Goal: Transaction & Acquisition: Subscribe to service/newsletter

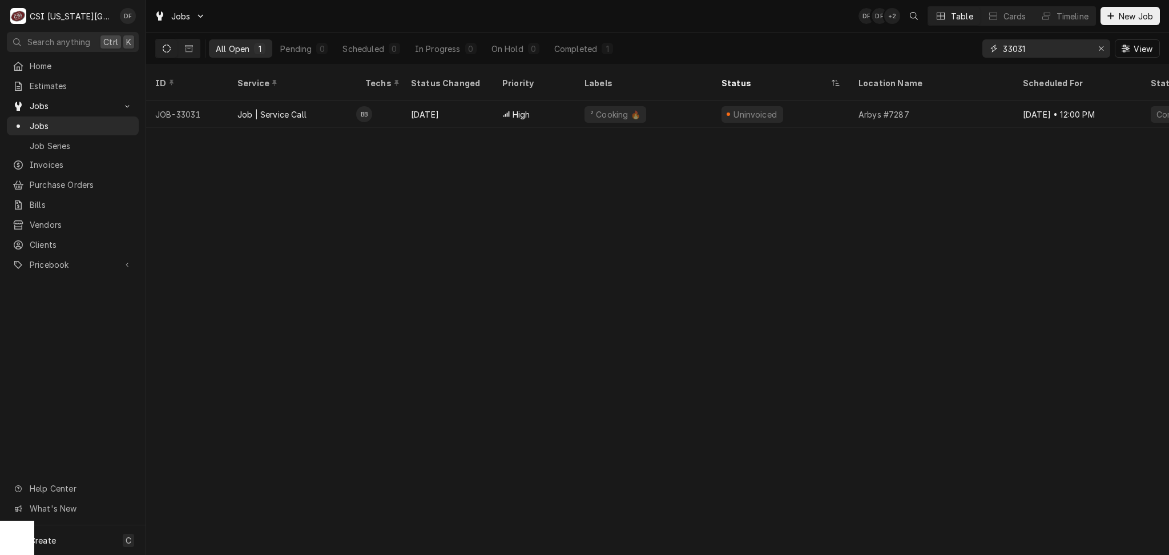
drag, startPoint x: 1035, startPoint y: 43, endPoint x: 981, endPoint y: 47, distance: 53.8
click at [981, 47] on div "All Open 1 Pending 0 Scheduled 0 In Progress 0 On Hold 0 Completed 1 33031 View" at bounding box center [657, 49] width 1005 height 32
type input "w"
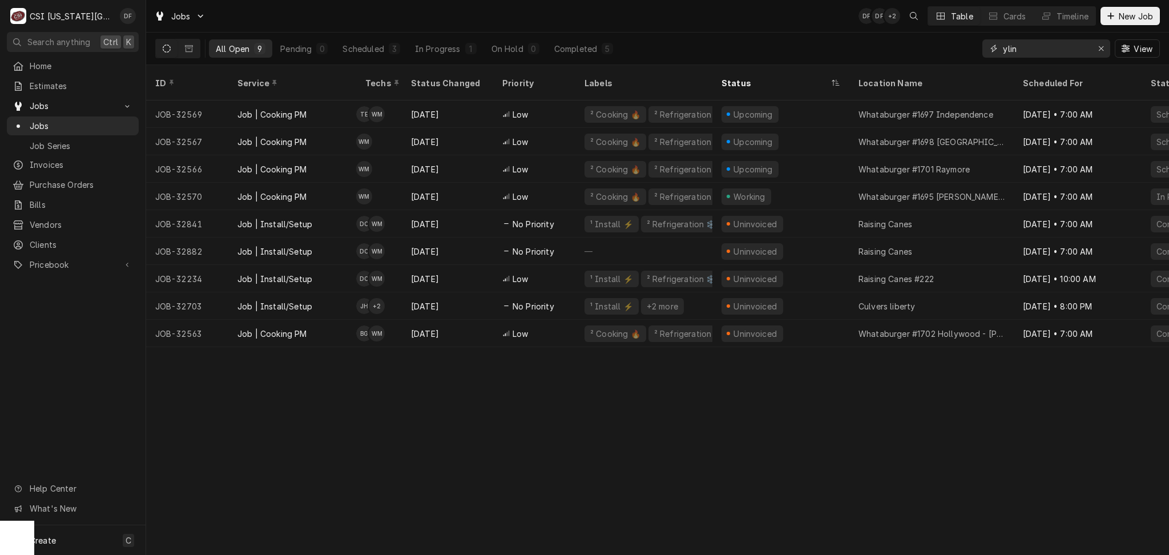
click at [1003, 53] on input "ylin" at bounding box center [1046, 48] width 86 height 18
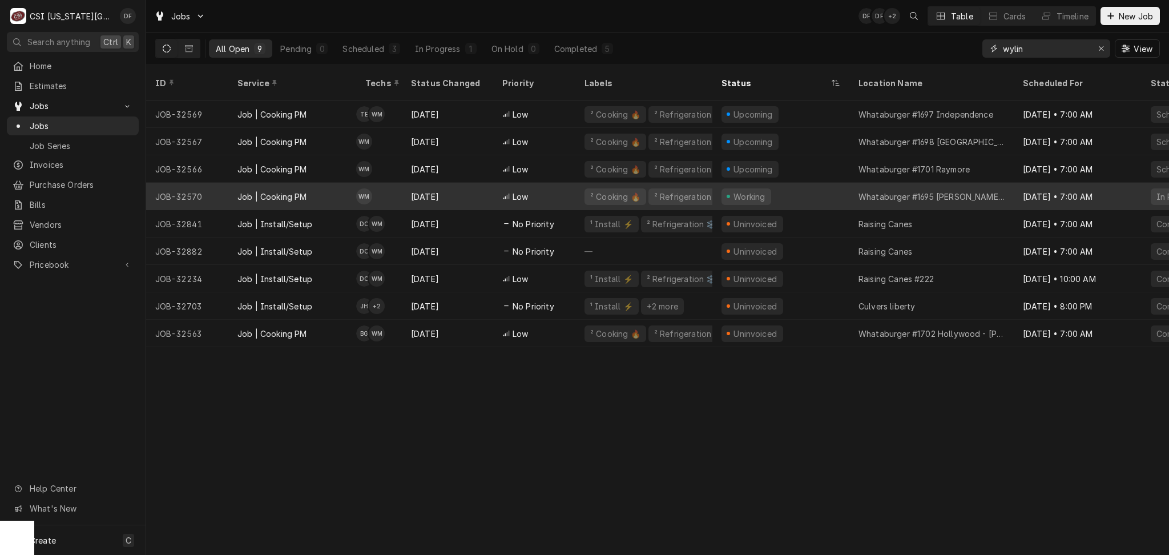
type input "wylin"
click at [582, 183] on div "² Cooking 🔥 ² Refrigeration ❄️" at bounding box center [644, 196] width 137 height 27
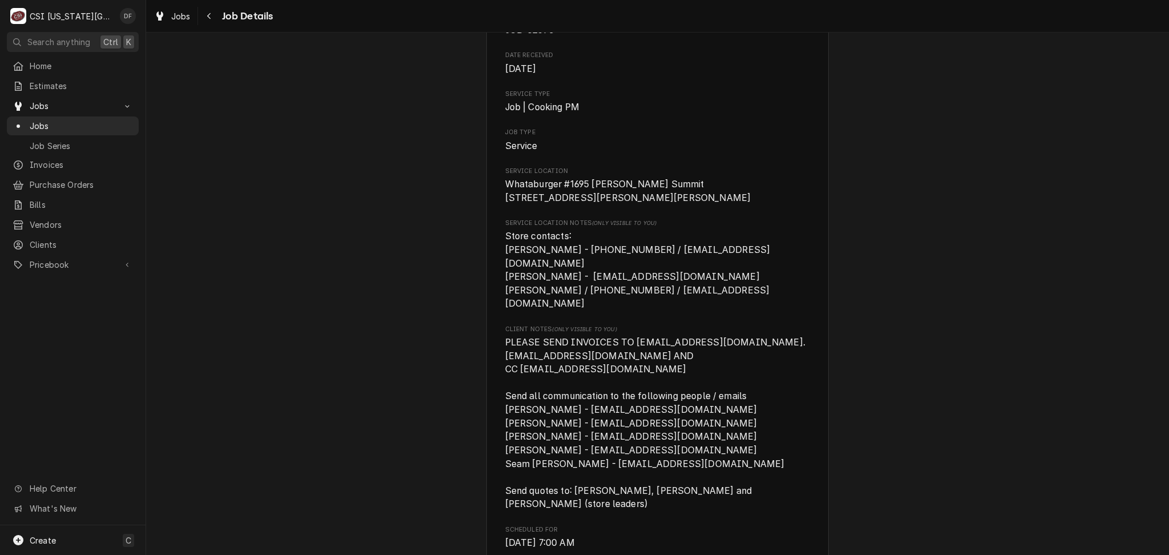
scroll to position [228, 0]
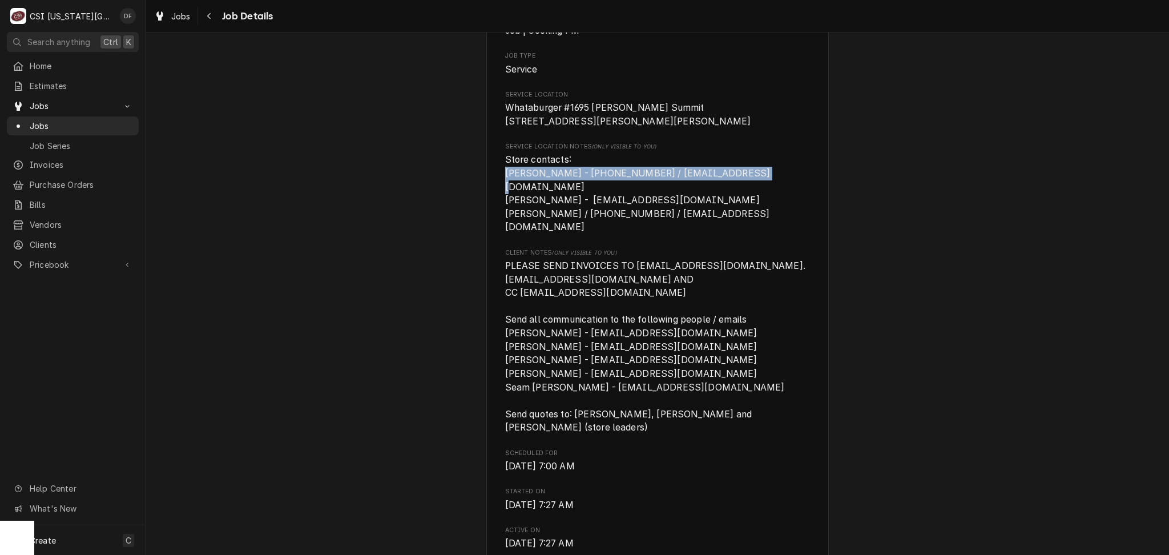
drag, startPoint x: 501, startPoint y: 186, endPoint x: 724, endPoint y: 187, distance: 223.2
click at [724, 187] on span "Store contacts: [PERSON_NAME] - [PHONE_NUMBER] / [EMAIL_ADDRESS][DOMAIN_NAME] […" at bounding box center [637, 193] width 265 height 78
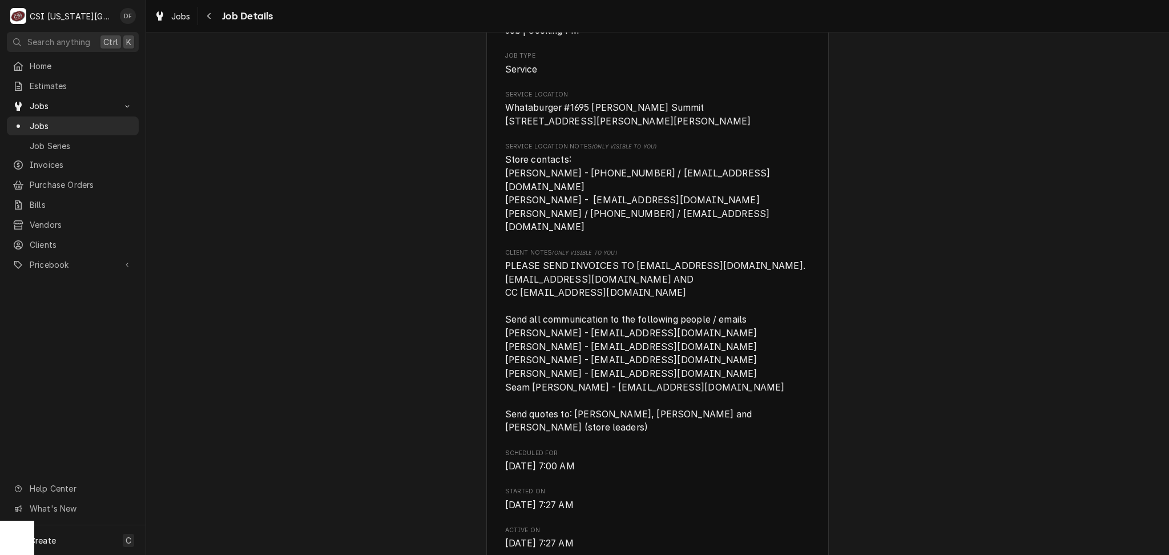
click at [737, 192] on span "Store contacts: [PERSON_NAME] - [PHONE_NUMBER] / [EMAIL_ADDRESS][DOMAIN_NAME] […" at bounding box center [657, 193] width 305 height 81
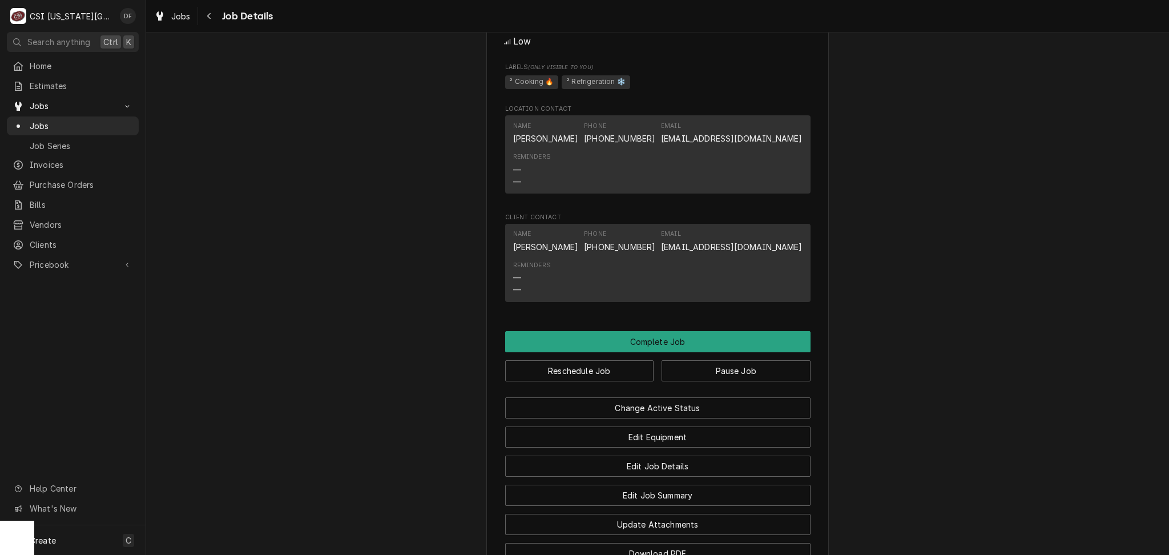
scroll to position [1224, 0]
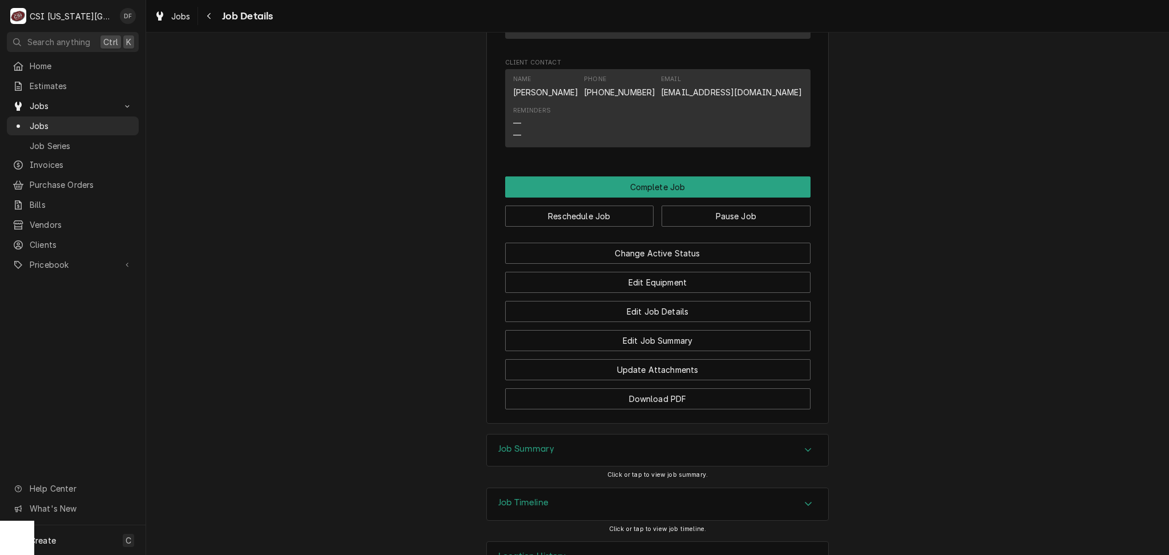
click at [564, 434] on div "Job Summary" at bounding box center [657, 450] width 341 height 32
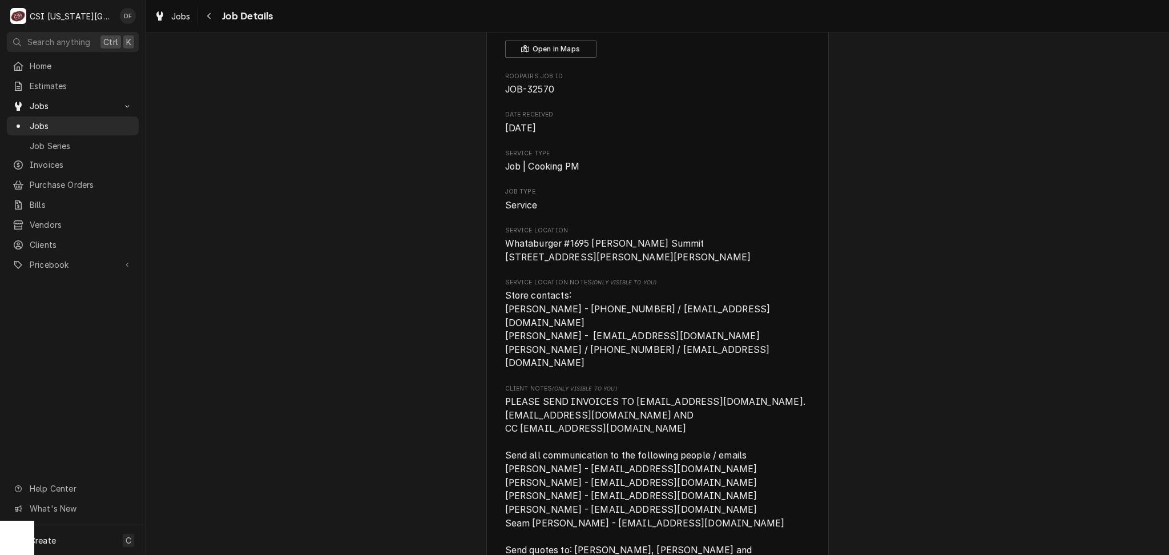
scroll to position [0, 0]
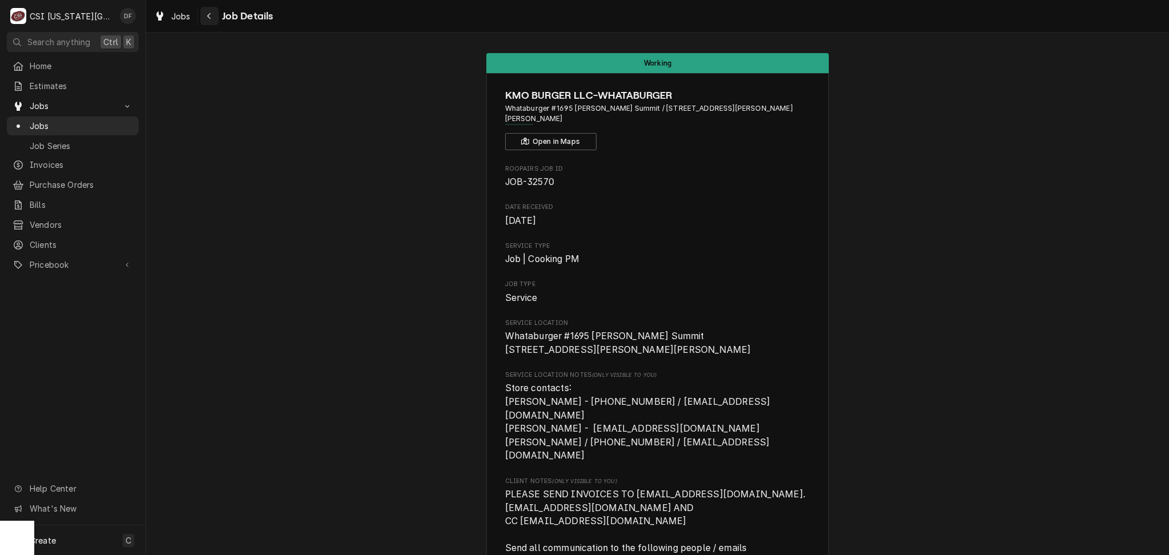
click at [210, 23] on button "Navigate back" at bounding box center [209, 16] width 18 height 18
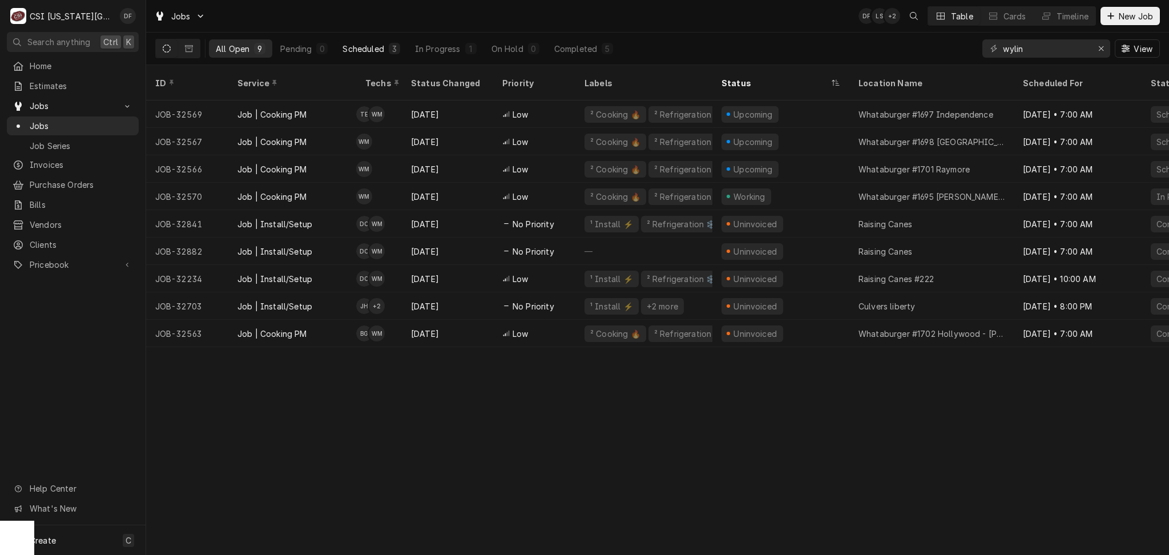
click at [377, 48] on div "Scheduled" at bounding box center [363, 49] width 41 height 12
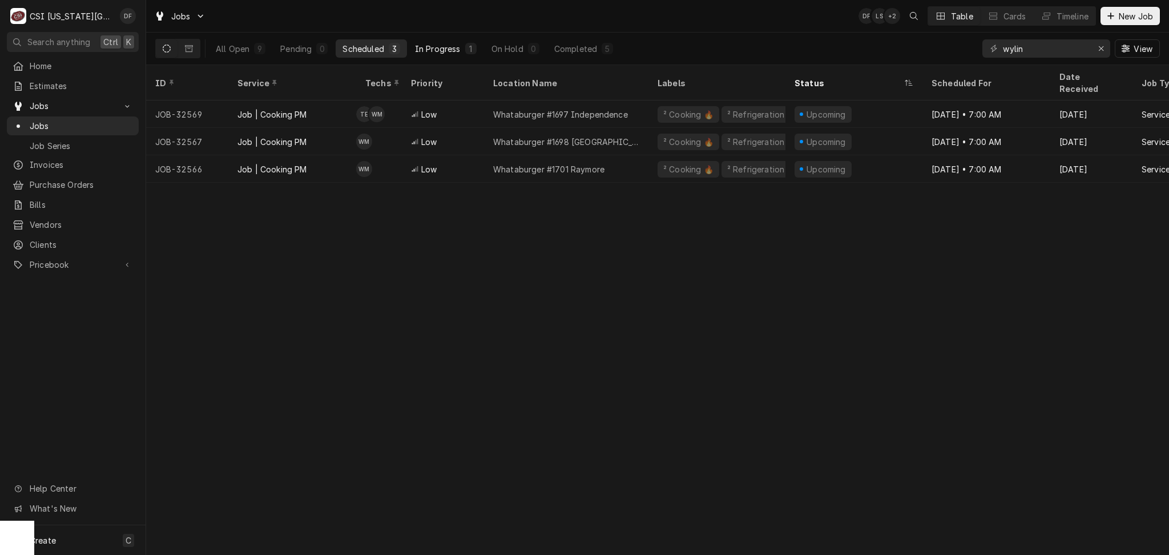
click at [458, 50] on div "In Progress" at bounding box center [438, 49] width 46 height 12
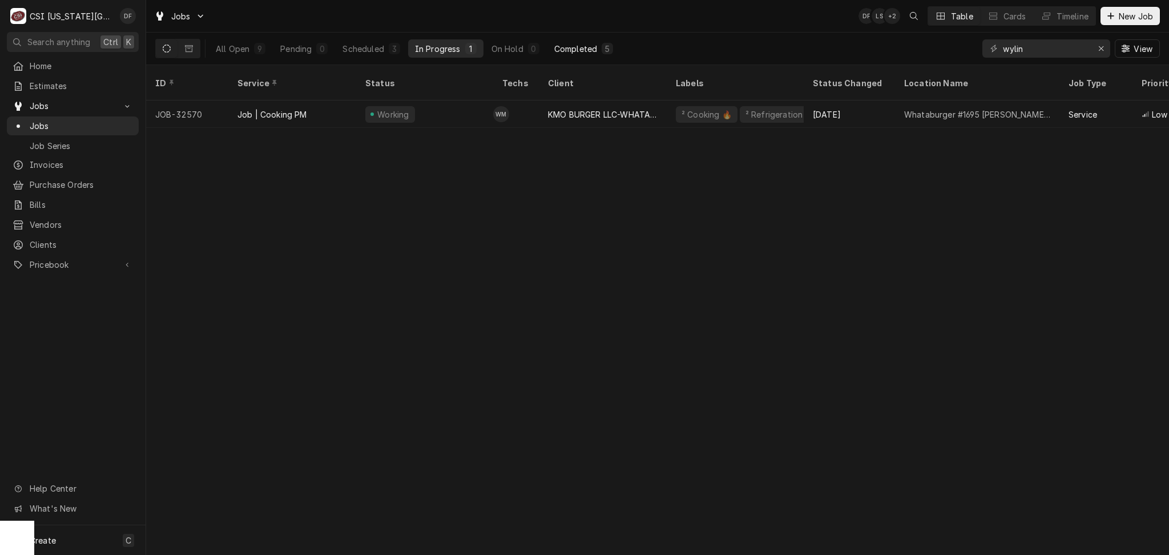
click at [585, 49] on div "Completed" at bounding box center [575, 49] width 43 height 12
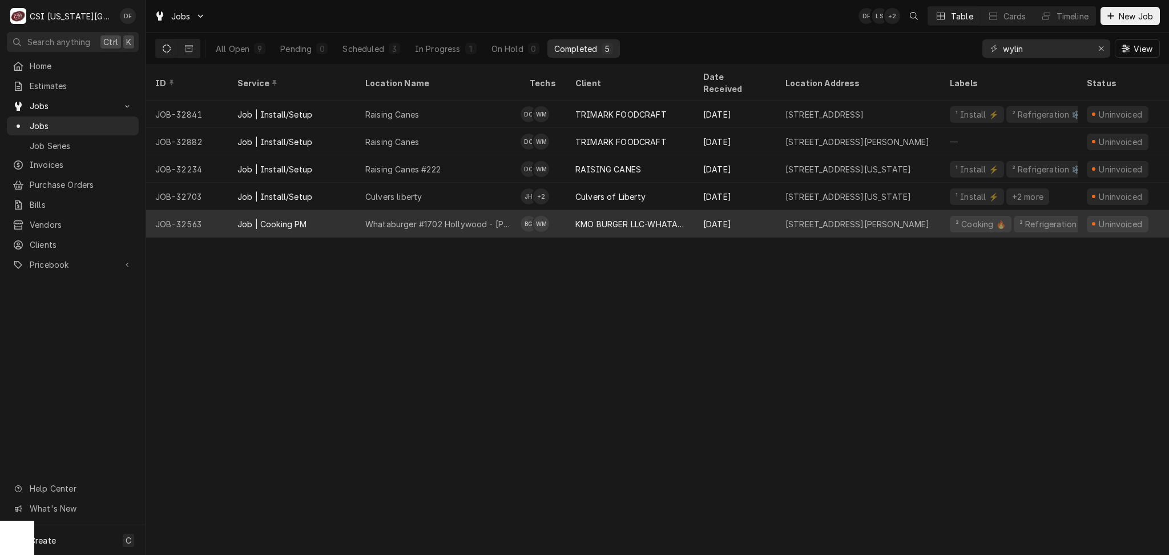
click at [637, 218] on div "KMO BURGER LLC-WHATABURGER" at bounding box center [631, 224] width 110 height 12
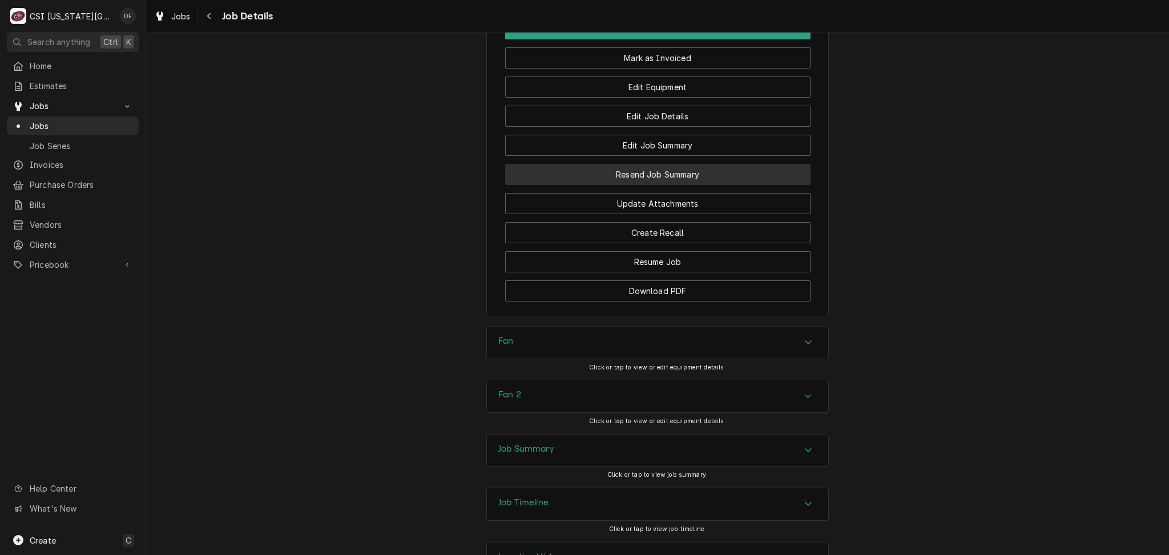
scroll to position [1462, 0]
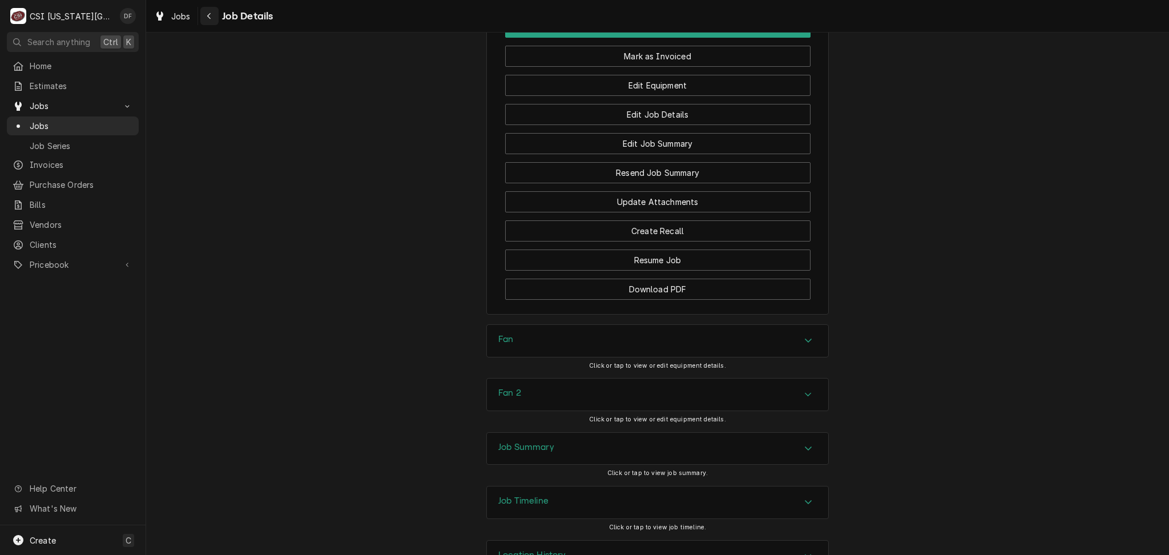
click at [207, 17] on icon "Navigate back" at bounding box center [209, 16] width 5 height 8
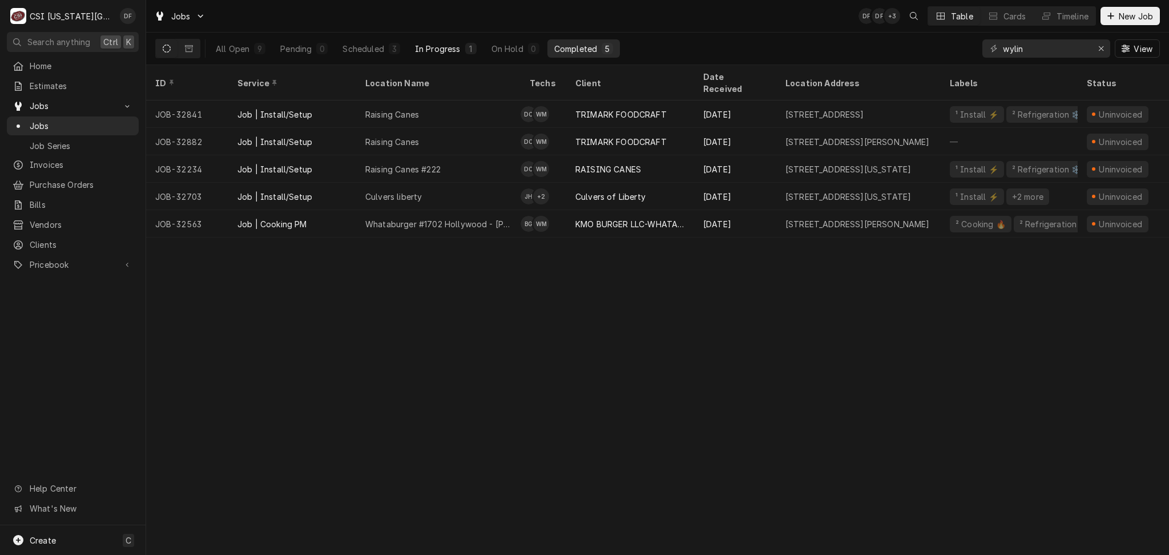
click at [457, 49] on div "In Progress" at bounding box center [438, 49] width 46 height 12
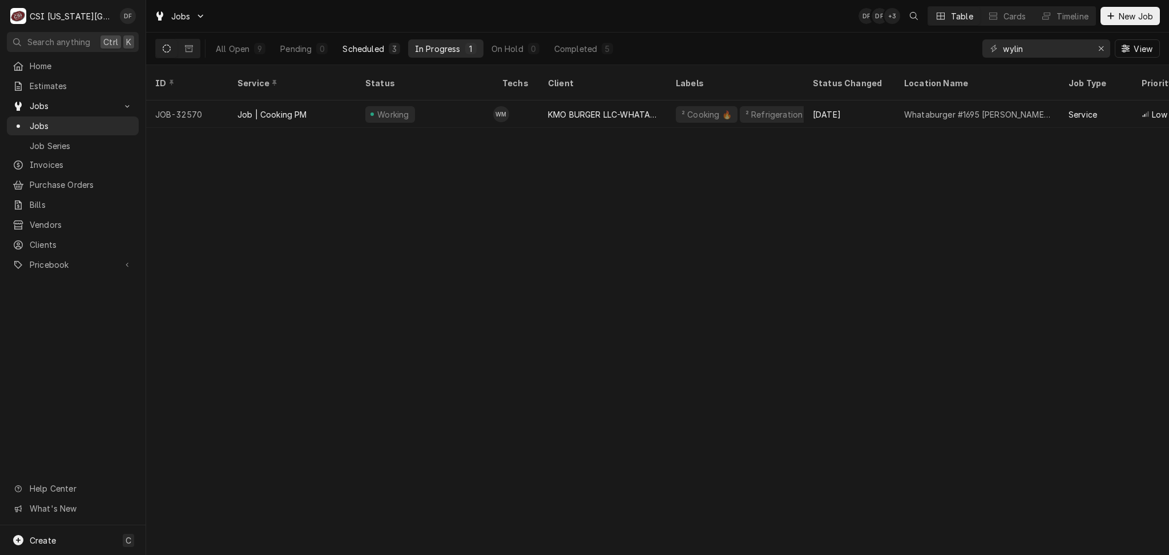
click at [372, 50] on div "Scheduled" at bounding box center [363, 49] width 41 height 12
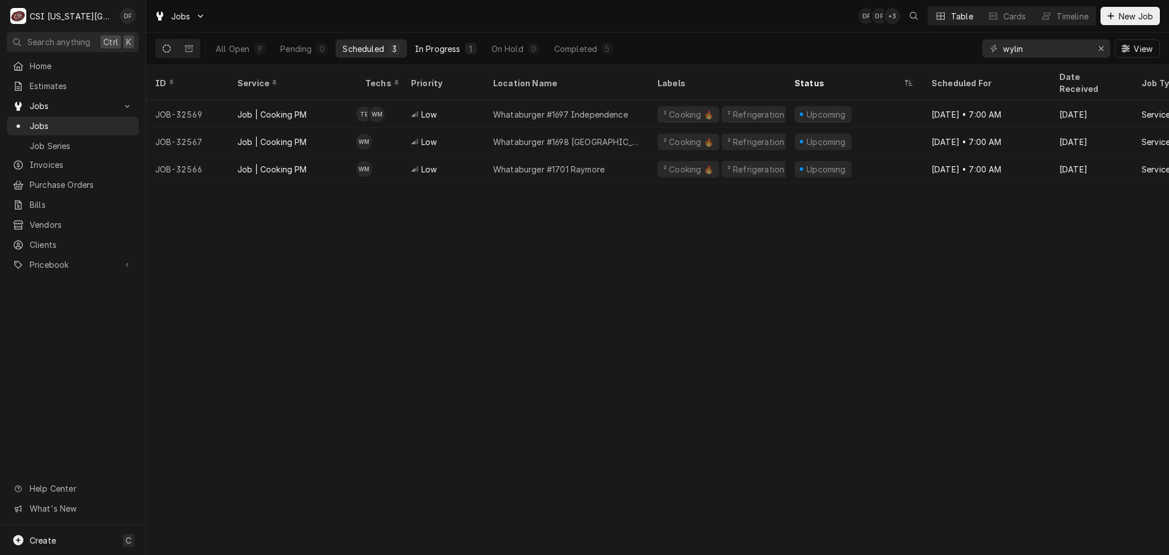
click at [454, 49] on div "In Progress" at bounding box center [438, 49] width 46 height 12
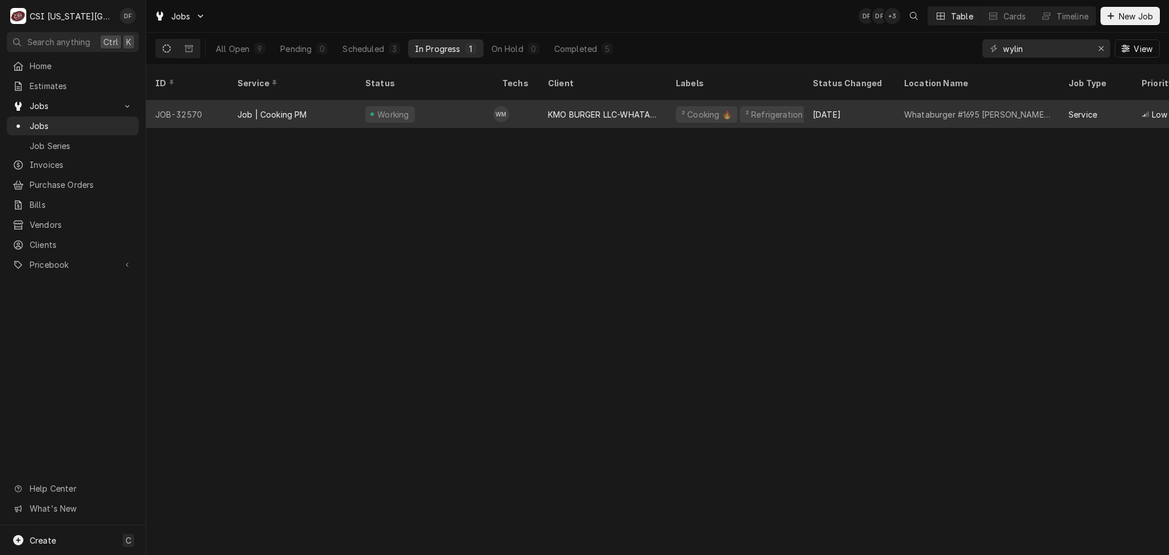
click at [667, 106] on div "² Cooking 🔥 ² Refrigeration ❄️" at bounding box center [735, 113] width 137 height 27
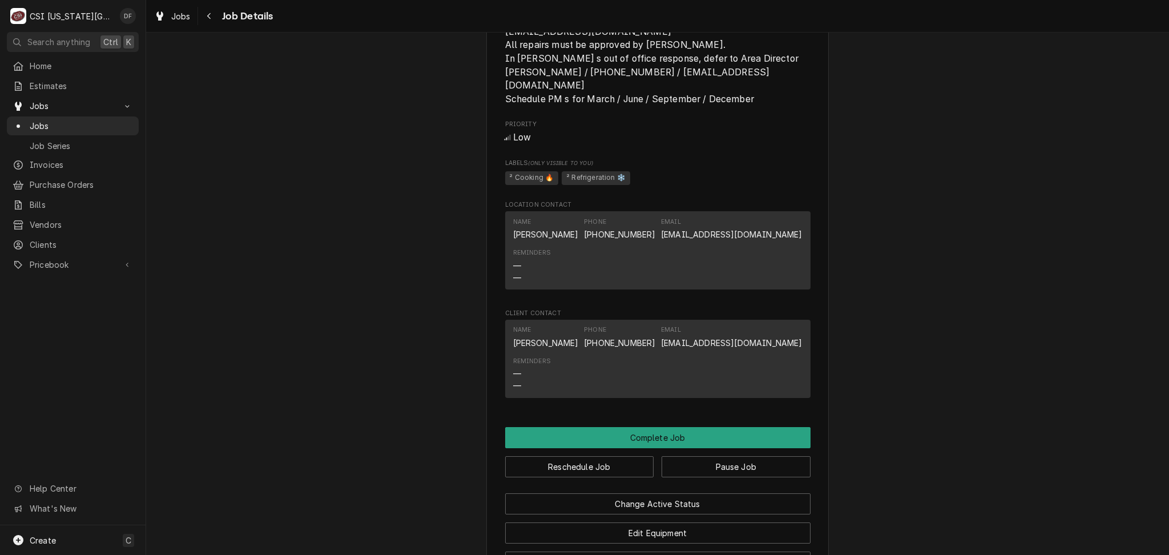
scroll to position [1224, 0]
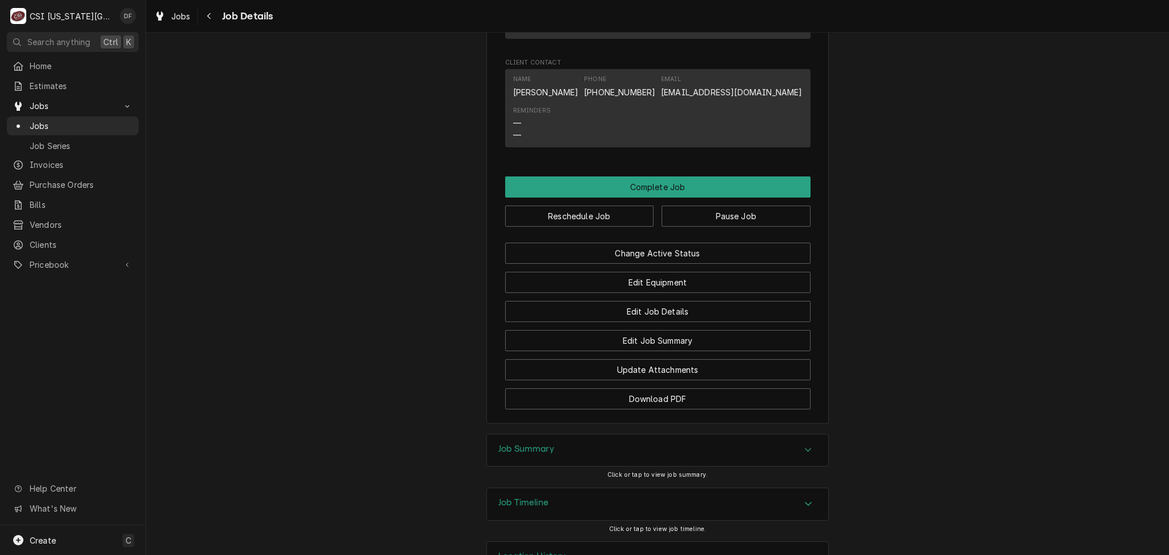
click at [541, 444] on h3 "Job Summary" at bounding box center [526, 449] width 56 height 11
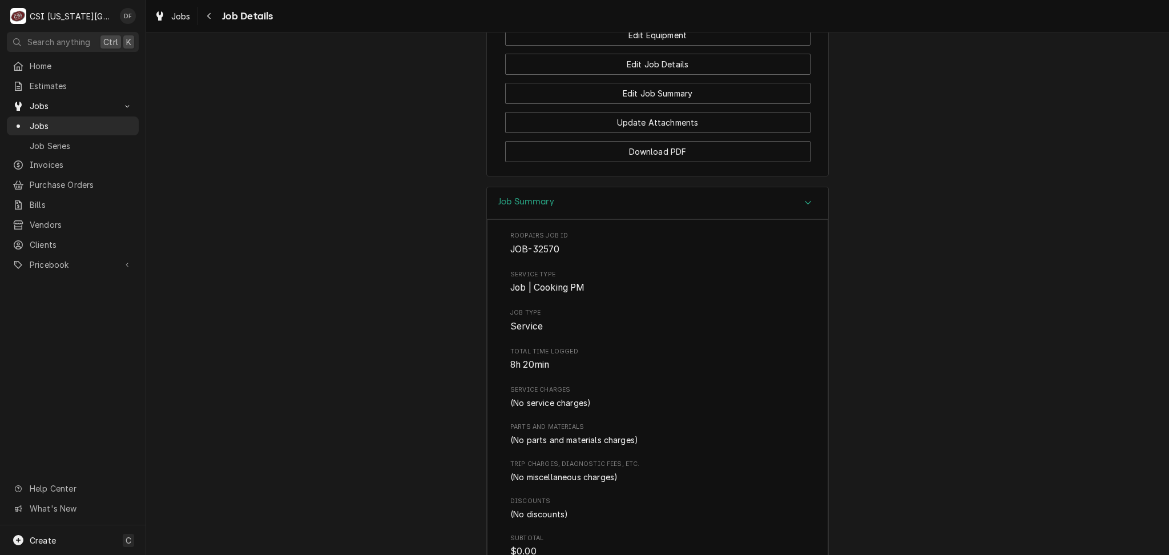
scroll to position [1313, 0]
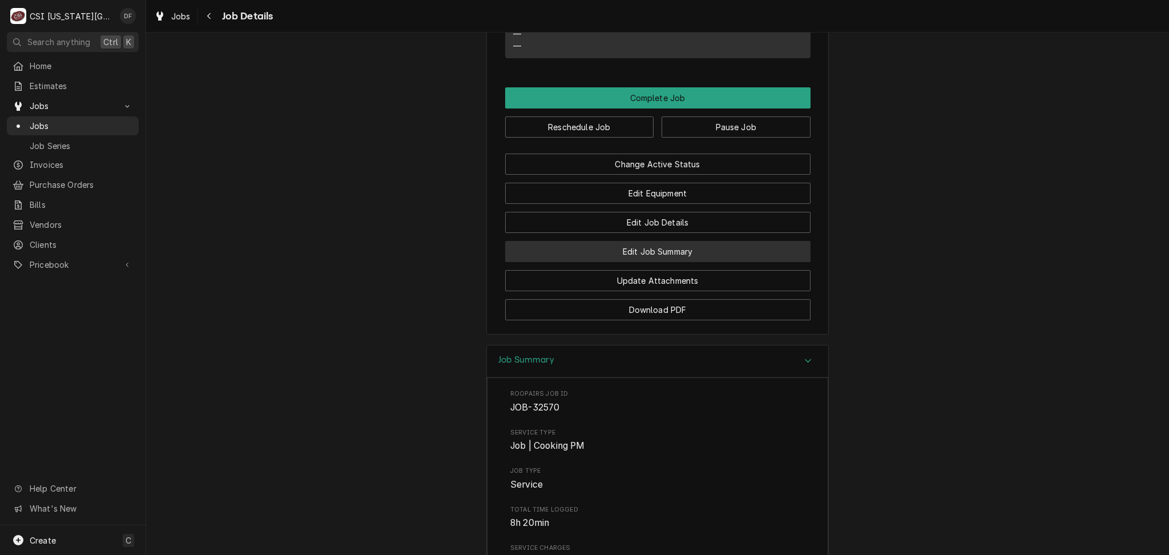
click at [668, 241] on button "Edit Job Summary" at bounding box center [657, 251] width 305 height 21
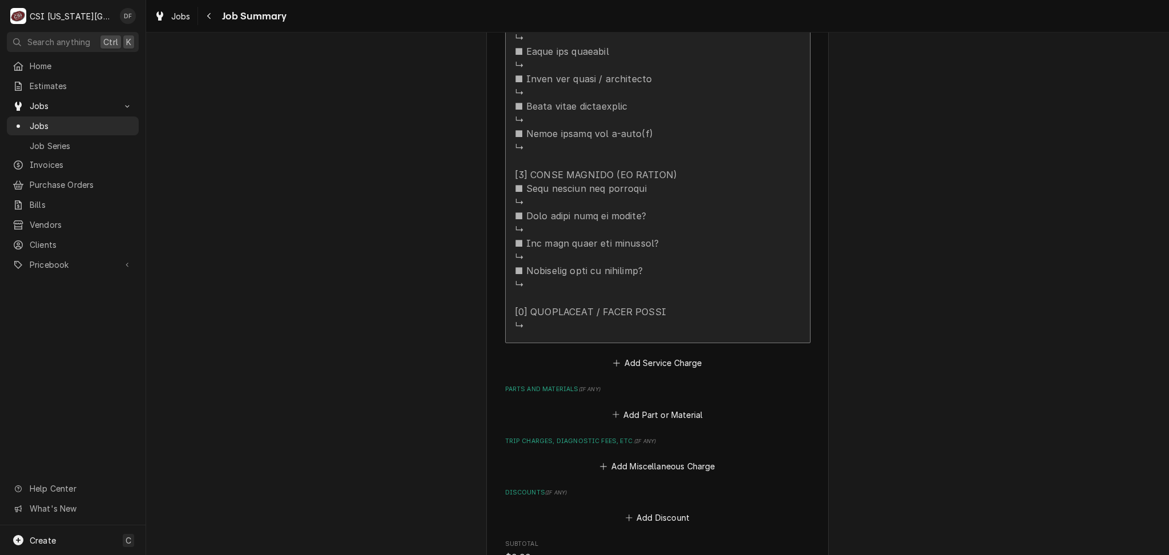
scroll to position [2244, 0]
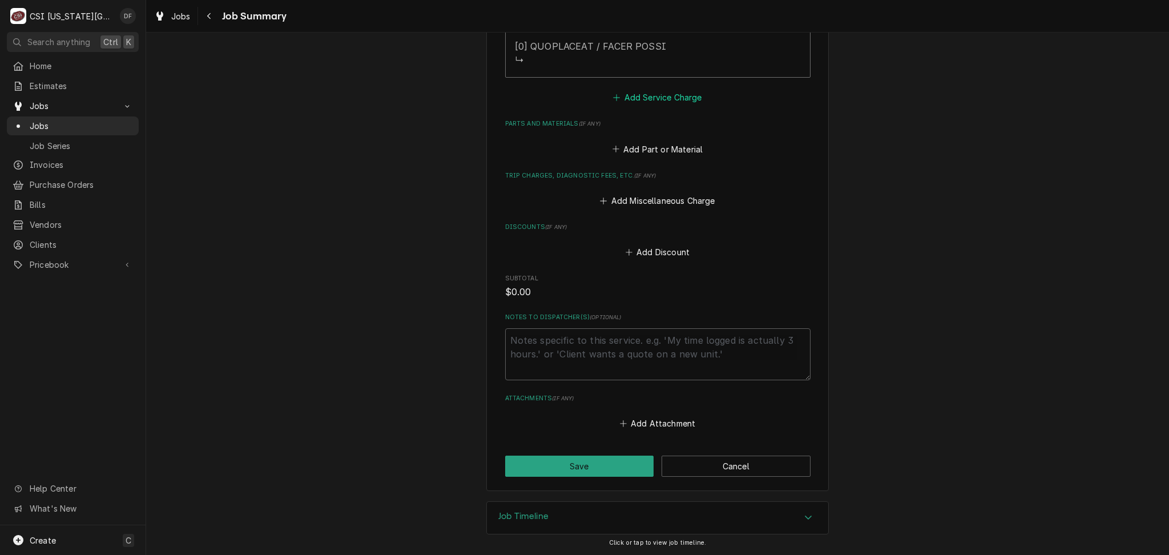
click at [658, 101] on button "Add Service Charge" at bounding box center [657, 98] width 92 height 16
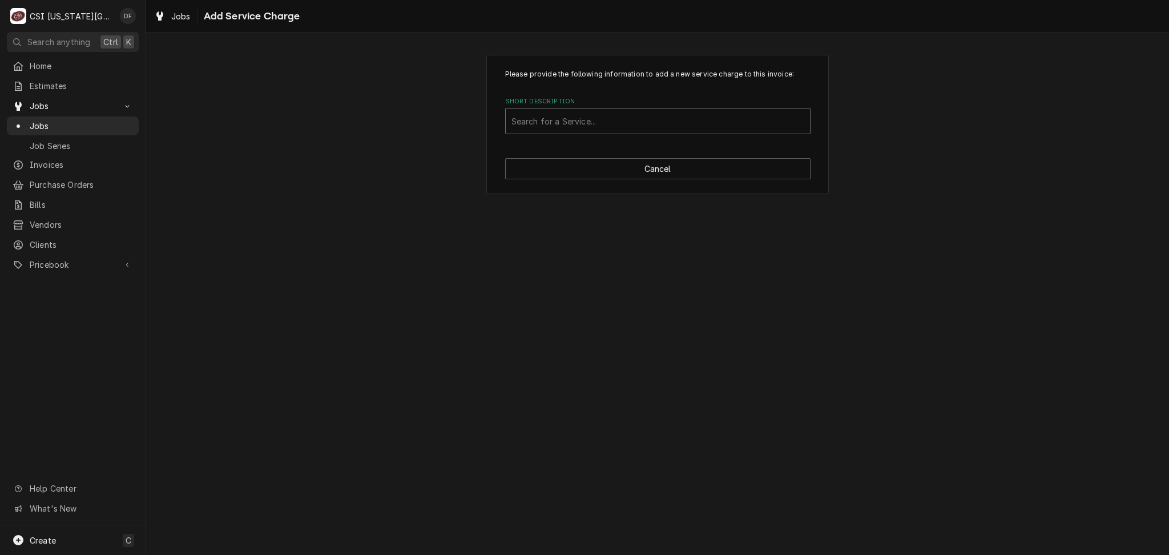
click at [638, 124] on div "Short Description" at bounding box center [658, 121] width 293 height 21
type input "refrig"
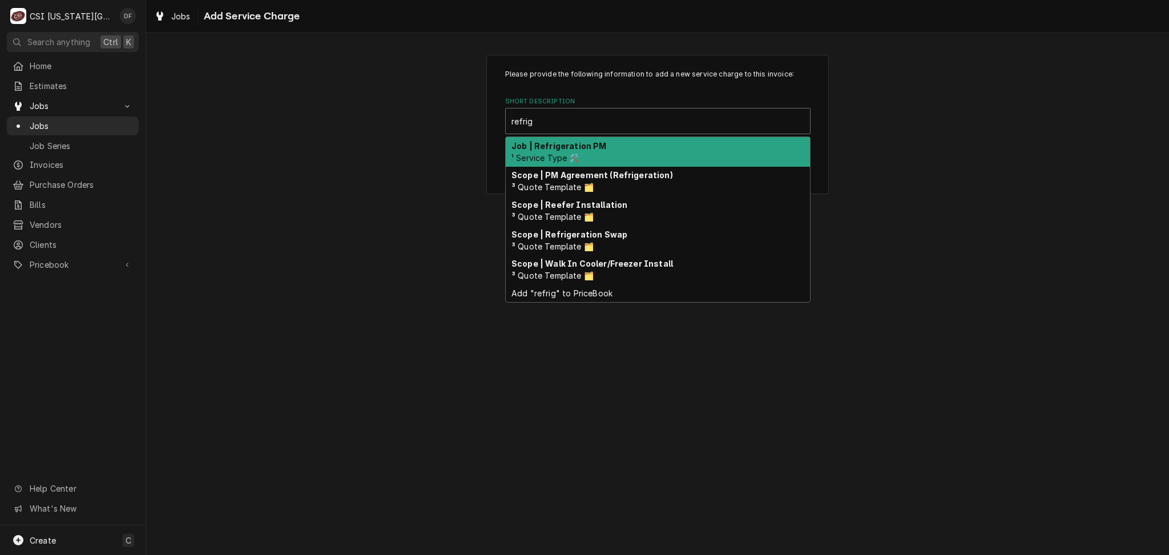
click at [636, 157] on div "Job | Refrigeration PM ¹ Service Type 🛠️" at bounding box center [658, 152] width 304 height 30
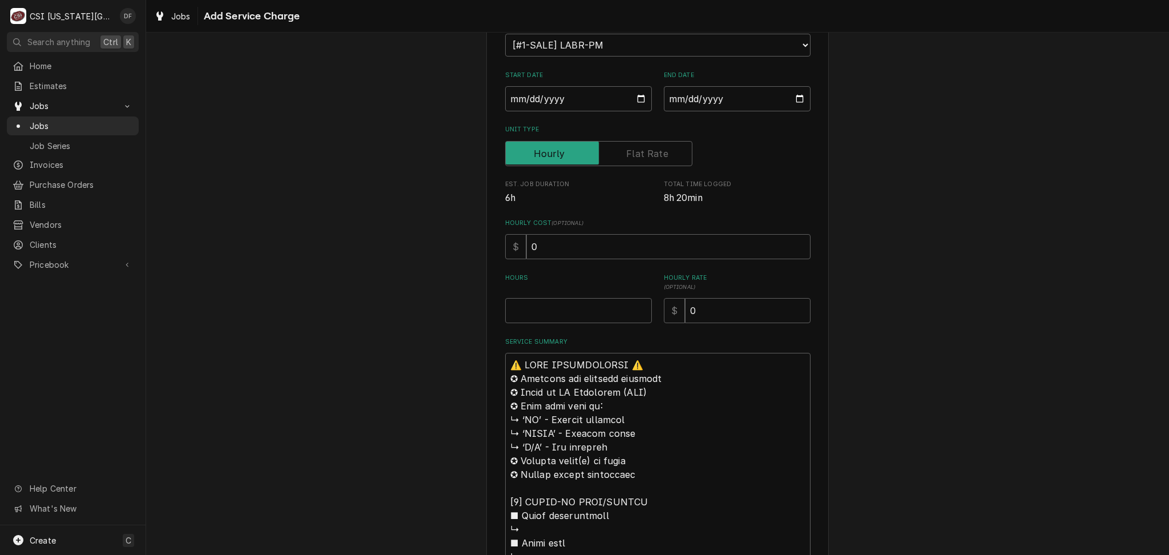
scroll to position [152, 0]
click at [642, 99] on input "Start Date" at bounding box center [578, 96] width 147 height 25
click at [632, 95] on input "Start Date" at bounding box center [578, 96] width 147 height 25
type textarea "x"
type input "2025-09-30"
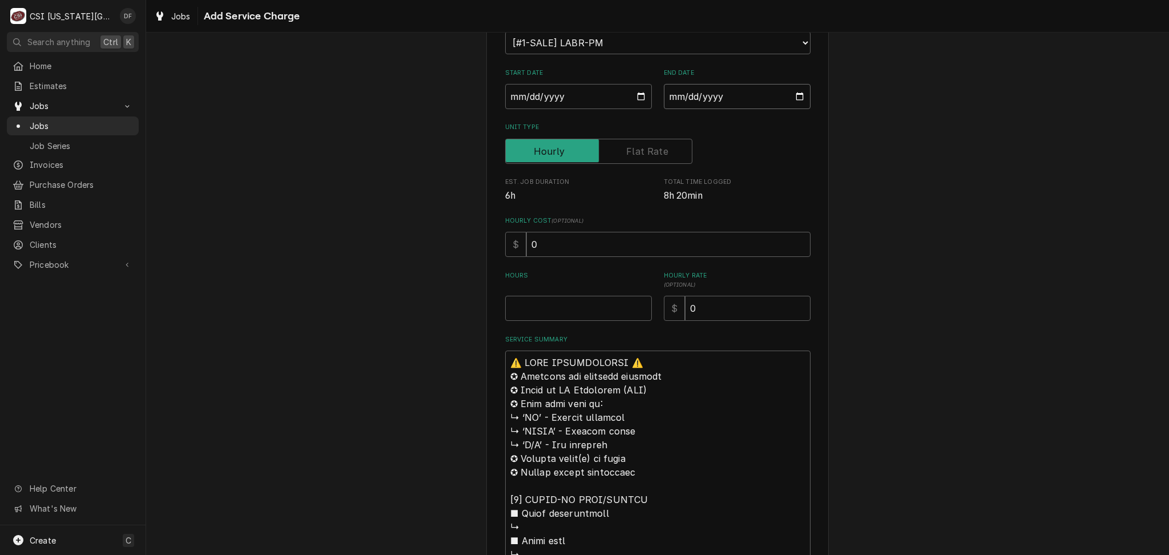
click at [773, 98] on input "End Date" at bounding box center [737, 96] width 147 height 25
click at [797, 94] on input "End Date" at bounding box center [737, 96] width 147 height 25
type textarea "x"
type input "2025-09-30"
click at [530, 309] on input "Hours" at bounding box center [578, 308] width 147 height 25
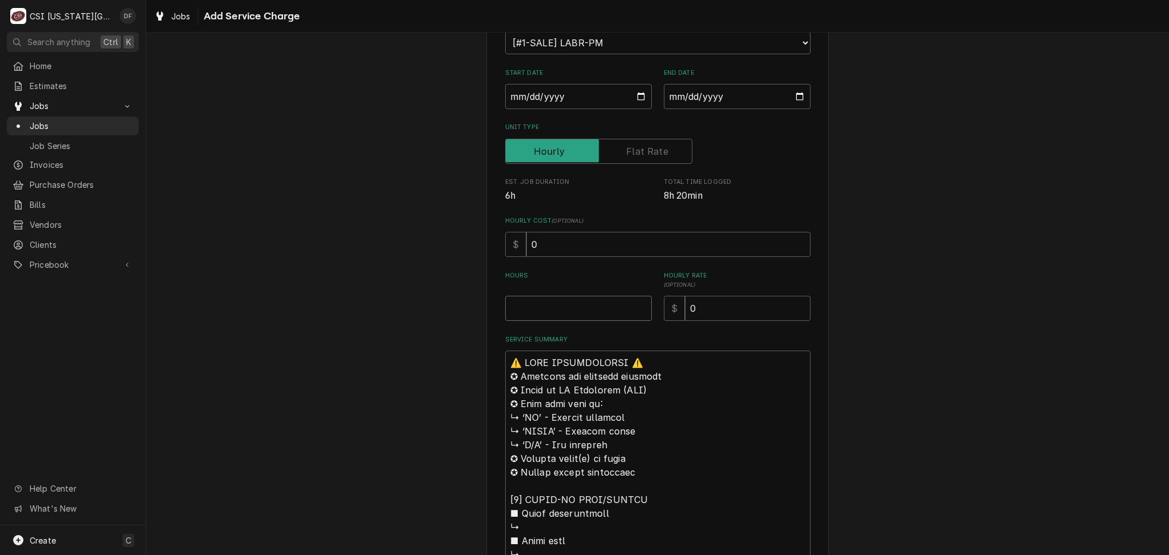
type textarea "x"
type input "2"
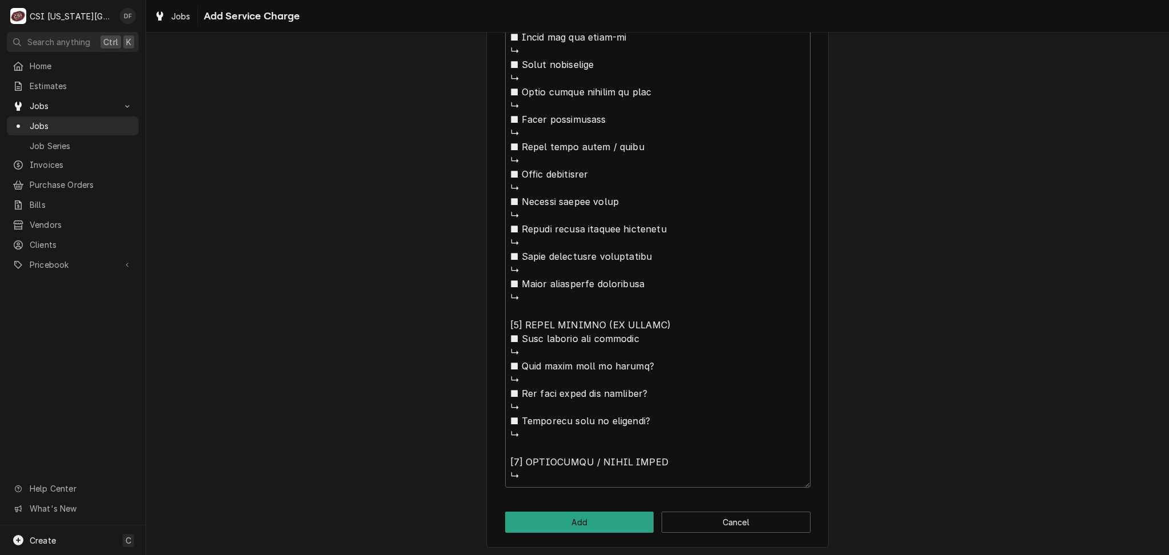
scroll to position [1012, 0]
click at [600, 517] on button "Add" at bounding box center [579, 521] width 149 height 21
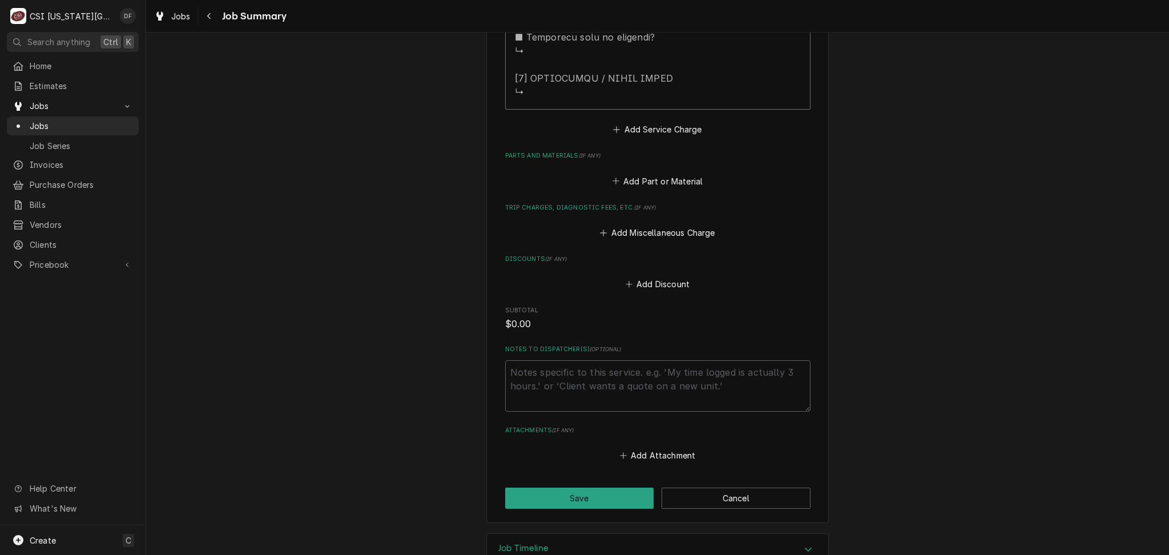
scroll to position [3413, 0]
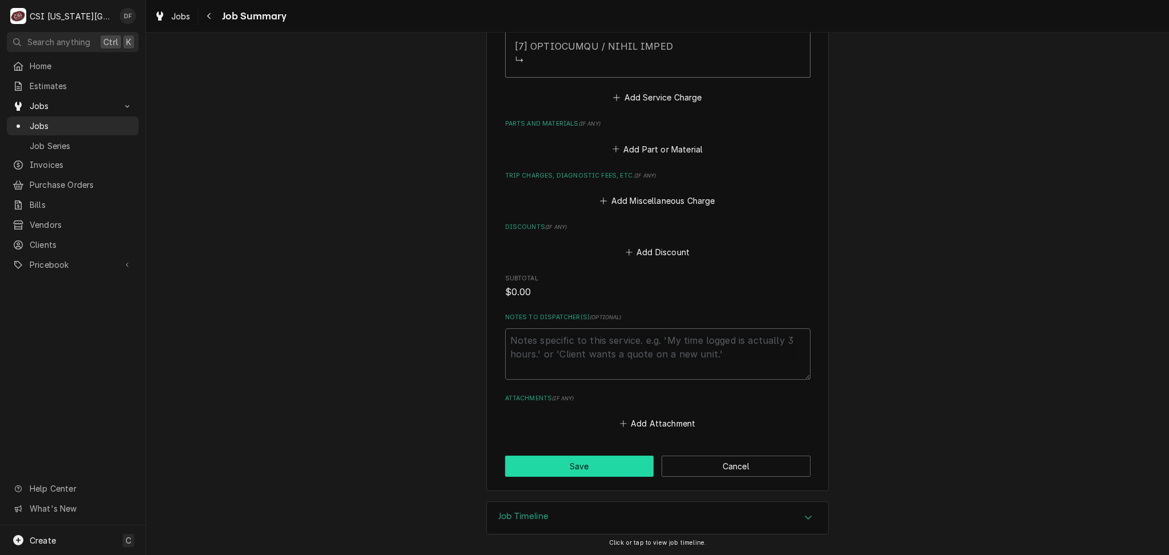
click at [595, 468] on button "Save" at bounding box center [579, 466] width 149 height 21
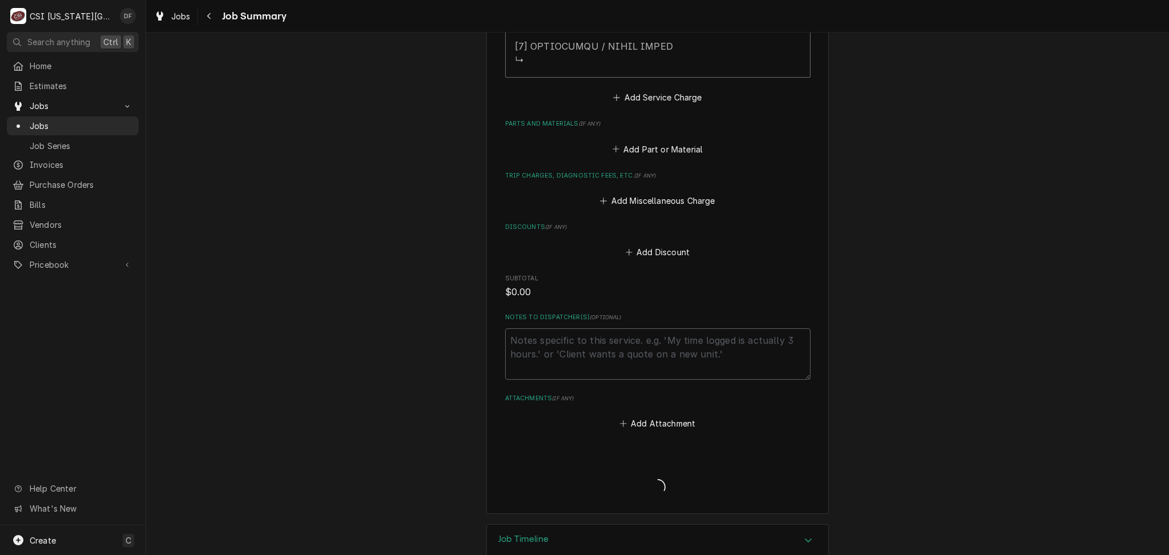
type textarea "x"
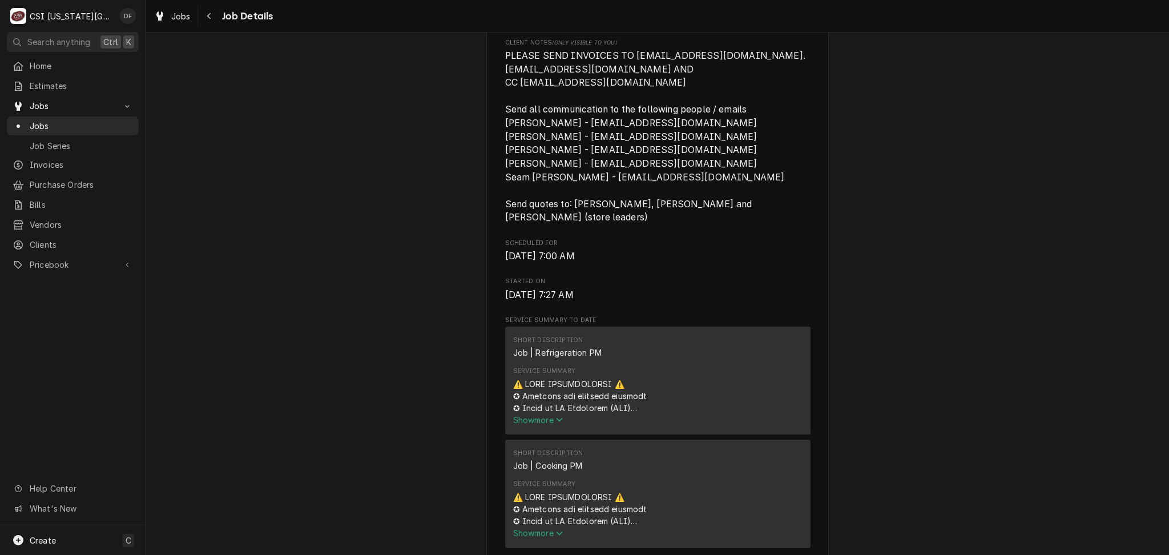
scroll to position [609, 0]
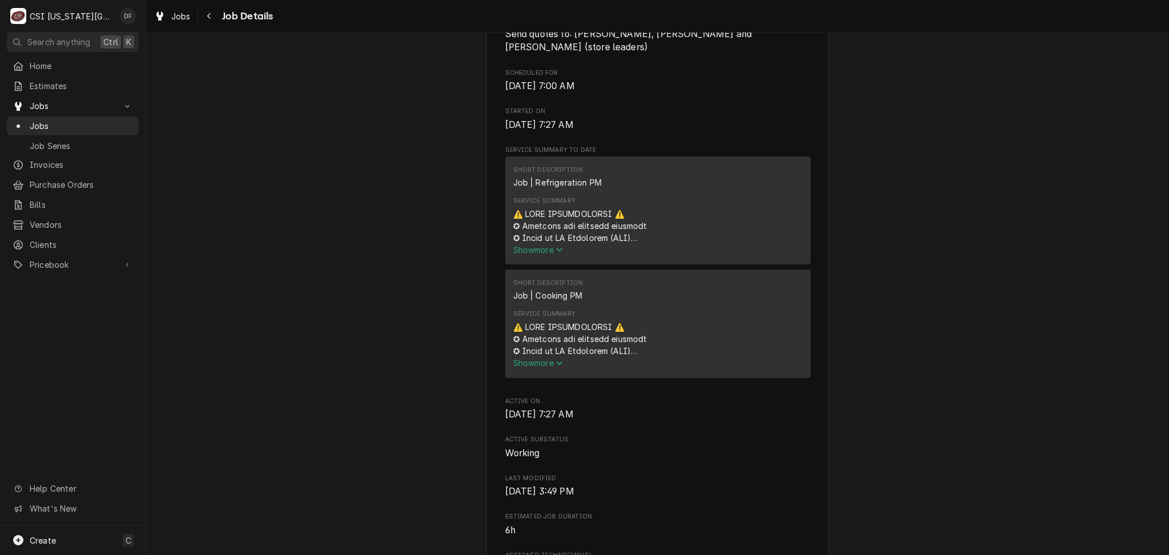
click at [542, 245] on span "Show more" at bounding box center [538, 250] width 50 height 10
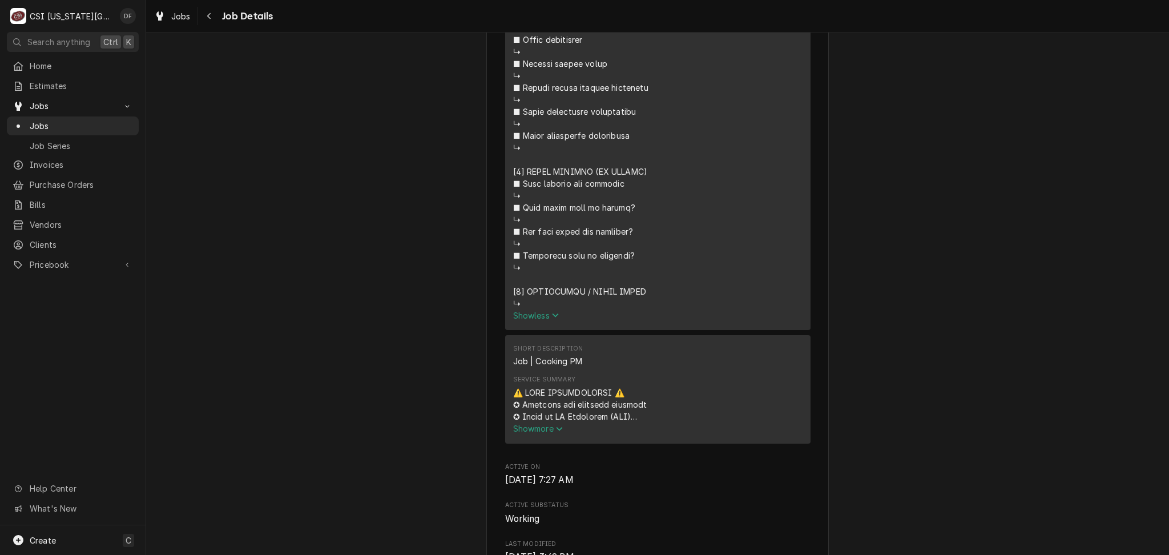
scroll to position [1446, 0]
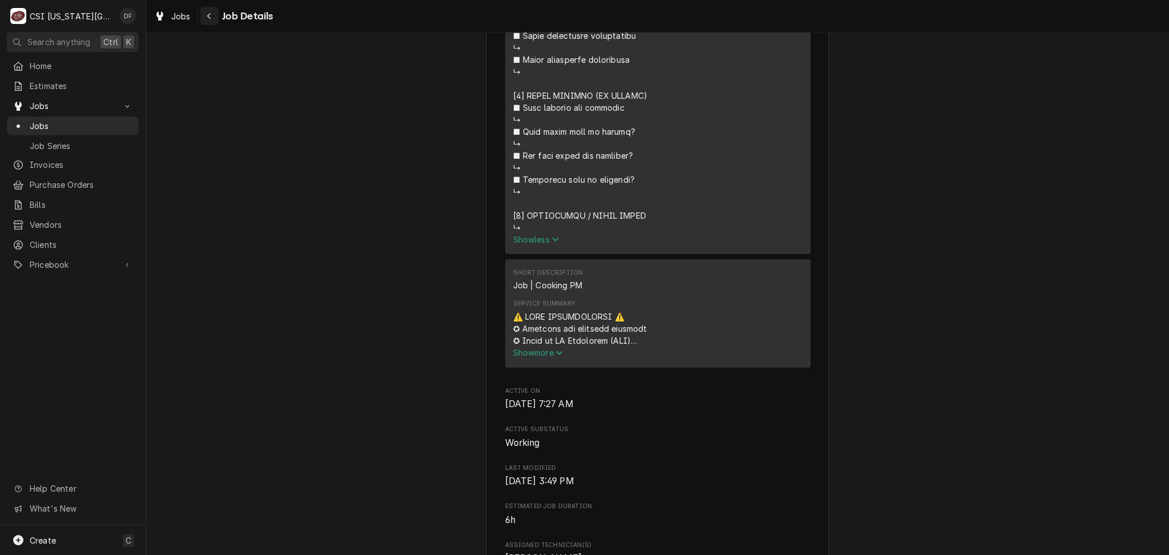
click at [214, 17] on div "Navigate back" at bounding box center [209, 15] width 11 height 11
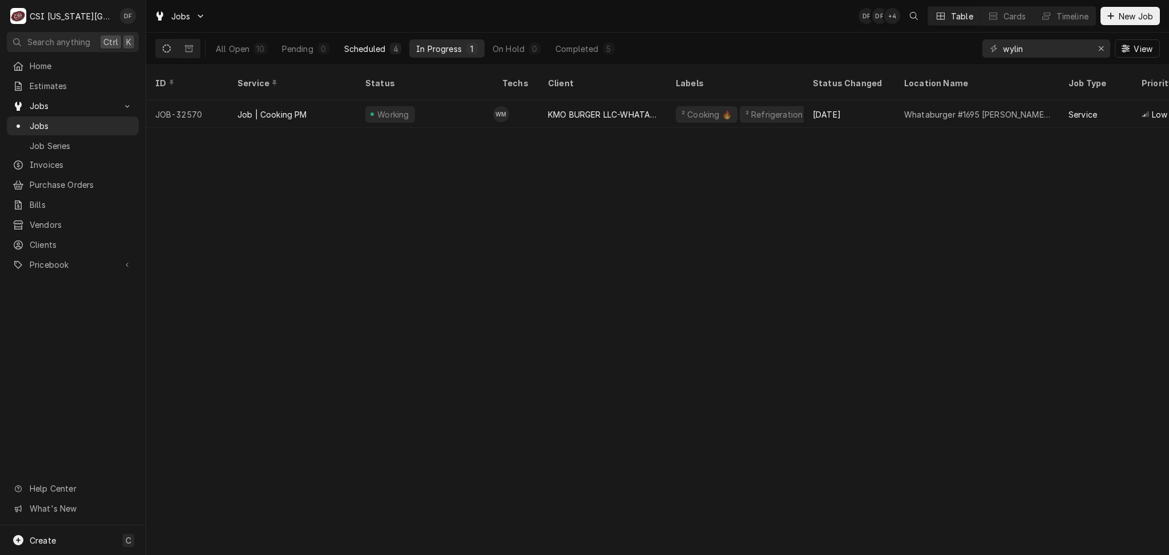
click at [384, 49] on div "Scheduled" at bounding box center [364, 49] width 41 height 12
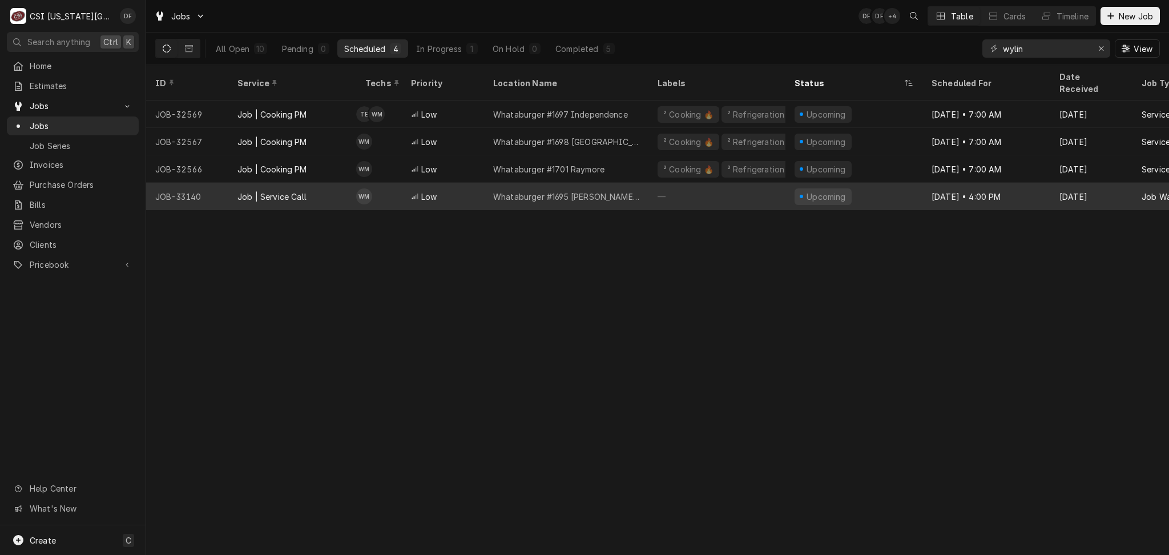
click at [645, 188] on div "Whataburger #1695 [PERSON_NAME] Summit" at bounding box center [566, 196] width 164 height 27
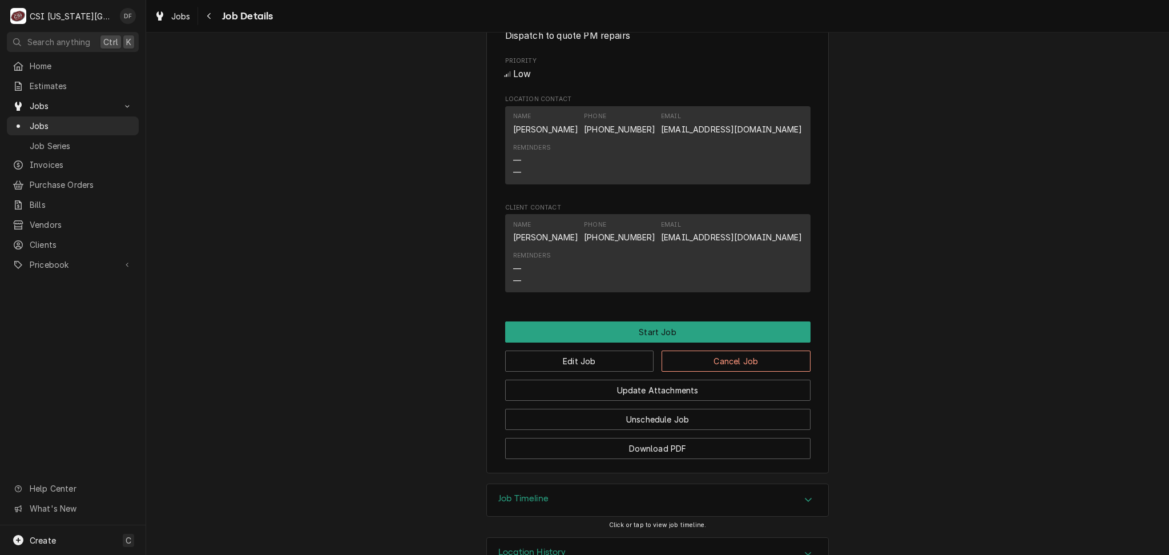
scroll to position [861, 0]
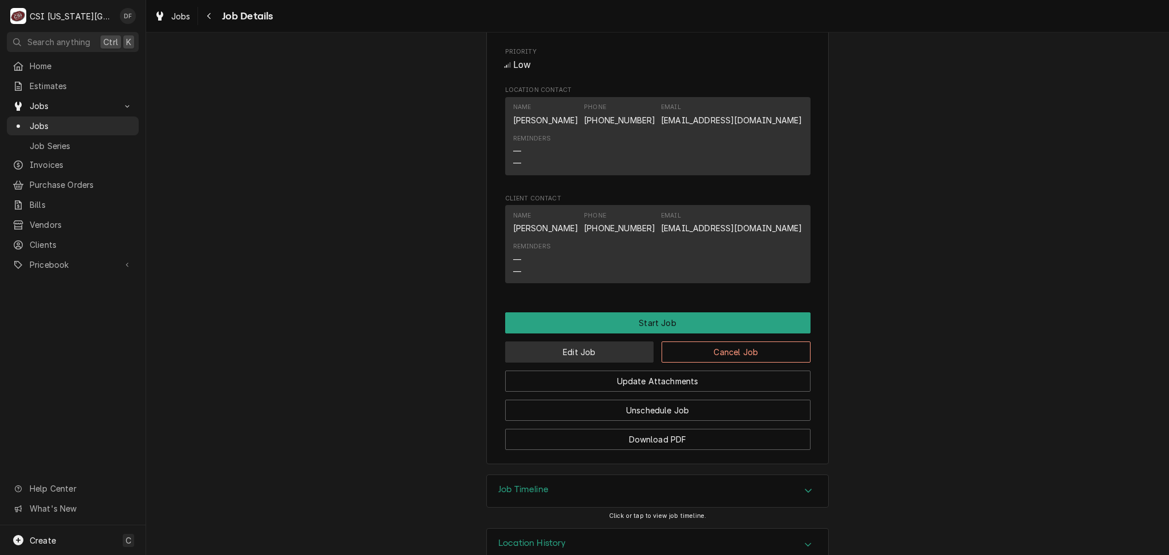
click at [610, 341] on button "Edit Job" at bounding box center [579, 351] width 149 height 21
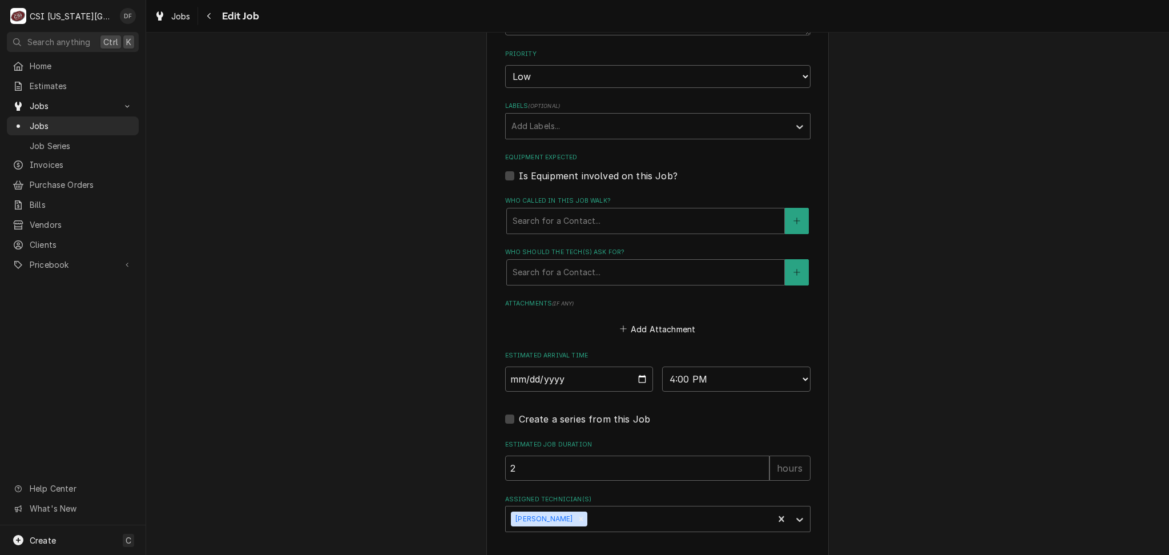
scroll to position [985, 0]
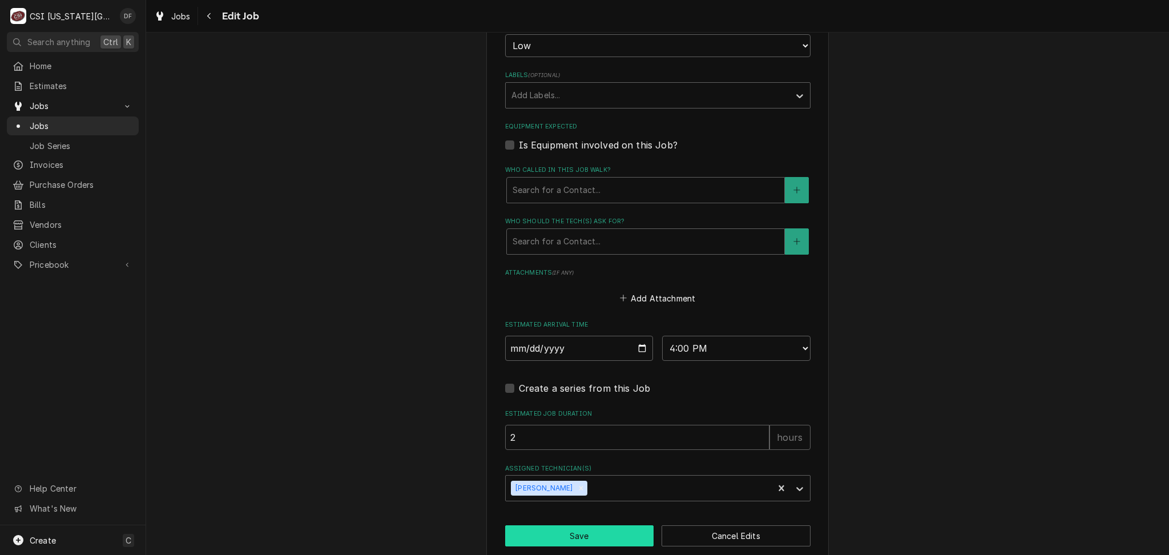
click at [581, 525] on button "Save" at bounding box center [579, 535] width 149 height 21
type textarea "x"
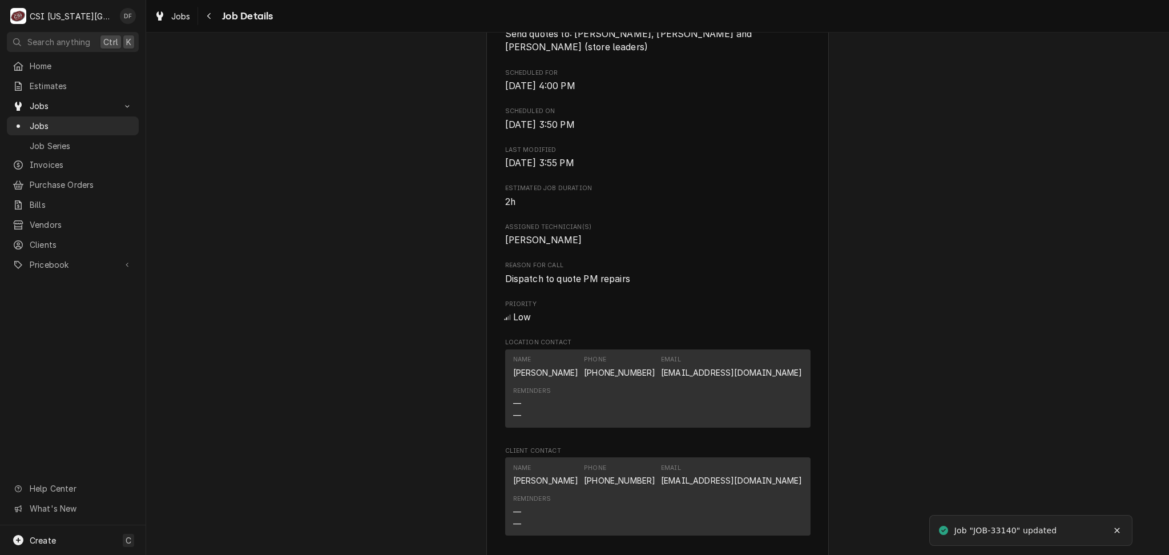
scroll to position [861, 0]
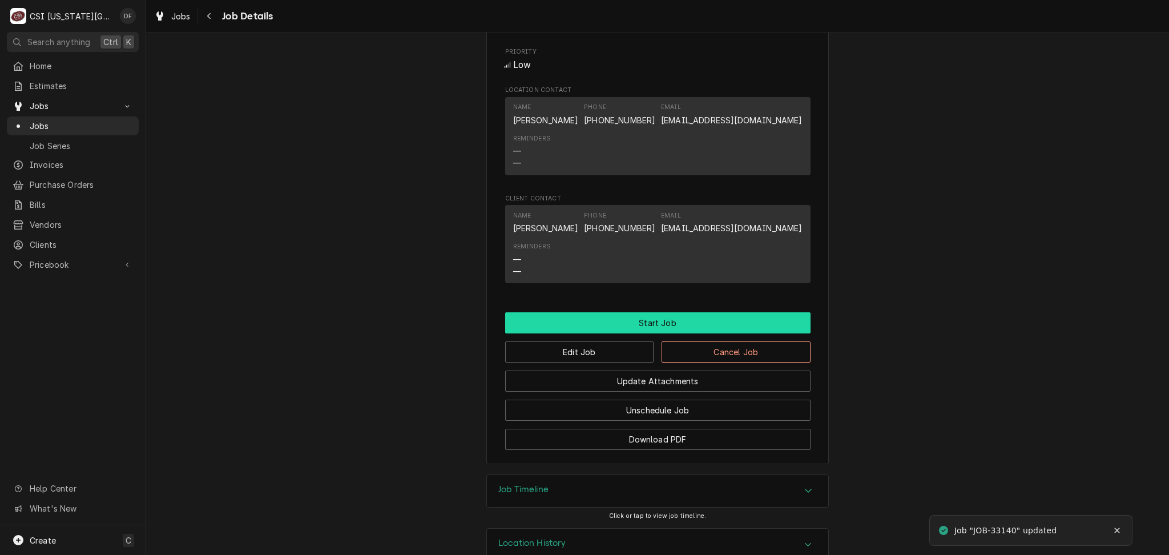
click at [661, 312] on button "Start Job" at bounding box center [657, 322] width 305 height 21
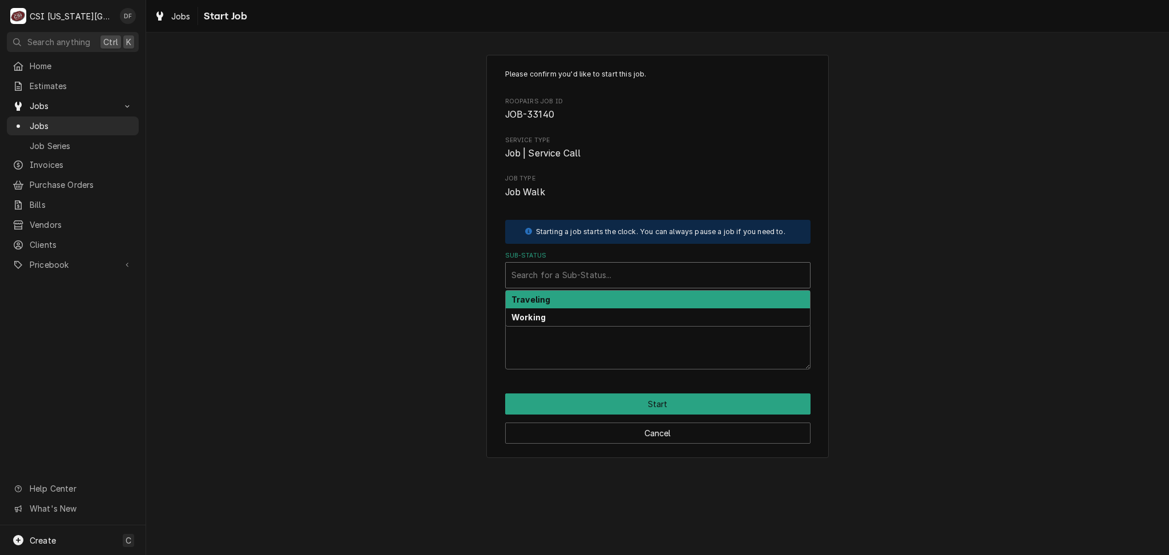
click at [623, 268] on div "Sub-Status" at bounding box center [658, 275] width 293 height 21
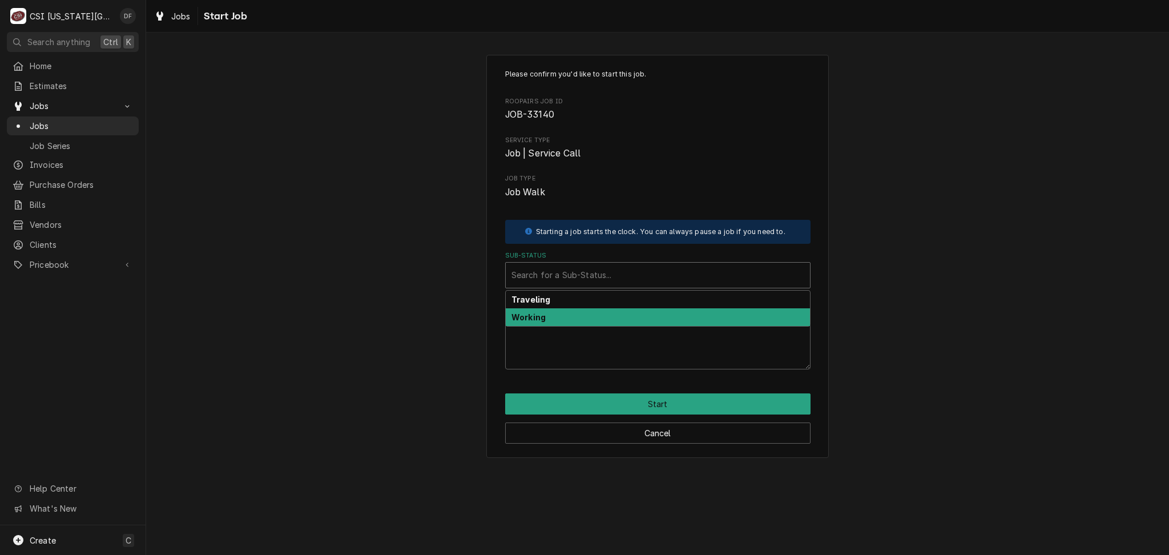
click at [600, 319] on div "Working" at bounding box center [658, 317] width 304 height 18
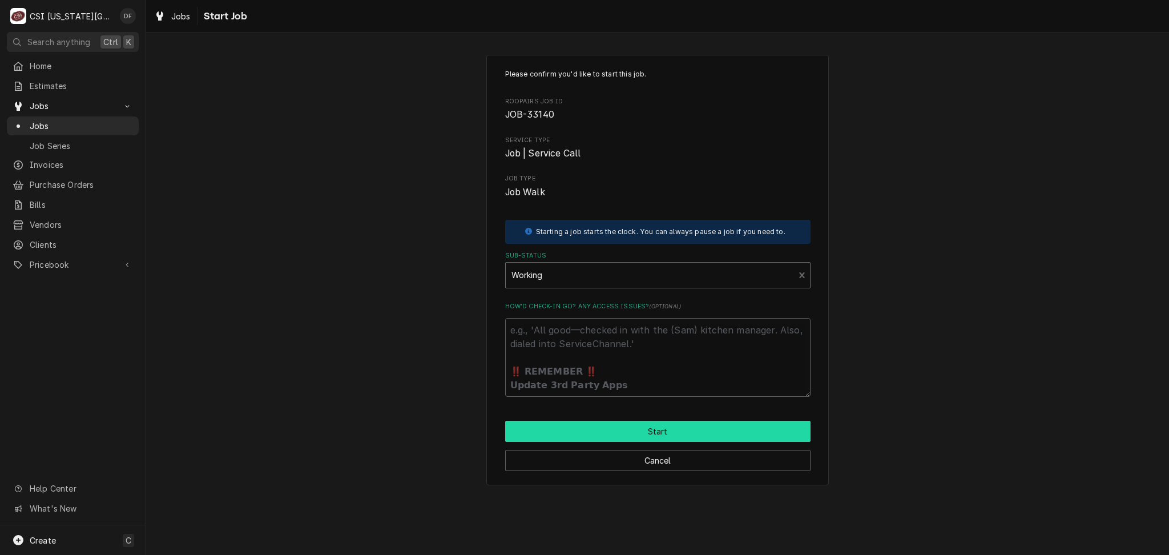
click at [620, 429] on button "Start" at bounding box center [657, 431] width 305 height 21
type textarea "x"
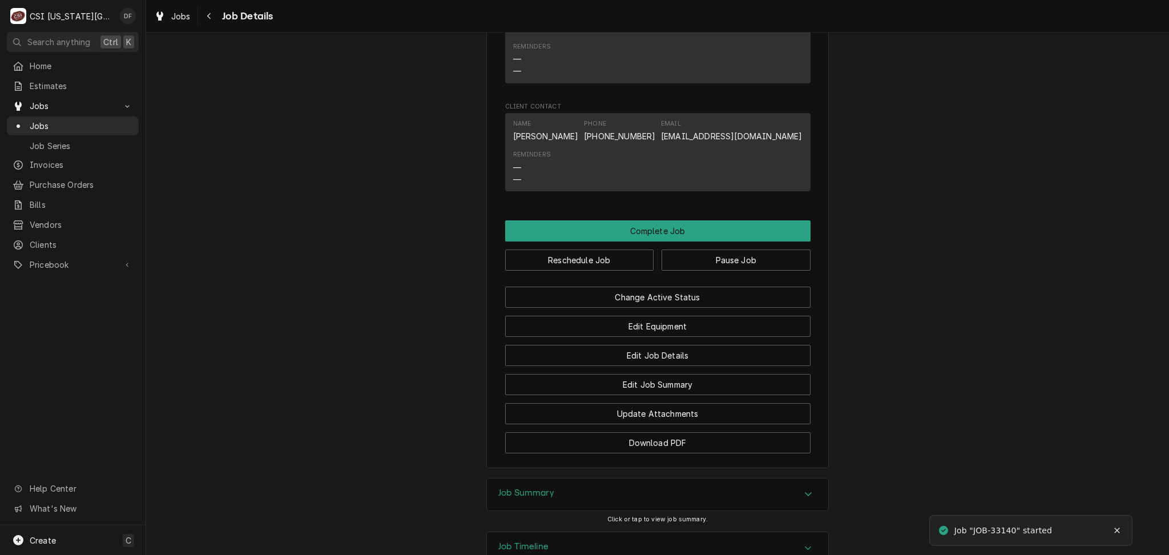
scroll to position [1088, 0]
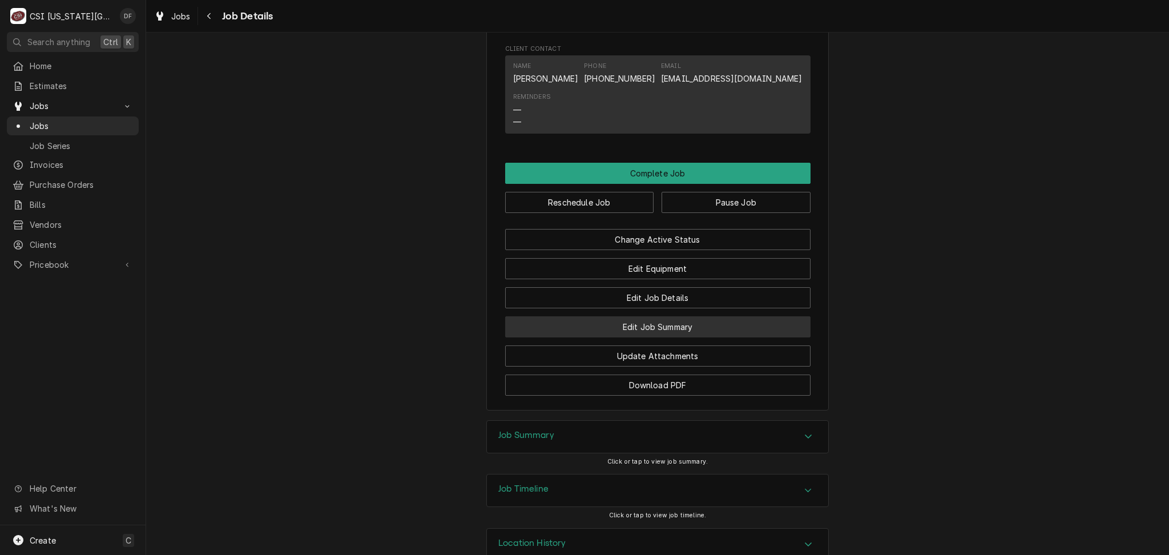
click at [661, 316] on button "Edit Job Summary" at bounding box center [657, 326] width 305 height 21
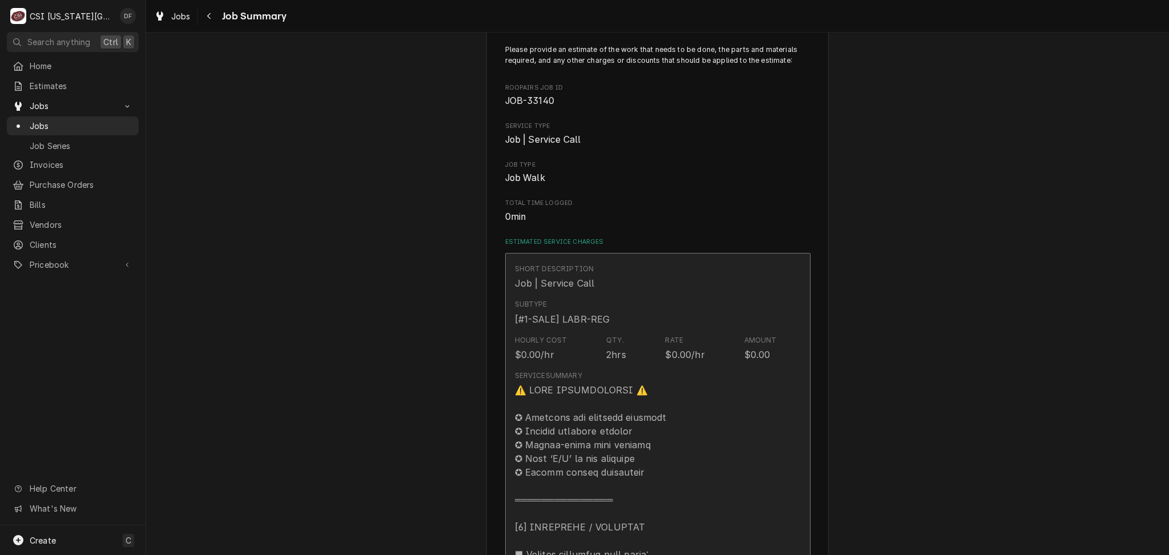
scroll to position [76, 0]
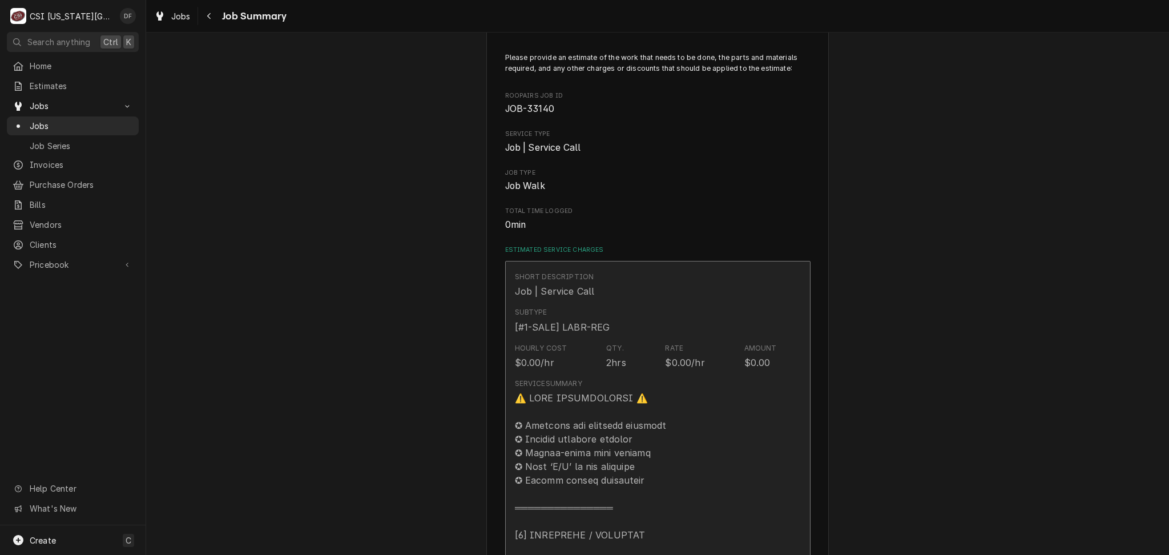
click at [630, 324] on div "Subtype [#1-SALE] LABR-REG" at bounding box center [646, 320] width 262 height 35
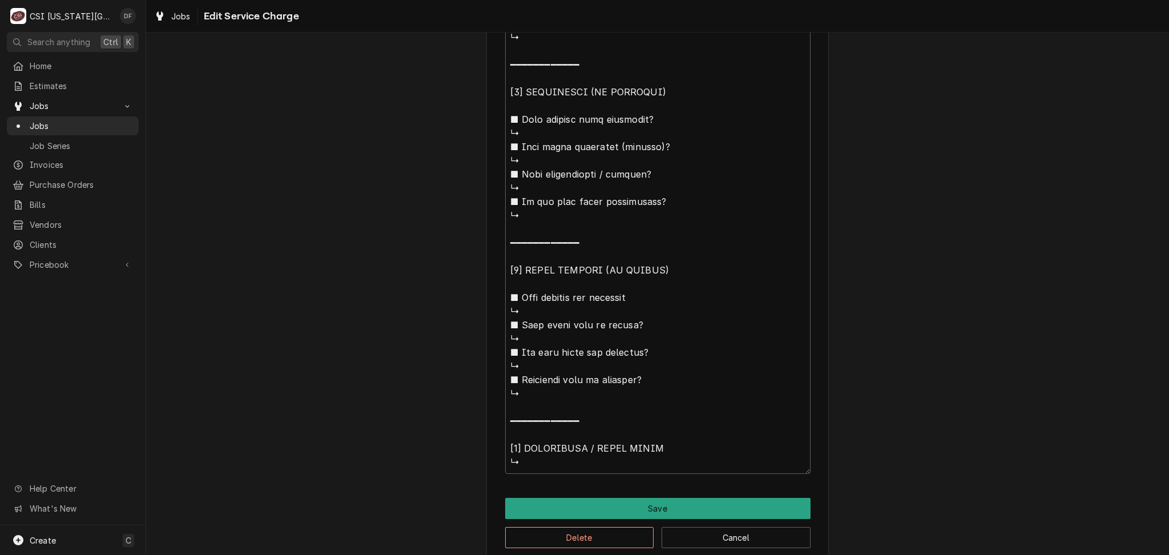
scroll to position [960, 0]
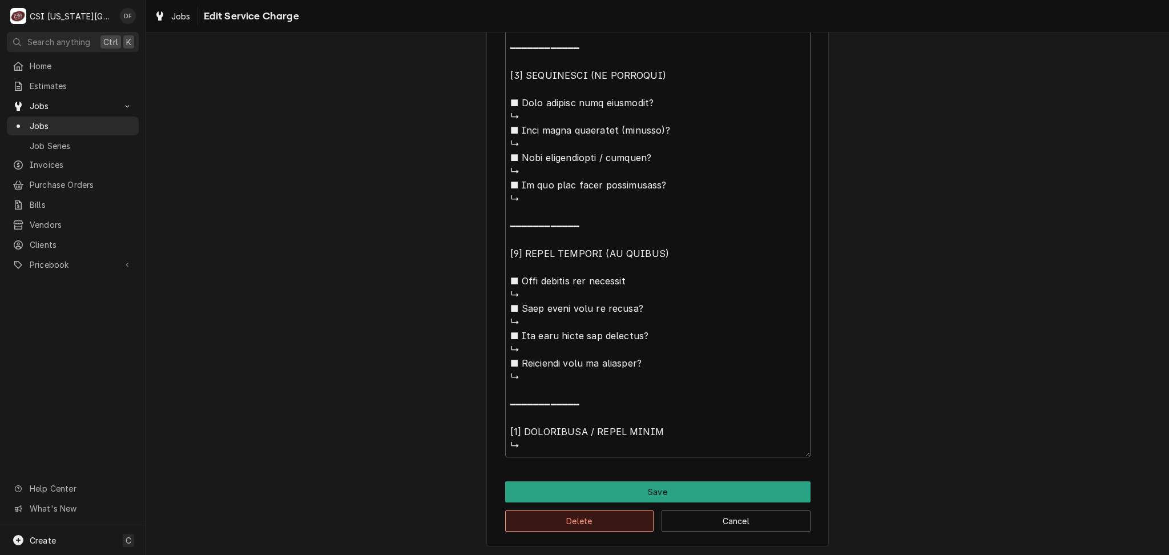
click at [605, 522] on button "Delete" at bounding box center [579, 520] width 149 height 21
type textarea "x"
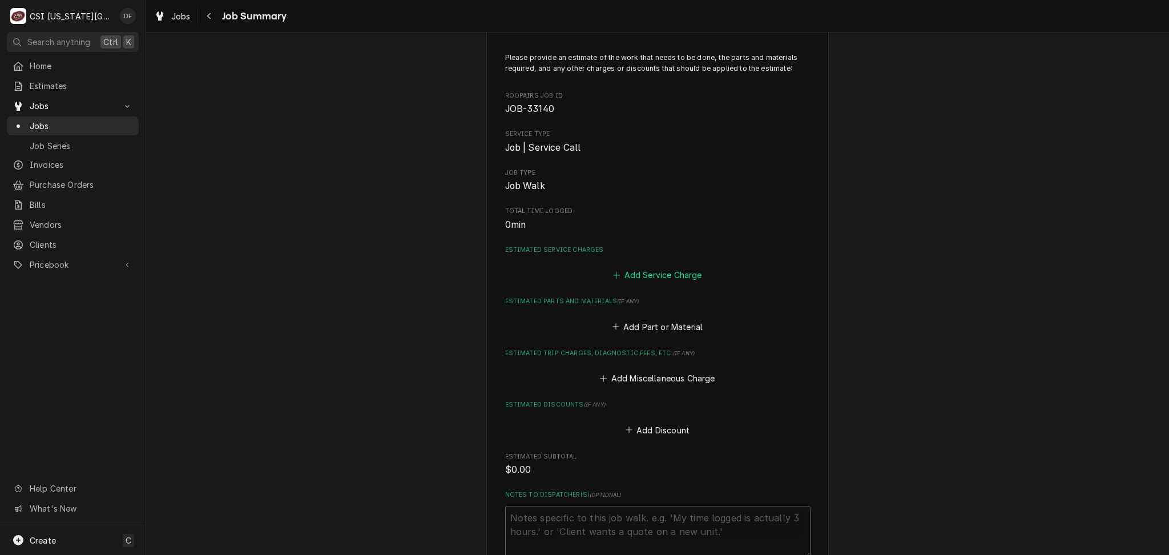
click at [682, 272] on button "Add Service Charge" at bounding box center [657, 275] width 92 height 16
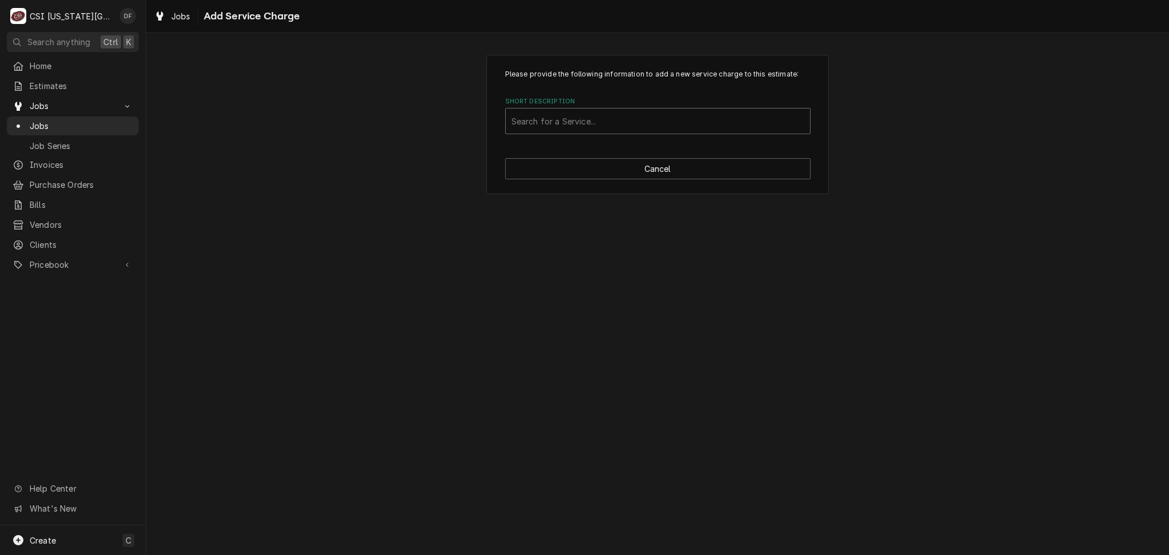
click at [581, 119] on div "Short Description" at bounding box center [658, 121] width 293 height 21
type input "dail"
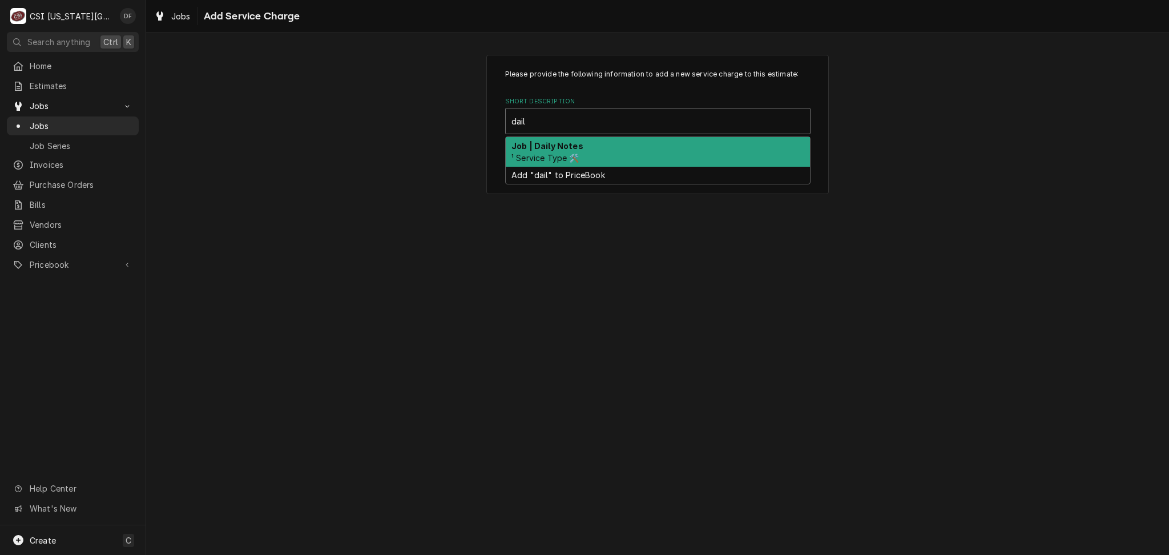
click at [552, 153] on span "¹ Service Type 🛠️" at bounding box center [546, 158] width 68 height 10
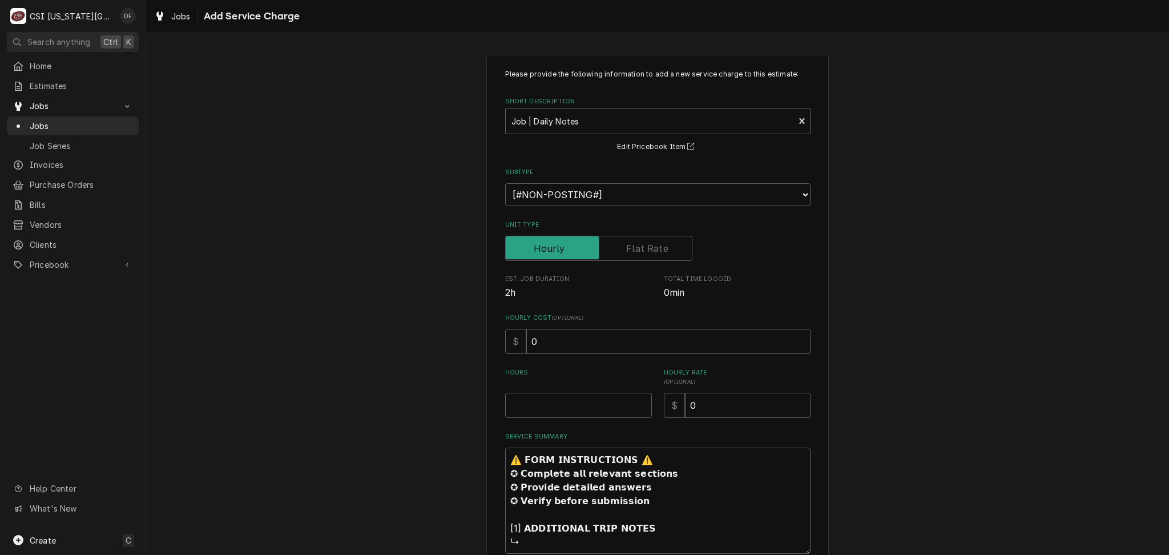
scroll to position [67, 0]
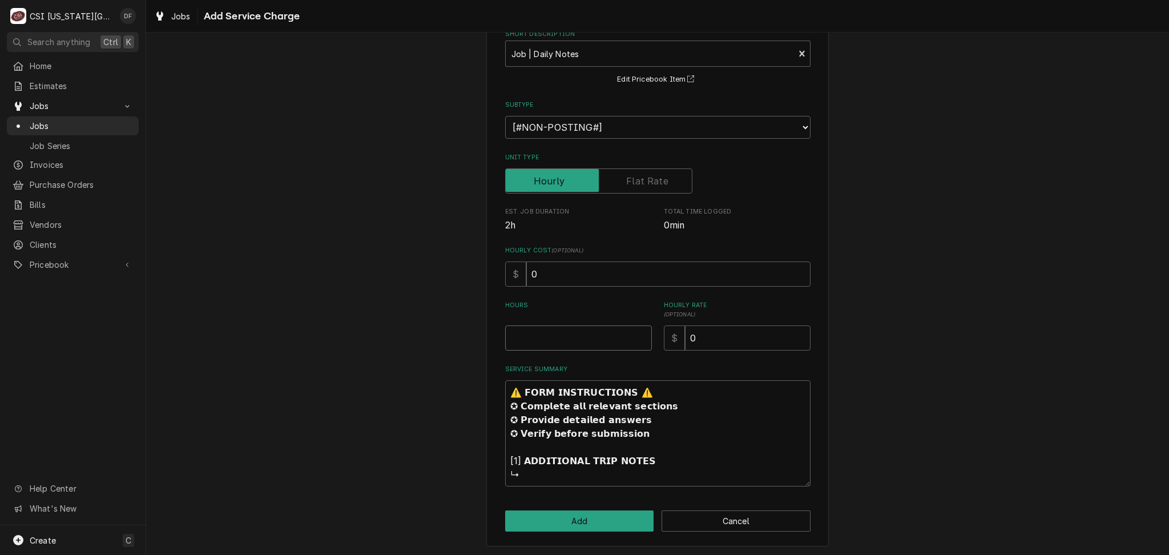
click at [597, 341] on input "Hours" at bounding box center [578, 337] width 147 height 25
type textarea "x"
type input "2"
click at [565, 520] on button "Add" at bounding box center [579, 520] width 149 height 21
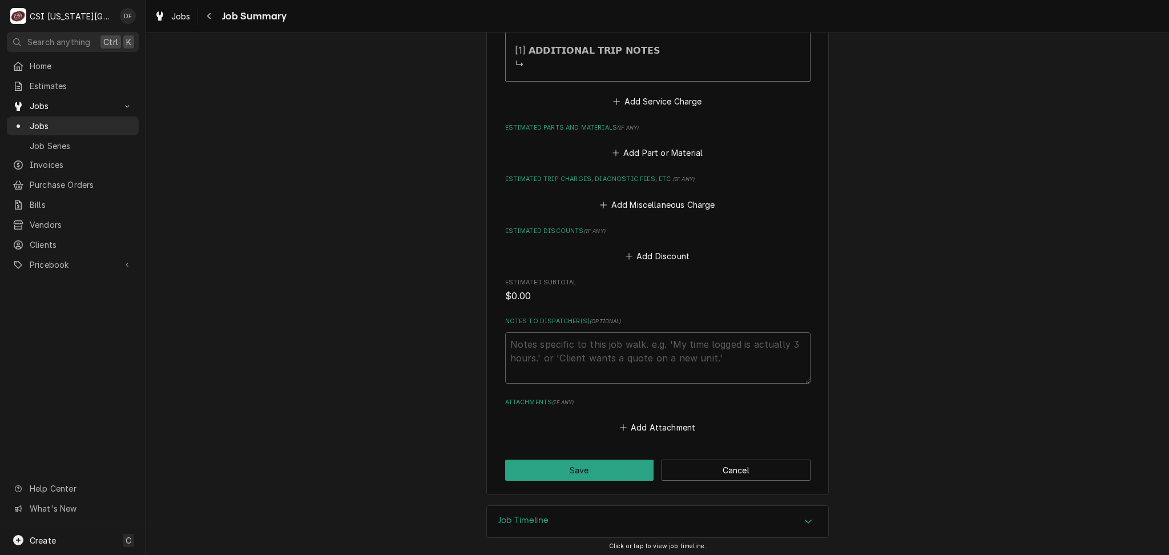
scroll to position [496, 0]
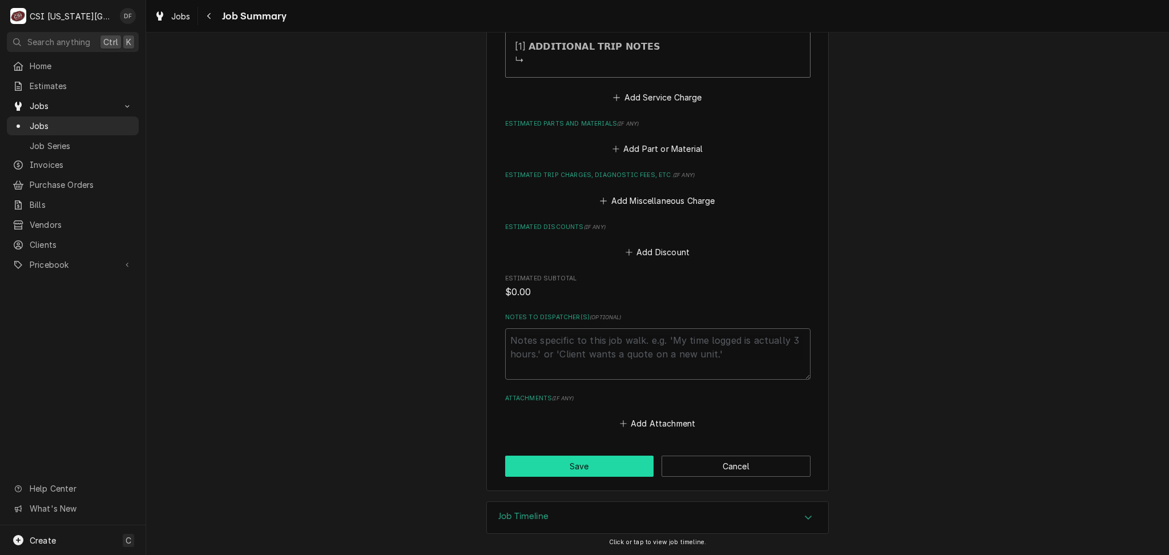
click at [569, 470] on button "Save" at bounding box center [579, 466] width 149 height 21
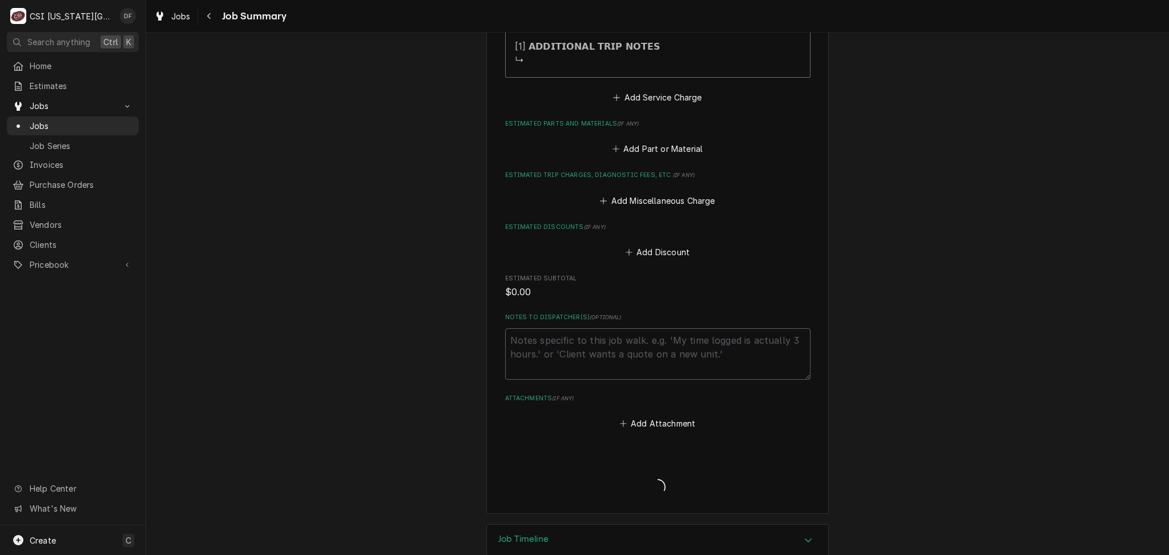
type textarea "x"
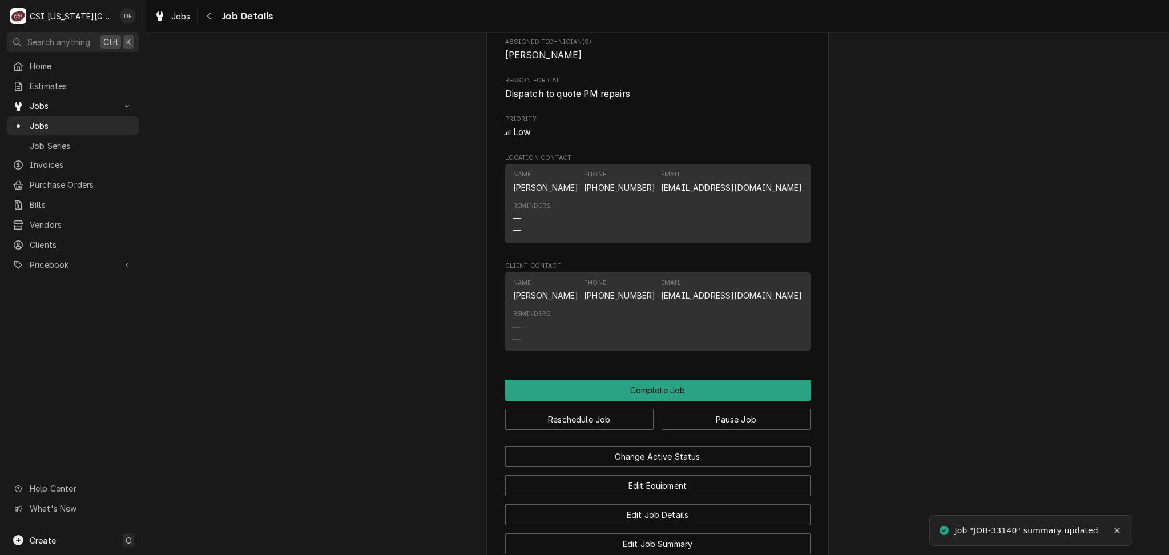
scroll to position [1218, 0]
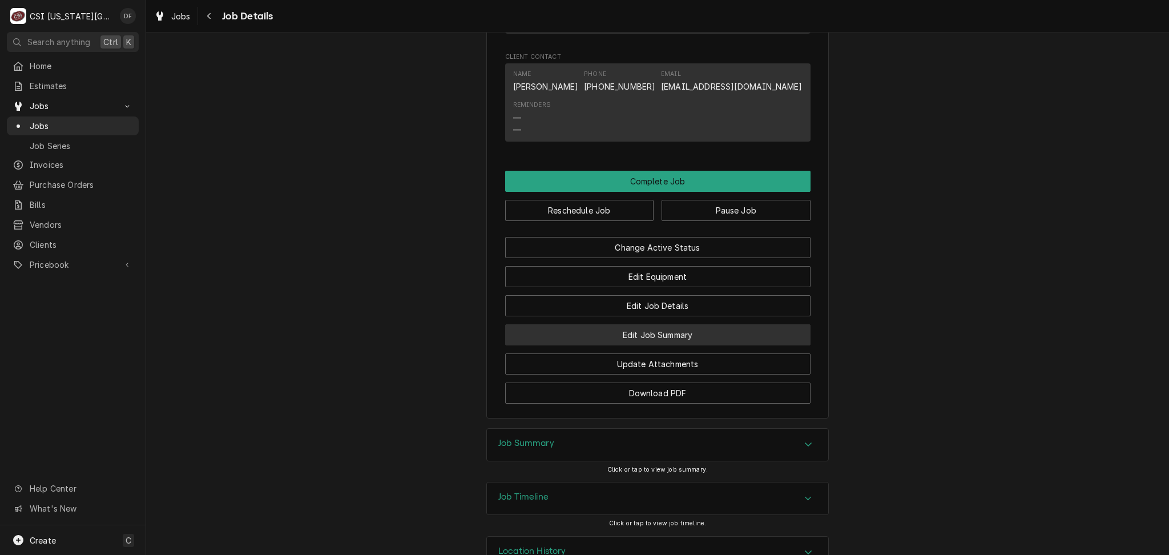
click at [651, 324] on button "Edit Job Summary" at bounding box center [657, 334] width 305 height 21
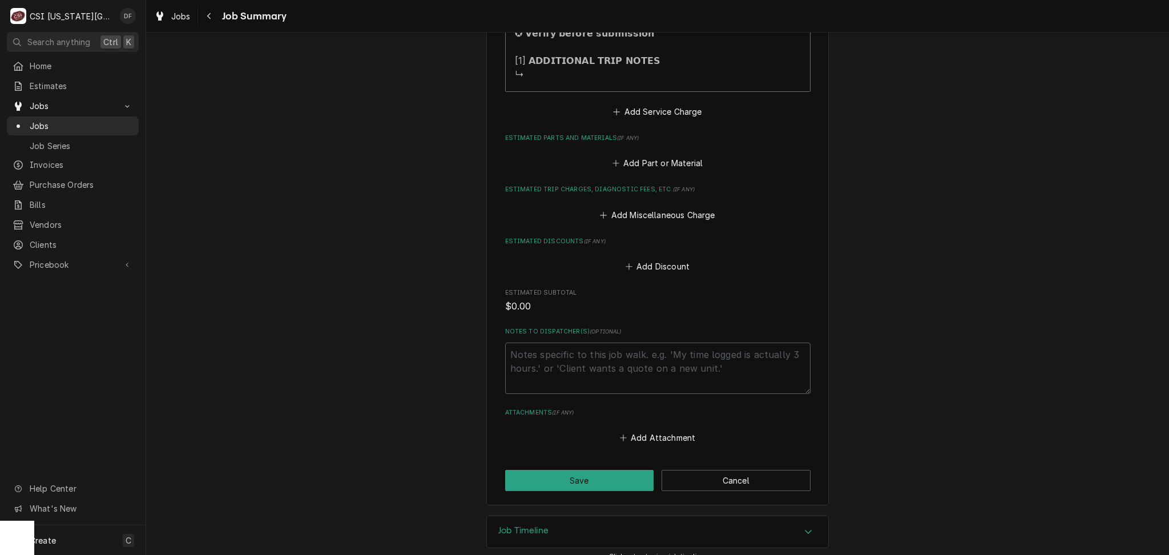
scroll to position [496, 0]
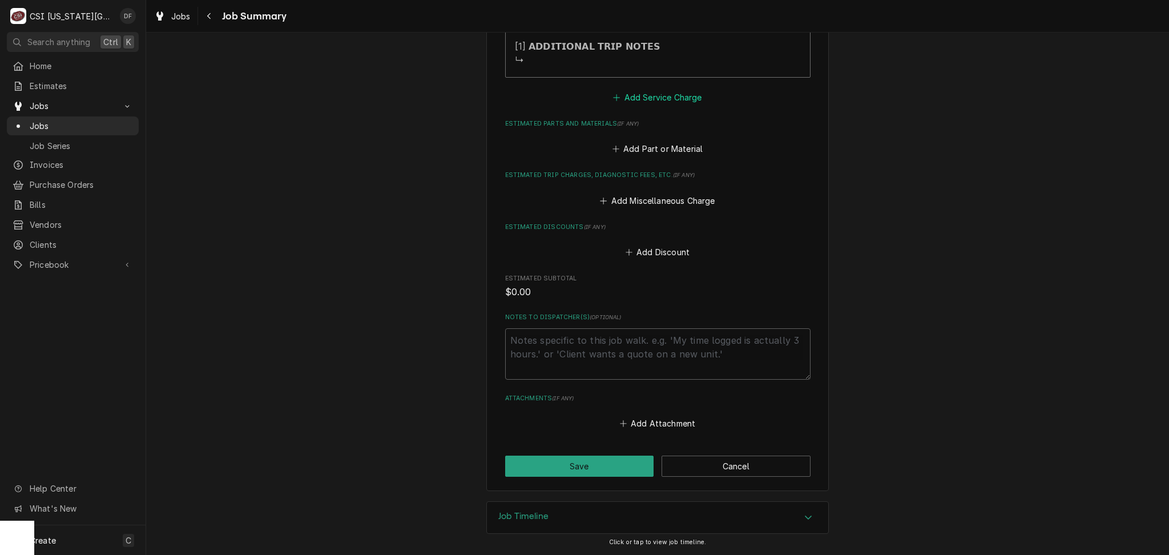
click at [675, 93] on button "Add Service Charge" at bounding box center [657, 97] width 92 height 16
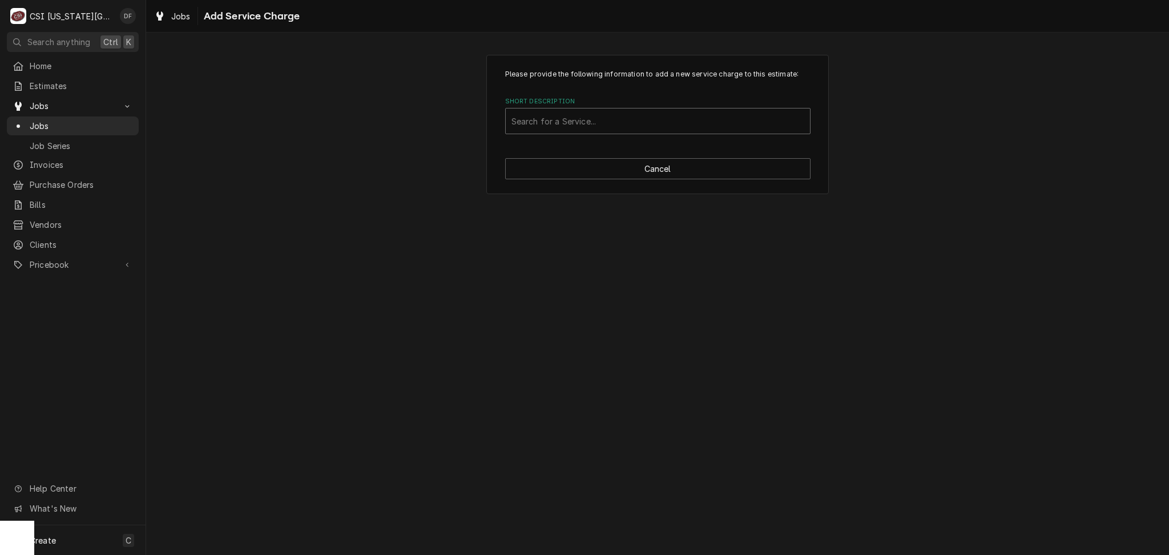
click at [628, 127] on div "Short Description" at bounding box center [658, 121] width 293 height 21
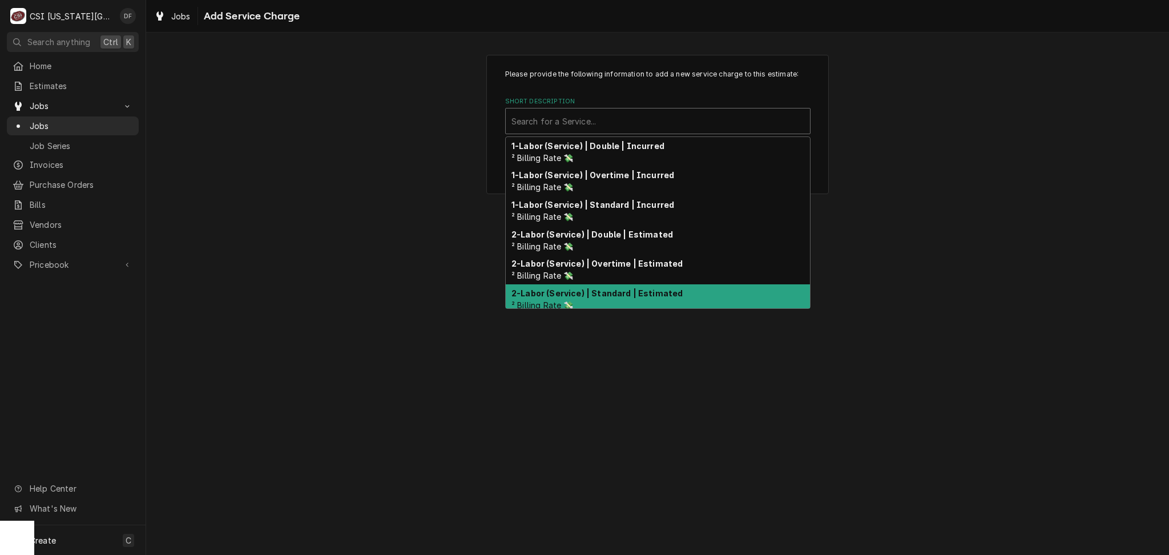
click at [667, 296] on strong "2-Labor (Service) | Standard | Estimated" at bounding box center [597, 293] width 171 height 10
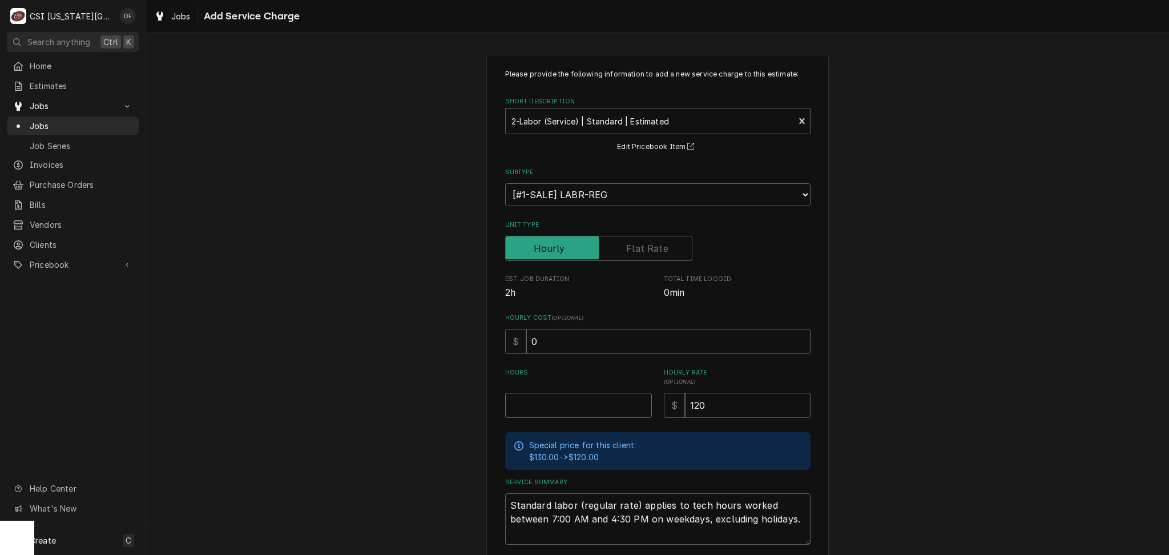
click at [541, 400] on input "Hours" at bounding box center [578, 405] width 147 height 25
type textarea "x"
type input "1"
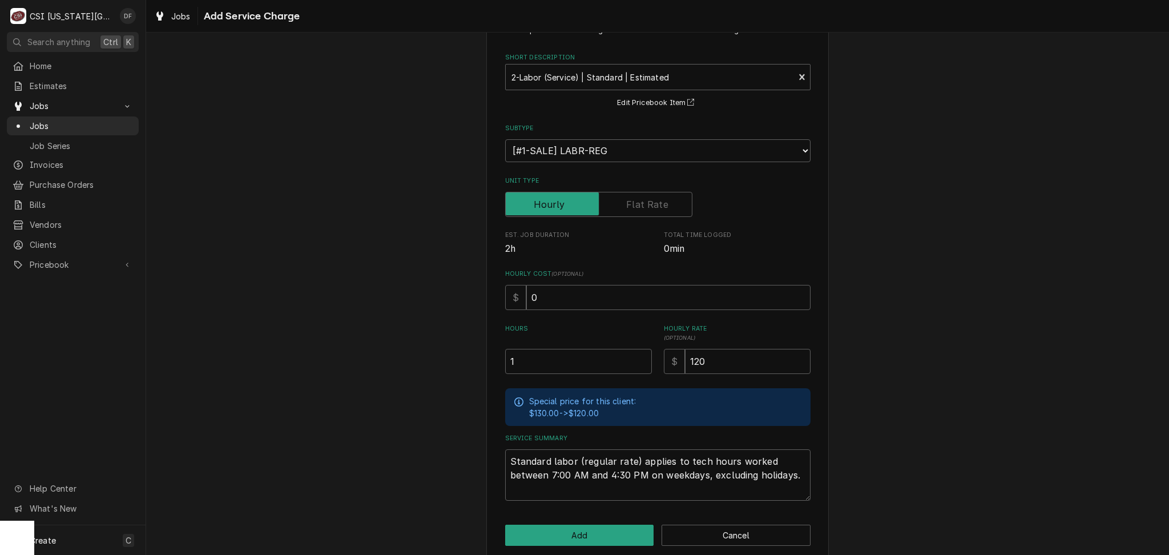
scroll to position [57, 0]
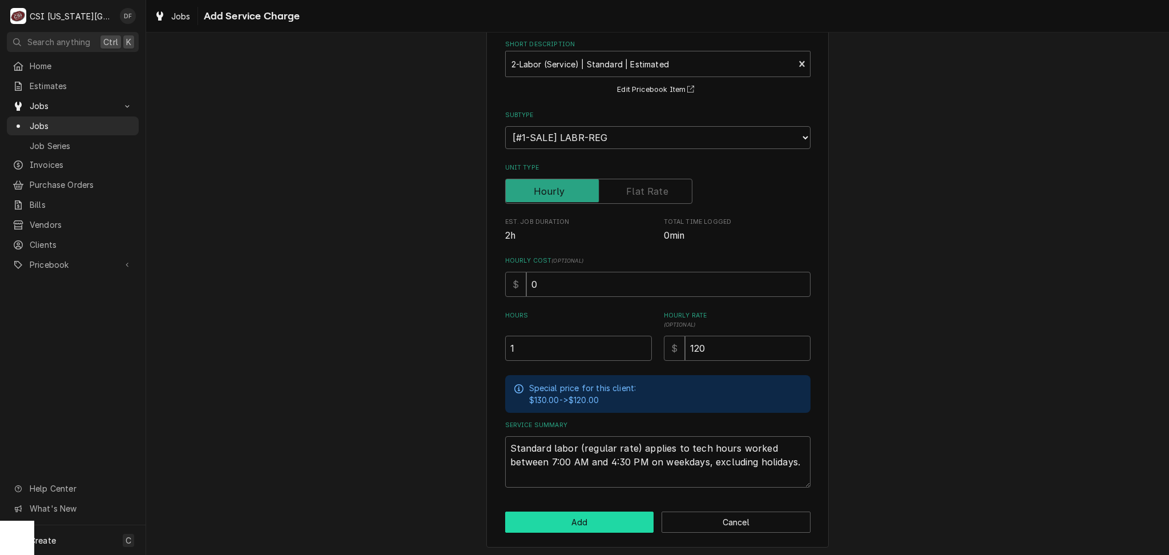
click at [567, 517] on button "Add" at bounding box center [579, 522] width 149 height 21
type textarea "x"
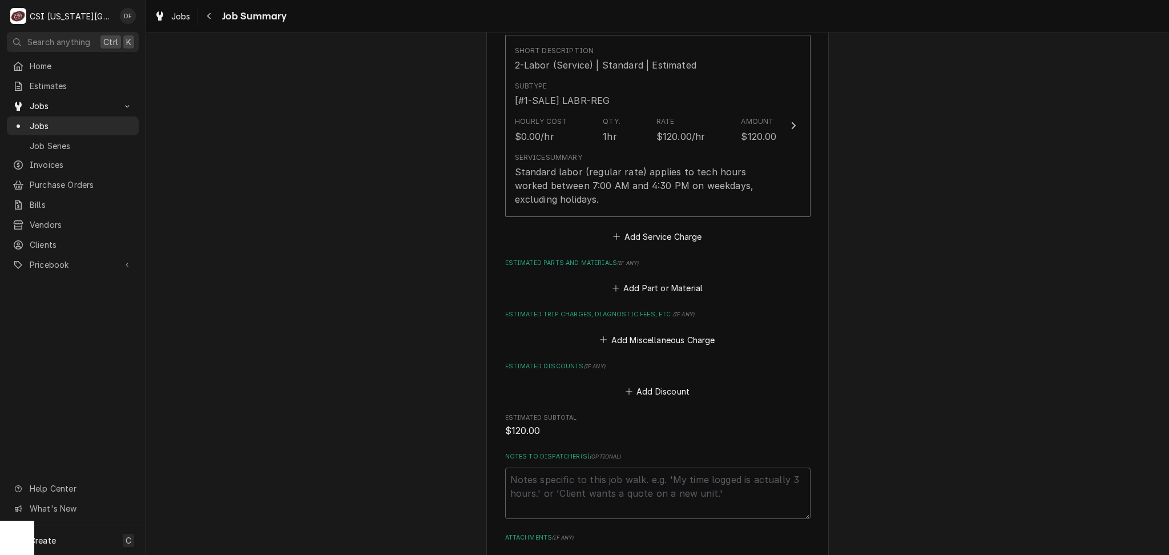
scroll to position [683, 0]
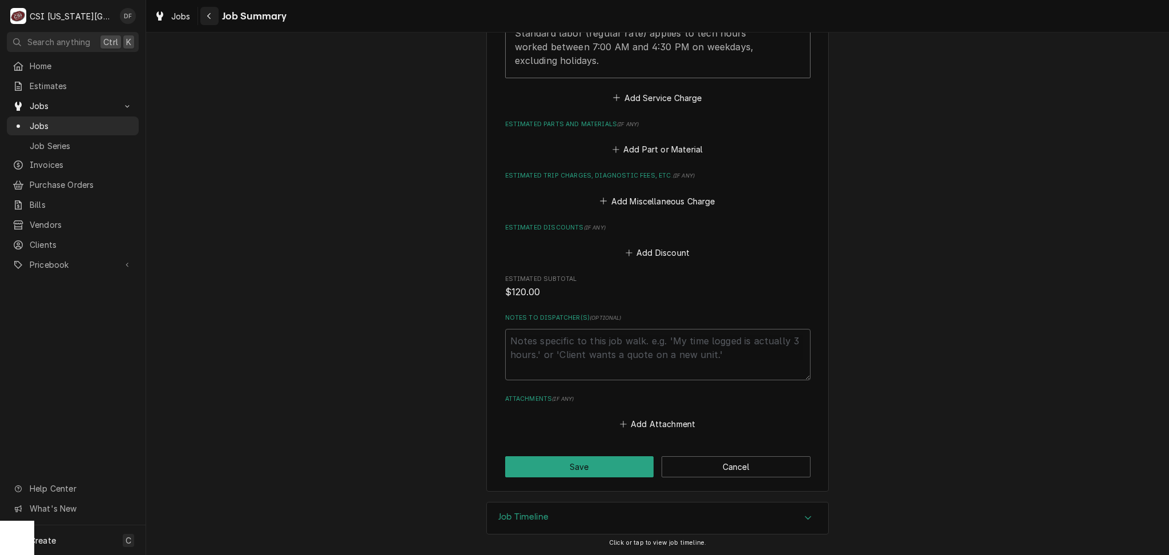
click at [212, 21] on div "Navigate back" at bounding box center [209, 15] width 11 height 11
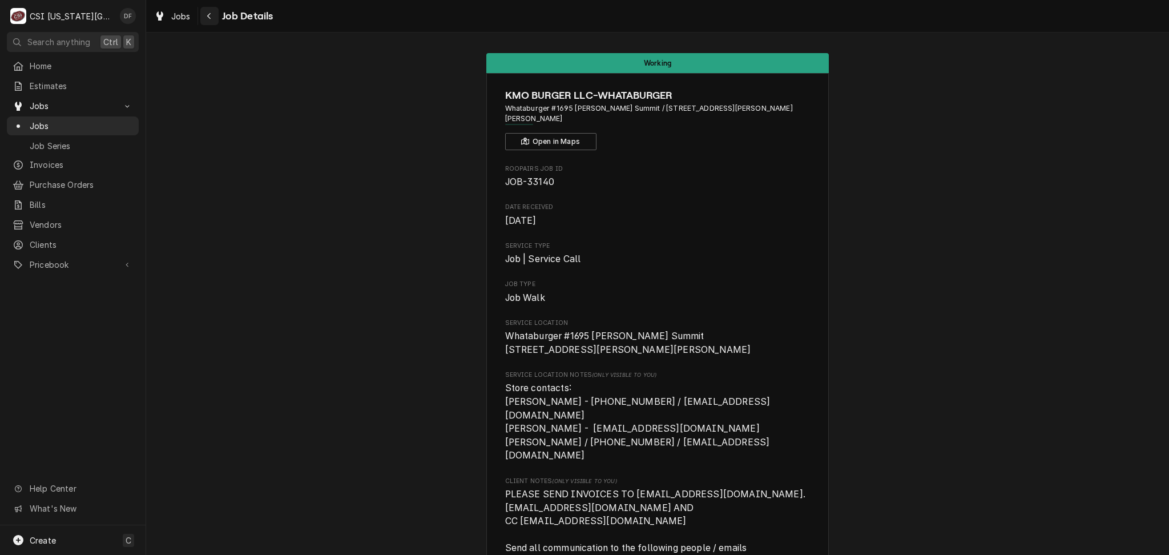
click at [208, 15] on icon "Navigate back" at bounding box center [208, 16] width 3 height 6
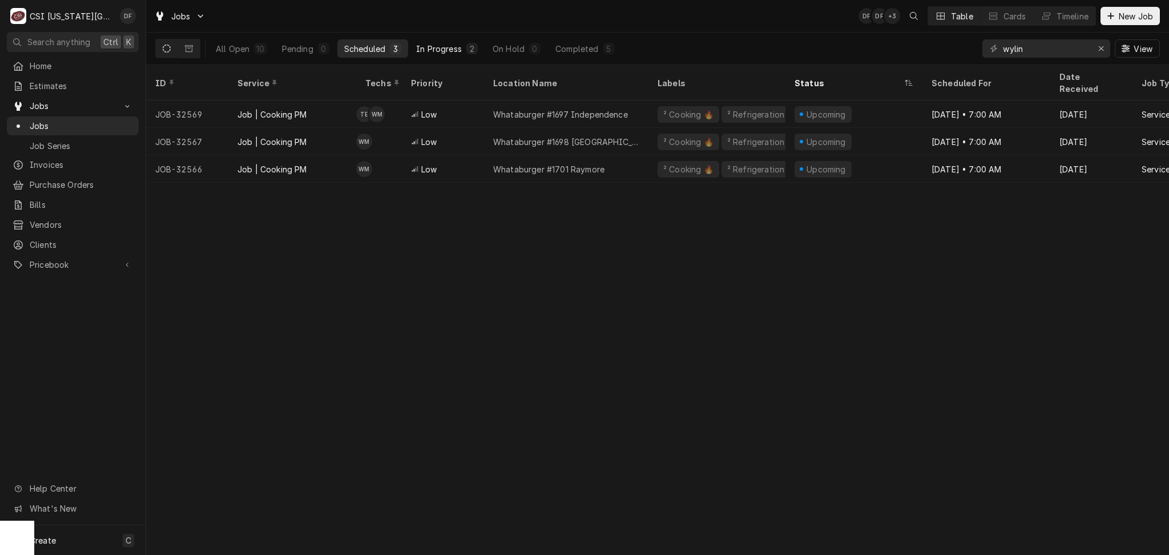
click at [432, 48] on div "In Progress" at bounding box center [439, 49] width 46 height 12
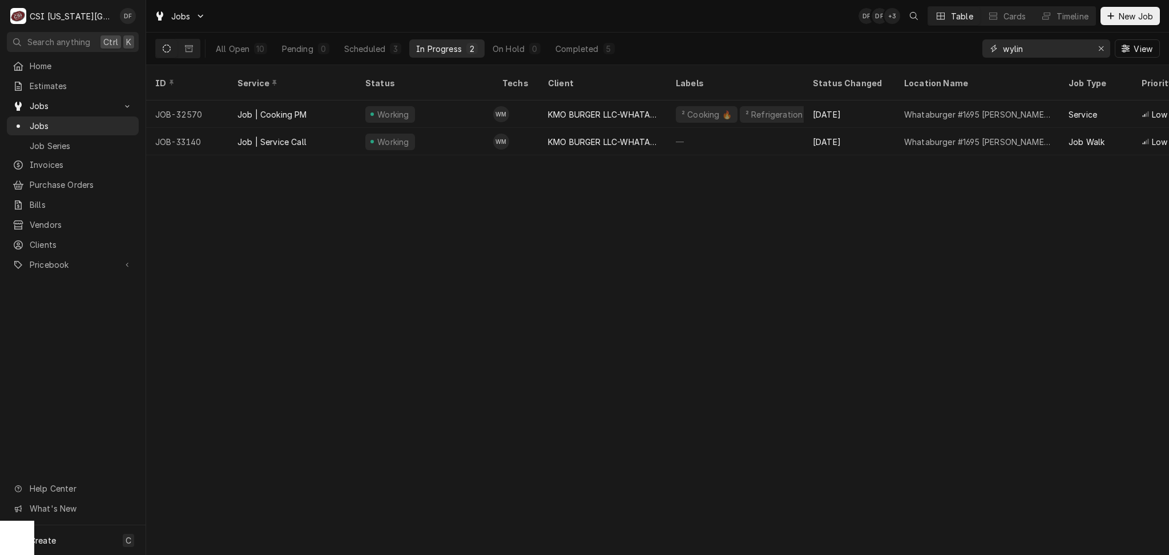
drag, startPoint x: 1038, startPoint y: 48, endPoint x: 980, endPoint y: 48, distance: 57.7
click at [980, 48] on div "All Open 10 Pending 0 Scheduled 3 In Progress 2 On Hold 0 Completed 5 wylin View" at bounding box center [657, 49] width 1005 height 32
type input "w"
click at [1003, 48] on input "hataburger 1695" at bounding box center [1046, 48] width 86 height 18
click at [1085, 46] on input "whataburger 1695" at bounding box center [1046, 48] width 86 height 18
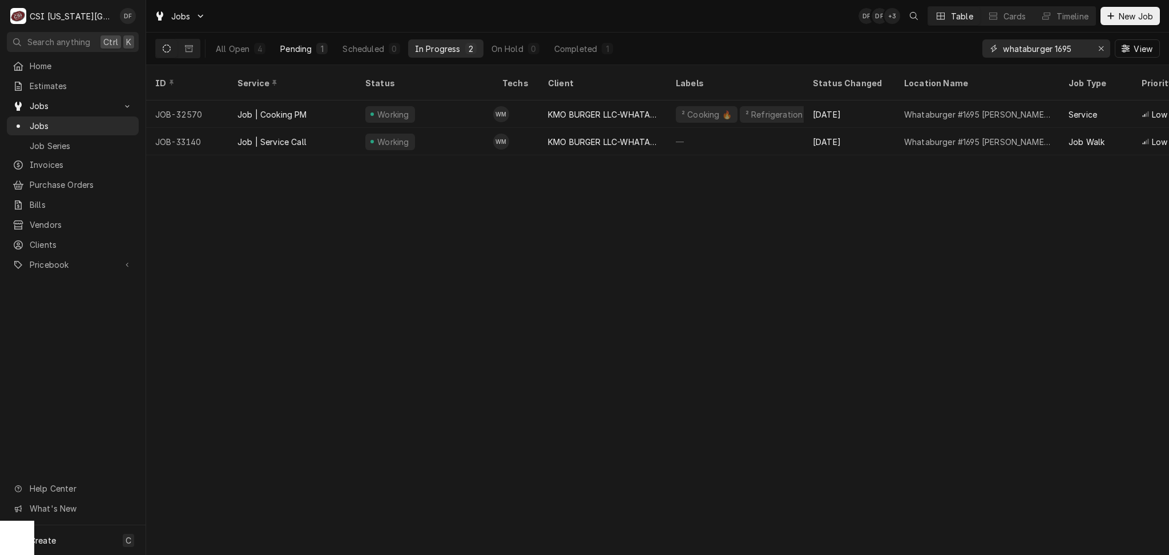
type input "whataburger 1695"
click at [287, 49] on div "Pending" at bounding box center [295, 49] width 31 height 12
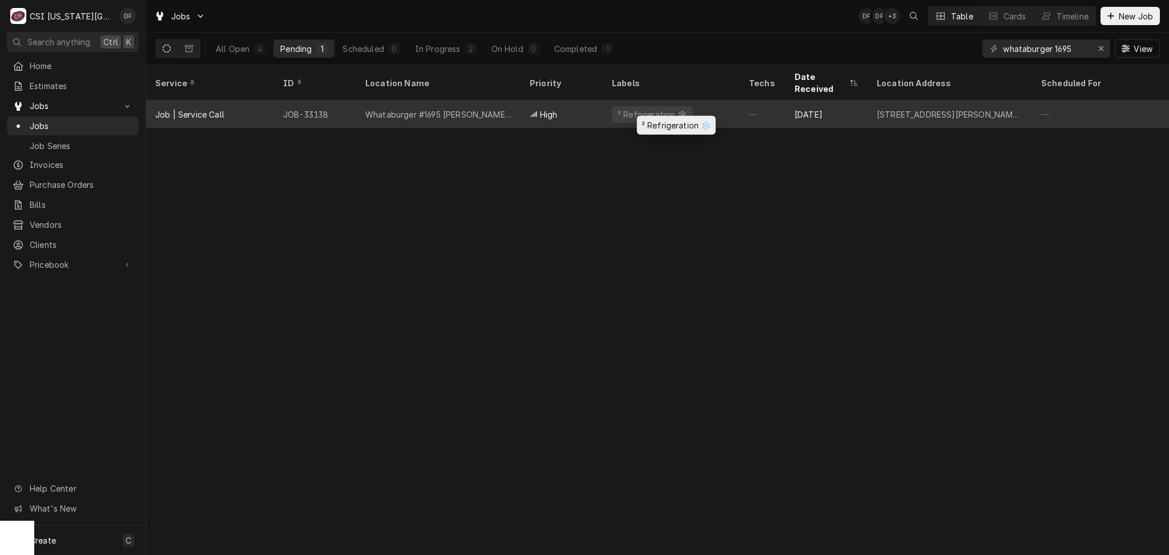
click at [621, 107] on div "² Refrigeration ❄️" at bounding box center [652, 114] width 81 height 17
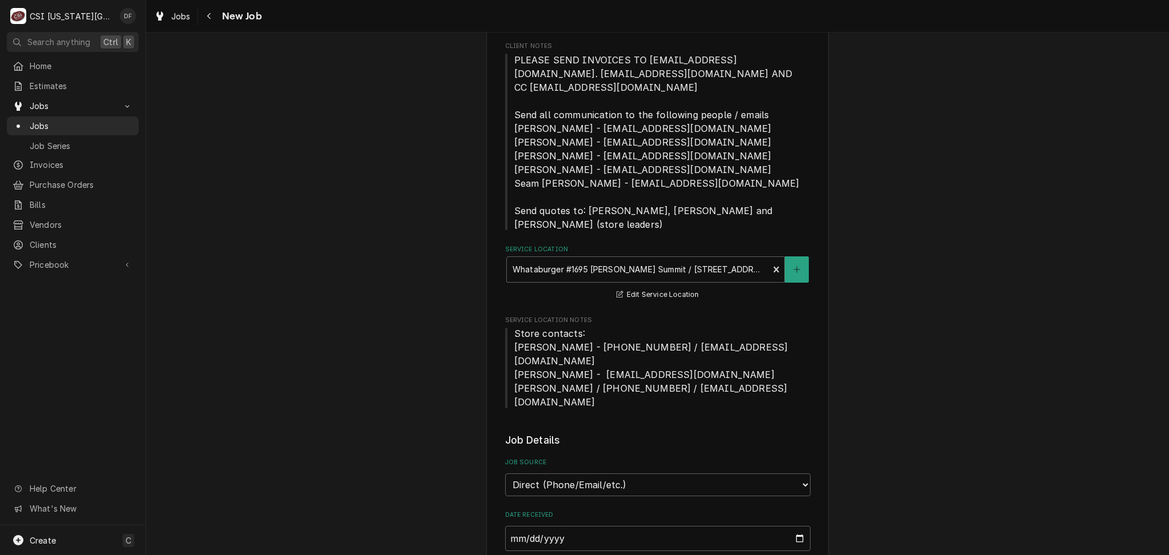
type textarea "x"
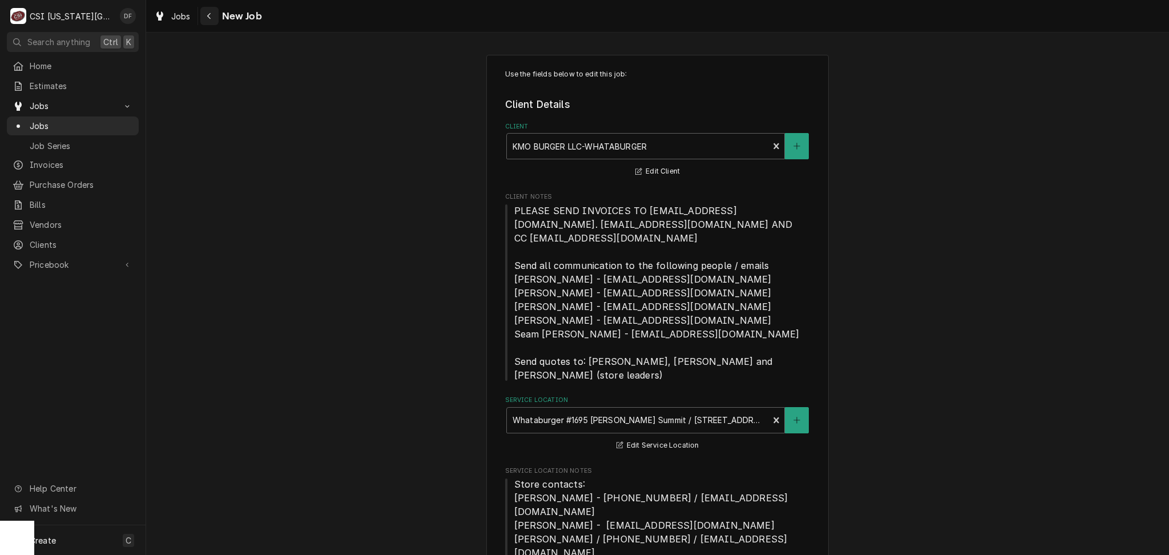
click at [203, 13] on button "Navigate back" at bounding box center [209, 16] width 18 height 18
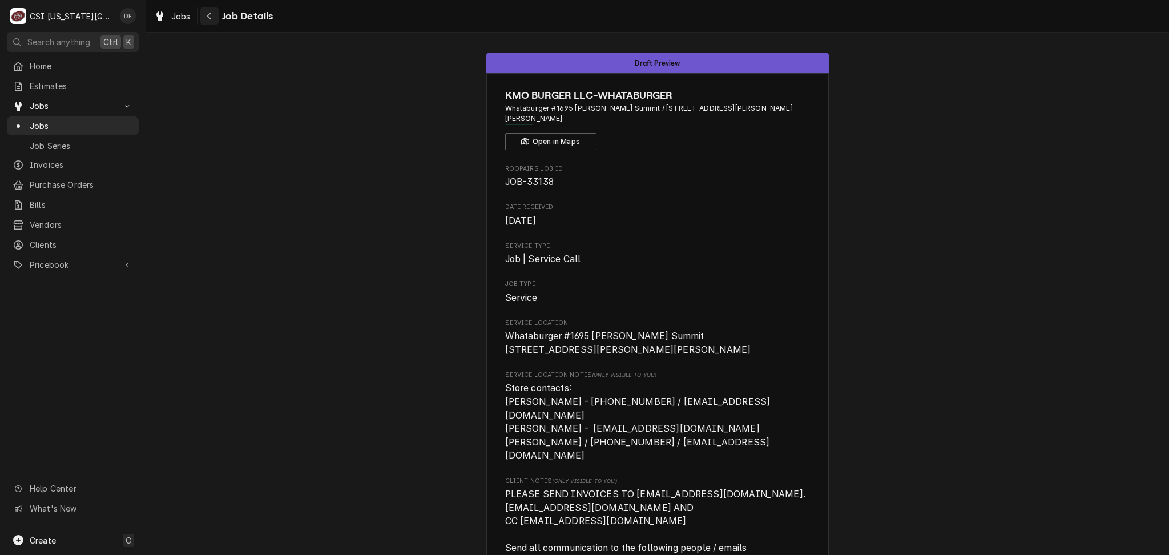
click at [208, 16] on icon "Navigate back" at bounding box center [209, 16] width 5 height 8
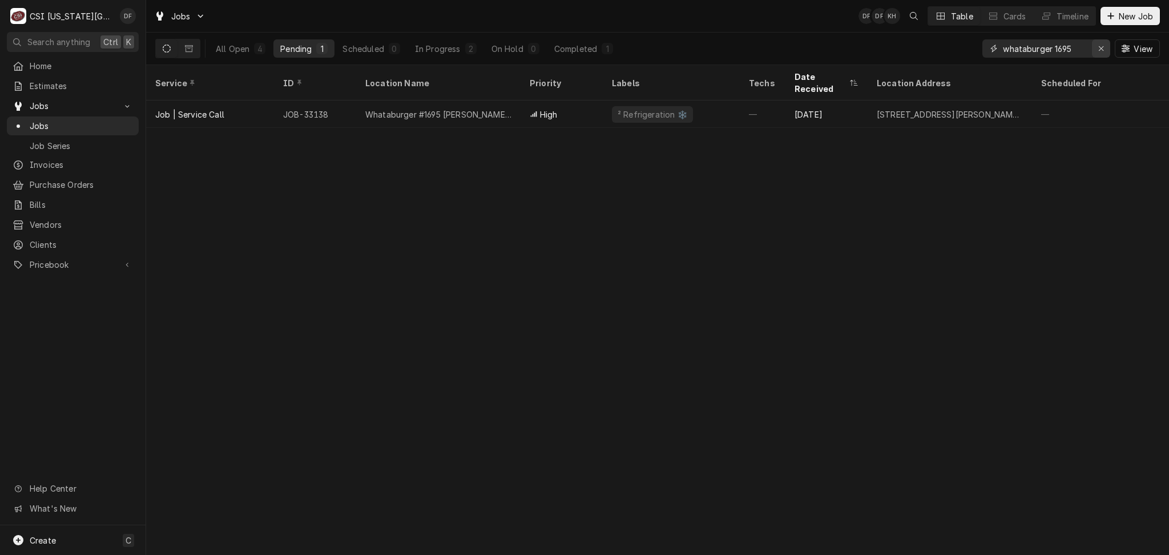
click at [1101, 47] on icon "Erase input" at bounding box center [1102, 49] width 6 height 8
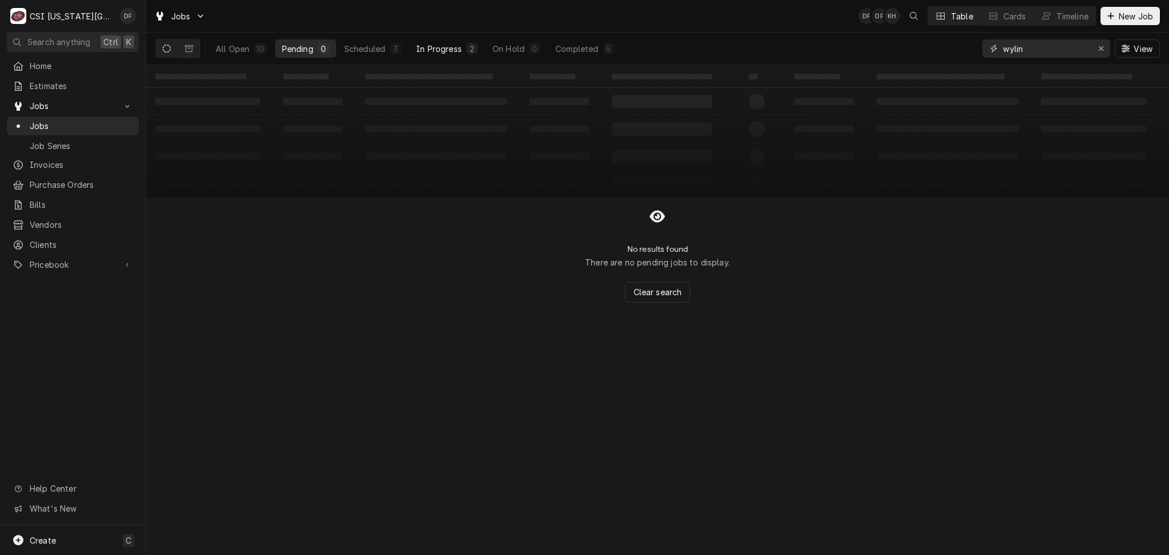
type input "wylin"
click at [462, 50] on button "In Progress 2" at bounding box center [446, 48] width 75 height 18
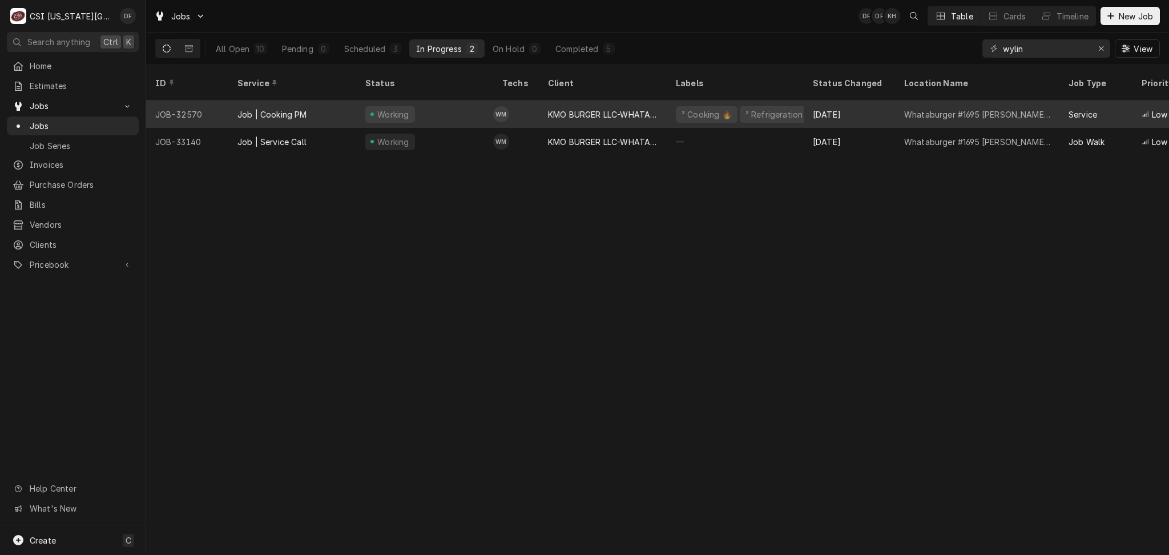
click at [544, 103] on div "KMO BURGER LLC-WHATABURGER" at bounding box center [603, 113] width 128 height 27
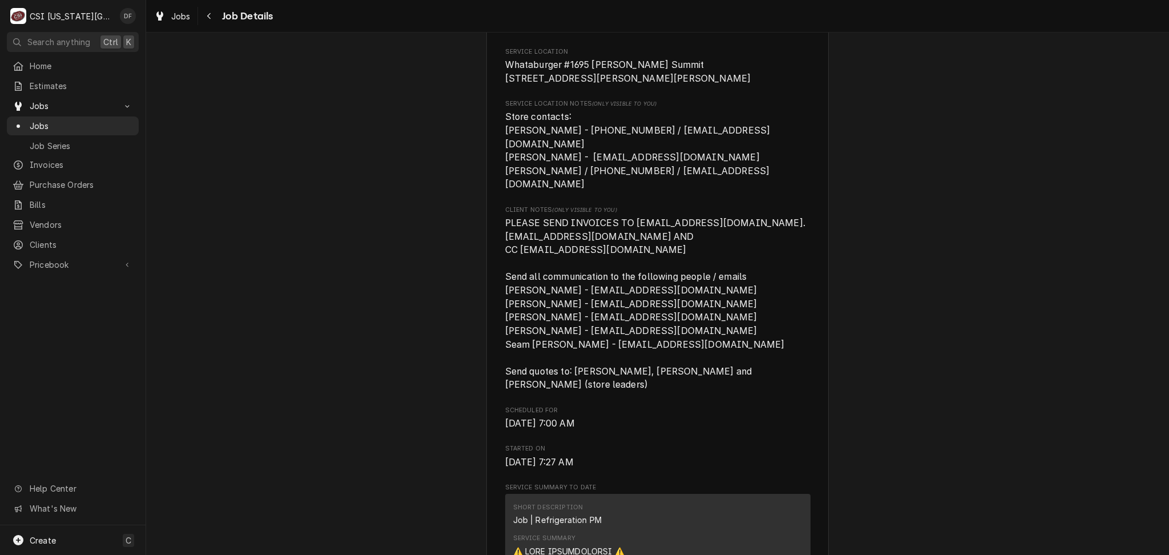
scroll to position [304, 0]
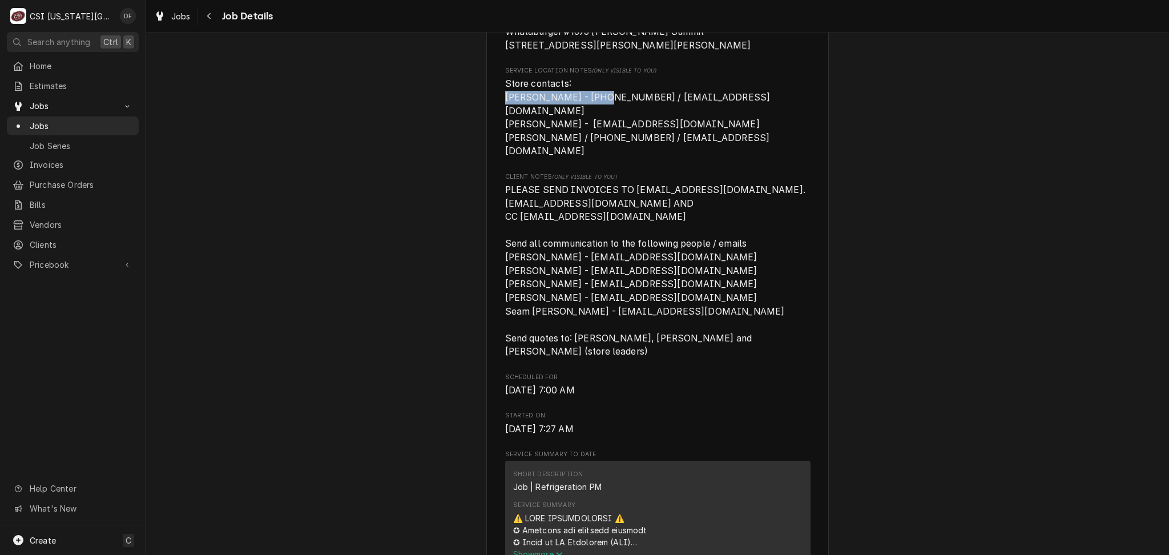
drag, startPoint x: 498, startPoint y: 110, endPoint x: 594, endPoint y: 115, distance: 95.5
click at [594, 115] on span "Store contacts: Natanya Turner Smith - 903-917-8974 / nturnersmith@kmoburger.co…" at bounding box center [637, 117] width 265 height 78
click at [600, 111] on span "Store contacts: Natanya Turner Smith - 903-917-8974 / nturnersmith@kmoburger.co…" at bounding box center [637, 117] width 265 height 78
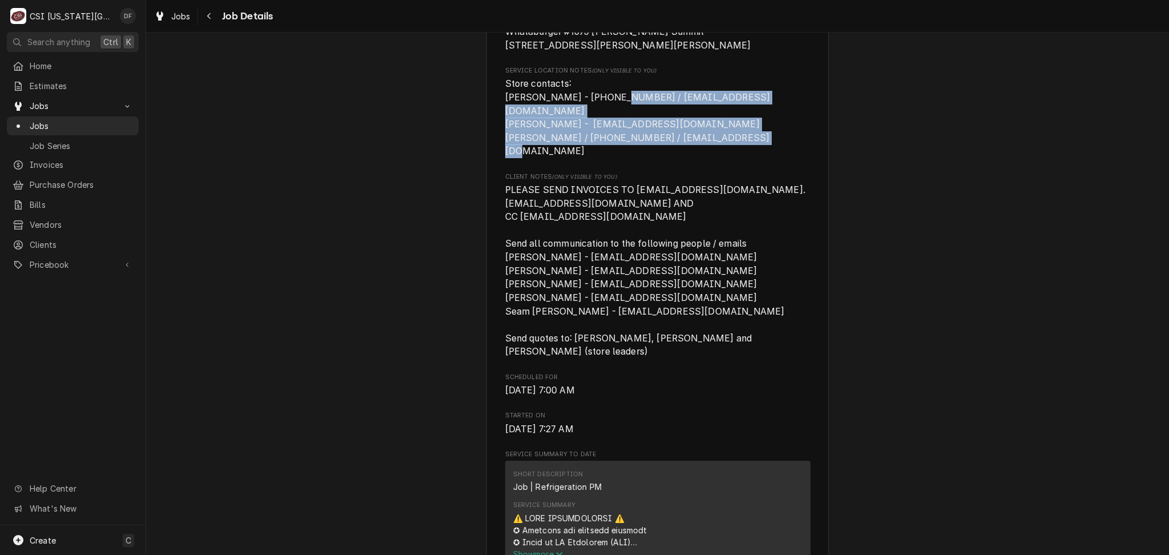
drag, startPoint x: 603, startPoint y: 108, endPoint x: 844, endPoint y: 148, distance: 244.2
click at [724, 118] on span "Store contacts: Natanya Turner Smith - 903-917-8974 / nturnersmith@kmoburger.co…" at bounding box center [657, 117] width 305 height 81
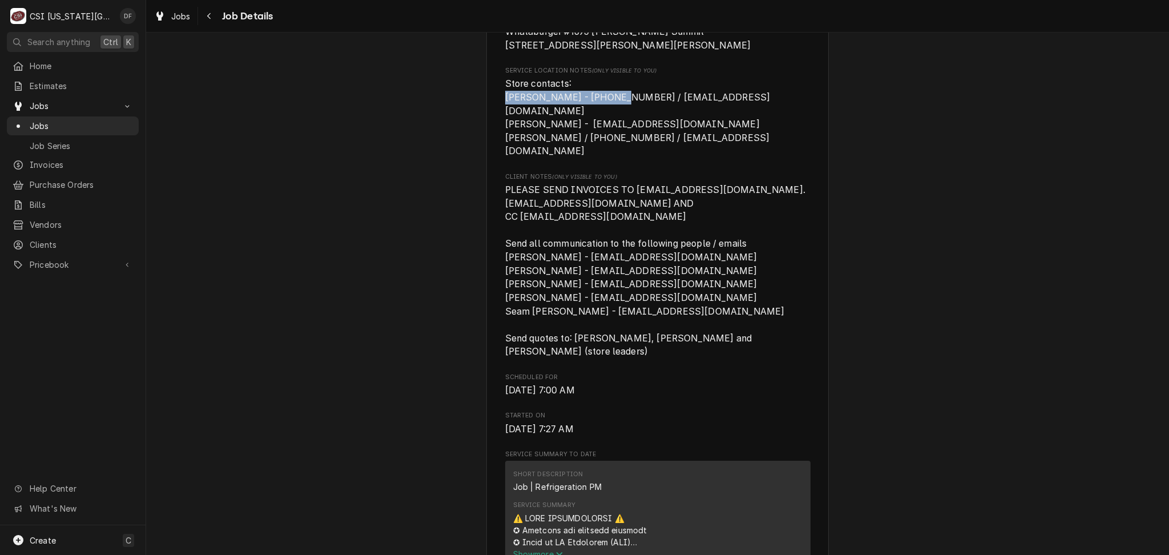
drag, startPoint x: 601, startPoint y: 112, endPoint x: 497, endPoint y: 109, distance: 104.0
click at [719, 230] on span "PLEASE SEND INVOICES TO AP@KMOBURGER.COM. kmoburger@documents.restaurant365.com…" at bounding box center [656, 270] width 303 height 173
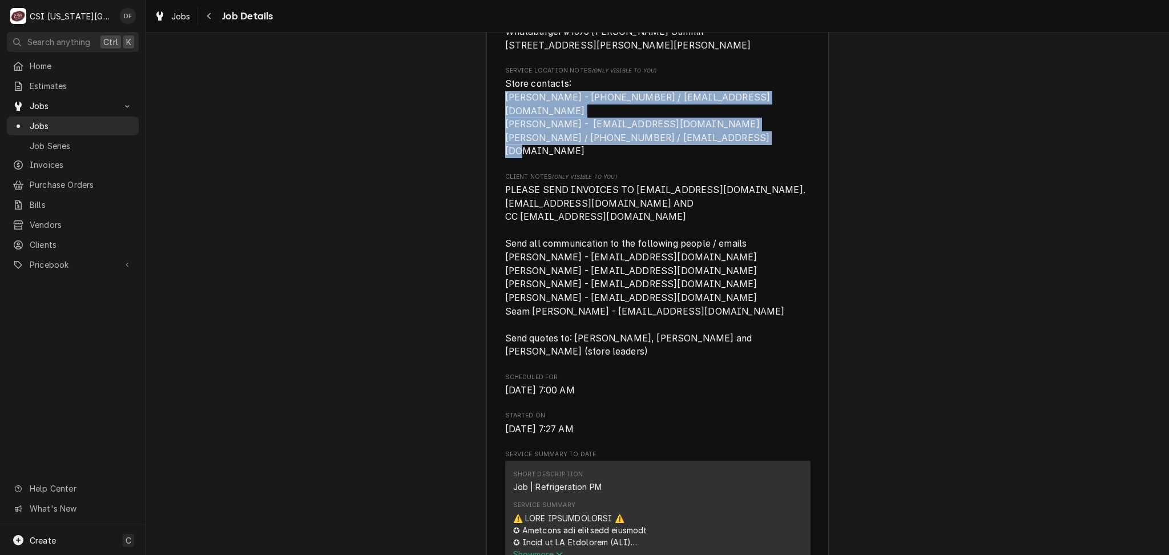
drag, startPoint x: 797, startPoint y: 136, endPoint x: 489, endPoint y: 104, distance: 310.0
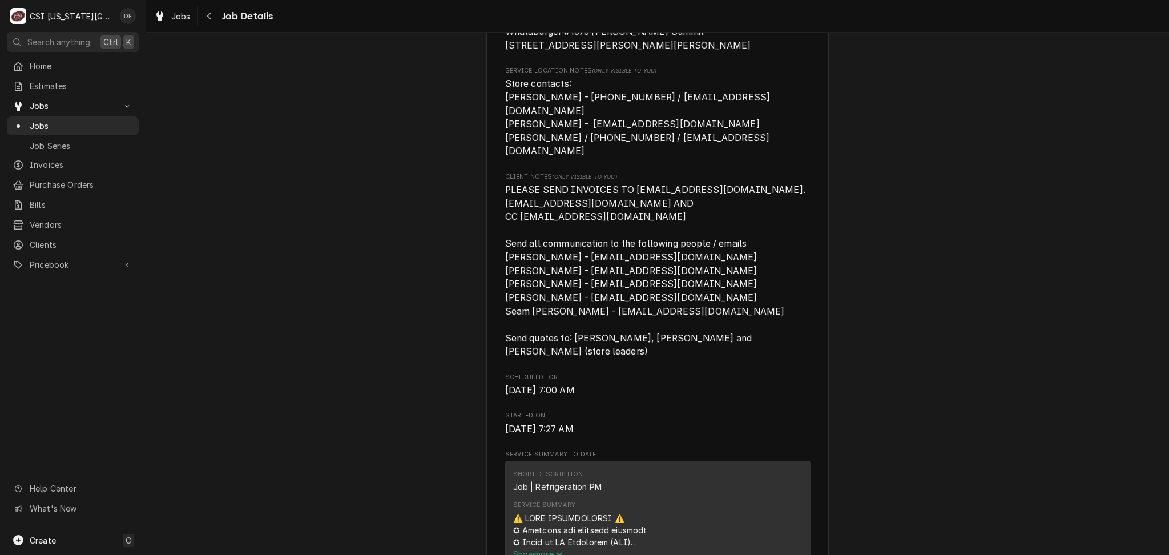
click at [535, 203] on span "PLEASE SEND INVOICES TO AP@KMOBURGER.COM. kmoburger@documents.restaurant365.com…" at bounding box center [656, 270] width 303 height 173
drag, startPoint x: 323, startPoint y: 316, endPoint x: 320, endPoint y: 309, distance: 8.2
click at [212, 17] on div "Navigate back" at bounding box center [209, 15] width 11 height 11
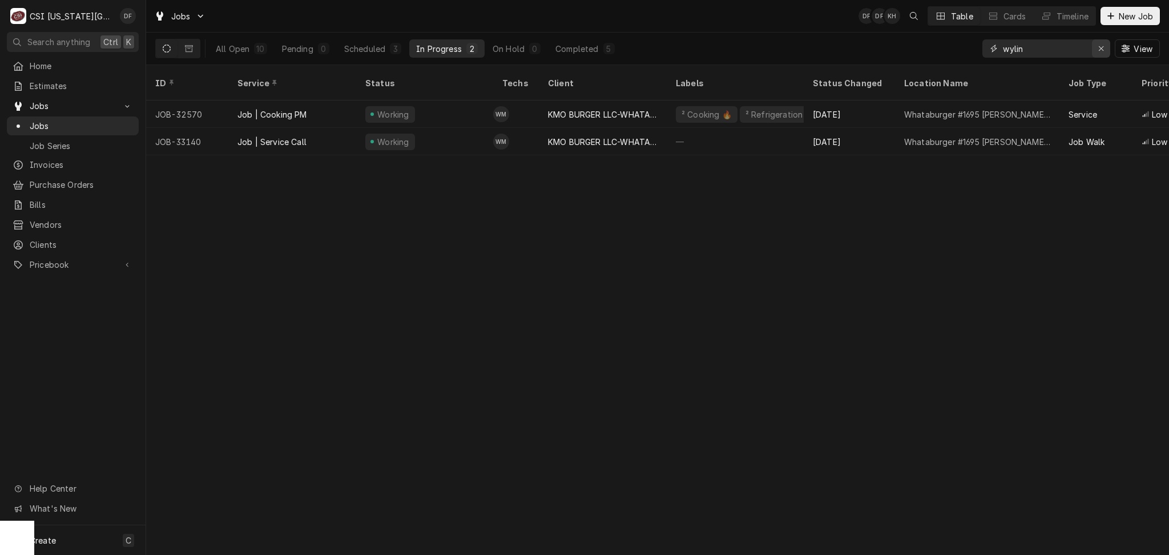
click at [1099, 49] on icon "Erase input" at bounding box center [1102, 49] width 6 height 8
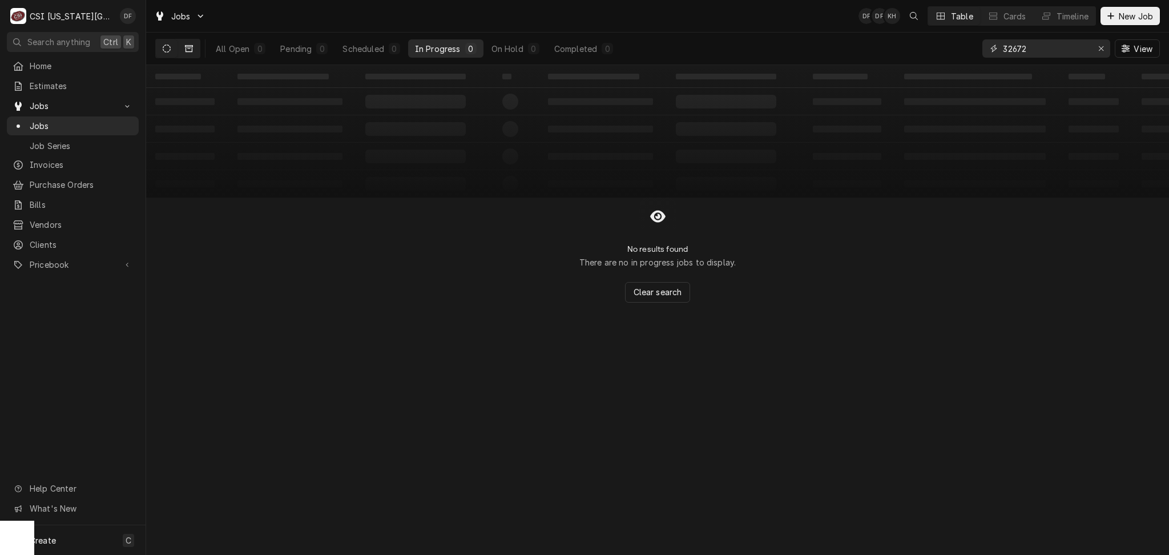
type input "32672"
click at [189, 47] on icon "Dynamic Content Wrapper" at bounding box center [189, 49] width 8 height 8
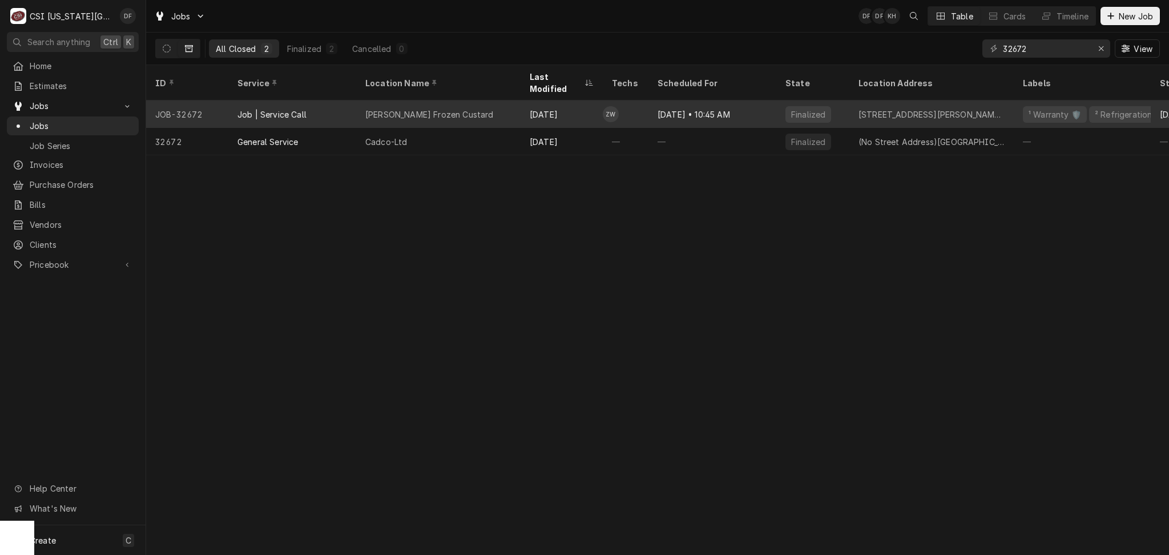
click at [626, 106] on td "ZW" at bounding box center [626, 113] width 46 height 27
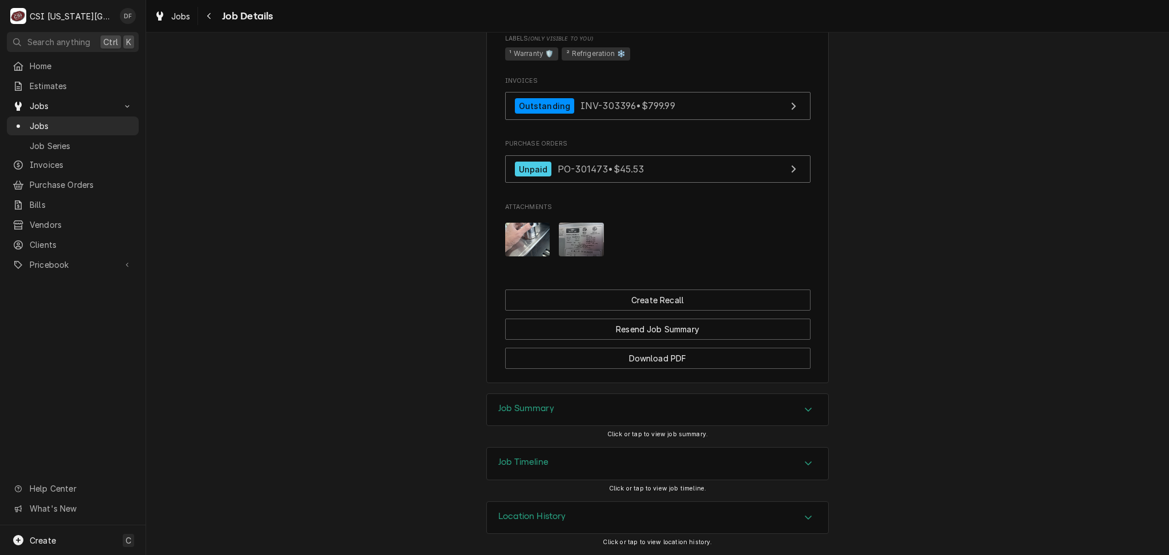
scroll to position [1142, 0]
click at [601, 411] on div "Job Summary" at bounding box center [657, 410] width 341 height 32
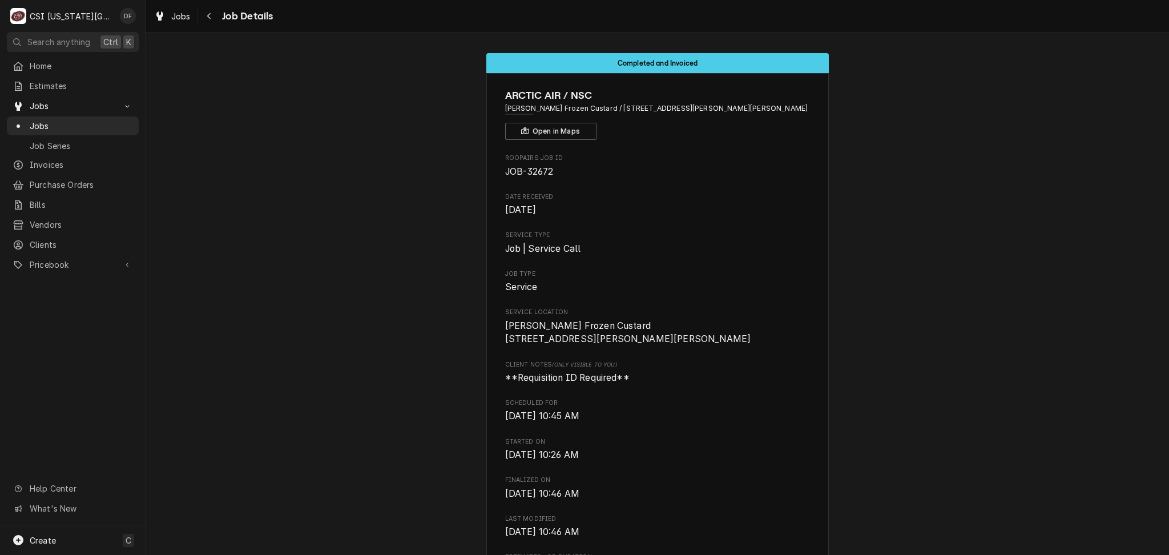
scroll to position [0, 0]
drag, startPoint x: 582, startPoint y: 106, endPoint x: 651, endPoint y: 108, distance: 68.6
click at [651, 108] on span "Andys Frozen Custard / 630 NW Chipman Rd, Lee's Summit, MO 64086" at bounding box center [657, 108] width 305 height 10
copy span "[STREET_ADDRESS][PERSON_NAME]"
click at [207, 18] on icon "Navigate back" at bounding box center [209, 16] width 5 height 8
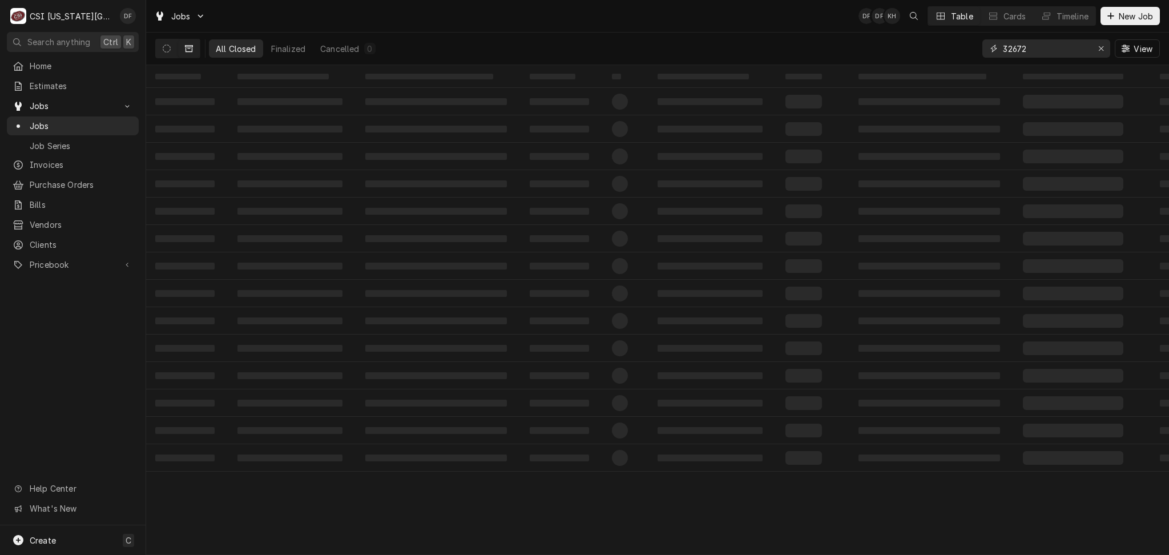
drag, startPoint x: 1035, startPoint y: 47, endPoint x: 985, endPoint y: 47, distance: 50.2
click at [985, 47] on div "32672" at bounding box center [1047, 48] width 128 height 18
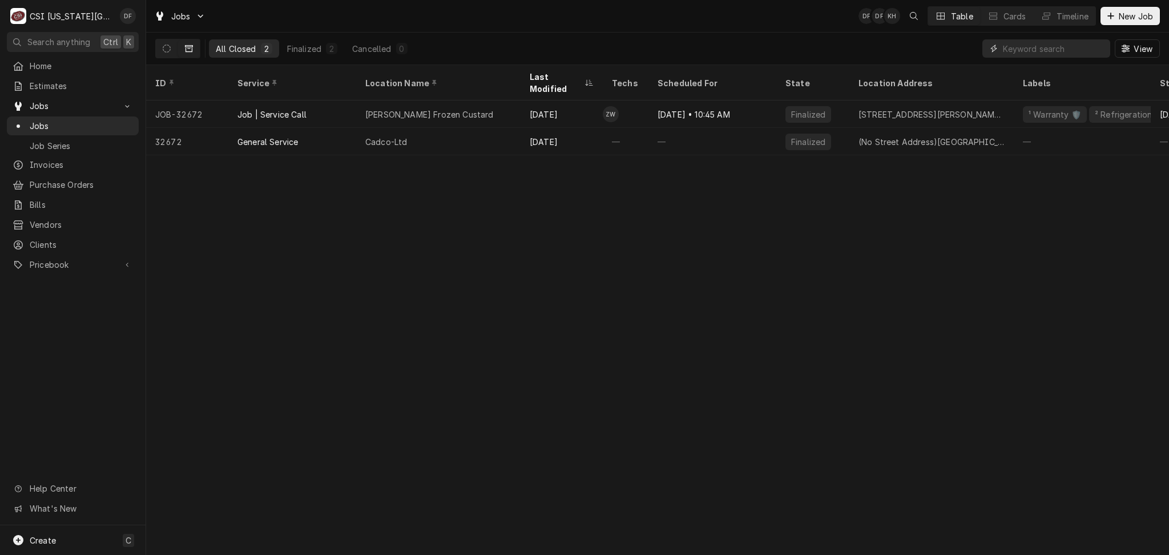
paste input "630 NW Chipman Rd"
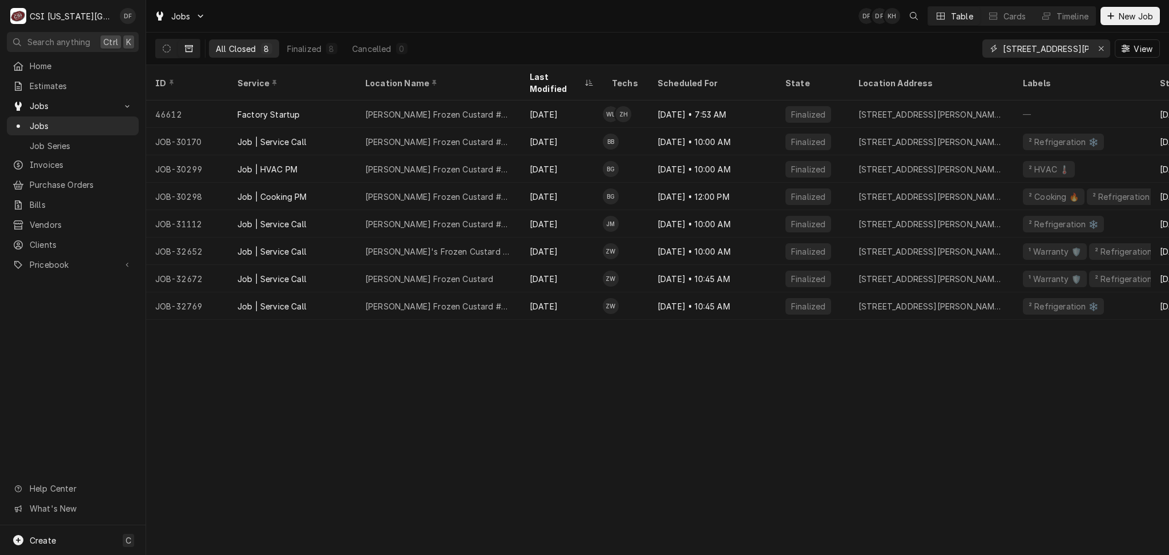
type input "630 NW Chipman Rd"
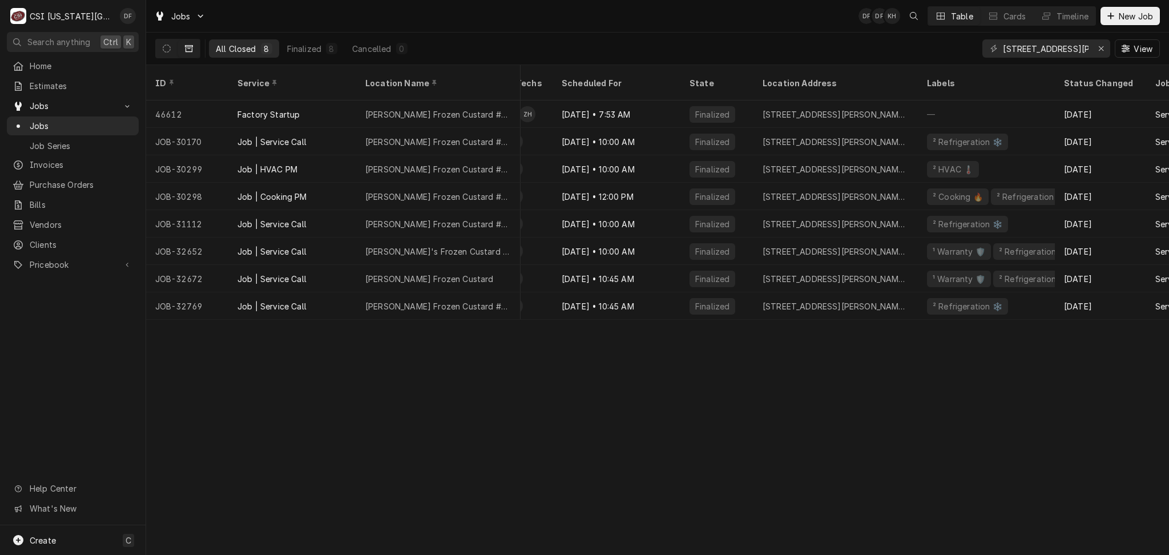
scroll to position [0, 25]
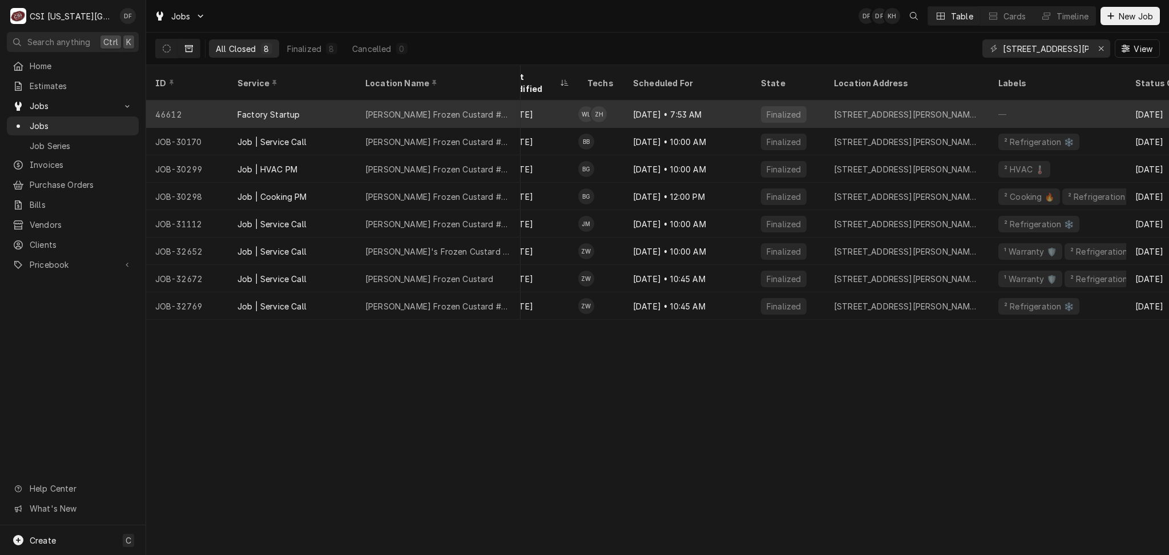
click at [612, 100] on td "WL ZH" at bounding box center [601, 113] width 46 height 27
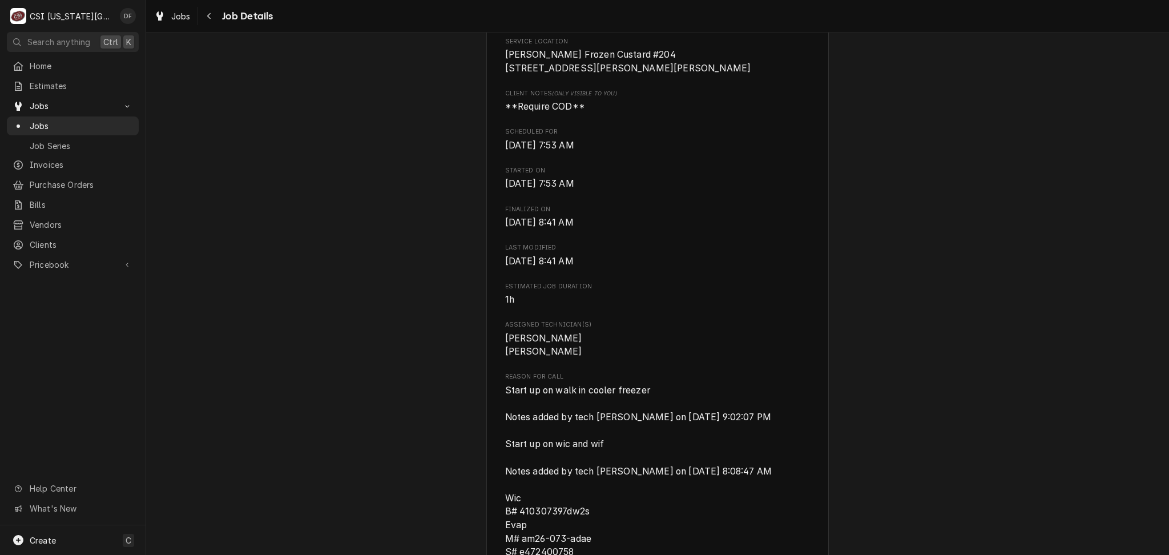
scroll to position [76, 0]
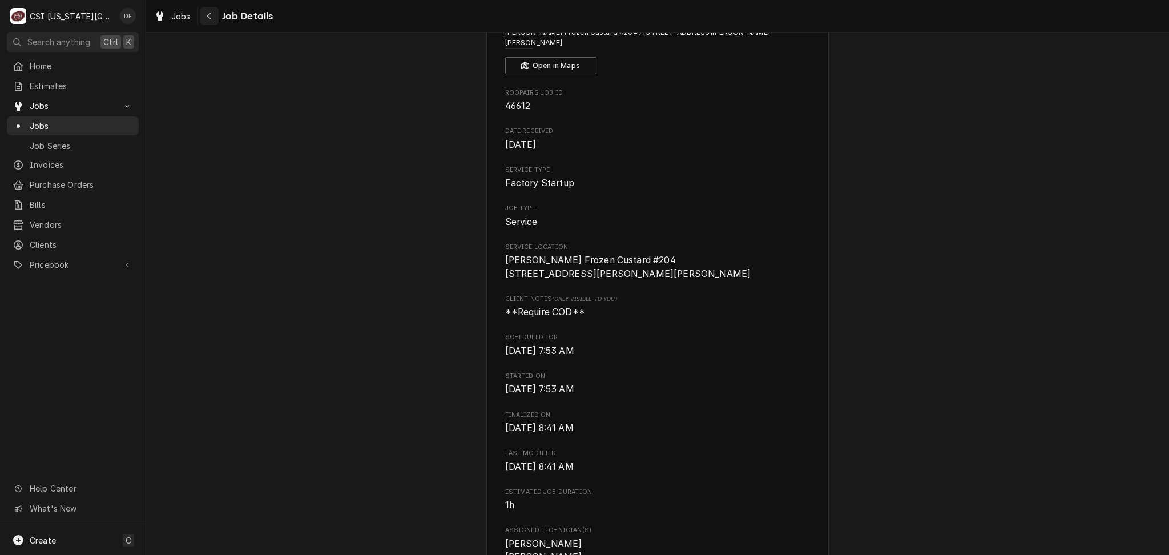
click at [207, 21] on div "Navigate back" at bounding box center [209, 15] width 11 height 11
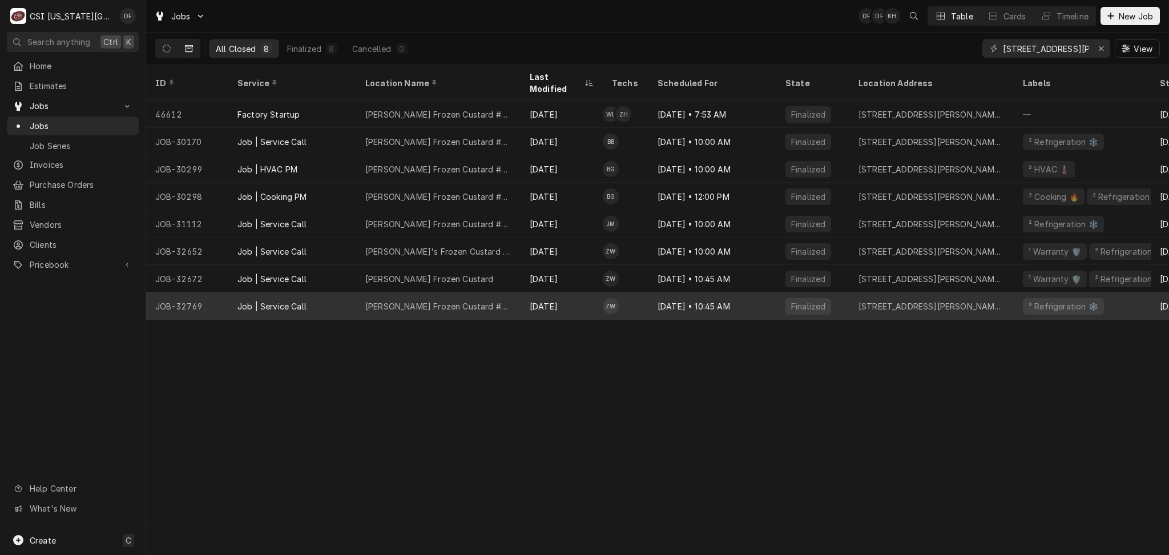
click at [660, 292] on div "[DATE] • 10:45 AM" at bounding box center [713, 305] width 128 height 27
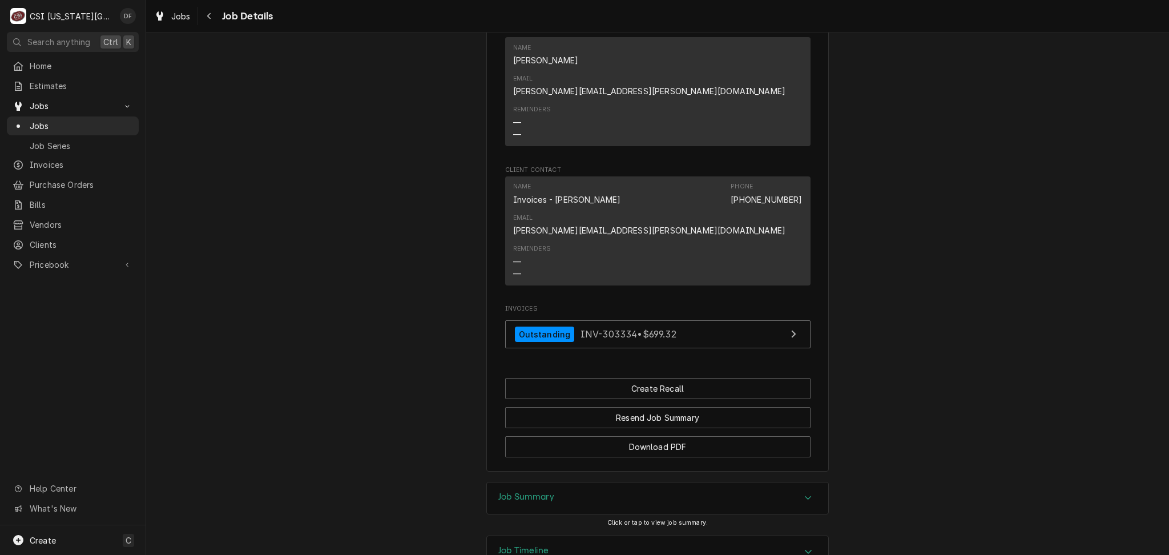
scroll to position [974, 0]
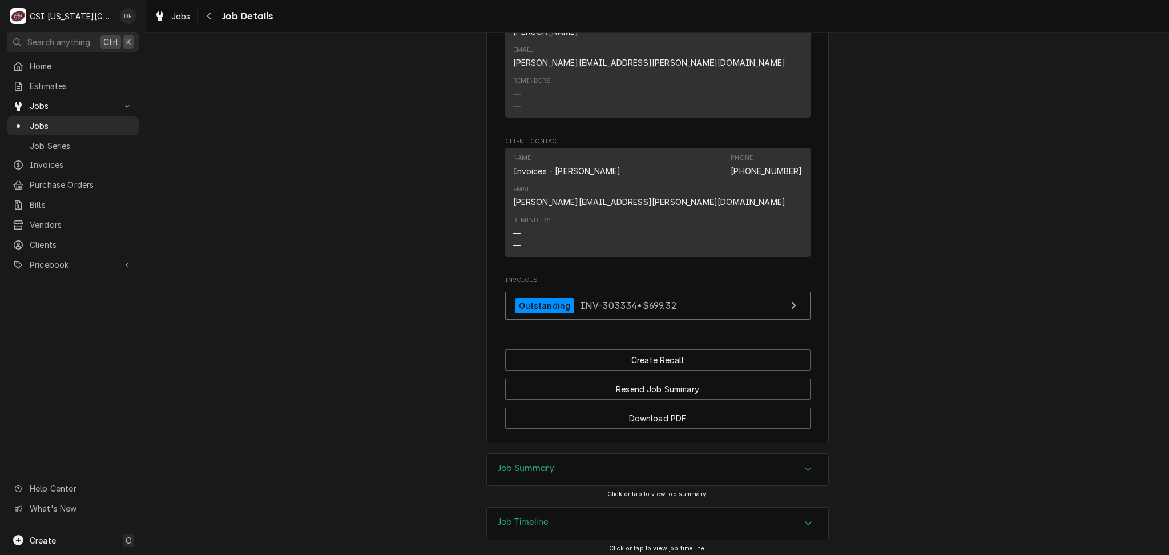
click at [558, 454] on div "Job Summary" at bounding box center [657, 470] width 341 height 32
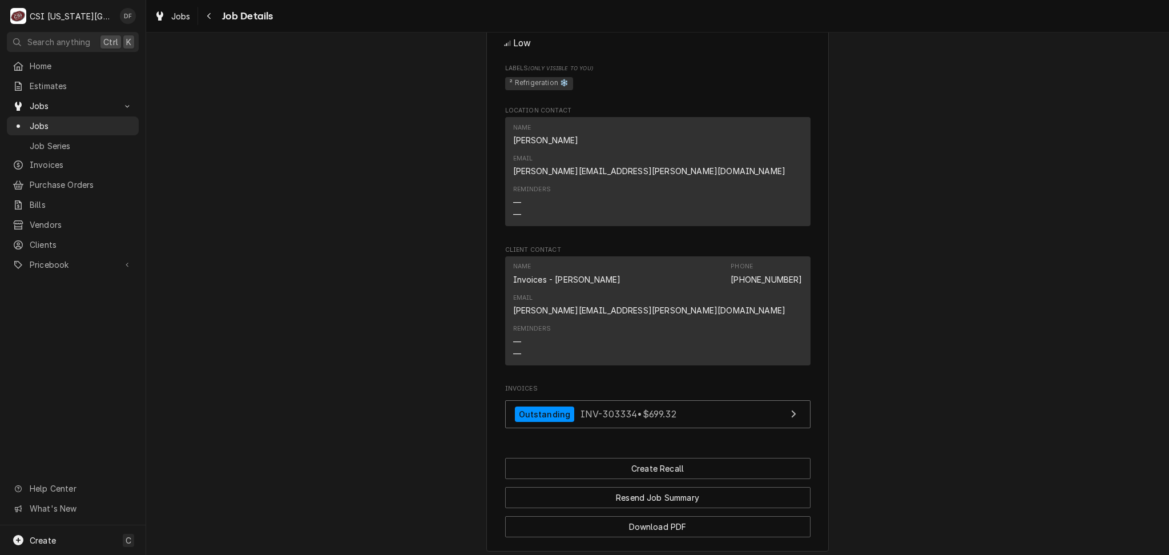
scroll to position [822, 0]
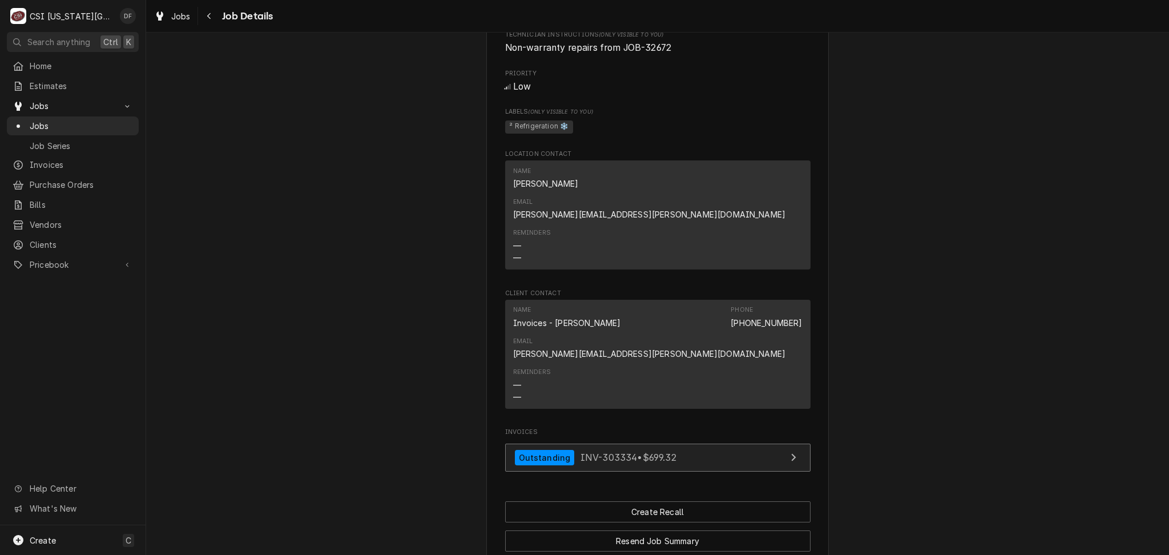
click at [630, 452] on span "INV-303334 • $699.32" at bounding box center [629, 457] width 96 height 11
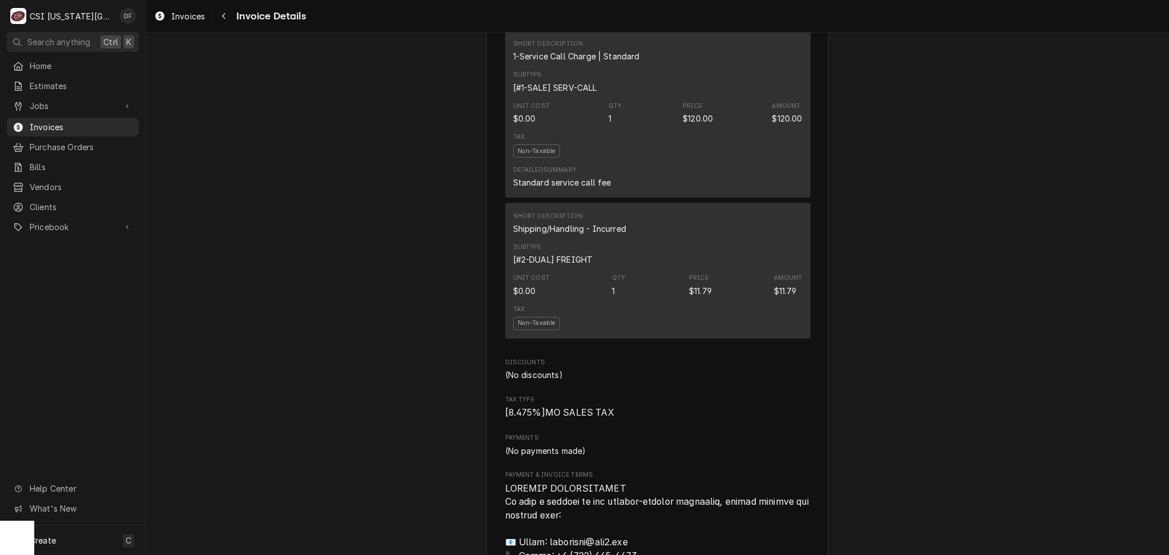
scroll to position [1407, 0]
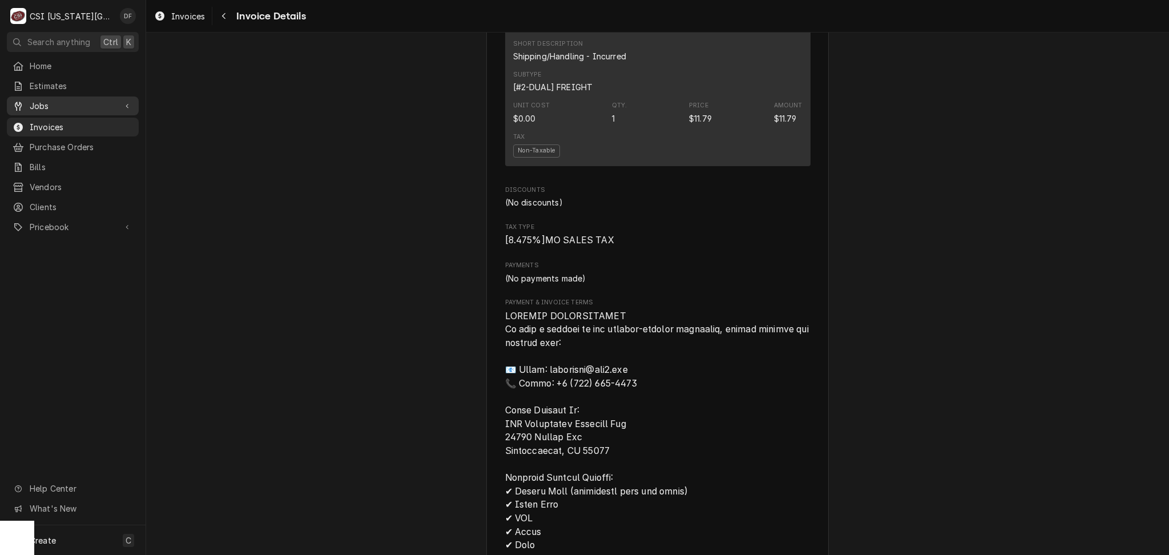
click at [66, 103] on span "Jobs" at bounding box center [73, 106] width 86 height 12
click at [49, 123] on span "Jobs" at bounding box center [81, 126] width 103 height 12
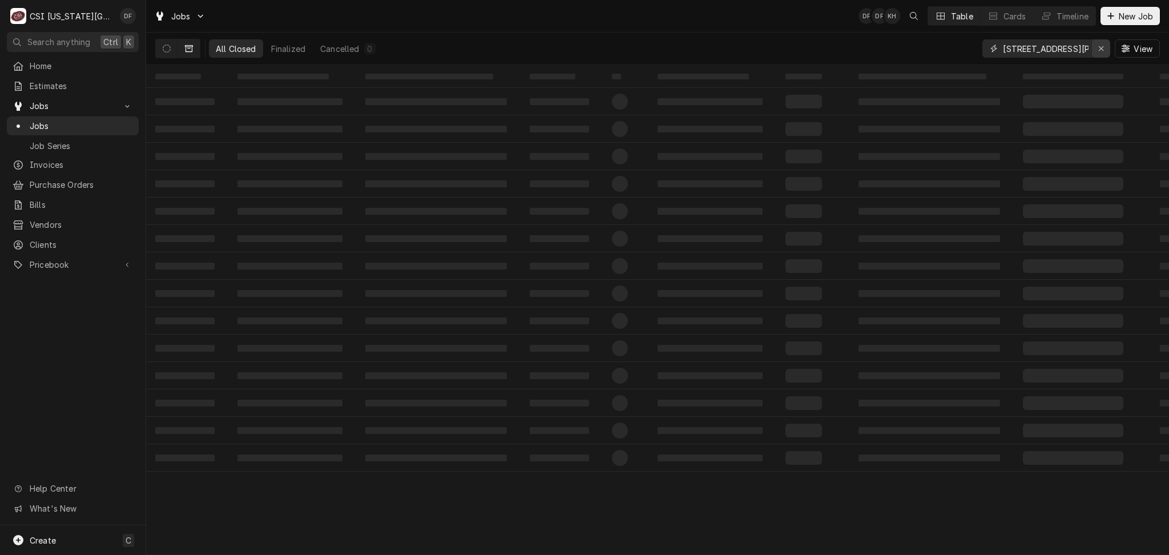
click at [1104, 47] on div "Erase input" at bounding box center [1101, 48] width 11 height 11
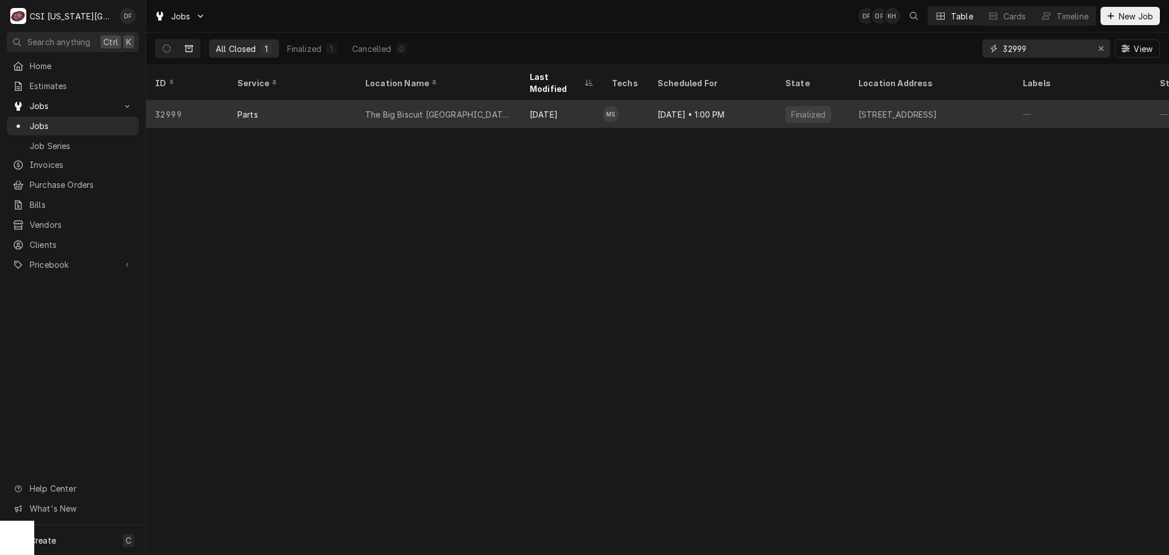
type input "32999"
click at [903, 108] on div "8520 West 135Th Street Unit C-1, Overland Park, KS 66223" at bounding box center [898, 114] width 79 height 12
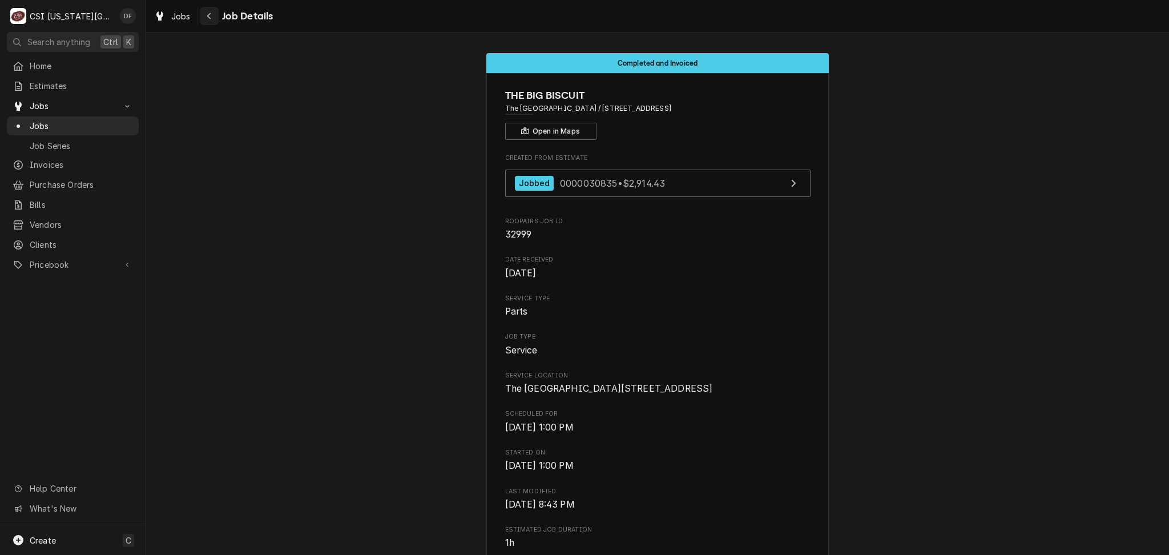
click at [207, 17] on icon "Navigate back" at bounding box center [209, 16] width 5 height 8
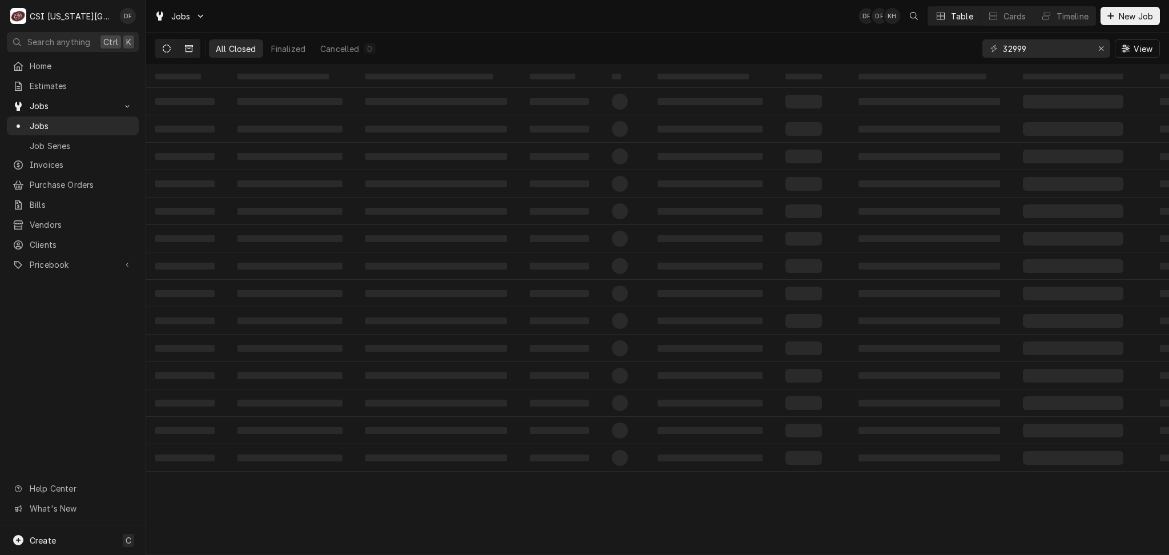
click at [167, 43] on button "Dynamic Content Wrapper" at bounding box center [167, 48] width 22 height 18
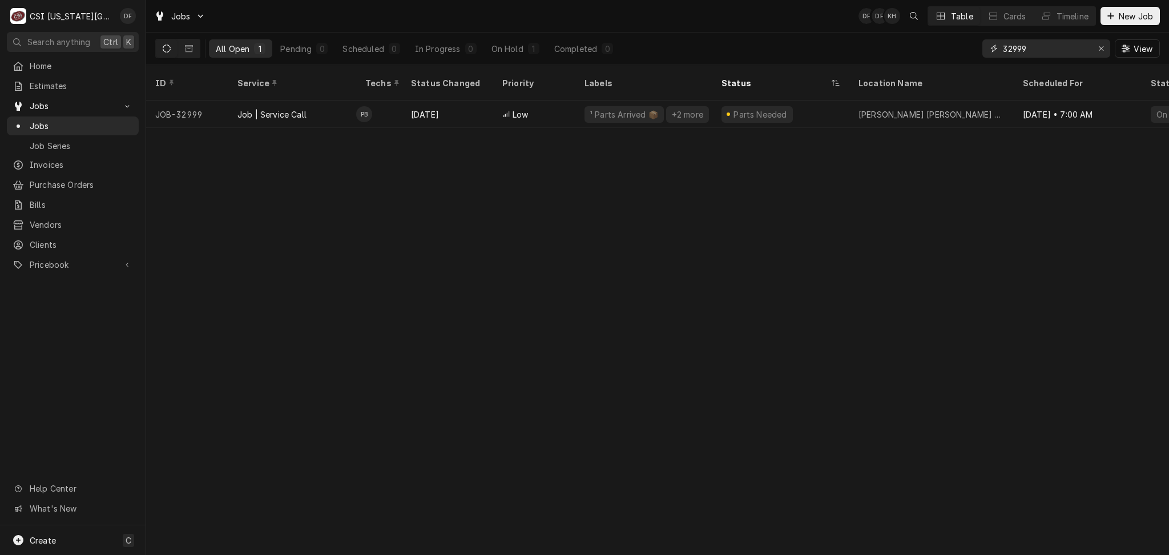
drag, startPoint x: 1028, startPoint y: 49, endPoint x: 1014, endPoint y: 49, distance: 13.7
click at [1014, 49] on input "32999" at bounding box center [1046, 48] width 86 height 18
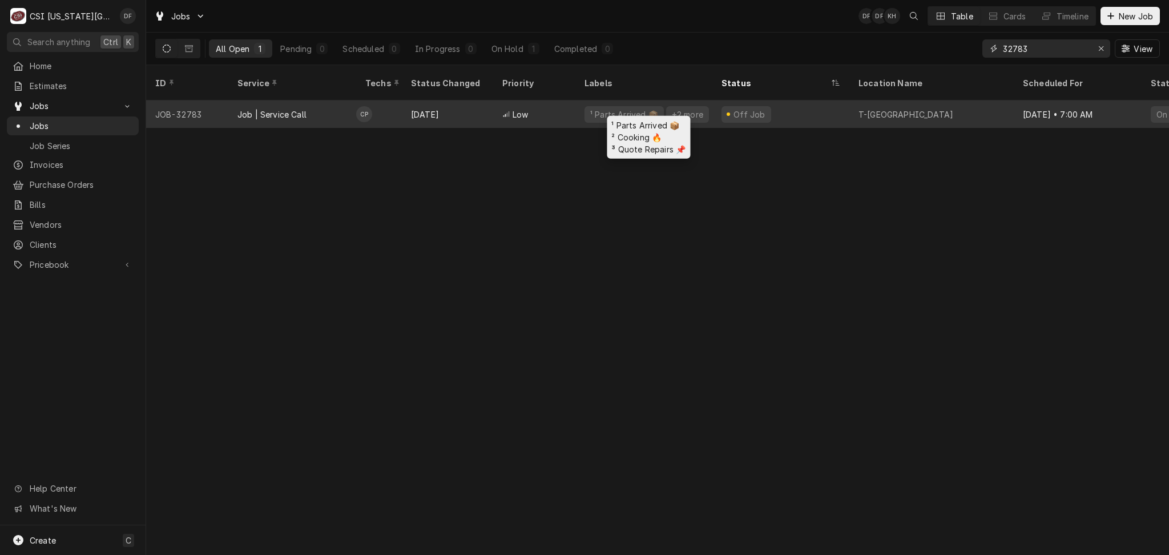
type input "32783"
click at [656, 108] on div "¹ Parts Arrived 📦 +2 more" at bounding box center [644, 113] width 137 height 27
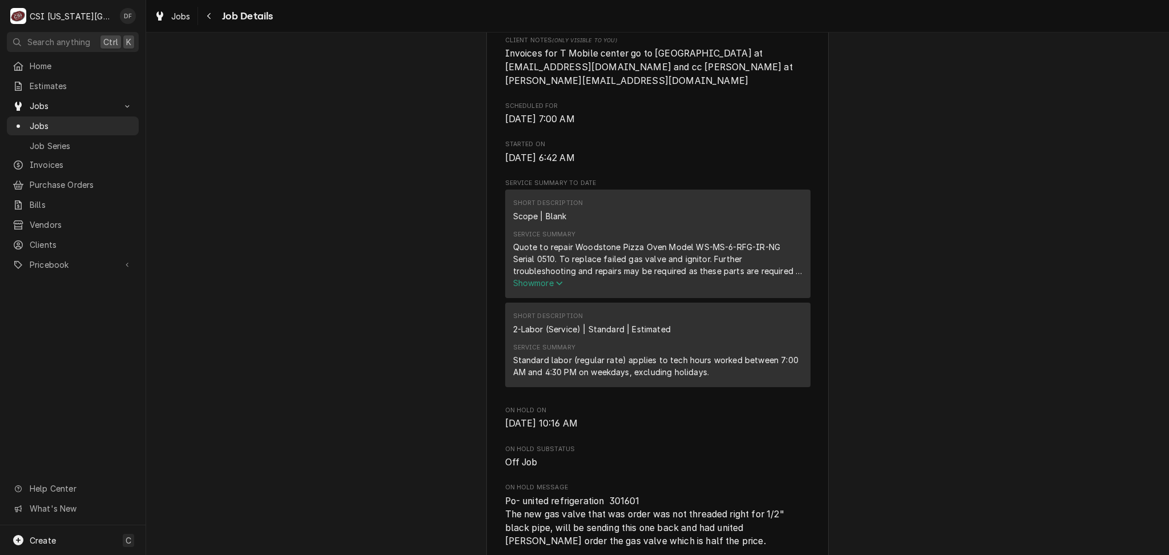
scroll to position [457, 0]
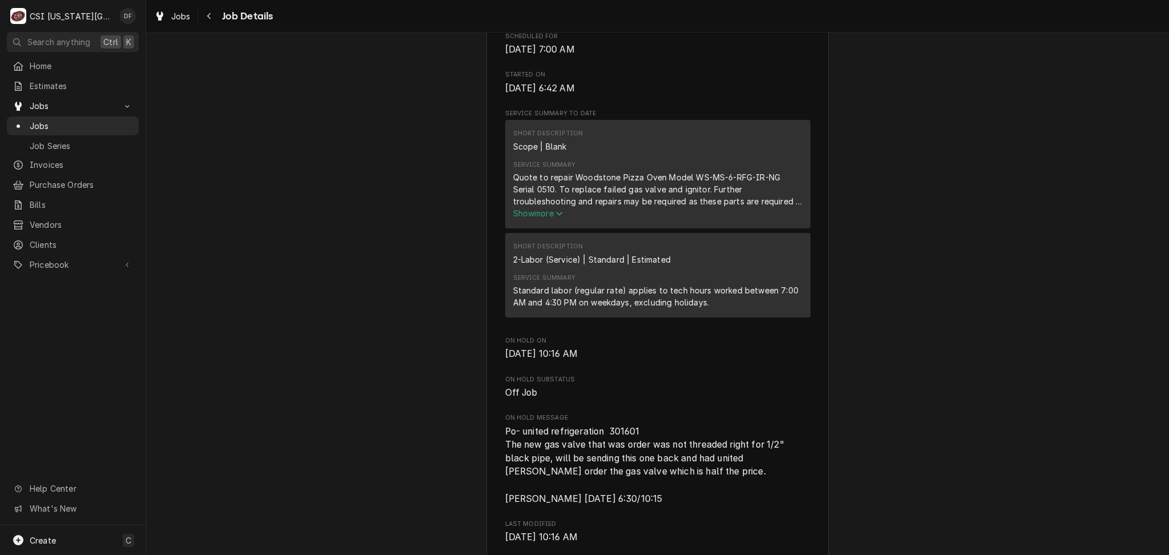
click at [537, 218] on span "Show more" at bounding box center [538, 213] width 50 height 10
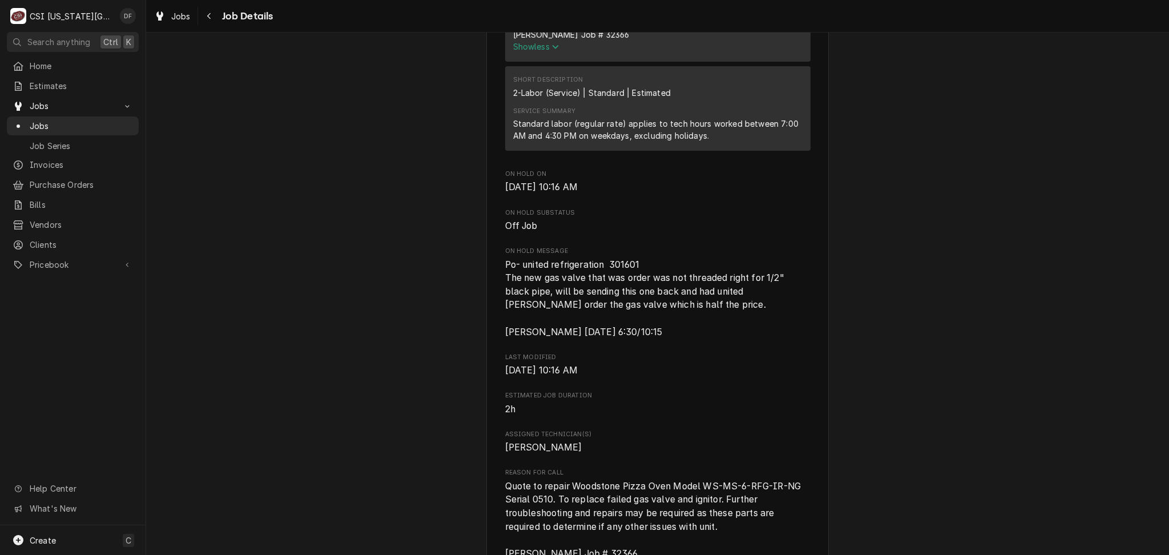
scroll to position [685, 0]
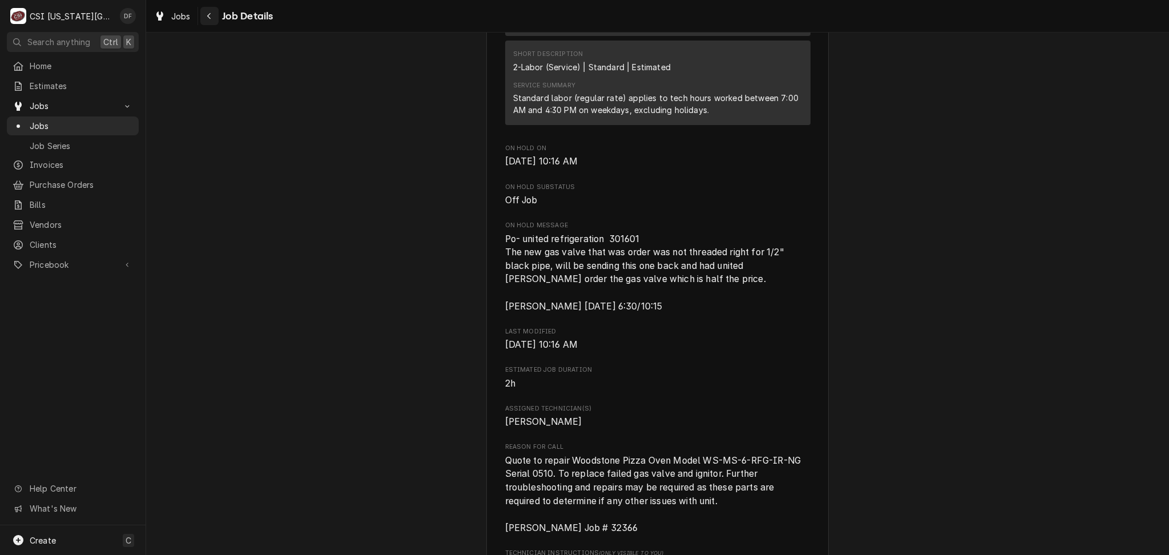
click at [209, 12] on icon "Navigate back" at bounding box center [209, 16] width 5 height 8
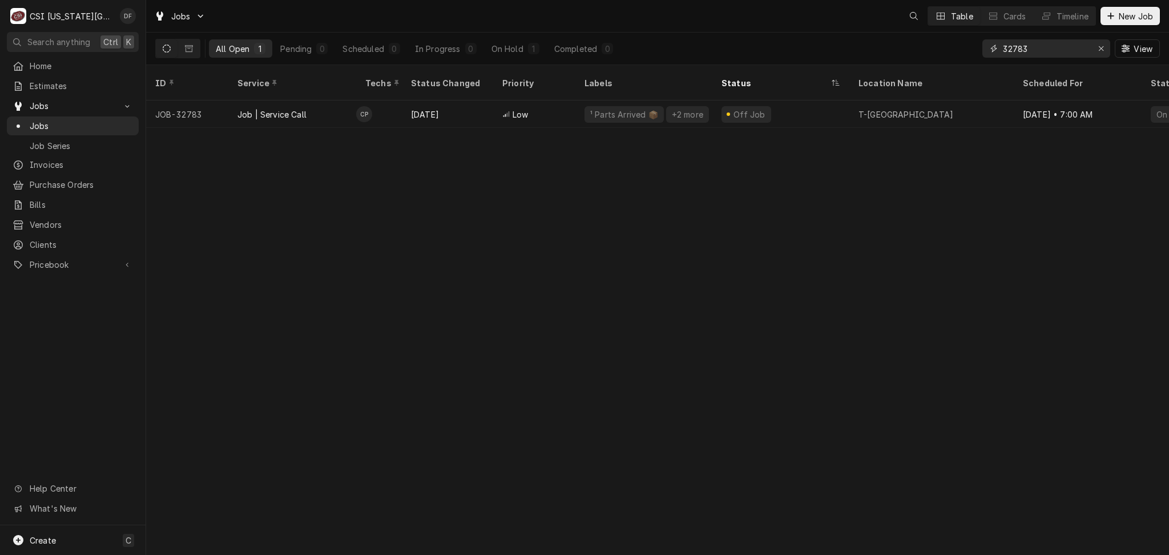
drag, startPoint x: 1032, startPoint y: 42, endPoint x: 995, endPoint y: 51, distance: 38.8
click at [995, 51] on div "32783" at bounding box center [1047, 48] width 128 height 18
paste input "044193"
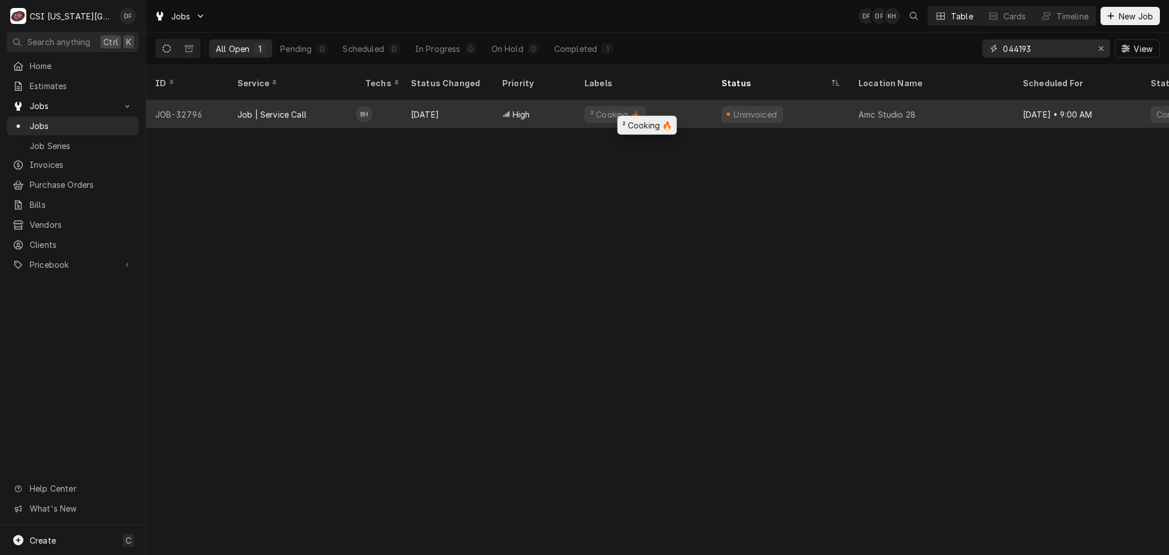
type input "044193"
click at [654, 104] on div "² Cooking 🔥" at bounding box center [644, 113] width 137 height 27
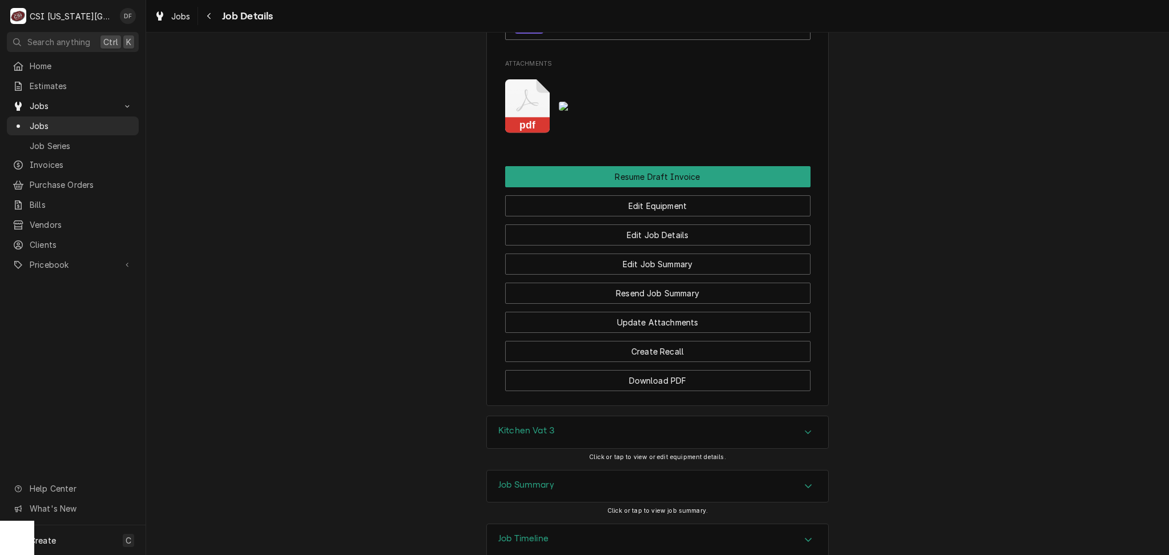
scroll to position [1378, 0]
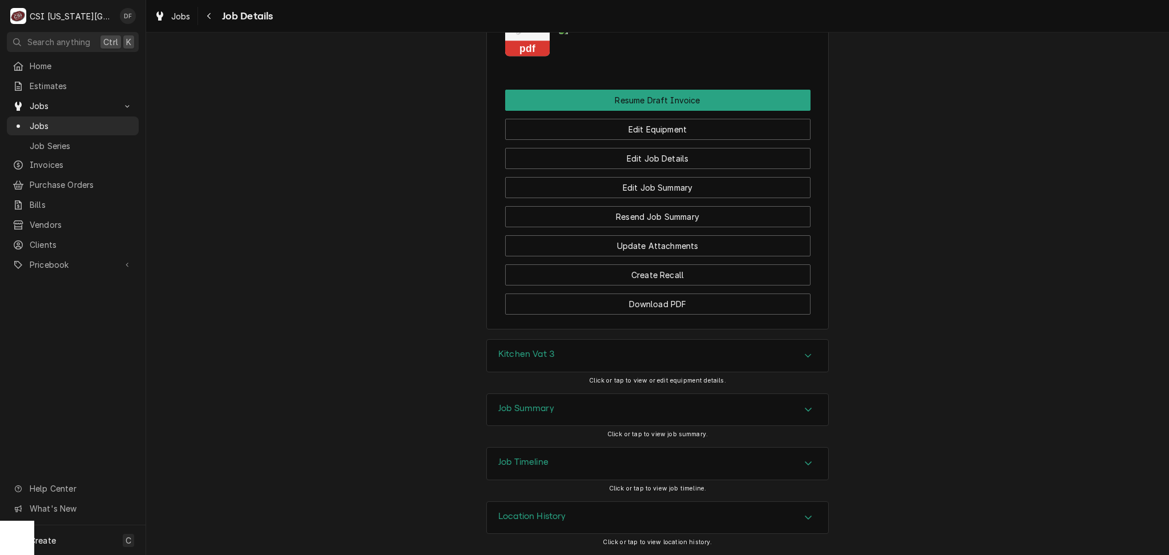
click at [579, 409] on div "Job Summary" at bounding box center [657, 410] width 341 height 32
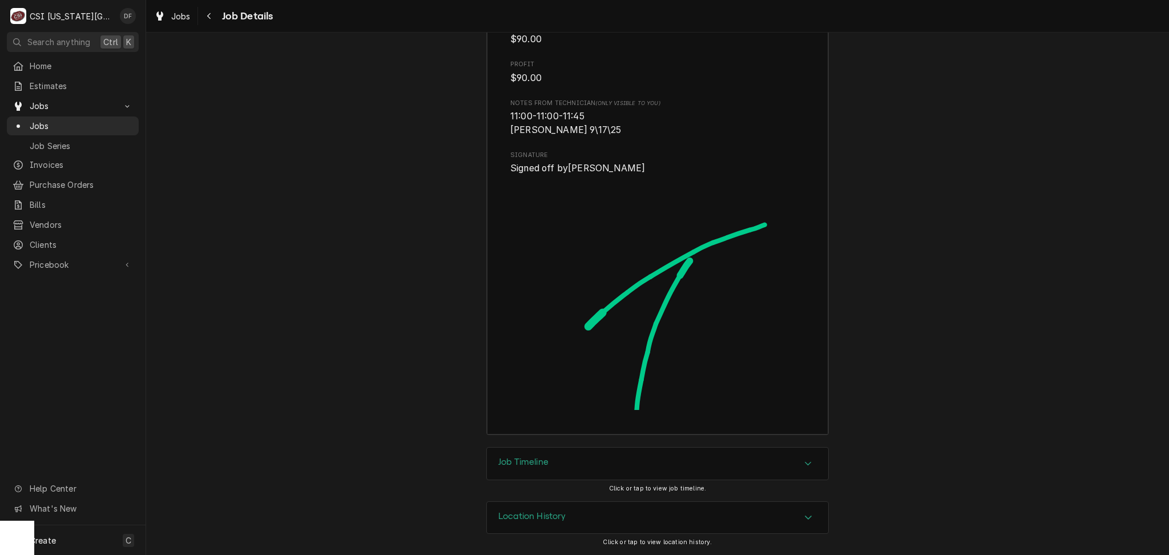
scroll to position [3401, 0]
click at [593, 461] on div "Job Timeline" at bounding box center [657, 464] width 341 height 32
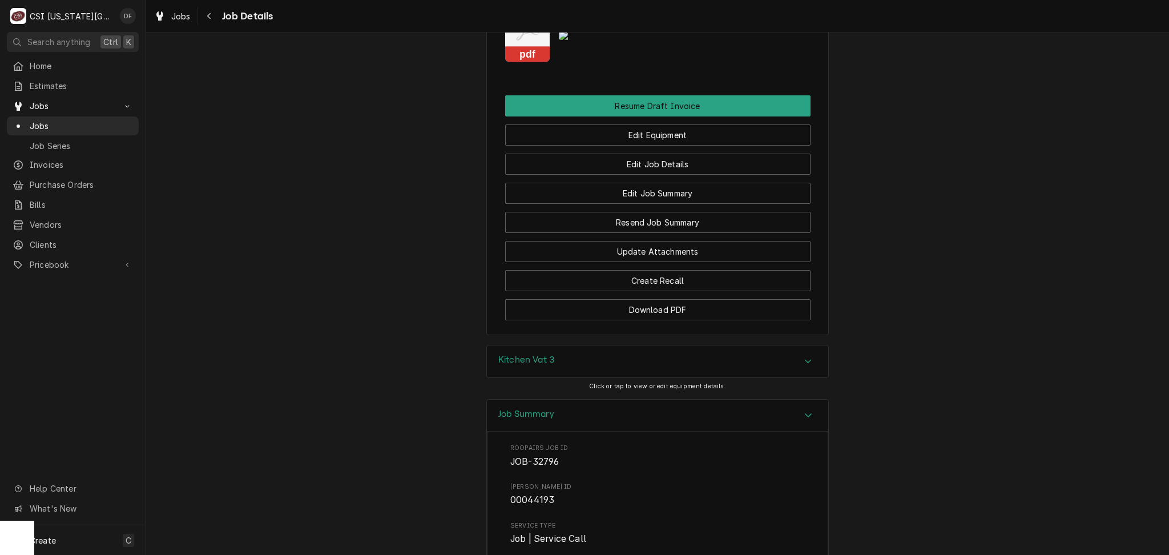
scroll to position [1370, 0]
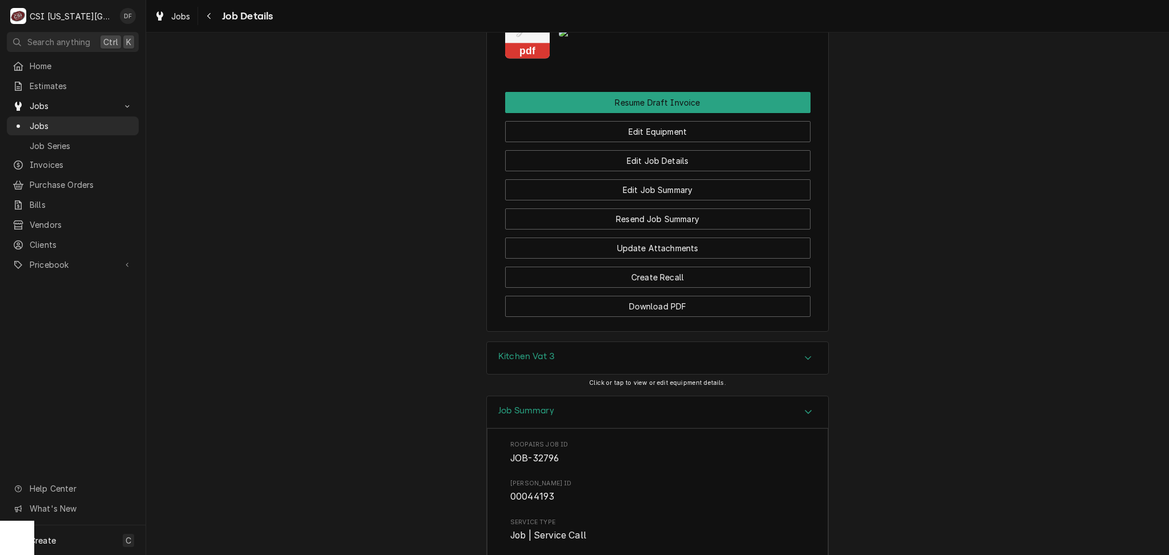
click at [579, 366] on div "Kitchen Vat 3" at bounding box center [657, 358] width 341 height 32
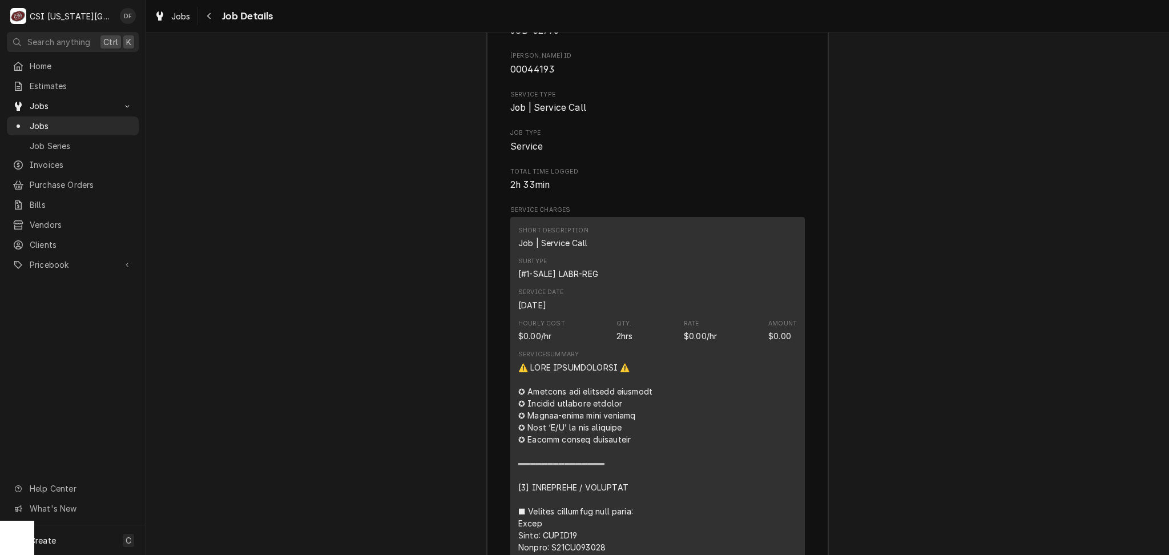
scroll to position [1827, 0]
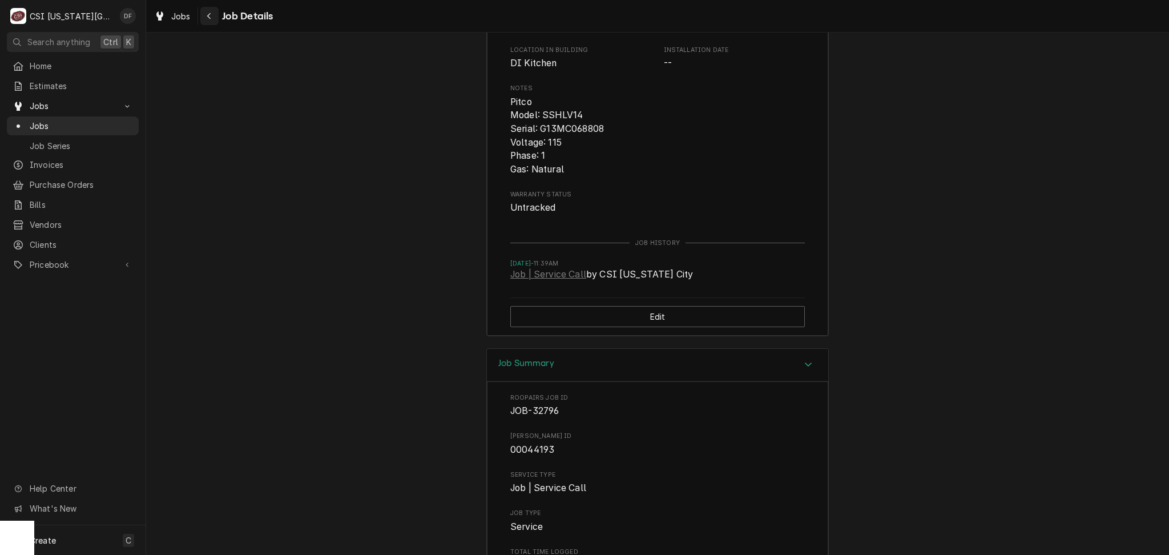
click at [207, 18] on icon "Navigate back" at bounding box center [209, 16] width 5 height 8
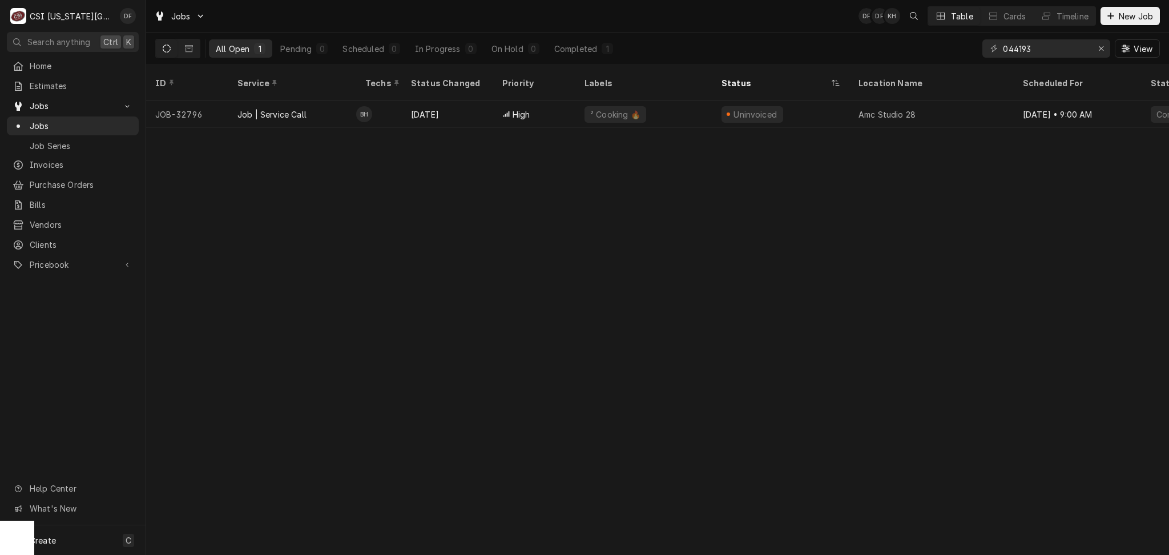
click at [169, 49] on icon "Dynamic Content Wrapper" at bounding box center [167, 49] width 8 height 8
click at [596, 51] on div "Completed" at bounding box center [575, 49] width 43 height 12
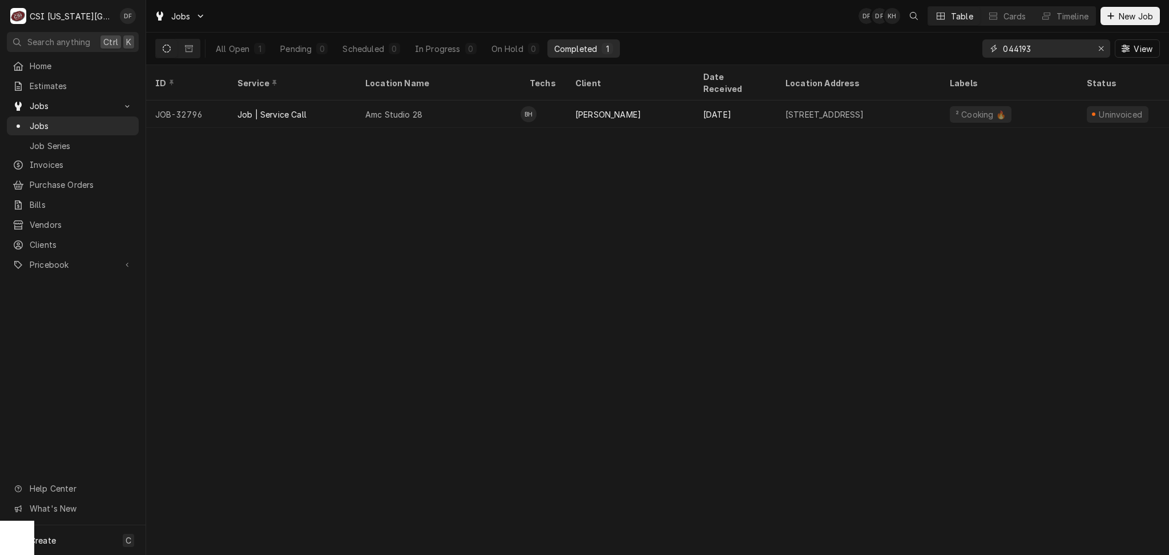
drag, startPoint x: 1051, startPoint y: 48, endPoint x: 980, endPoint y: 49, distance: 70.8
click at [980, 49] on div "All Open 1 Pending 0 Scheduled 0 In Progress 0 On Hold 0 Completed 1 044193 View" at bounding box center [657, 49] width 1005 height 32
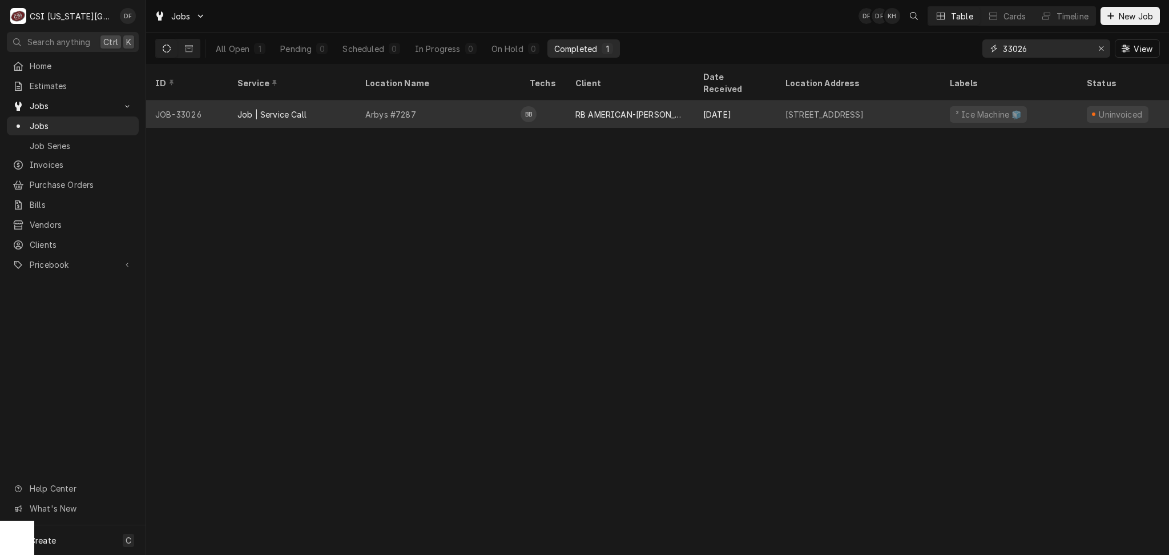
type input "33026"
click at [663, 108] on div "RB AMERICAN-[PERSON_NAME] GROUP" at bounding box center [630, 113] width 128 height 27
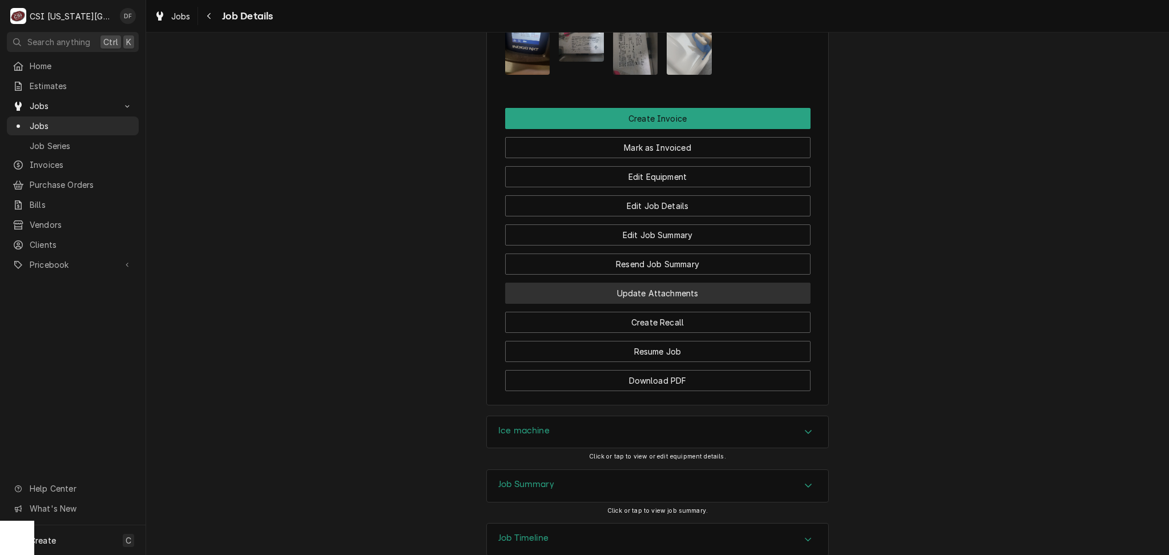
scroll to position [1675, 0]
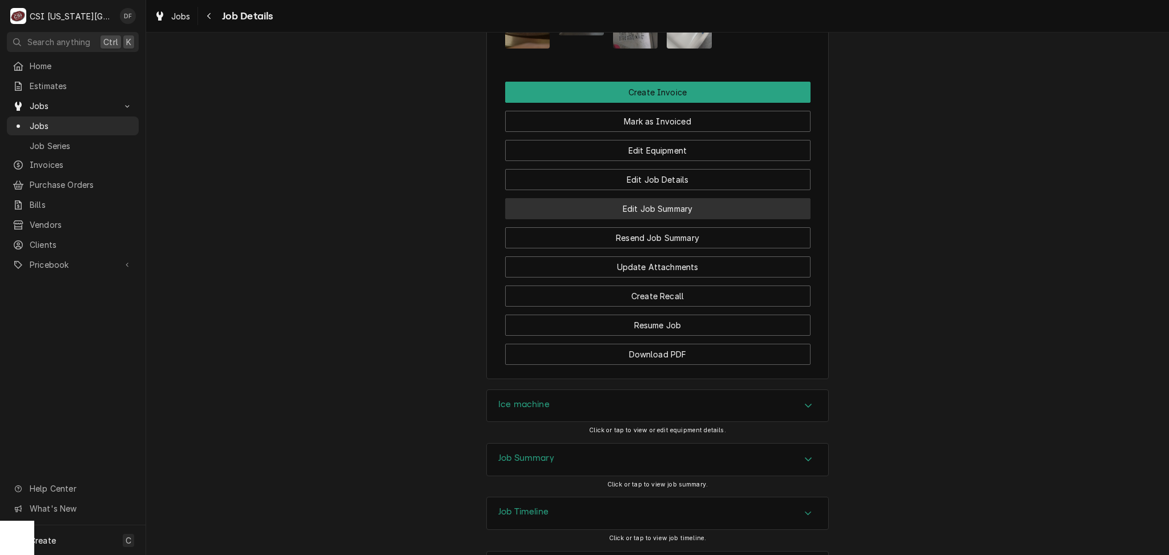
click at [650, 198] on button "Edit Job Summary" at bounding box center [657, 208] width 305 height 21
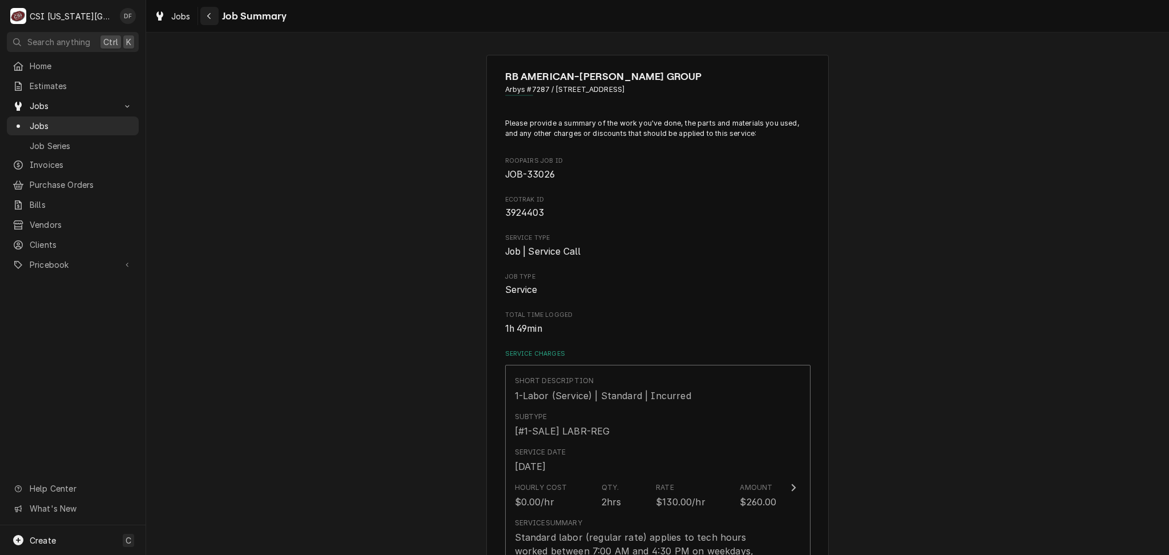
click at [200, 15] on button "Navigate back" at bounding box center [209, 16] width 18 height 18
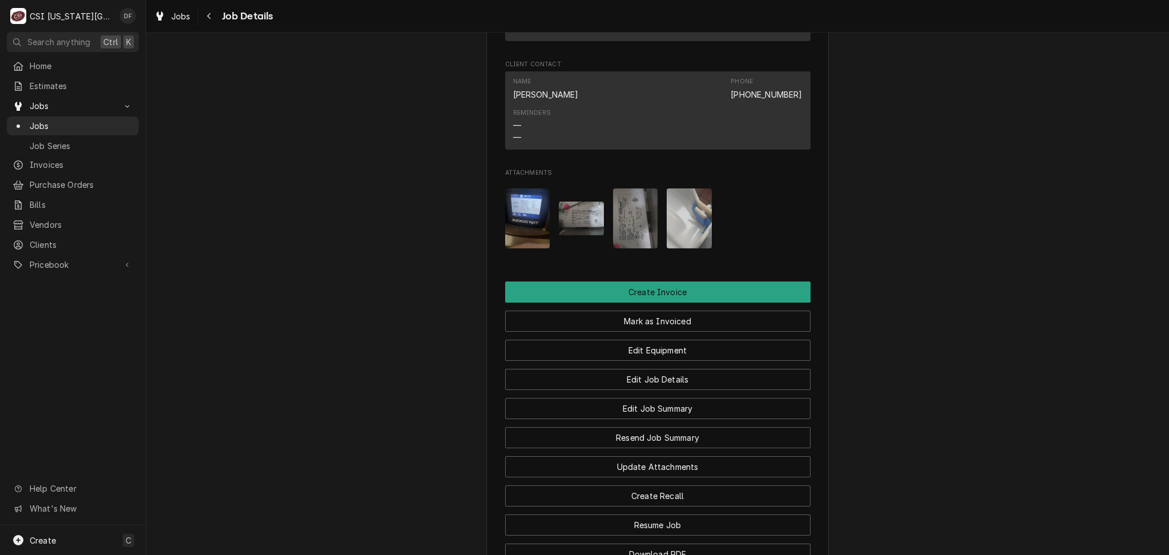
scroll to position [1522, 0]
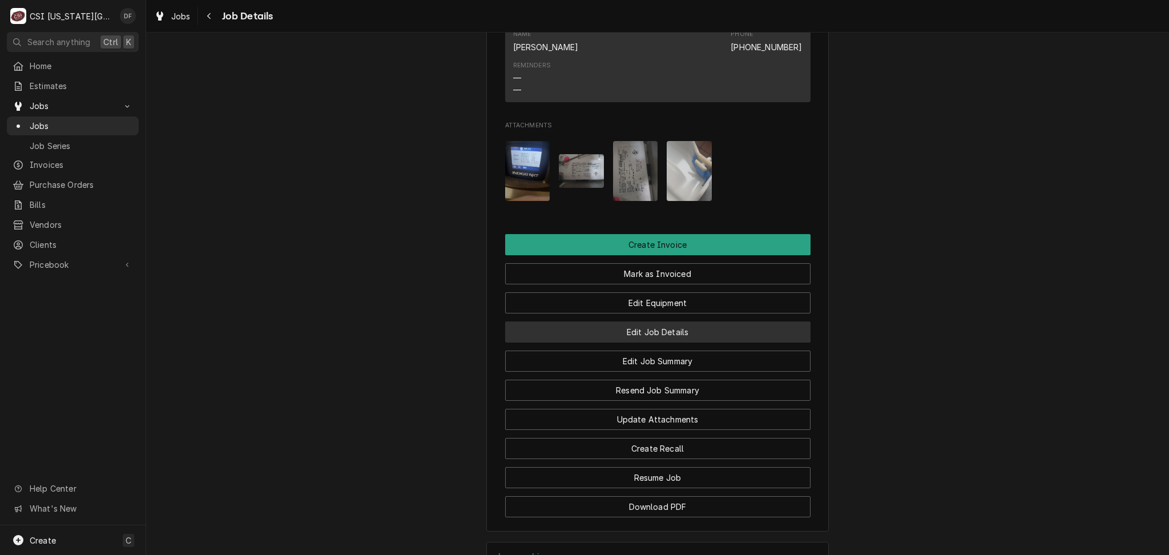
click at [651, 321] on button "Edit Job Details" at bounding box center [657, 331] width 305 height 21
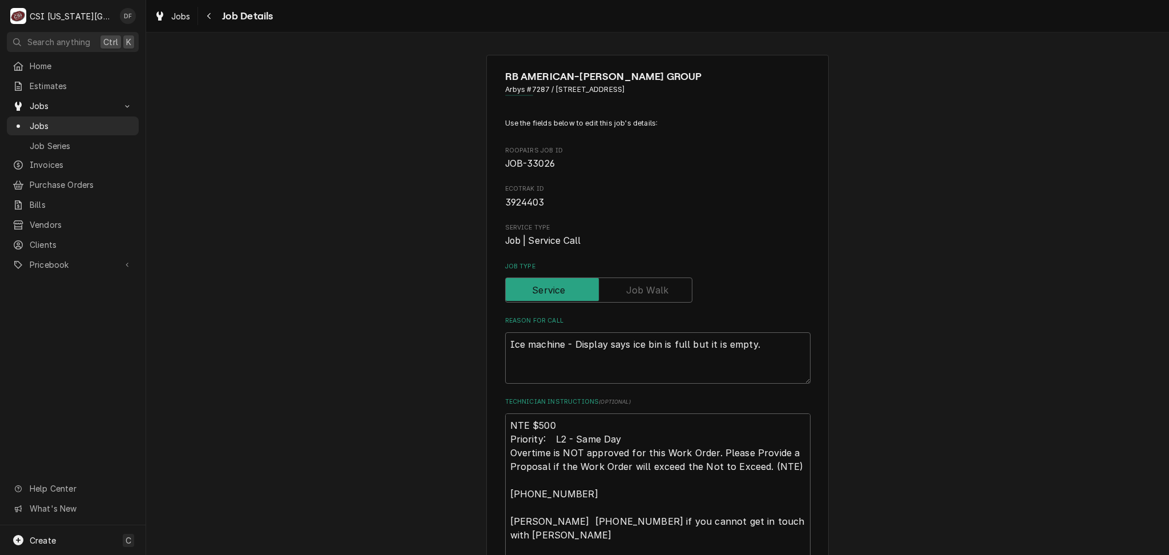
type textarea "x"
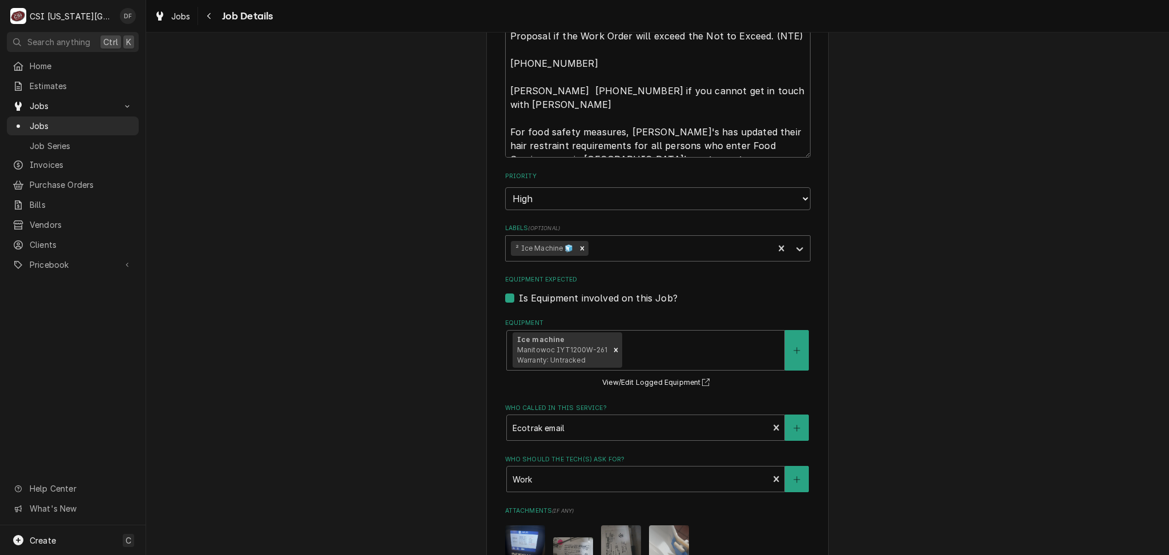
scroll to position [457, 0]
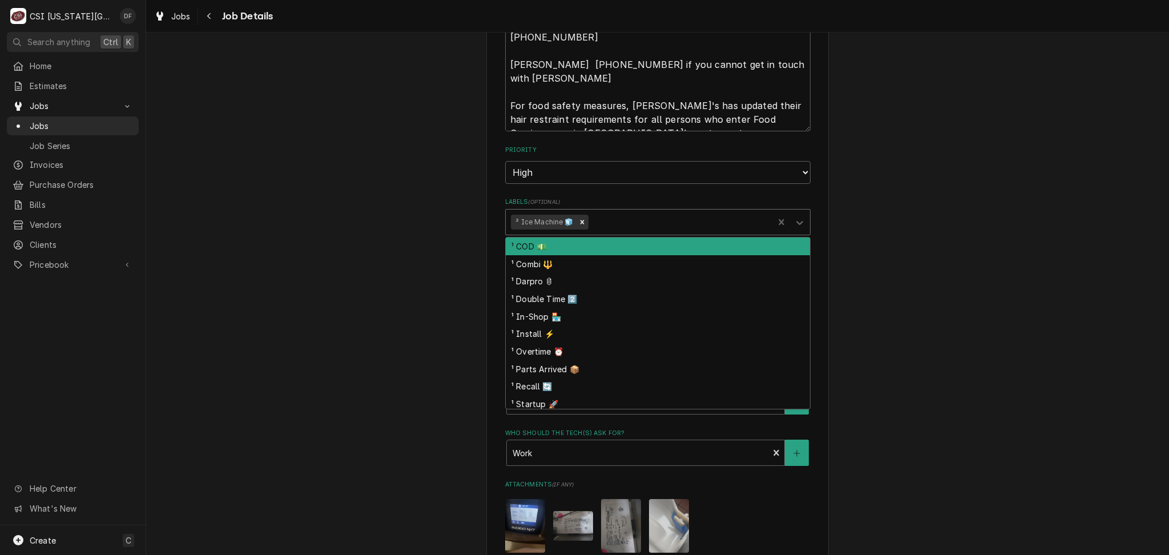
click at [602, 226] on div "Labels" at bounding box center [679, 222] width 178 height 21
type input "rec"
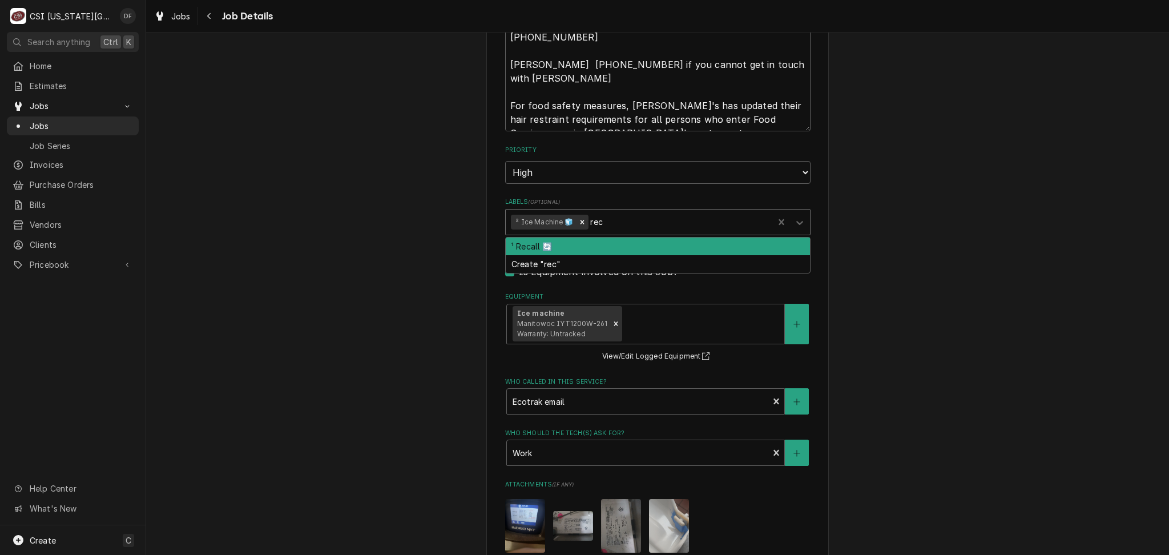
click at [635, 243] on div "¹ Recall 🔄" at bounding box center [658, 247] width 304 height 18
type textarea "x"
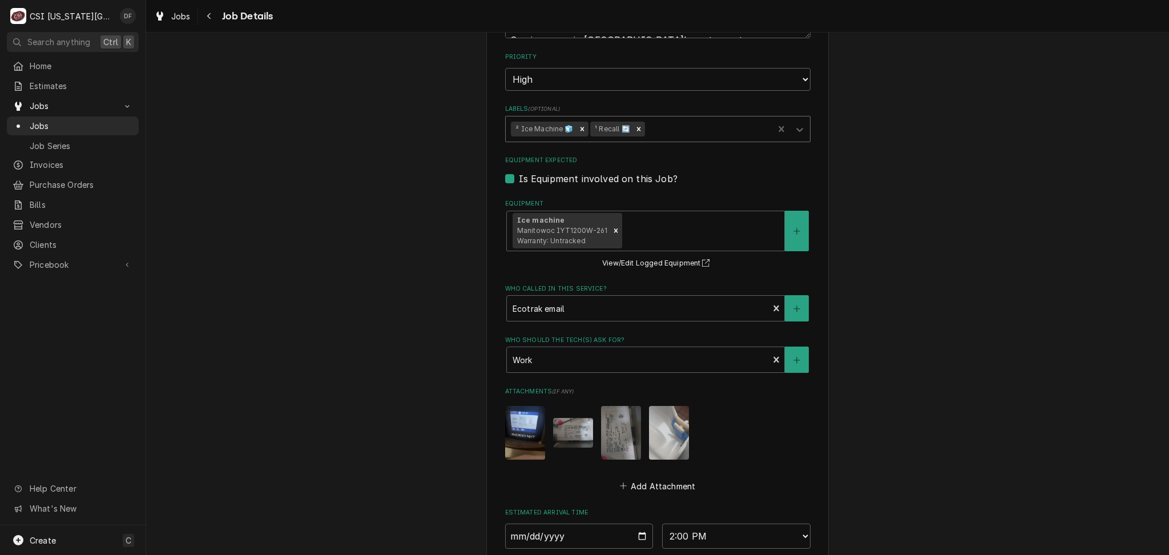
scroll to position [718, 0]
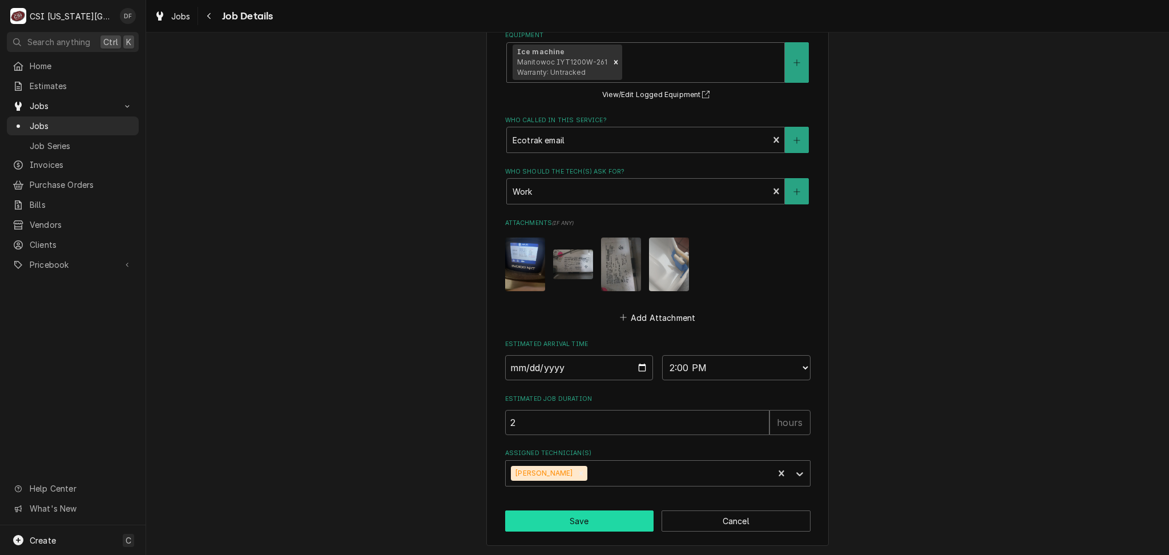
click at [539, 516] on button "Save" at bounding box center [579, 520] width 149 height 21
type textarea "x"
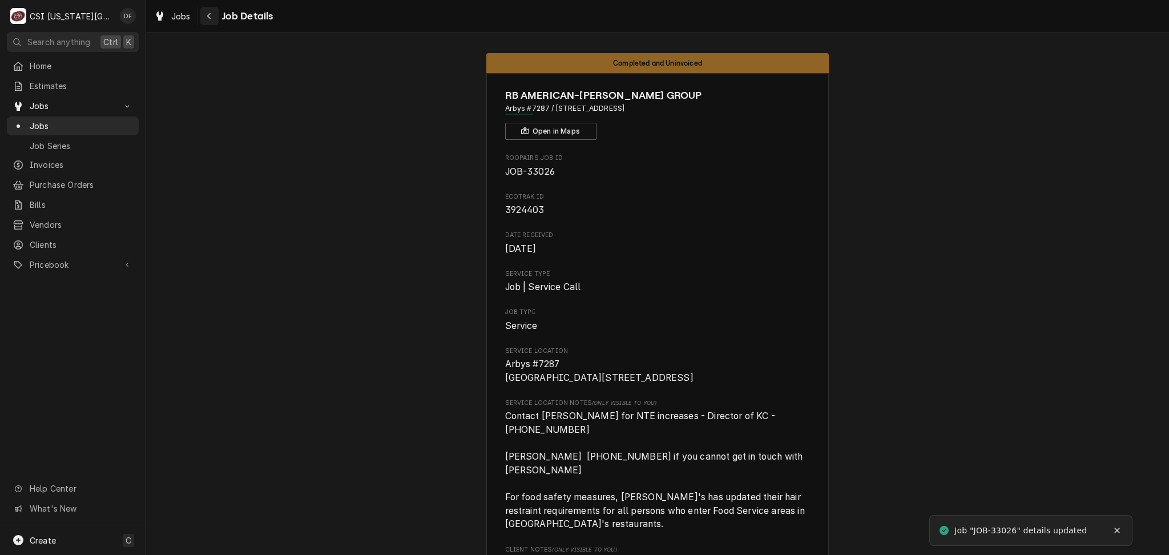
click at [211, 13] on icon "Navigate back" at bounding box center [209, 16] width 5 height 8
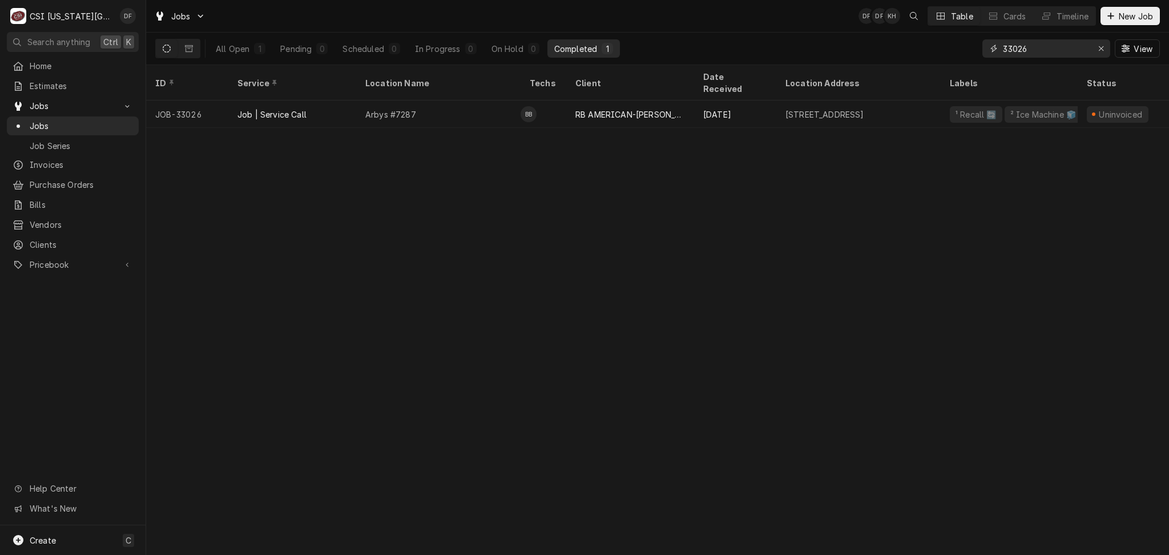
drag, startPoint x: 1049, startPoint y: 45, endPoint x: 983, endPoint y: 49, distance: 66.4
click at [983, 49] on div "33026" at bounding box center [1047, 48] width 128 height 18
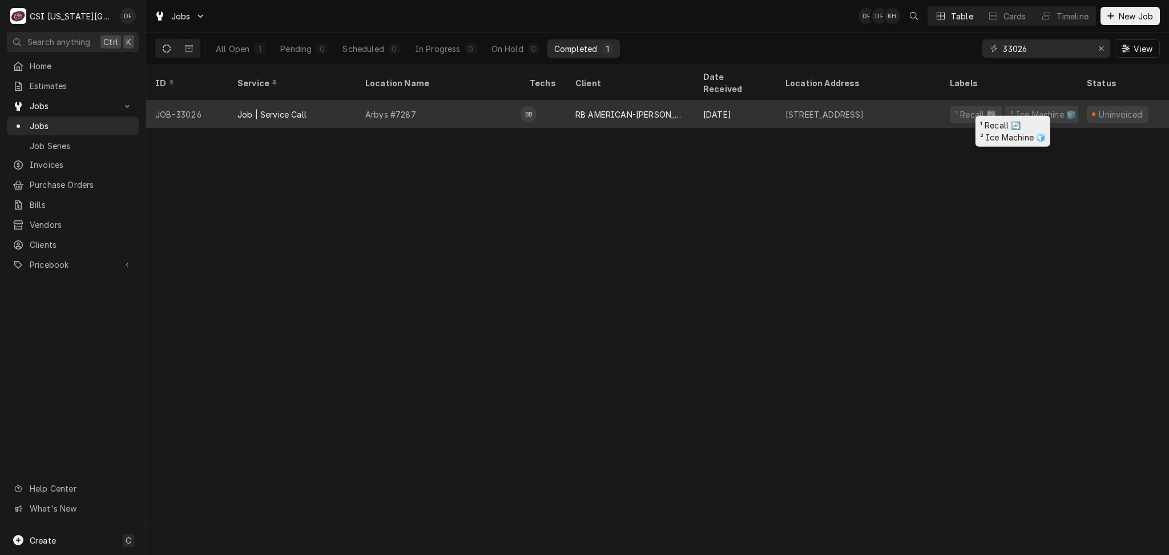
click at [950, 106] on div "¹ Recall 🔄" at bounding box center [976, 114] width 53 height 17
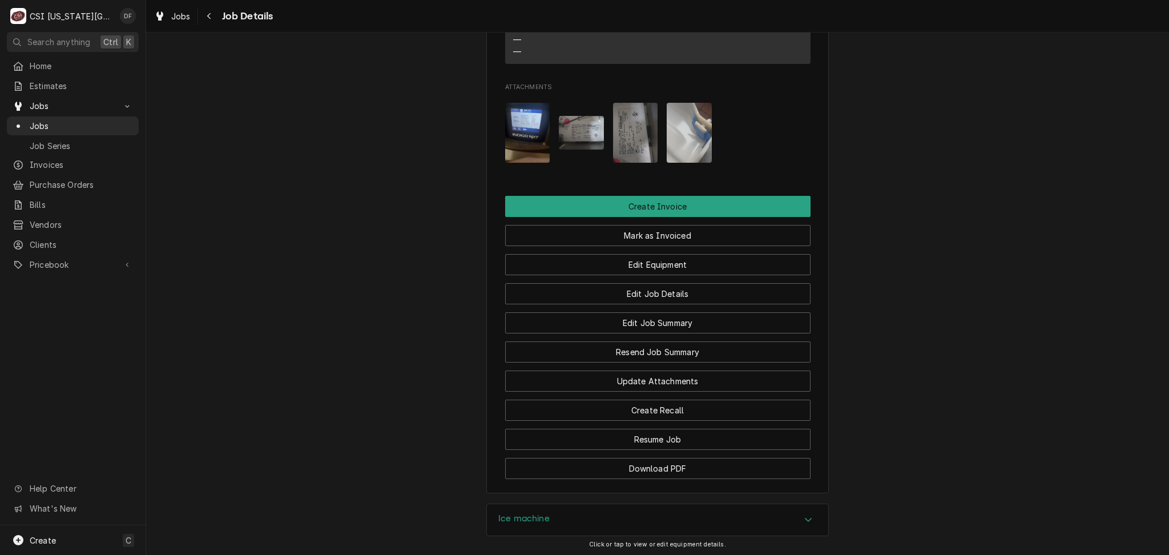
scroll to position [1599, 0]
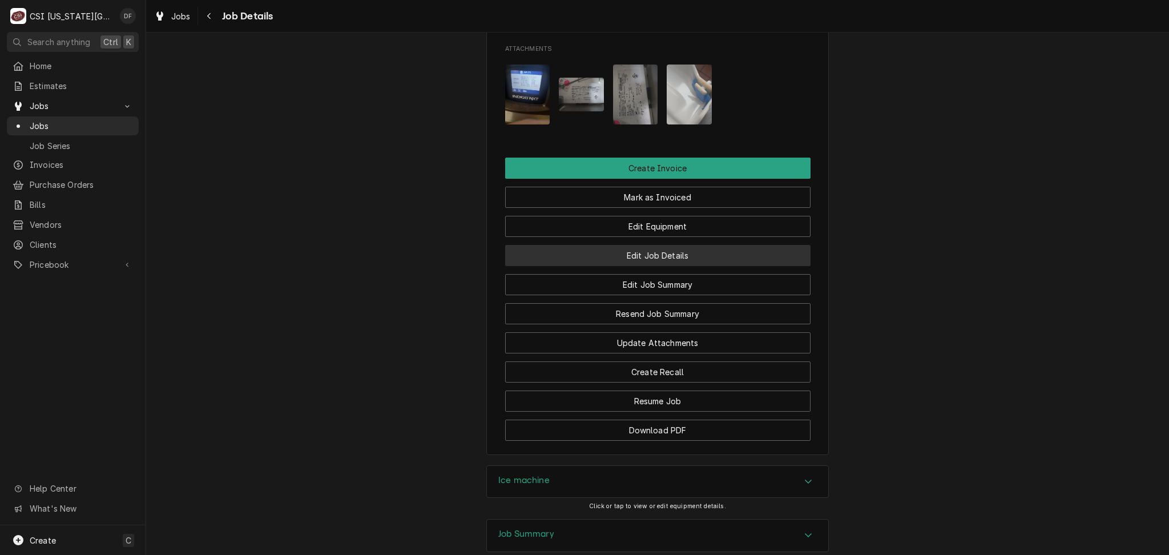
click at [663, 245] on button "Edit Job Details" at bounding box center [657, 255] width 305 height 21
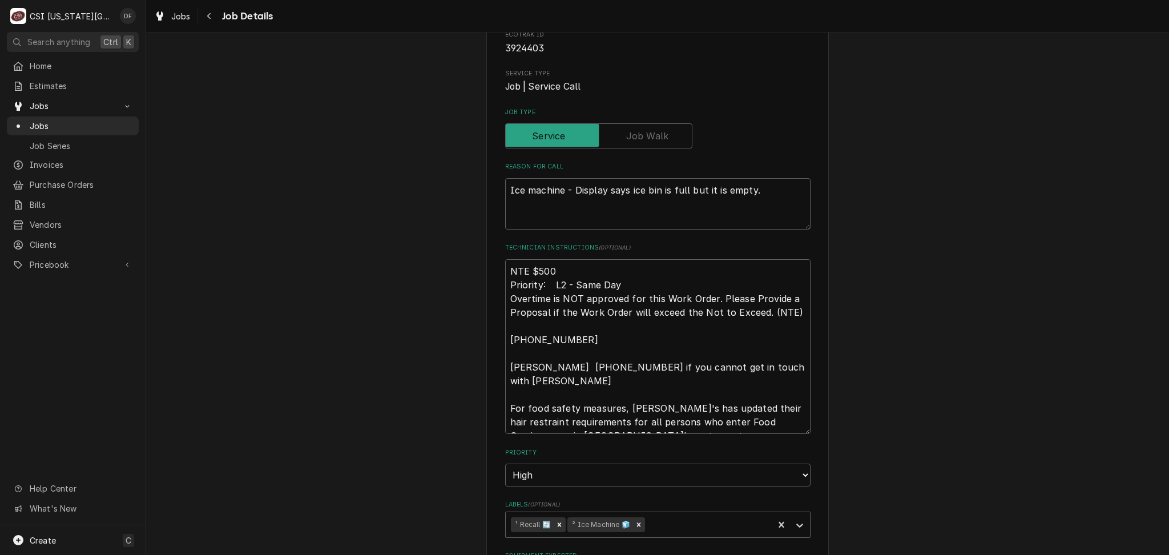
scroll to position [152, 0]
click at [506, 273] on textarea "NTE $500 Priority: L2 - Same Day Overtime is NOT approved for this Work Order. …" at bounding box center [657, 348] width 305 height 175
type textarea "x"
type textarea "NTE $500 Priority: L2 - Same Day Overtime is NOT approved for this Work Order. …"
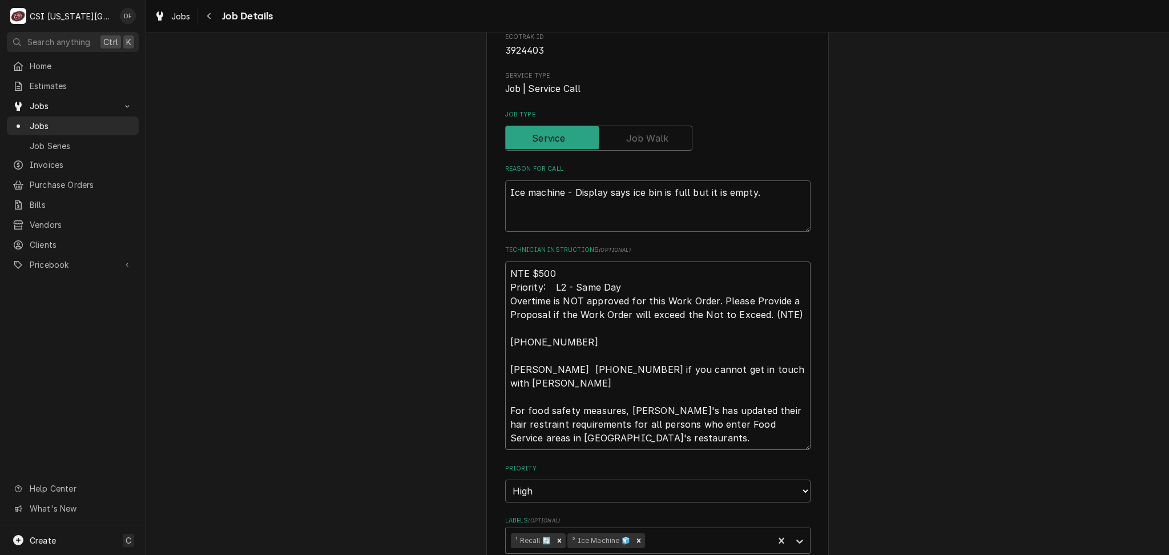
type textarea "x"
type textarea "NTE $500 Priority: L2 - Same Day Overtime is NOT approved for this Work Order. …"
type textarea "x"
type textarea "9 NTE $500 Priority: L2 - Same Day Overtime is NOT approved for this Work Order…"
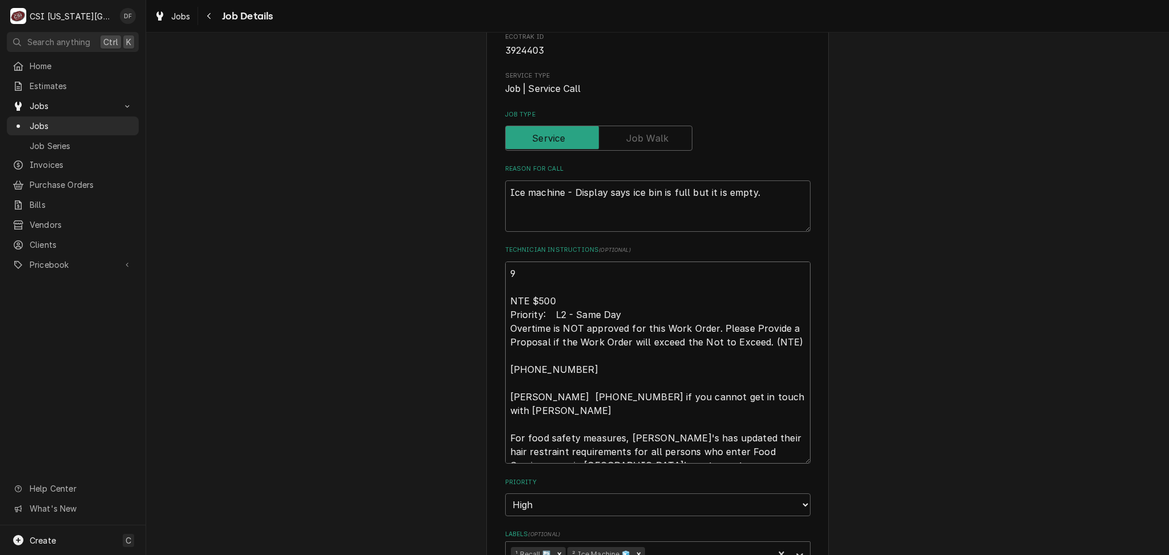
type textarea "x"
type textarea "9/ NTE $500 Priority: L2 - Same Day Overtime is NOT approved for this Work Orde…"
type textarea "x"
type textarea "9/3 NTE $500 Priority: L2 - Same Day Overtime is NOT approved for this Work Ord…"
type textarea "x"
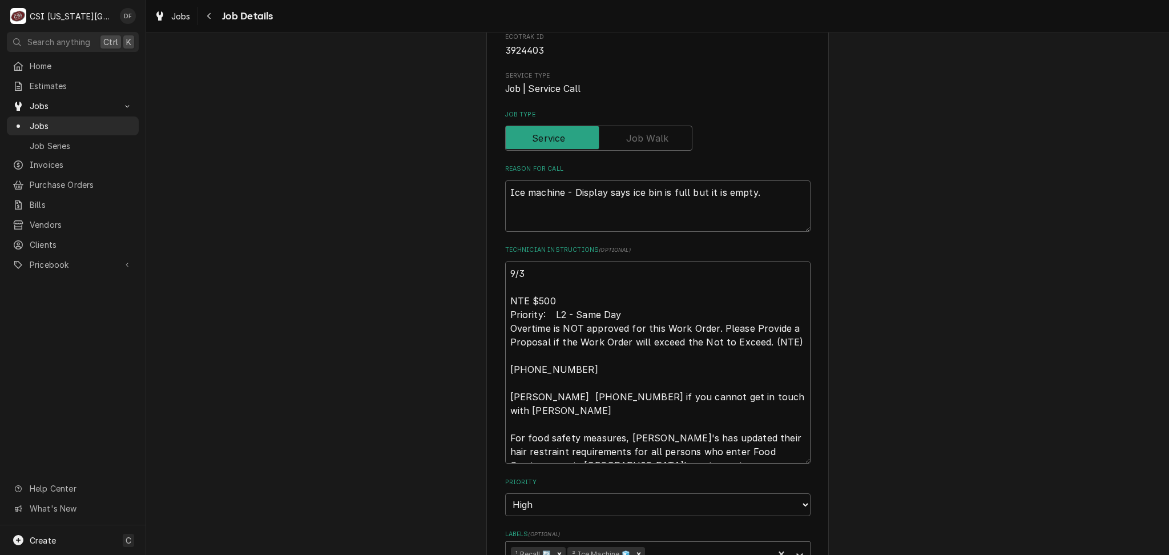
type textarea "9/30 NTE $500 Priority: L2 - Same Day Overtime is NOT approved for this Work Or…"
type textarea "x"
type textarea "9/30 NTE $500 Priority: L2 - Same Day Overtime is NOT approved for this Work Or…"
type textarea "x"
type textarea "9/30 D NTE $500 Priority: L2 - Same Day Overtime is NOT approved for this Work …"
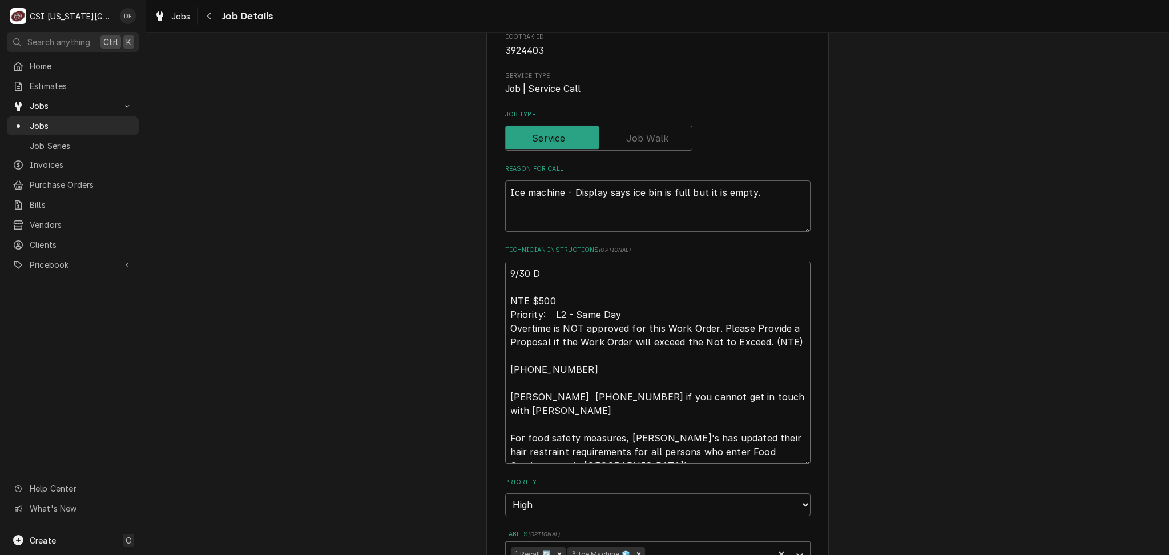
type textarea "x"
type textarea "9/30 DF NTE $500 Priority: L2 - Same Day Overtime is NOT approved for this Work…"
type textarea "x"
type textarea "9/30 DF NTE $500 Priority: L2 - Same Day Overtime is NOT approved for this Work…"
type textarea "x"
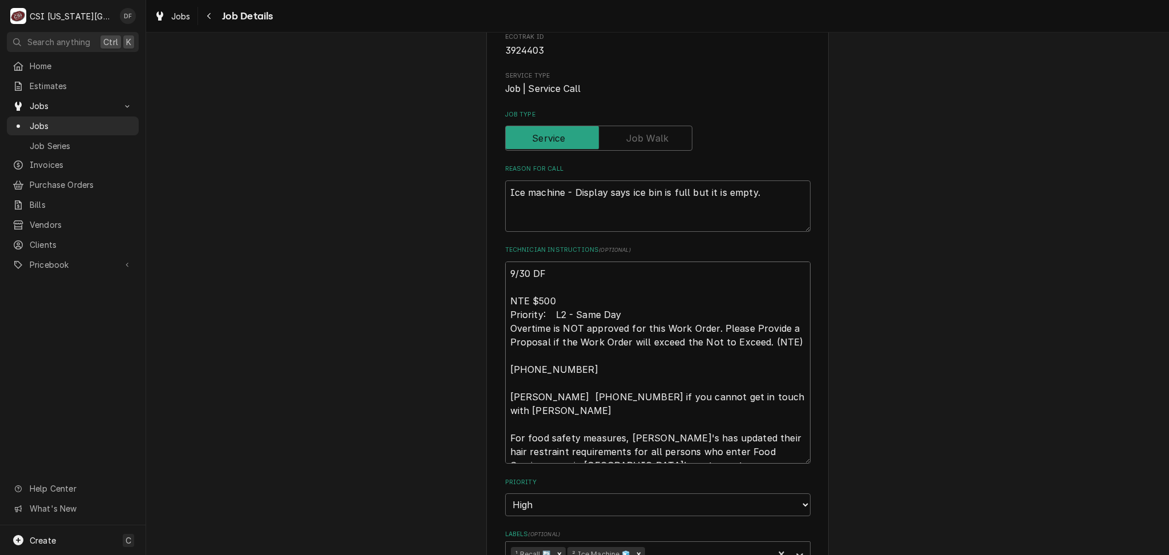
type textarea "9/30 DF r NTE $500 Priority: L2 - Same Day Overtime is NOT approved for this Wo…"
type textarea "x"
type textarea "9/30 DF re NTE $500 Priority: L2 - Same Day Overtime is NOT approved for this W…"
type textarea "x"
type textarea "9/30 DF rec NTE $500 Priority: L2 - Same Day Overtime is NOT approved for this …"
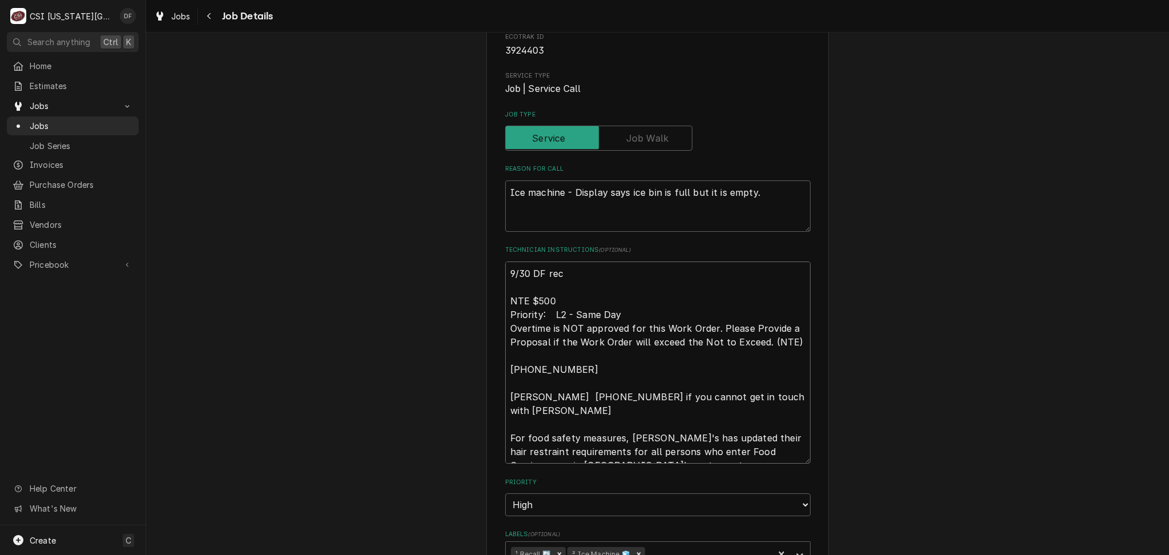
type textarea "x"
type textarea "9/30 DF reca NTE $500 Priority: L2 - Same Day Overtime is NOT approved for this…"
type textarea "x"
type textarea "9/30 DF recal NTE $500 Priority: L2 - Same Day Overtime is NOT approved for thi…"
type textarea "x"
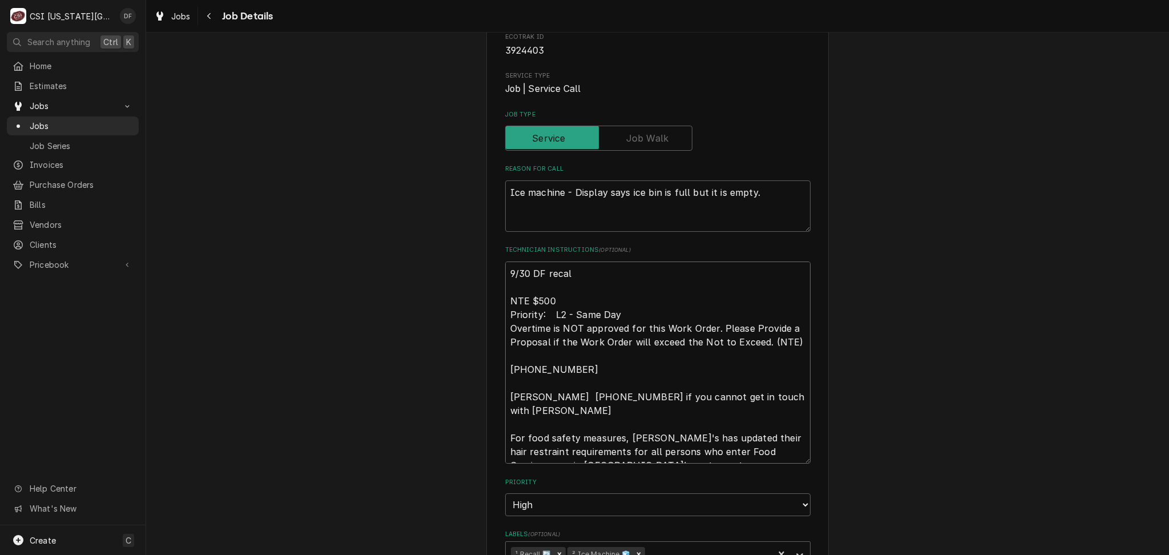
type textarea "9/30 DF recall NTE $500 Priority: L2 - Same Day Overtime is NOT approved for th…"
type textarea "x"
type textarea "9/30 DF recall NTE $500 Priority: L2 - Same Day Overtime is NOT approved for th…"
type textarea "x"
type textarea "9/30 DF recall c NTE $500 Priority: L2 - Same Day Overtime is NOT approved for …"
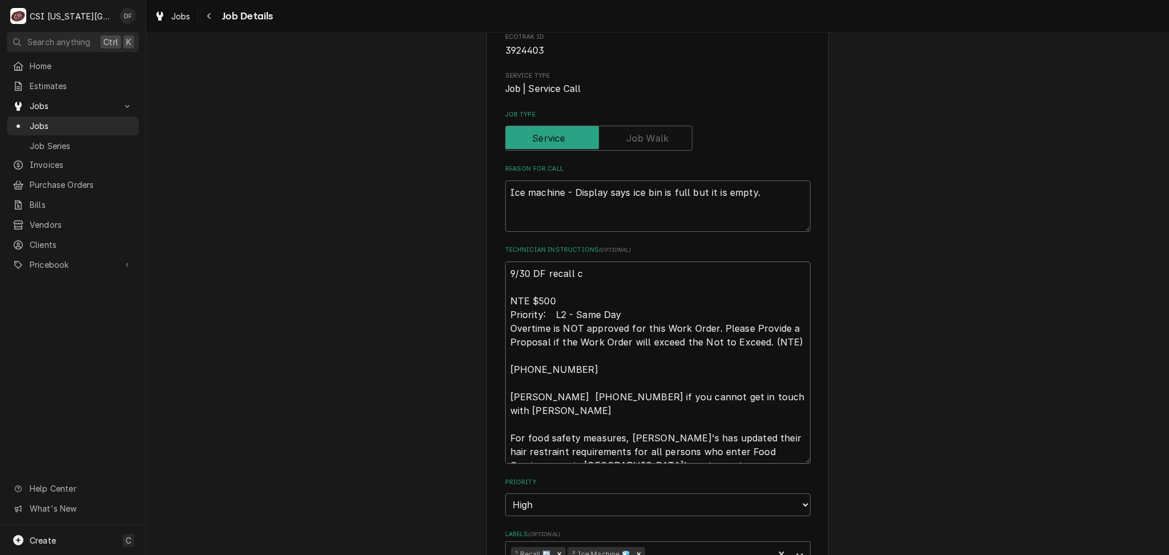
type textarea "x"
type textarea "9/30 DF recall cu NTE $500 Priority: L2 - Same Day Overtime is NOT approved for…"
type textarea "x"
type textarea "9/30 DF recall cus NTE $500 Priority: L2 - Same Day Overtime is NOT approved fo…"
type textarea "x"
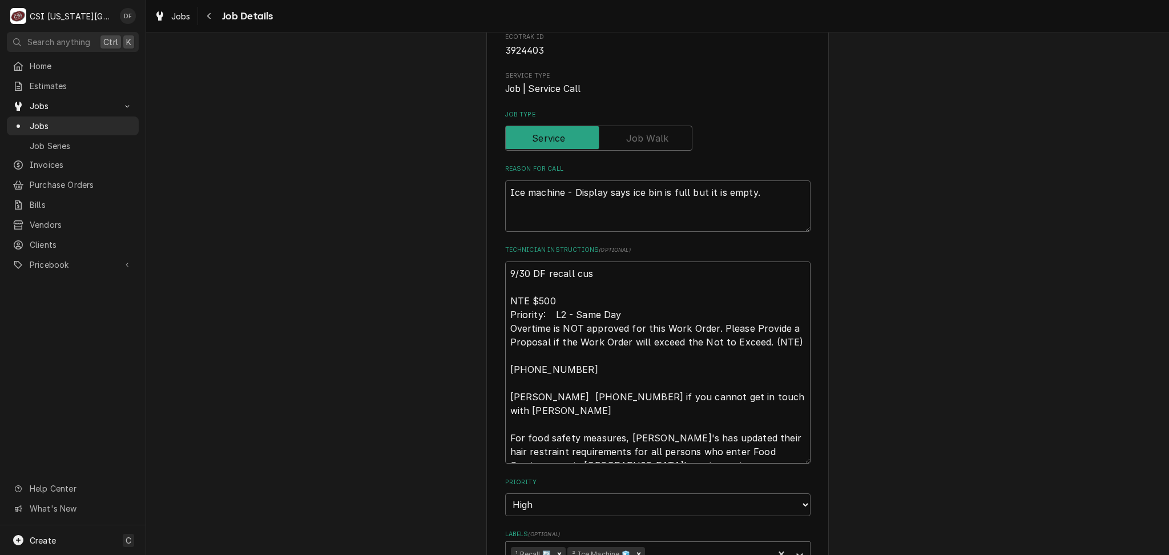
type textarea "9/30 DF recall cust NTE $500 Priority: L2 - Same Day Overtime is NOT approved f…"
type textarea "x"
type textarea "9/30 DF recall custo NTE $500 Priority: L2 - Same Day Overtime is NOT approved …"
type textarea "x"
type textarea "9/30 DF recall custom NTE $500 Priority: L2 - Same Day Overtime is NOT approved…"
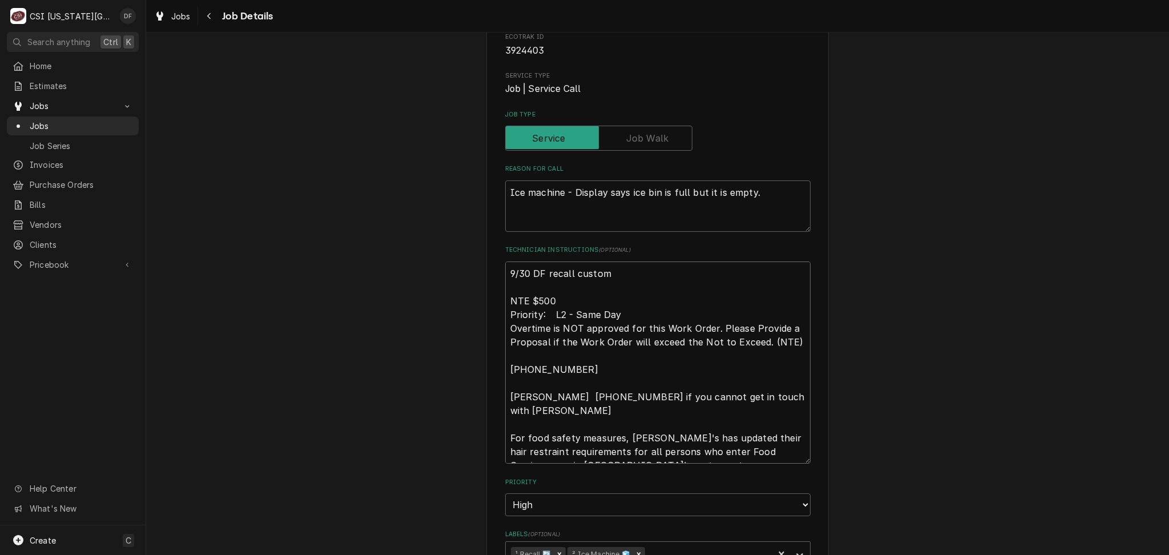
type textarea "x"
type textarea "9/30 DF recall custome NTE $500 Priority: L2 - Same Day Overtime is NOT approve…"
type textarea "x"
type textarea "9/30 DF recall customer NTE $500 Priority: L2 - Same Day Overtime is NOT approv…"
type textarea "x"
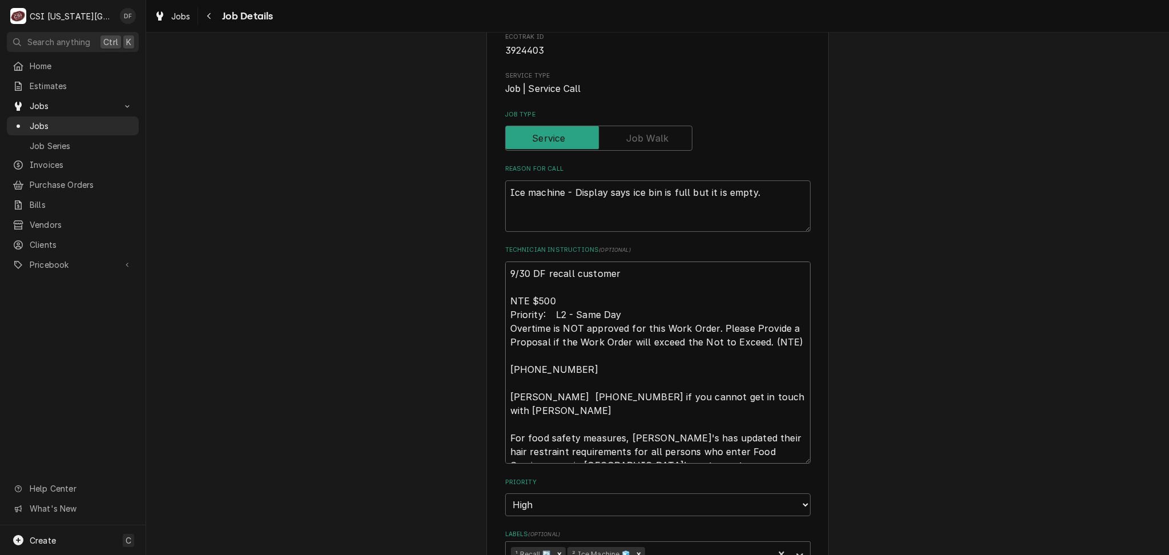
type textarea "9/30 DF recall customer NTE $500 Priority: L2 - Same Day Overtime is NOT approv…"
type textarea "x"
type textarea "9/30 DF recall customer c NTE $500 Priority: L2 - Same Day Overtime is NOT appr…"
type textarea "x"
type textarea "9/30 DF recall customer ca NTE $500 Priority: L2 - Same Day Overtime is NOT app…"
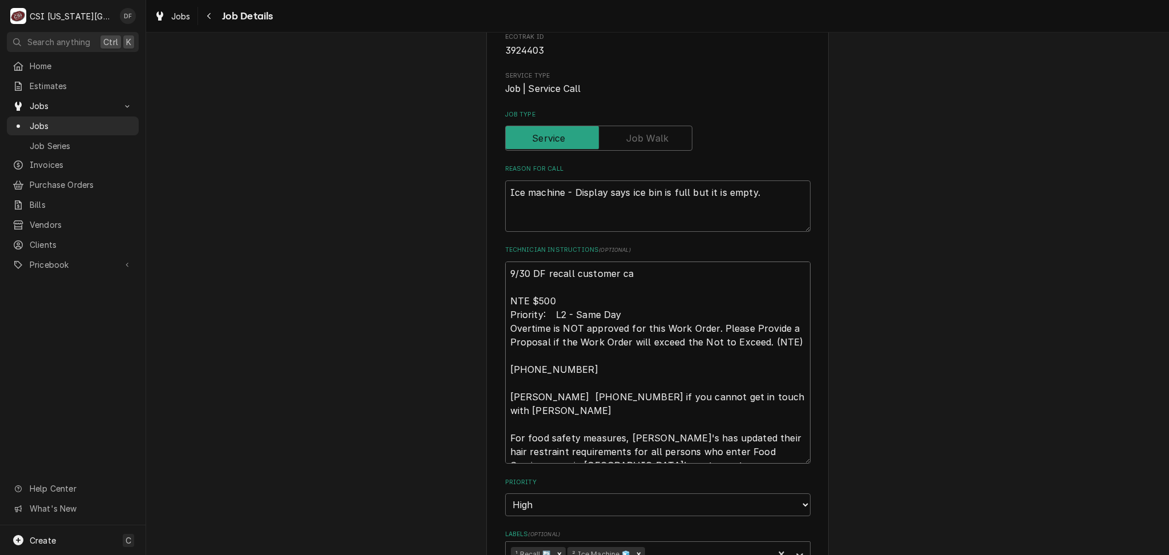
type textarea "x"
type textarea "9/30 DF recall customer cal NTE $500 Priority: L2 - Same Day Overtime is NOT ap…"
type textarea "x"
type textarea "9/30 DF recall customer call NTE $500 Priority: L2 - Same Day Overtime is NOT a…"
type textarea "x"
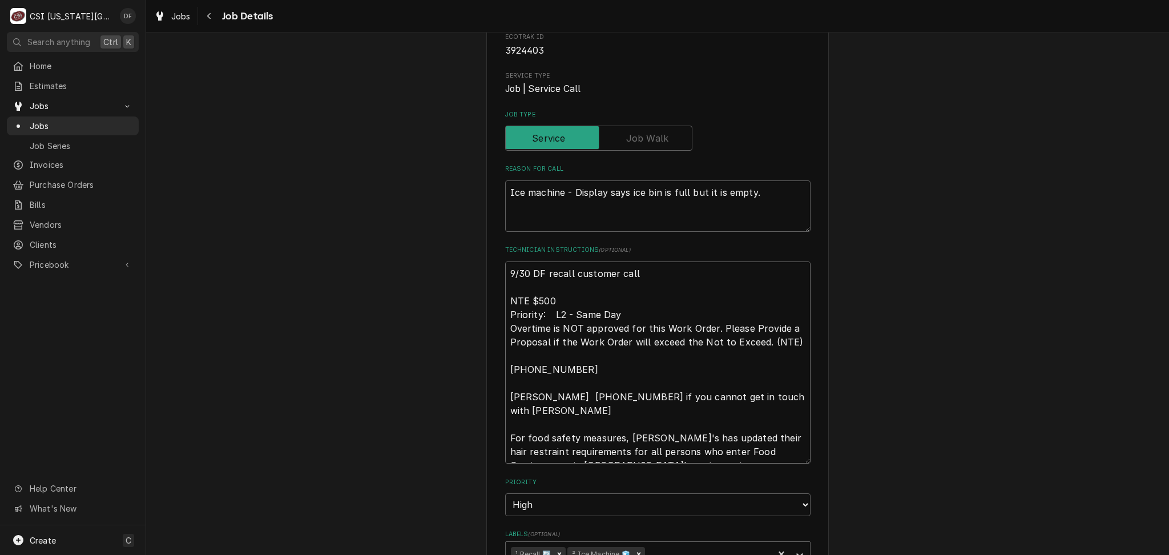
type textarea "9/30 DF recall customer calle NTE $500 Priority: L2 - Same Day Overtime is NOT …"
type textarea "x"
type textarea "9/30 DF recall customer called NTE $500 Priority: L2 - Same Day Overtime is NOT…"
type textarea "x"
type textarea "9/30 DF recall customer called NTE $500 Priority: L2 - Same Day Overtime is NOT…"
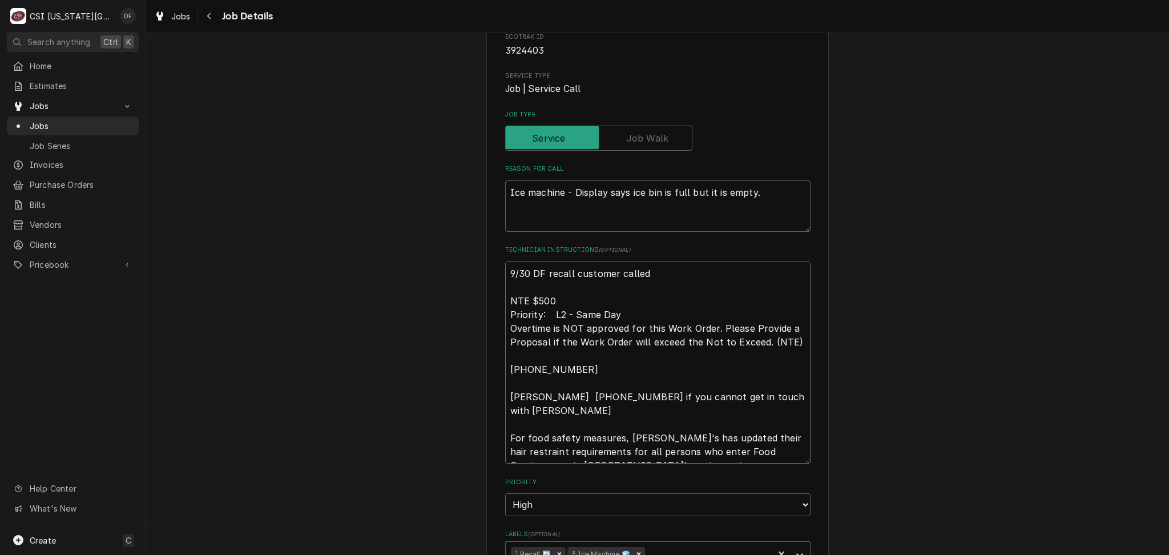
type textarea "x"
type textarea "9/30 DF recall customer called b NTE $500 Priority: L2 - Same Day Overtime is N…"
type textarea "x"
type textarea "9/30 DF recall customer called ba NTE $500 Priority: L2 - Same Day Overtime is …"
type textarea "x"
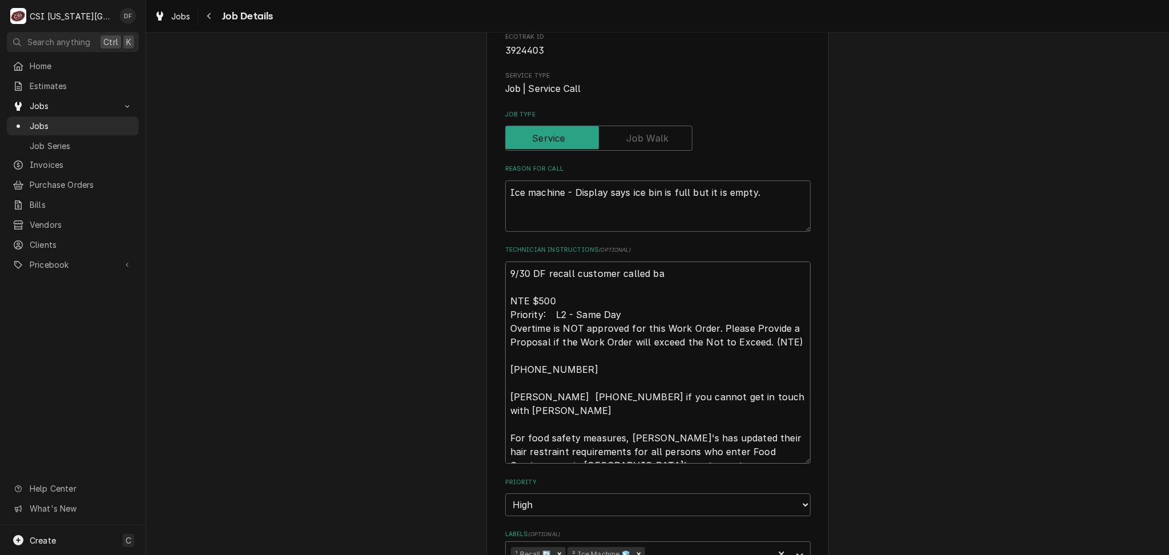
type textarea "9/30 DF recall customer called bac NTE $500 Priority: L2 - Same Day Overtime is…"
type textarea "x"
type textarea "9/30 DF recall customer called back NTE $500 Priority: L2 - Same Day Overtime i…"
type textarea "x"
type textarea "9/30 DF recall customer called back NTE $500 Priority: L2 - Same Day Overtime i…"
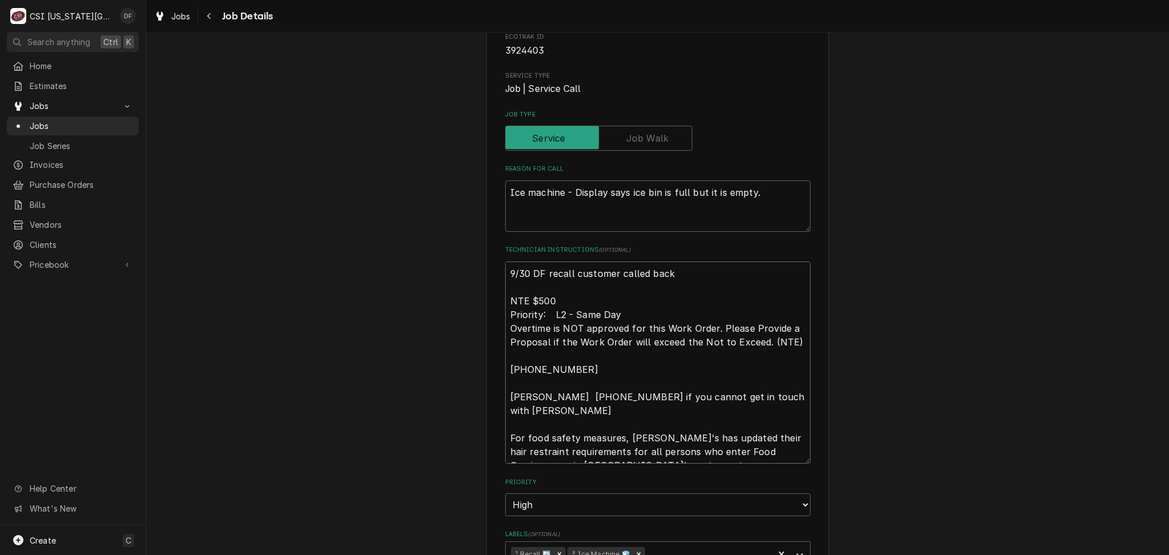
type textarea "x"
type textarea "9/30 DF recall customer called back i NTE $500 Priority: L2 - Same Day Overtime…"
type textarea "x"
type textarea "9/30 DF recall customer called back in NTE $500 Priority: L2 - Same Day Overtim…"
type textarea "x"
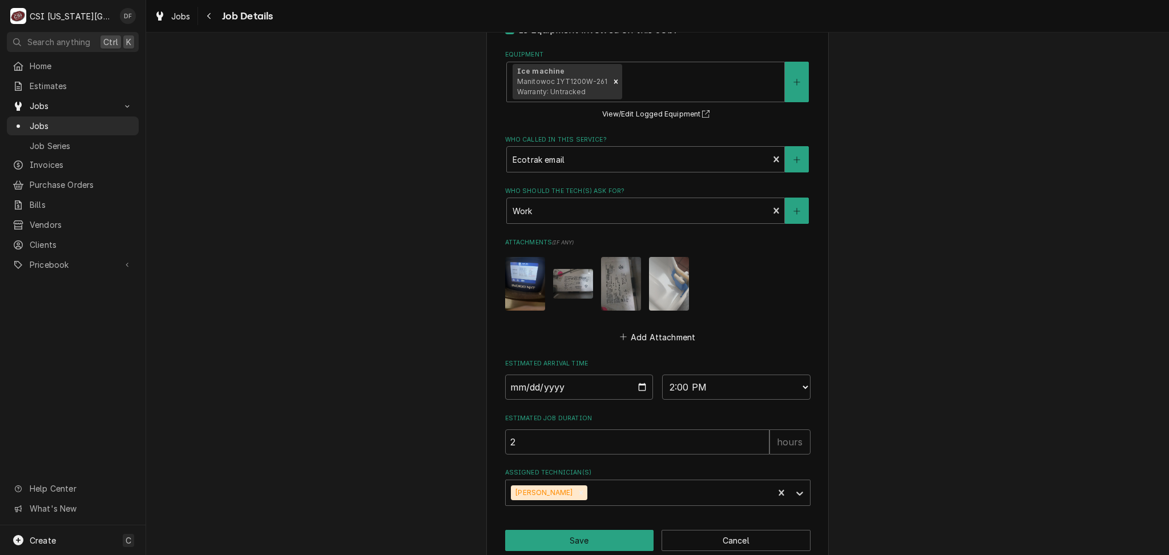
scroll to position [746, 0]
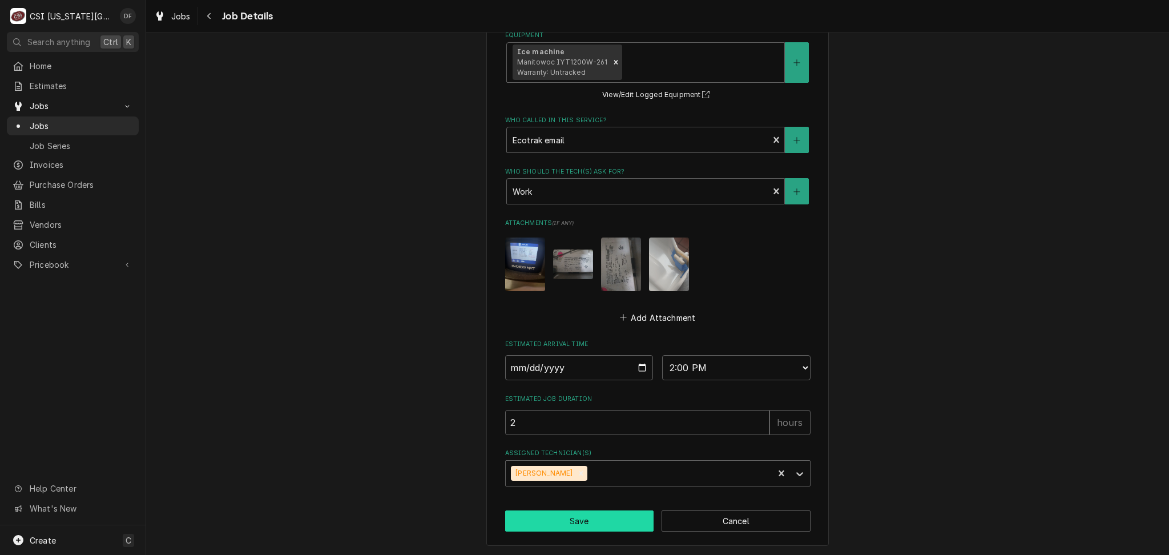
type textarea "9/30 DF recall customer called back in NTE $500 Priority: L2 - Same Day Overtim…"
click at [550, 519] on button "Save" at bounding box center [579, 520] width 149 height 21
type textarea "x"
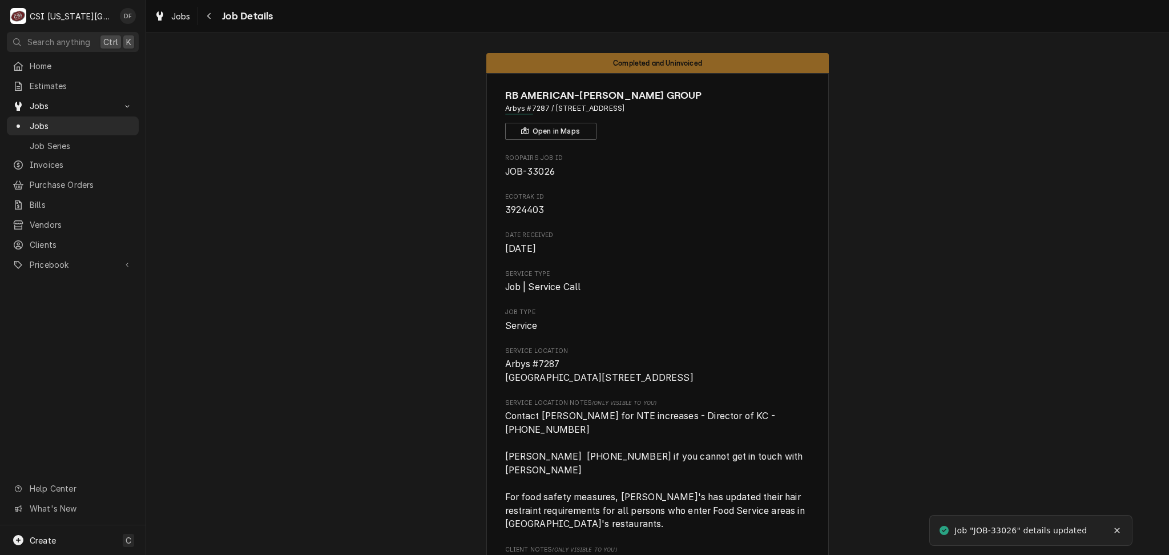
click at [207, 15] on icon "Navigate back" at bounding box center [209, 16] width 5 height 8
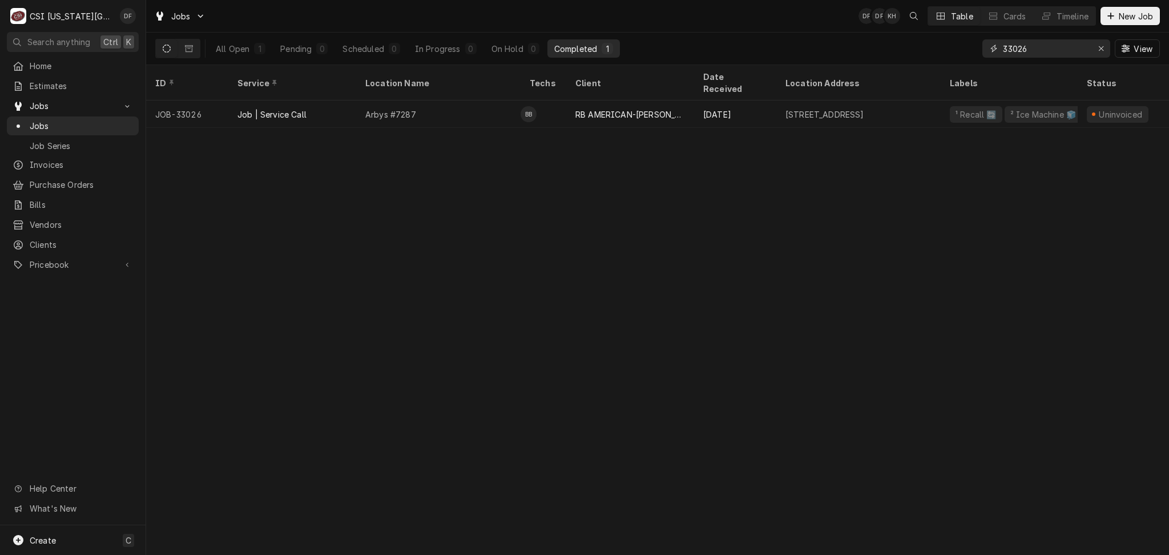
click at [1035, 43] on input "33026" at bounding box center [1046, 48] width 86 height 18
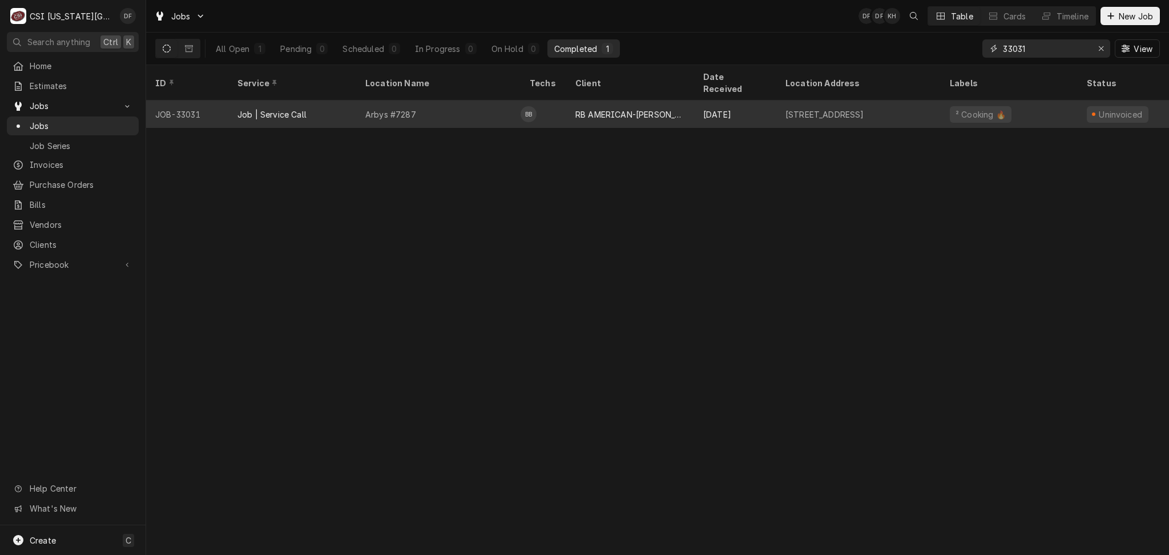
type input "33031"
click at [771, 112] on div "Sep 26" at bounding box center [735, 113] width 82 height 27
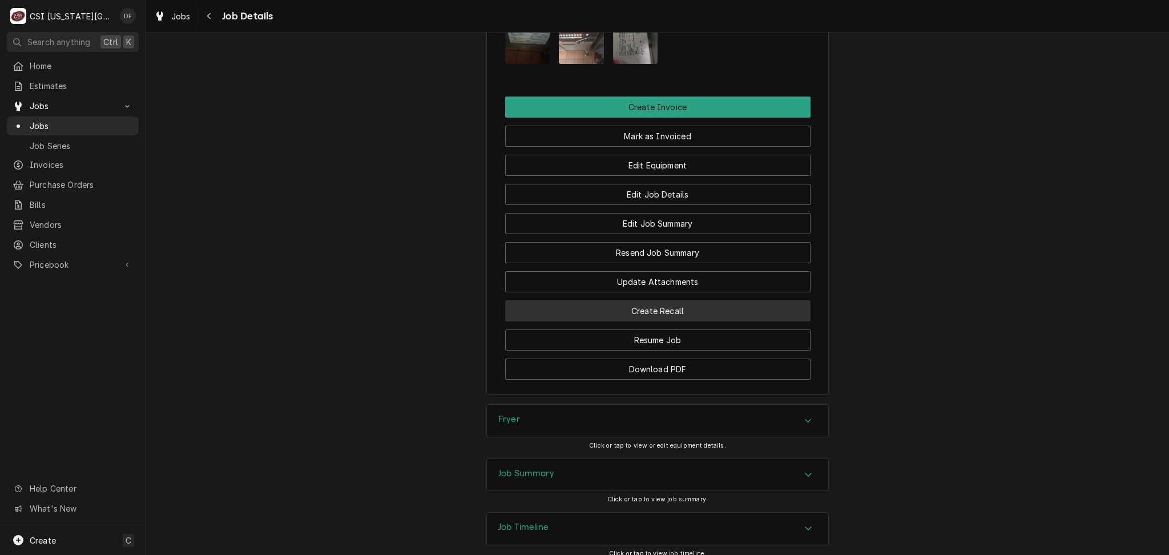
scroll to position [1675, 0]
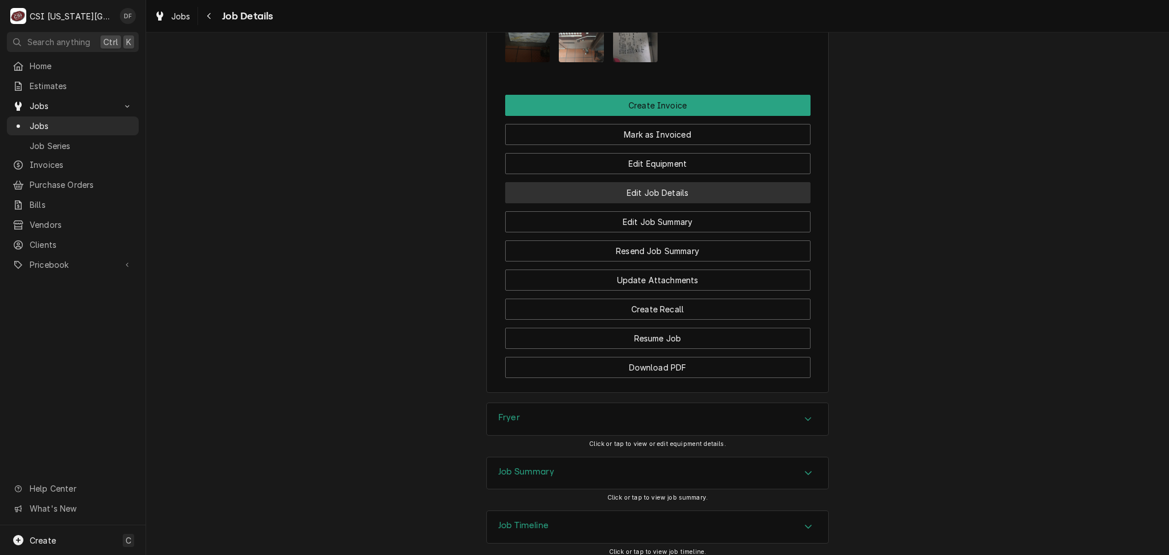
click at [664, 182] on button "Edit Job Details" at bounding box center [657, 192] width 305 height 21
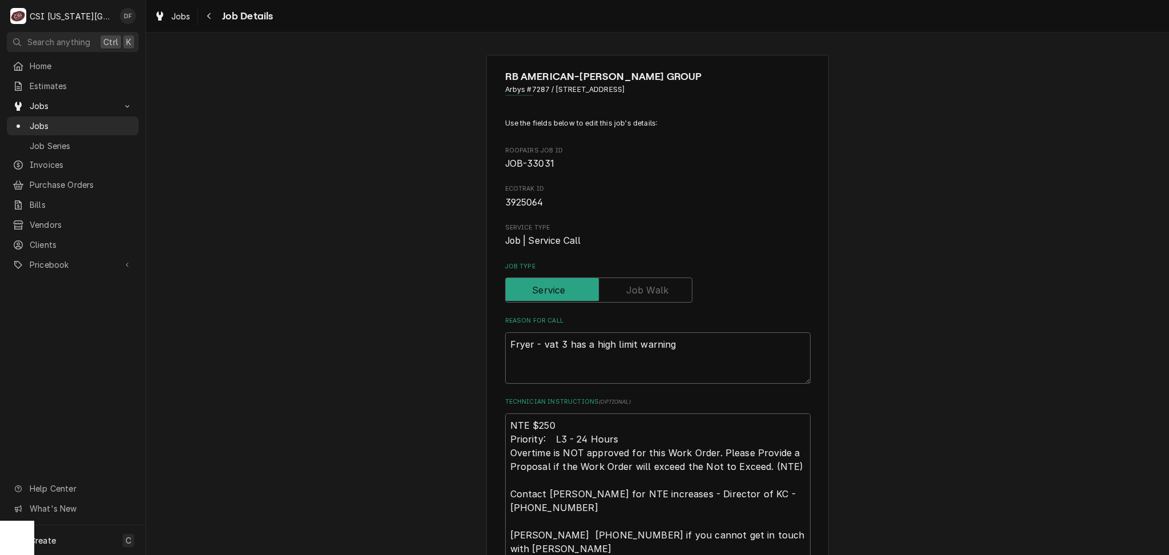
type textarea "x"
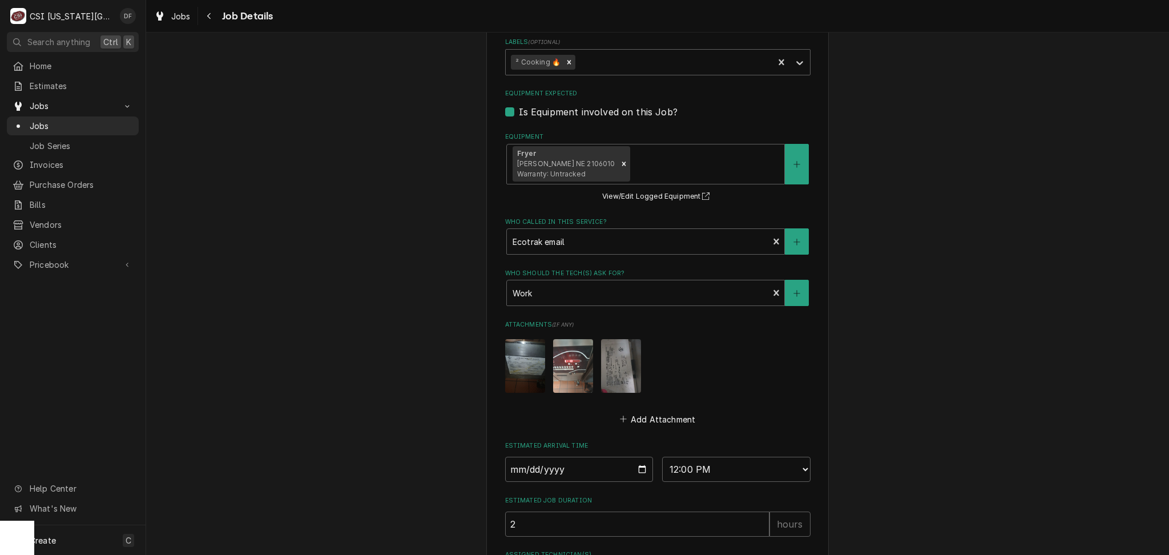
scroll to position [428, 0]
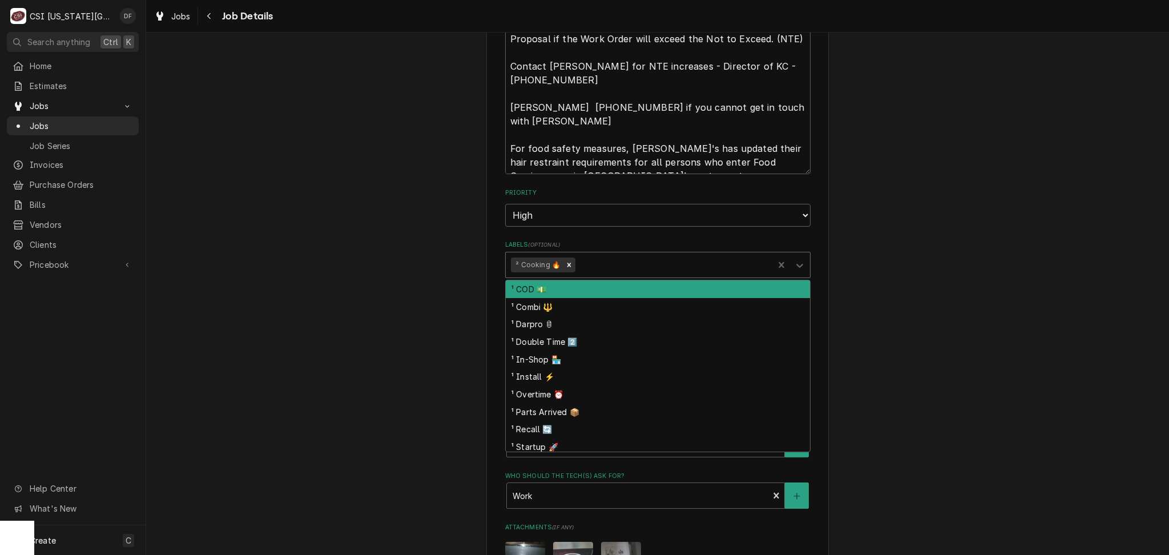
click at [630, 267] on div "Labels" at bounding box center [673, 265] width 191 height 21
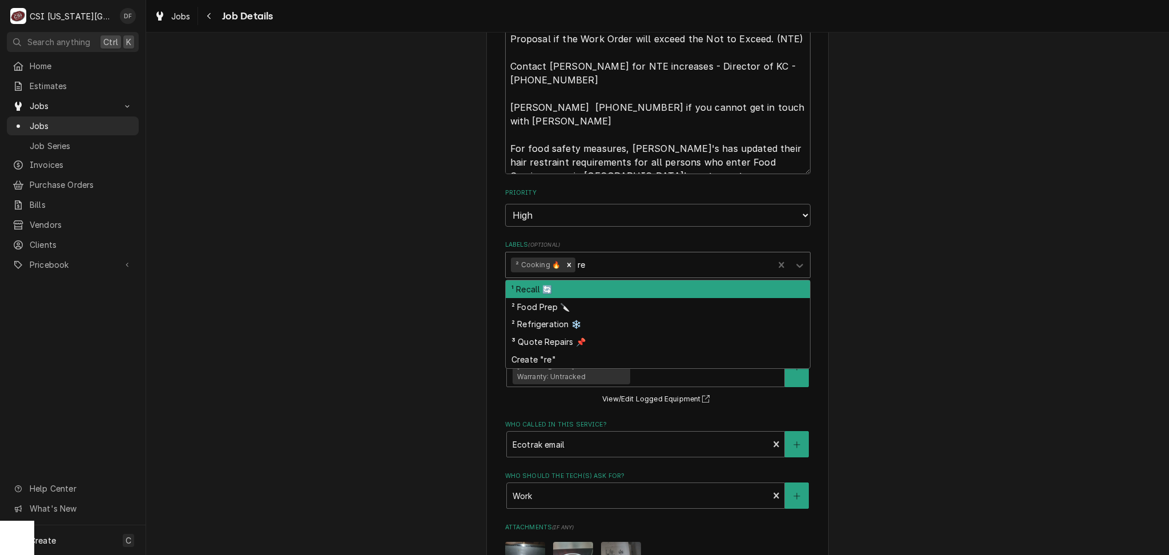
type input "rec"
click at [641, 290] on div "¹ Recall 🔄" at bounding box center [658, 289] width 304 height 18
type textarea "x"
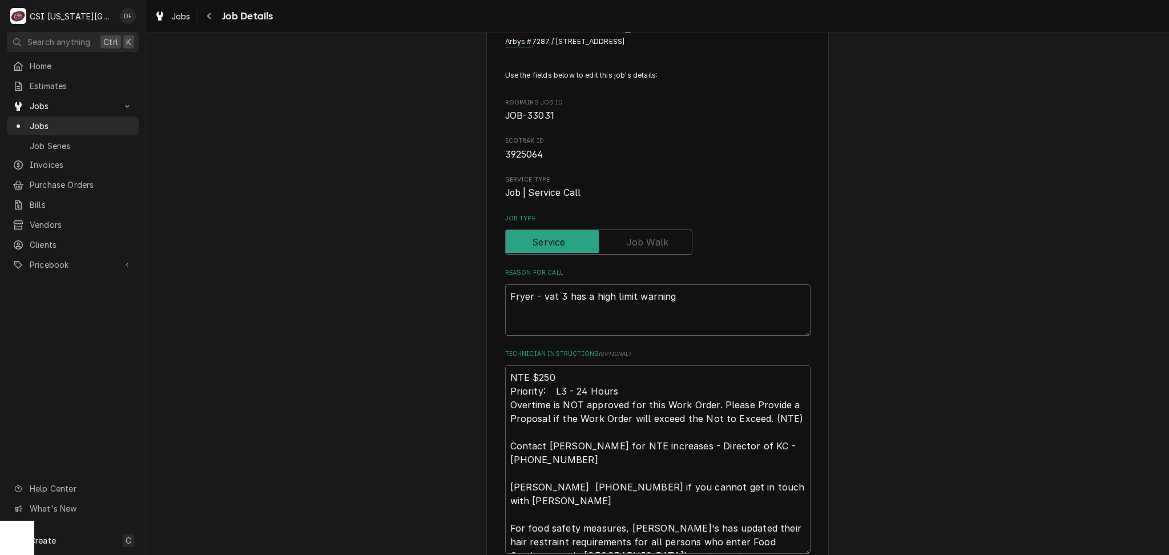
scroll to position [47, 0]
click at [505, 379] on textarea "NTE $250 Priority: L3 - 24 Hours Overtime is NOT approved for this Work Order. …" at bounding box center [657, 460] width 305 height 188
type textarea "x"
type textarea "NTE $250 Priority: L3 - 24 Hours Overtime is NOT approved for this Work Order. …"
type textarea "x"
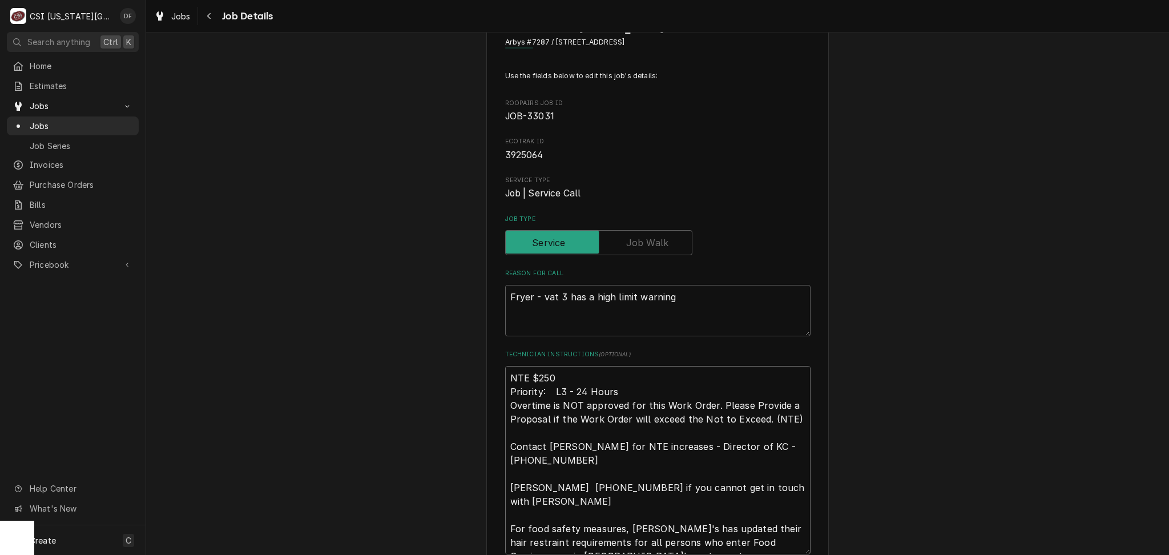
type textarea "NTE $250 Priority: L3 - 24 Hours Overtime is NOT approved for this Work Order. …"
click at [505, 379] on textarea "NTE $250 Priority: L3 - 24 Hours Overtime is NOT approved for this Work Order. …" at bounding box center [657, 474] width 305 height 216
type textarea "x"
type textarea "9 NTE $250 Priority: L3 - 24 Hours Overtime is NOT approved for this Work Order…"
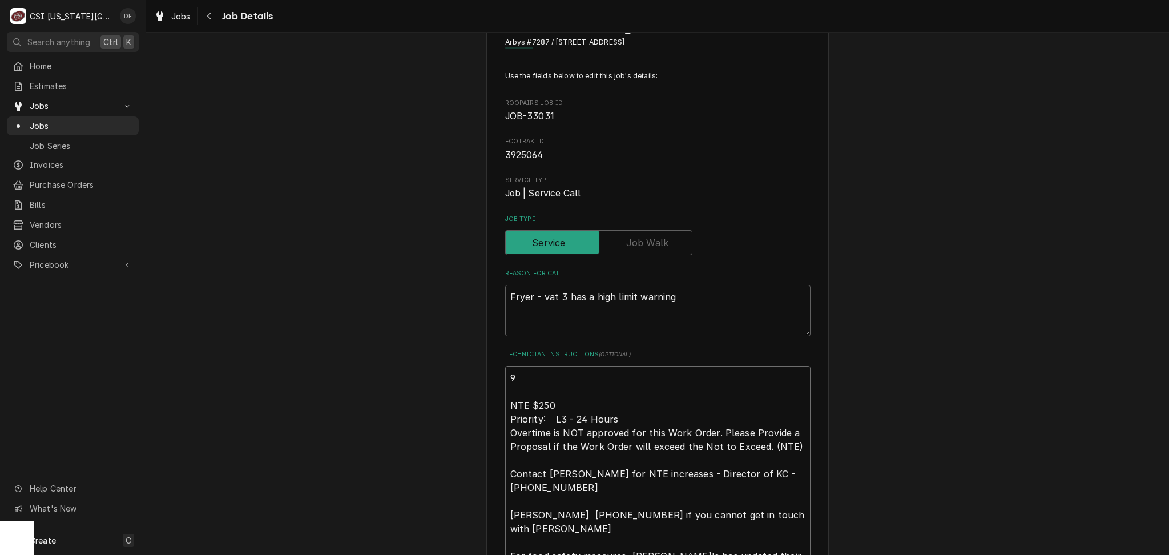
type textarea "x"
type textarea "9/ NTE $250 Priority: L3 - 24 Hours Overtime is NOT approved for this Work Orde…"
type textarea "x"
type textarea "9/3 NTE $250 Priority: L3 - 24 Hours Overtime is NOT approved for this Work Ord…"
type textarea "x"
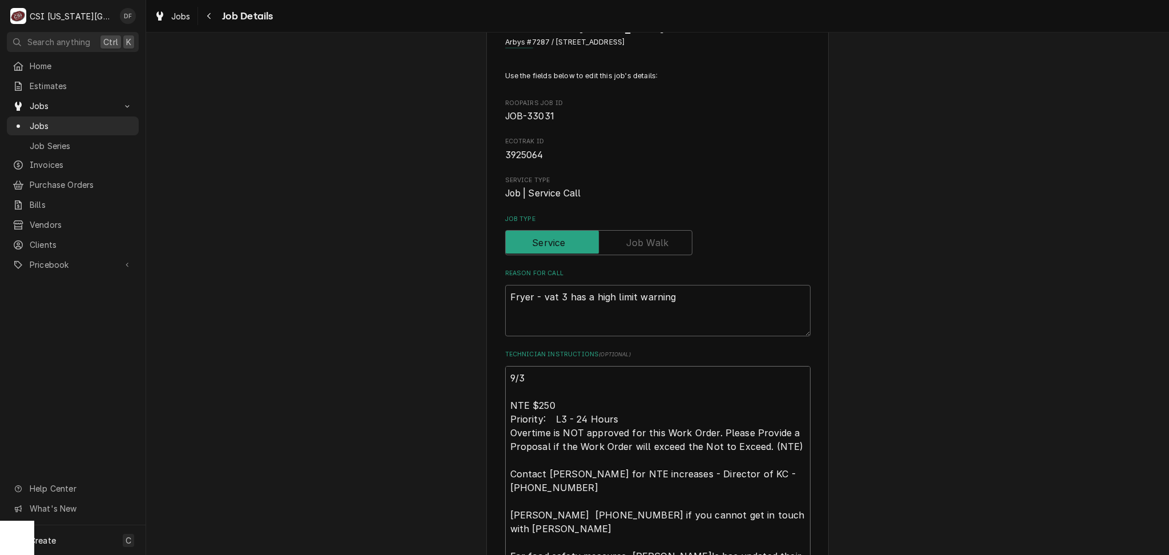
type textarea "9/30 NTE $250 Priority: L3 - 24 Hours Overtime is NOT approved for this Work Or…"
type textarea "x"
type textarea "9/30 NTE $250 Priority: L3 - 24 Hours Overtime is NOT approved for this Work Or…"
type textarea "x"
type textarea "9/30 r NTE $250 Priority: L3 - 24 Hours Overtime is NOT approved for this Work …"
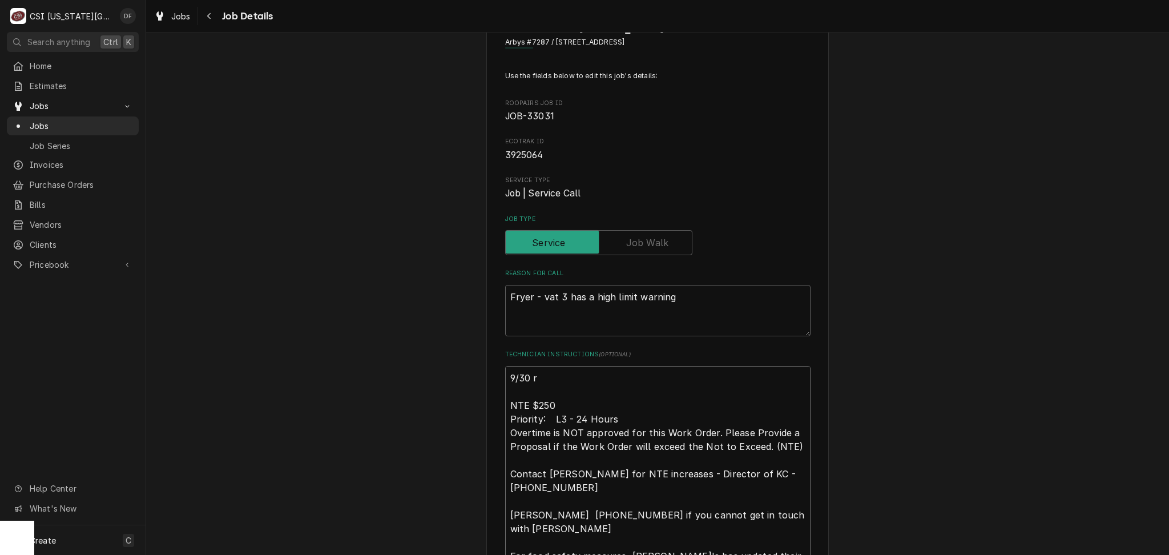
type textarea "x"
type textarea "9/30 re NTE $250 Priority: L3 - 24 Hours Overtime is NOT approved for this Work…"
type textarea "x"
type textarea "9/30 rec NTE $250 Priority: L3 - 24 Hours Overtime is NOT approved for this Wor…"
type textarea "x"
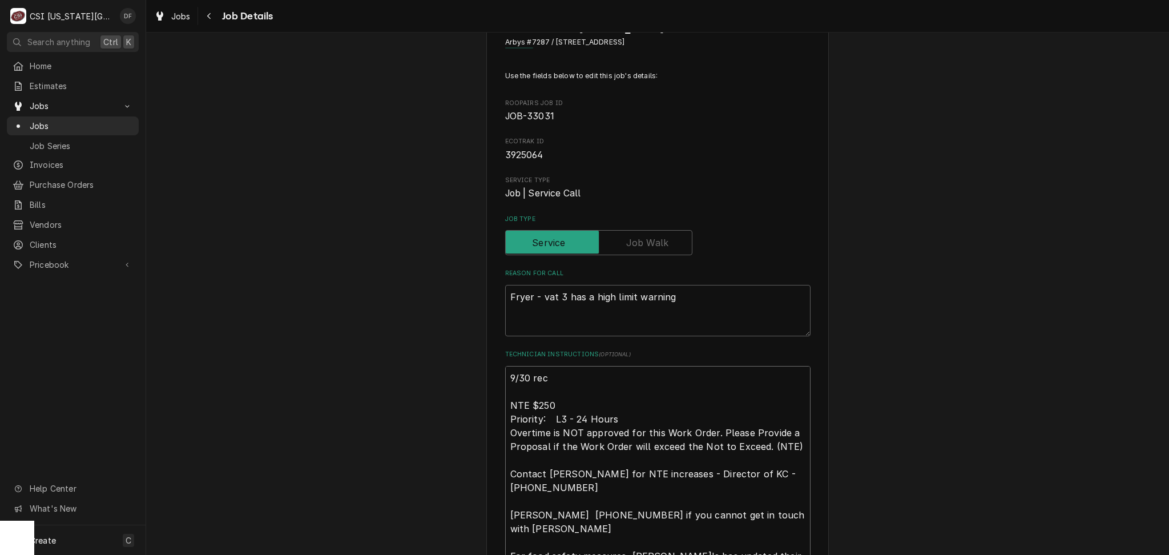
type textarea "9/30 reca NTE $250 Priority: L3 - 24 Hours Overtime is NOT approved for this Wo…"
type textarea "x"
type textarea "9/30 recal NTE $250 Priority: L3 - 24 Hours Overtime is NOT approved for this W…"
type textarea "x"
type textarea "9/30 recall NTE $250 Priority: L3 - 24 Hours Overtime is NOT approved for this …"
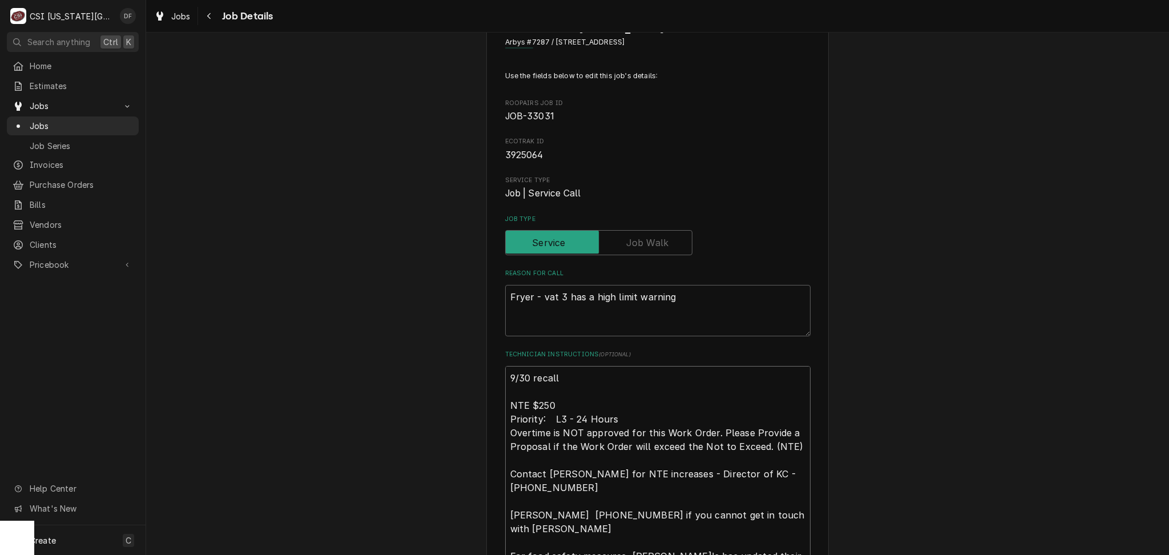
type textarea "x"
type textarea "9/30 recall NTE $250 Priority: L3 - 24 Hours Overtime is NOT approved for this …"
type textarea "x"
type textarea "9/30 recall c NTE $250 Priority: L3 - 24 Hours Overtime is NOT approved for thi…"
type textarea "x"
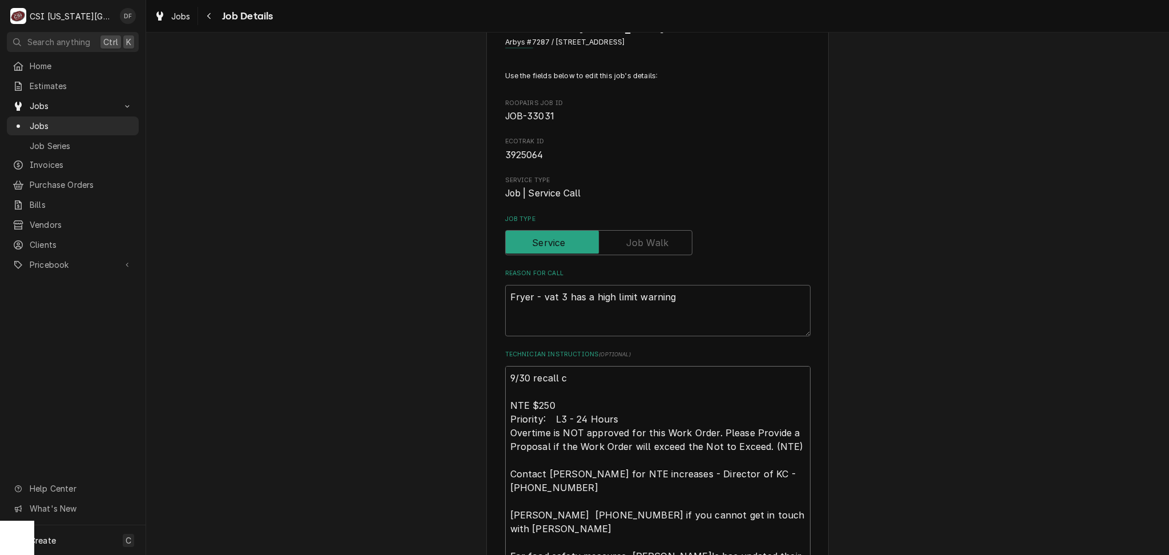
type textarea "9/30 recall cu NTE $250 Priority: L3 - 24 Hours Overtime is NOT approved for th…"
type textarea "x"
type textarea "9/30 recall cus NTE $250 Priority: L3 - 24 Hours Overtime is NOT approved for t…"
type textarea "x"
type textarea "9/30 recall cust NTE $250 Priority: L3 - 24 Hours Overtime is NOT approved for …"
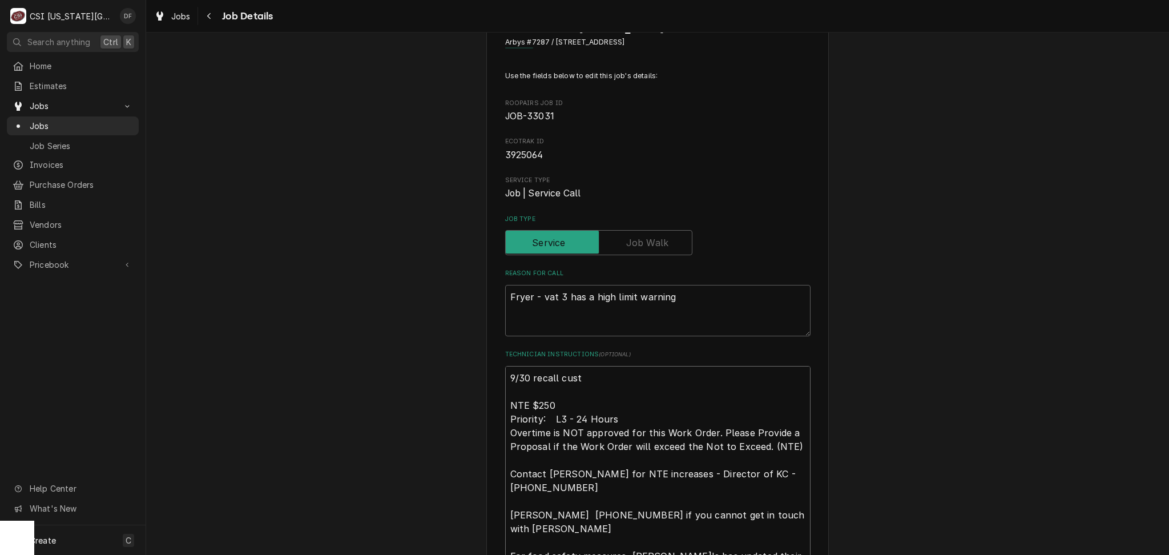
type textarea "x"
type textarea "9/30 recall custo NTE $250 Priority: L3 - 24 Hours Overtime is NOT approved for…"
type textarea "x"
type textarea "9/30 recall custom NTE $250 Priority: L3 - 24 Hours Overtime is NOT approved fo…"
type textarea "x"
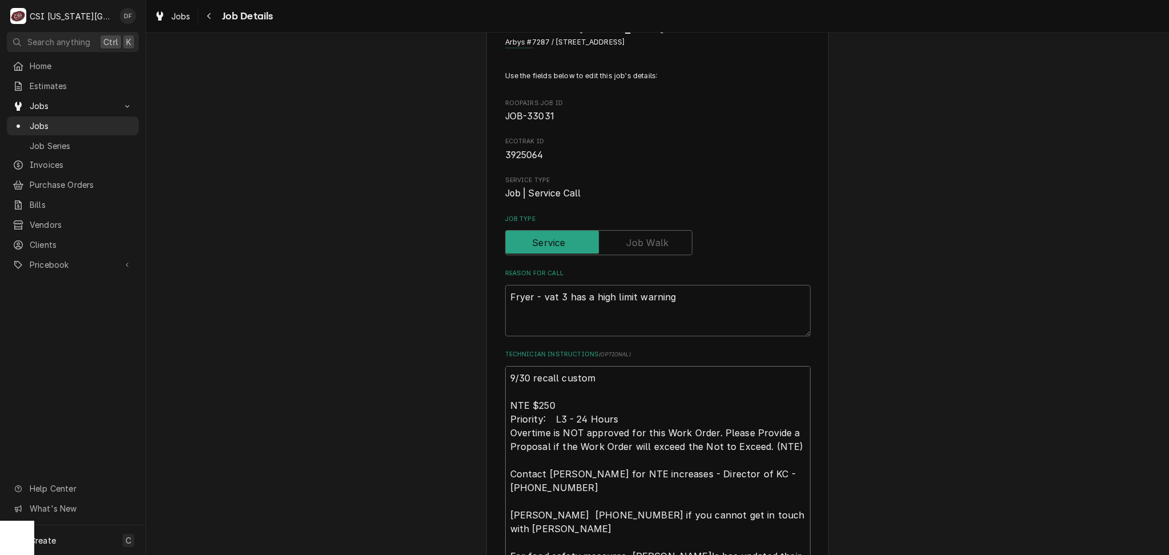
type textarea "9/30 recall custome NTE $250 Priority: L3 - 24 Hours Overtime is NOT approved f…"
type textarea "x"
type textarea "9/30 recall customer NTE $250 Priority: L3 - 24 Hours Overtime is NOT approved …"
type textarea "x"
type textarea "9/30 recall customer NTE $250 Priority: L3 - 24 Hours Overtime is NOT approved …"
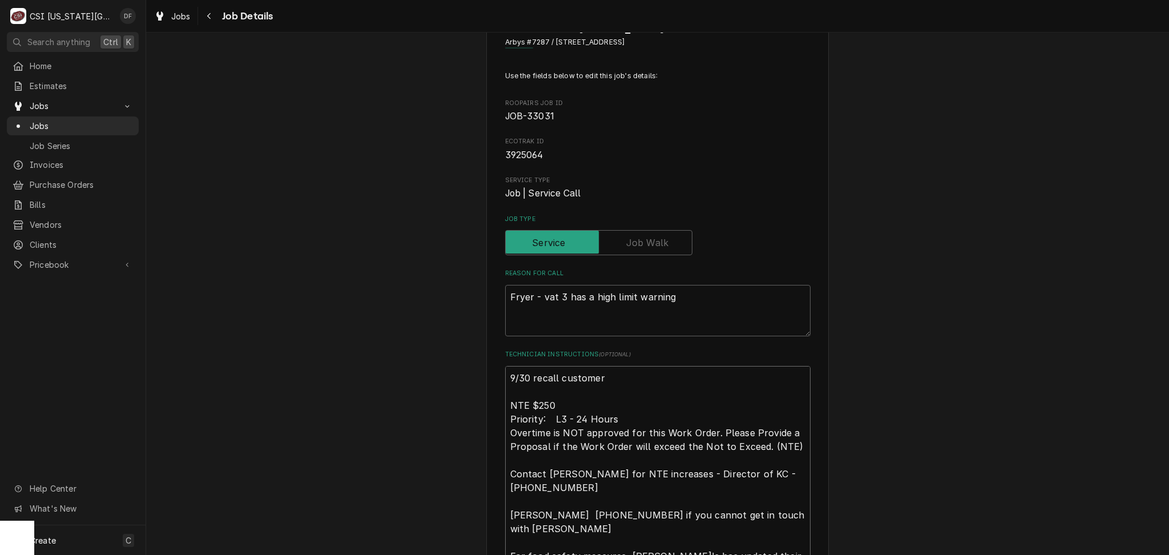
type textarea "x"
type textarea "9/30 recall customer c NTE $250 Priority: L3 - 24 Hours Overtime is NOT approve…"
type textarea "x"
type textarea "9/30 recall customer ca NTE $250 Priority: L3 - 24 Hours Overtime is NOT approv…"
type textarea "x"
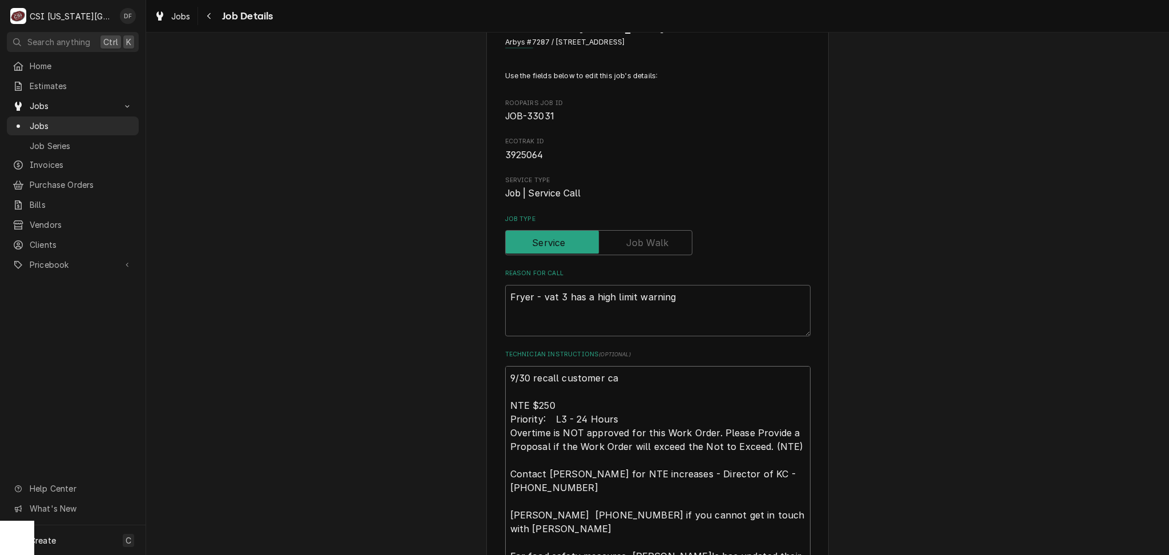
type textarea "9/30 recall customer cal NTE $250 Priority: L3 - 24 Hours Overtime is NOT appro…"
type textarea "x"
type textarea "9/30 recall customer call NTE $250 Priority: L3 - 24 Hours Overtime is NOT appr…"
type textarea "x"
type textarea "9/30 recall customer calle NTE $250 Priority: L3 - 24 Hours Overtime is NOT app…"
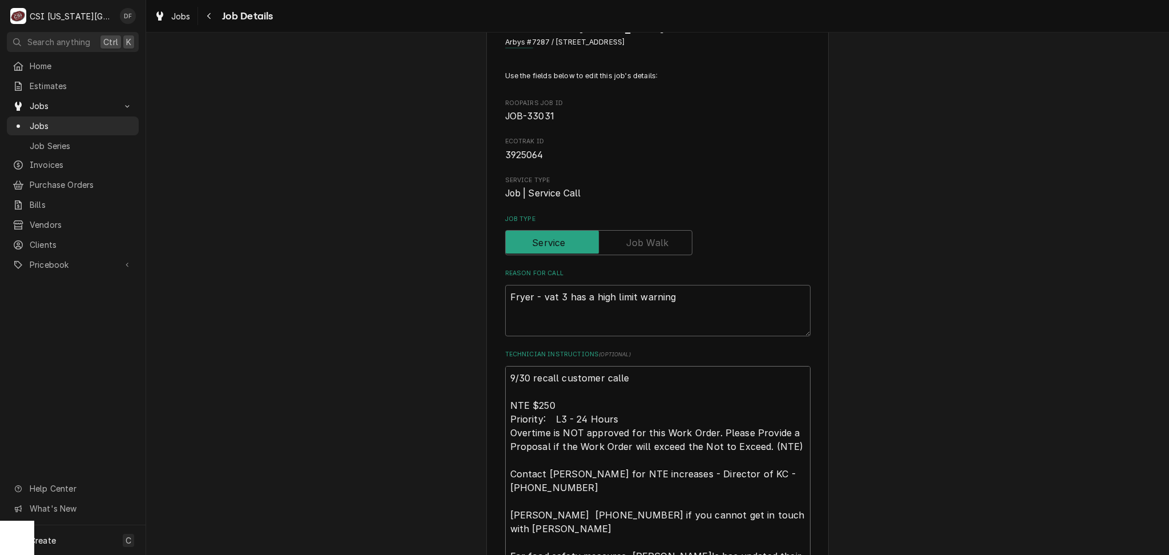
type textarea "x"
type textarea "9/30 recall customer called NTE $250 Priority: L3 - 24 Hours Overtime is NOT ap…"
type textarea "x"
type textarea "9/30 recall customer called NTE $250 Priority: L3 - 24 Hours Overtime is NOT ap…"
type textarea "x"
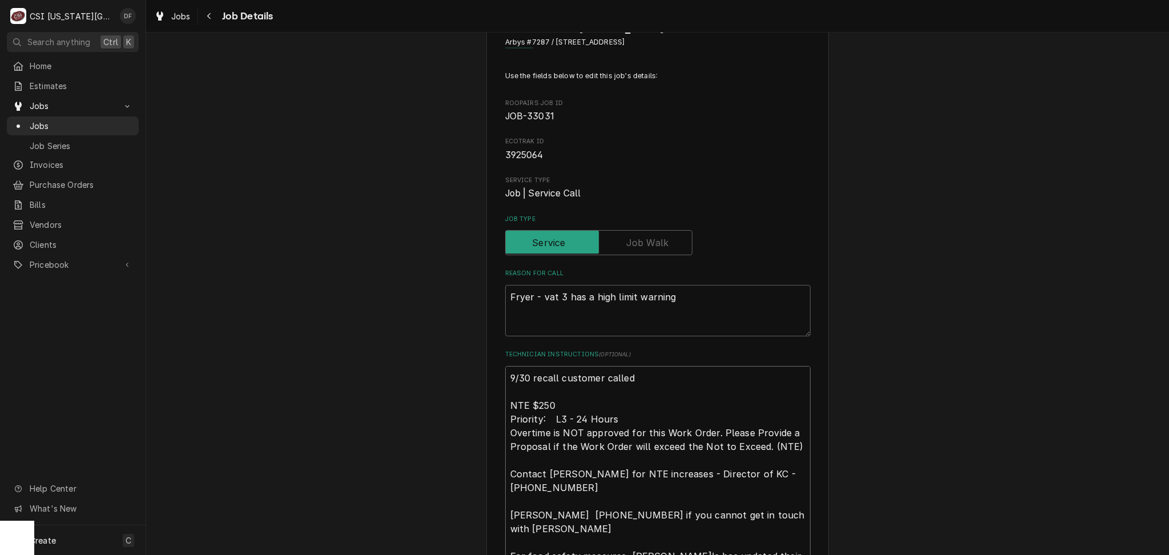
type textarea "9/30 recall customer called b NTE $250 Priority: L3 - 24 Hours Overtime is NOT …"
type textarea "x"
type textarea "9/30 recall customer called ba NTE $250 Priority: L3 - 24 Hours Overtime is NOT…"
type textarea "x"
type textarea "9/30 recall customer called bac NTE $250 Priority: L3 - 24 Hours Overtime is NO…"
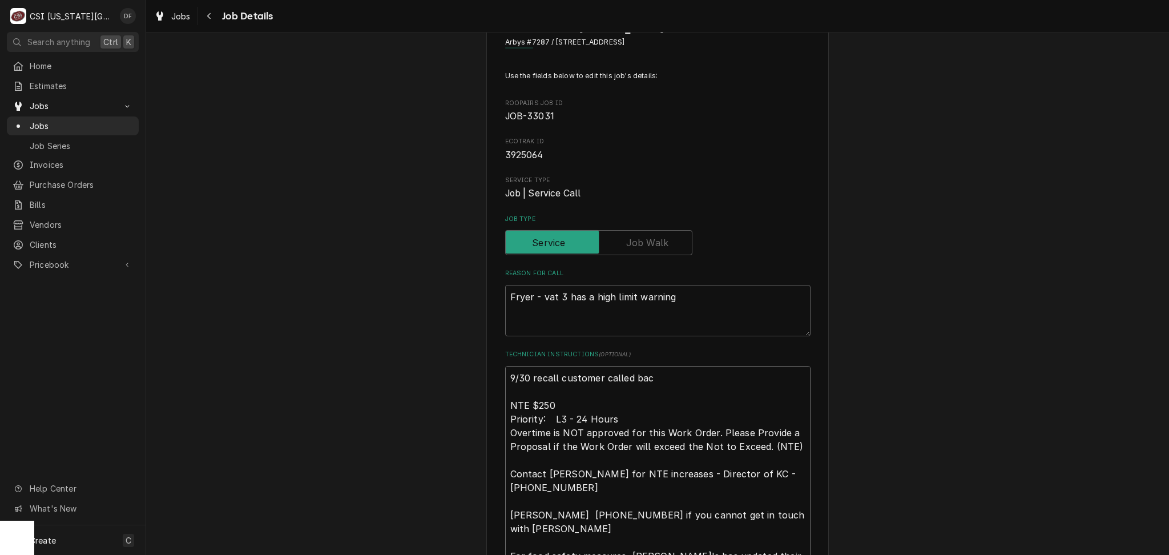
type textarea "x"
type textarea "9/30 recall customer called back NTE $250 Priority: L3 - 24 Hours Overtime is N…"
type textarea "x"
type textarea "9/30 recall customer called back NTE $250 Priority: L3 - 24 Hours Overtime is N…"
type textarea "x"
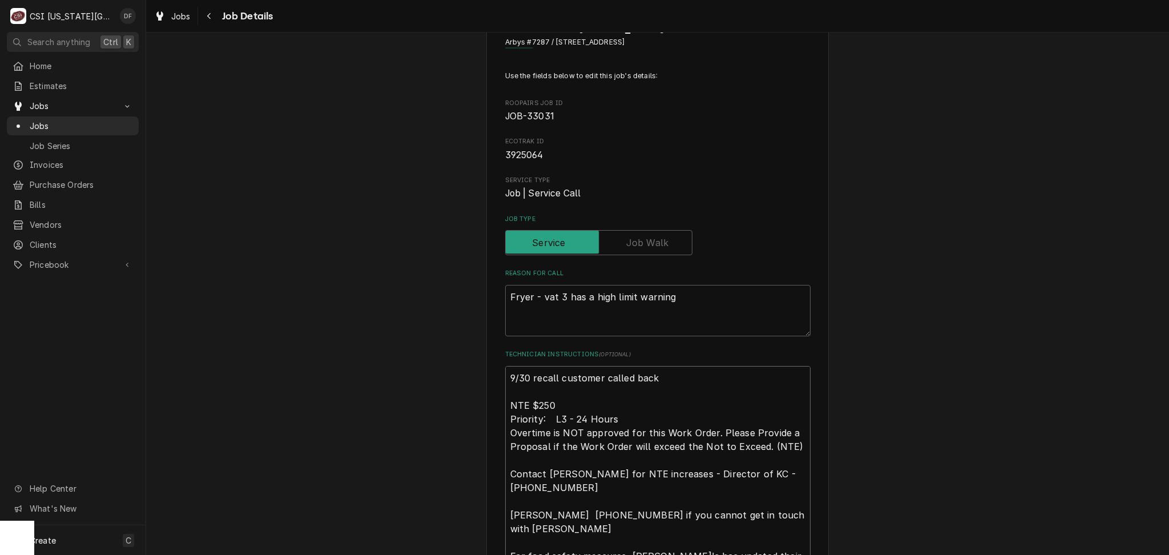
type textarea "9/30 recall customer called back i NTE $250 Priority: L3 - 24 Hours Overtime is…"
type textarea "x"
type textarea "9/30 recall customer called back in NTE $250 Priority: L3 - 24 Hours Overtime i…"
type textarea "x"
type textarea "9/30 recall customer called back in NTE $250 Priority: L3 - 24 Hours Overtime i…"
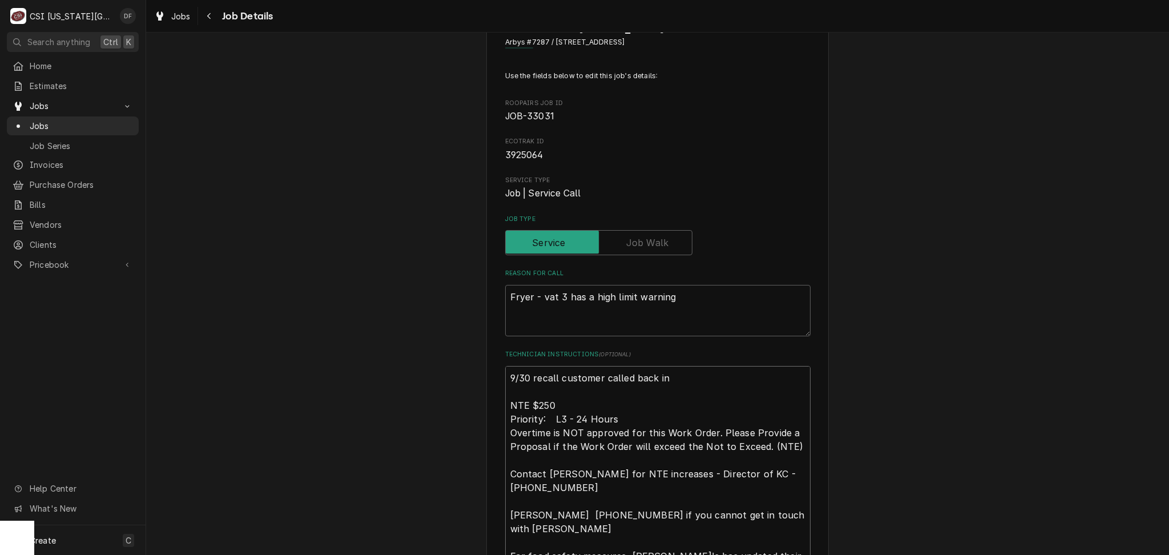
type textarea "x"
type textarea "9/30 recall customer called back in d NTE $250 Priority: L3 - 24 Hours Overtime…"
type textarea "x"
type textarea "9/30 recall customer called back in NTE $250 Priority: L3 - 24 Hours Overtime i…"
type textarea "x"
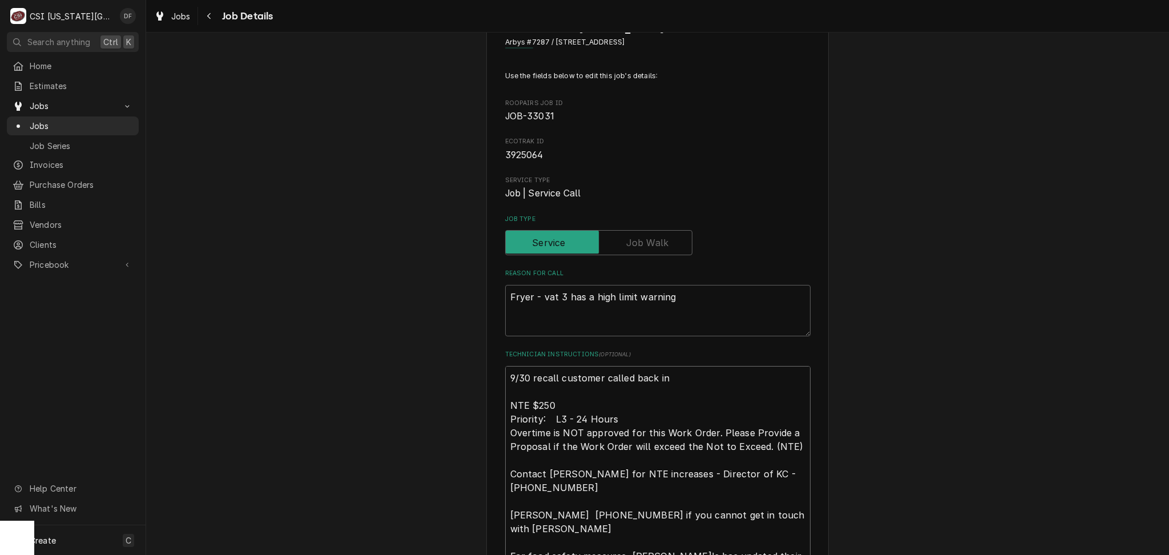
type textarea "9/30 recall customer called back in s NTE $250 Priority: L3 - 24 Hours Overtime…"
type textarea "x"
type textarea "9/30 recall customer called back in sa NTE $250 Priority: L3 - 24 Hours Overtim…"
type textarea "x"
type textarea "9/30 recall customer called back in sam NTE $250 Priority: L3 - 24 Hours Overti…"
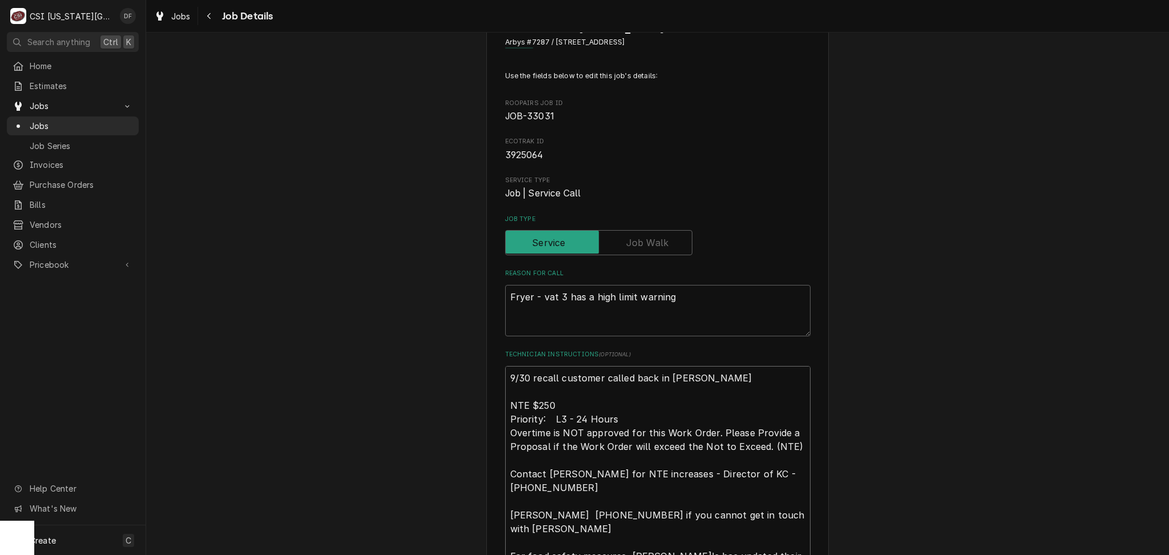
type textarea "x"
type textarea "9/30 recall customer called back in same NTE $250 Priority: L3 - 24 Hours Overt…"
type textarea "x"
type textarea "9/30 recall customer called back in same NTE $250 Priority: L3 - 24 Hours Overt…"
type textarea "x"
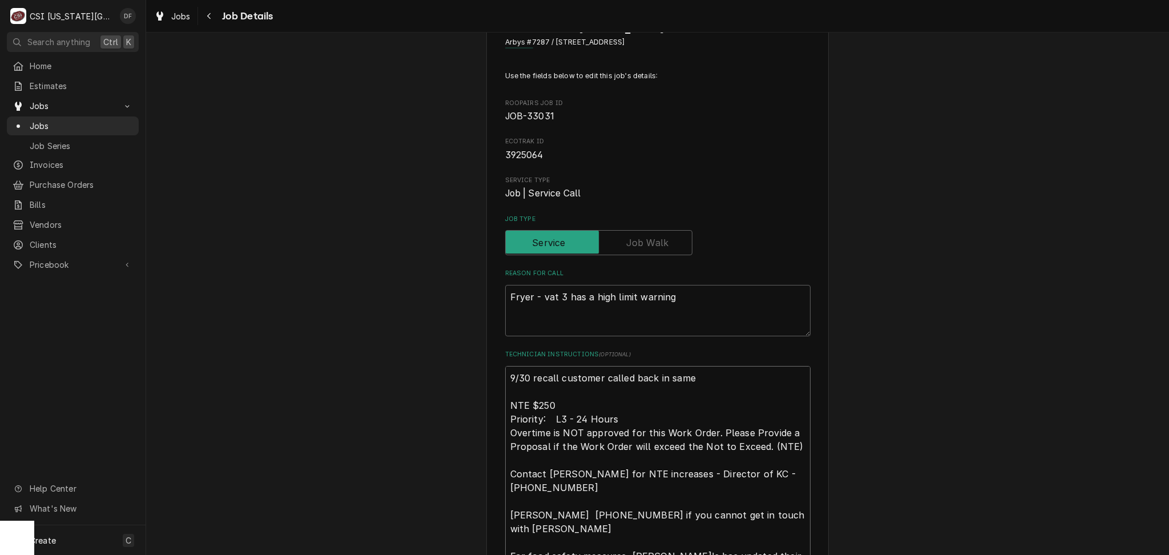
type textarea "9/30 recall customer called back in same d NTE $250 Priority: L3 - 24 Hours Ove…"
type textarea "x"
type textarea "9/30 recall customer called back in same da NTE $250 Priority: L3 - 24 Hours Ov…"
type textarea "x"
type textarea "9/30 recall customer called back in same day NTE $250 Priority: L3 - 24 Hours O…"
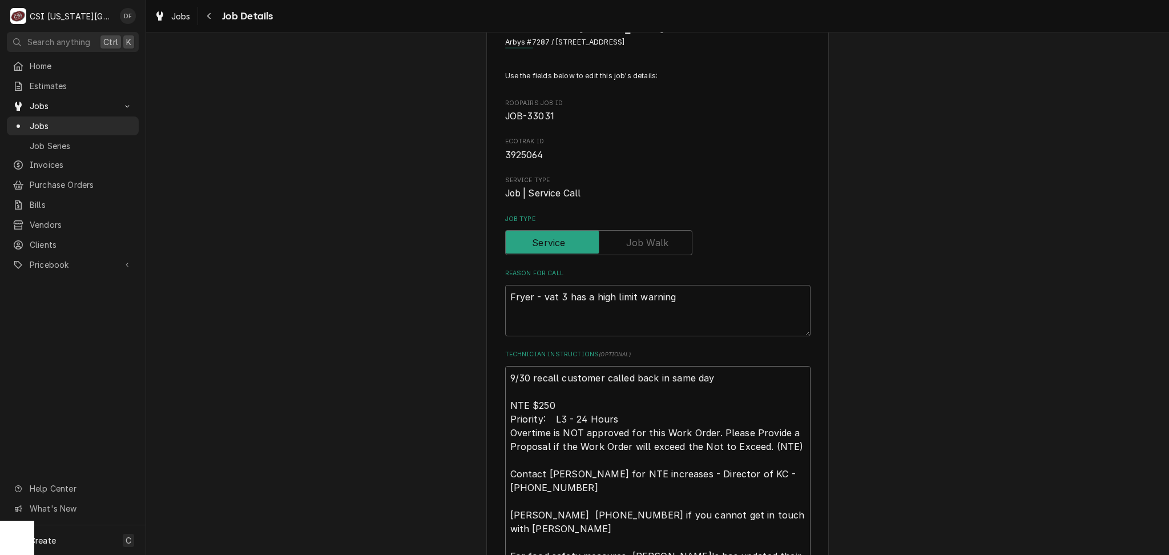
type textarea "x"
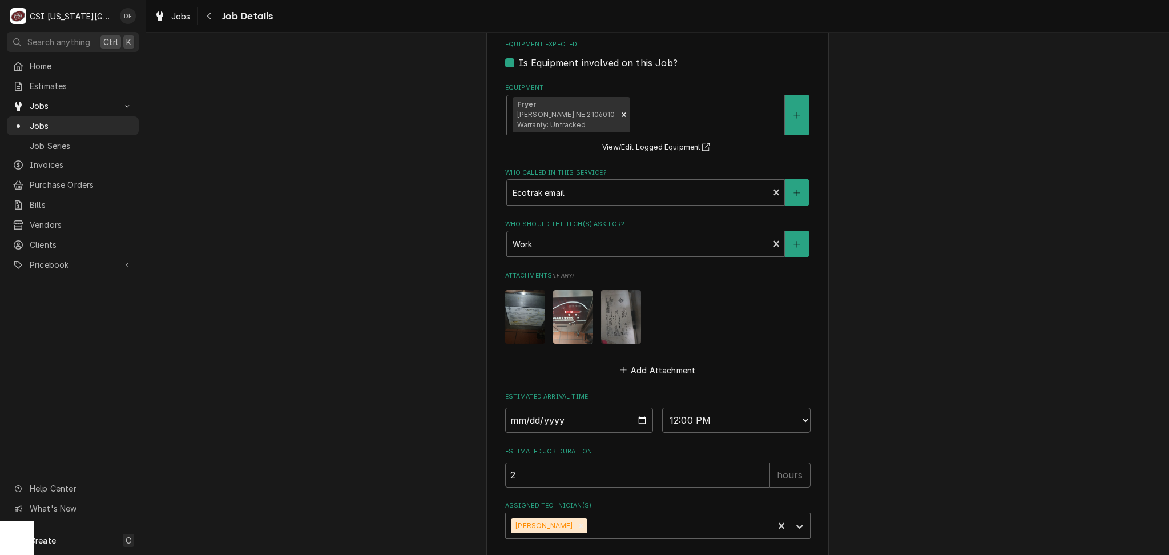
scroll to position [759, 0]
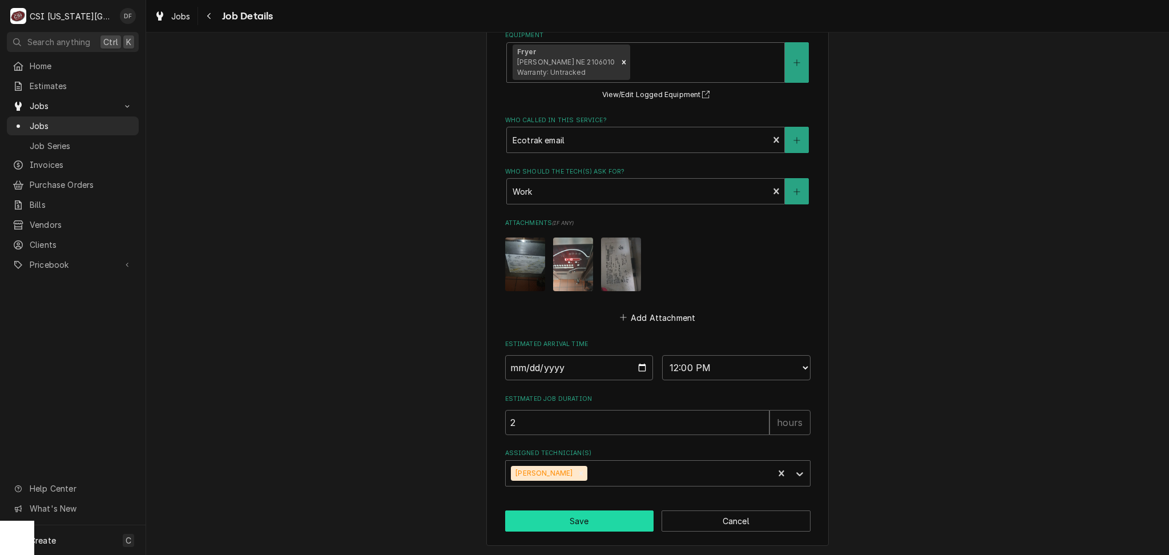
type textarea "9/30 recall customer called back in same day NTE $250 Priority: L3 - 24 Hours O…"
click at [564, 524] on button "Save" at bounding box center [579, 520] width 149 height 21
type textarea "x"
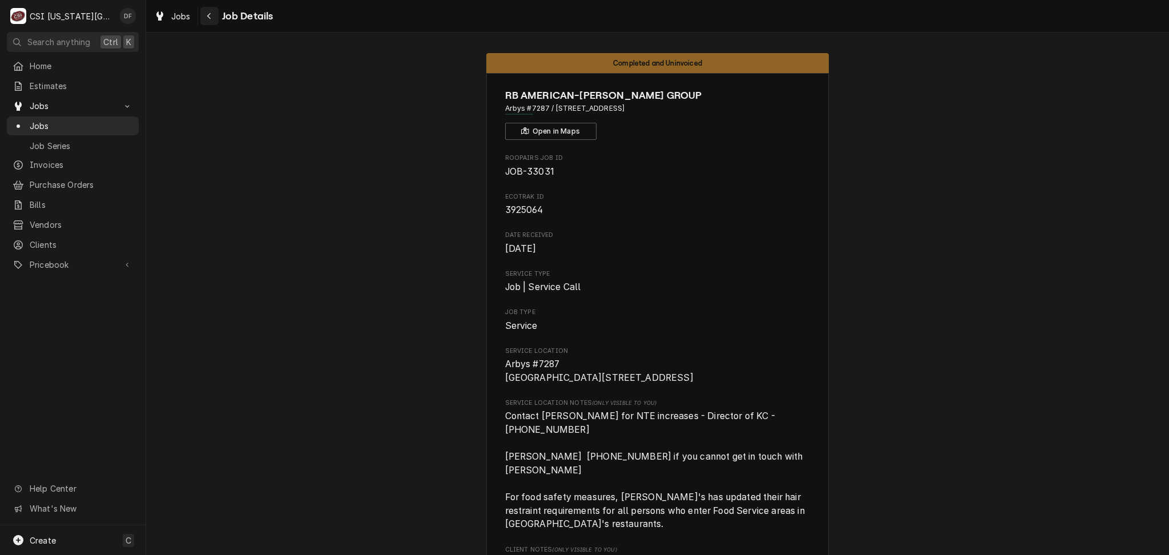
click at [207, 11] on div "Navigate back" at bounding box center [209, 15] width 11 height 11
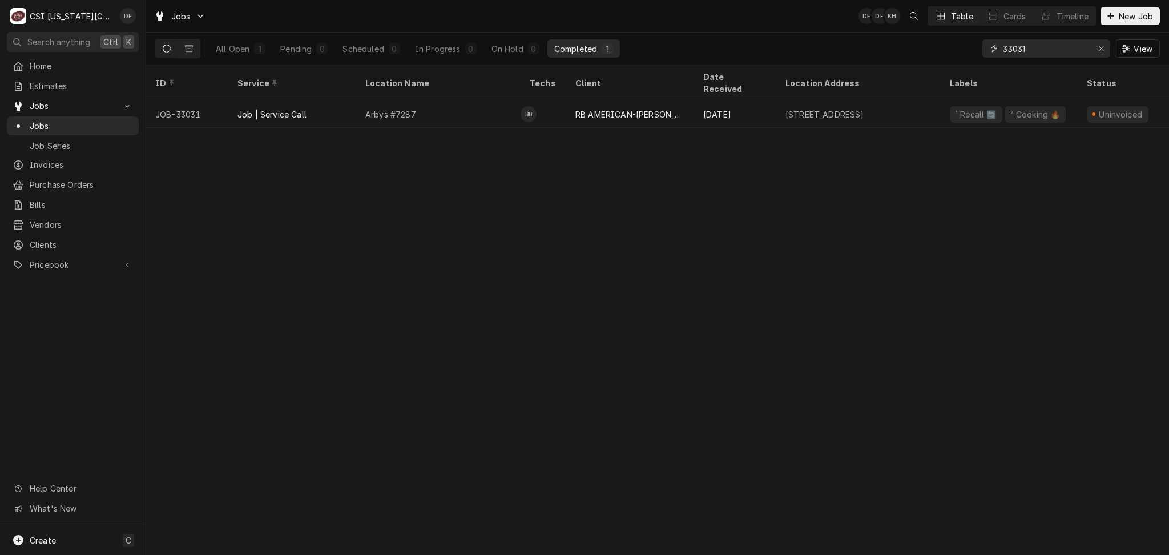
drag, startPoint x: 1073, startPoint y: 51, endPoint x: 980, endPoint y: 59, distance: 94.0
click at [980, 59] on div "All Open 1 Pending 0 Scheduled 0 In Progress 0 On Hold 0 Completed 1 33031 View" at bounding box center [657, 49] width 1005 height 32
type input "q"
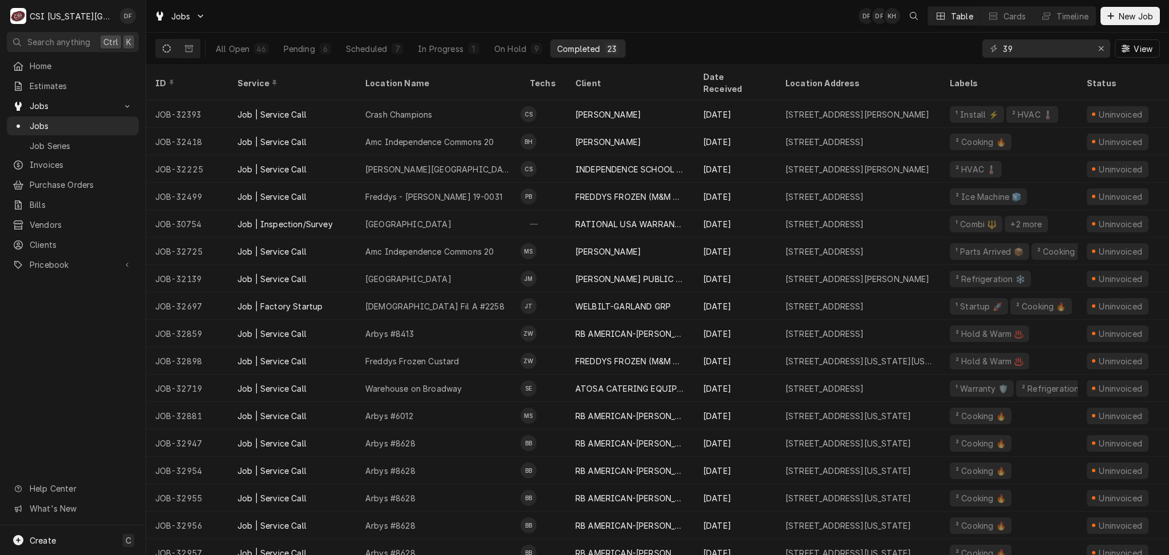
click at [1001, 47] on div "39" at bounding box center [1047, 48] width 128 height 18
click at [1004, 50] on input "39" at bounding box center [1046, 48] width 86 height 18
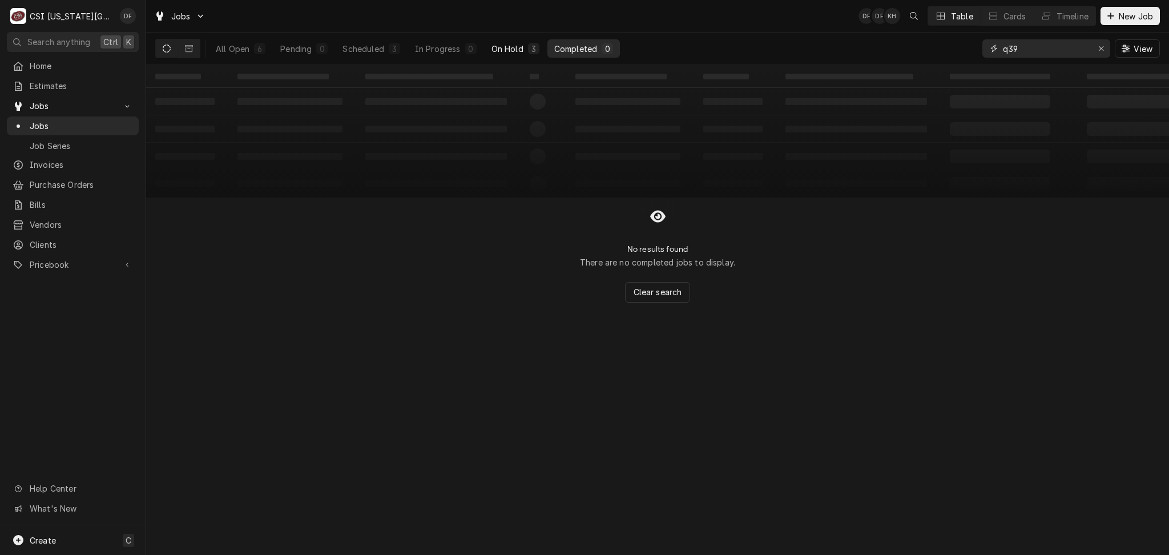
type input "q39"
click at [526, 51] on button "On Hold 3" at bounding box center [516, 48] width 62 height 18
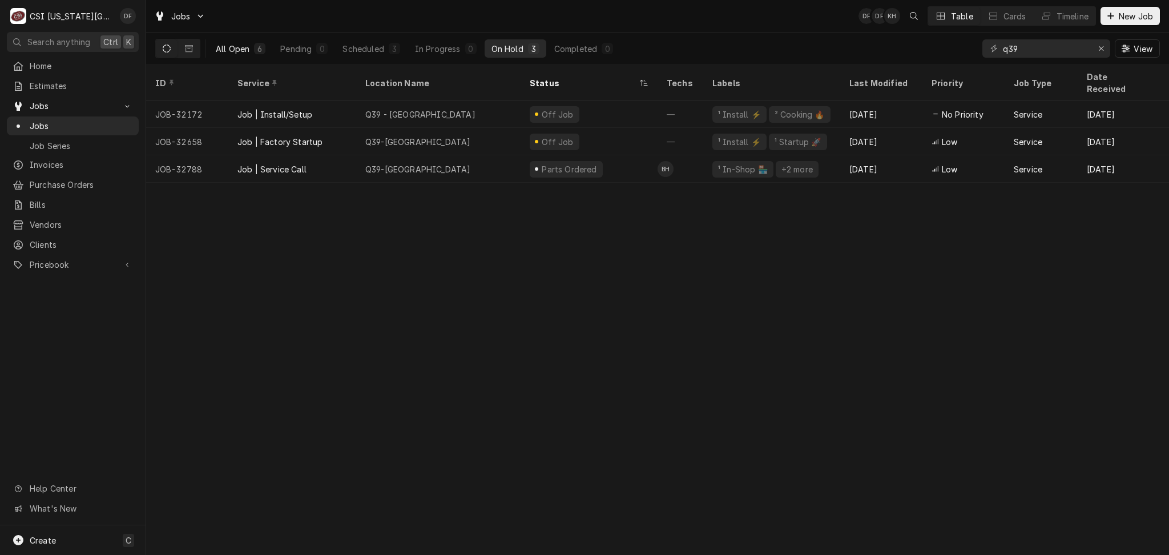
click at [242, 46] on div "All Open" at bounding box center [233, 49] width 34 height 12
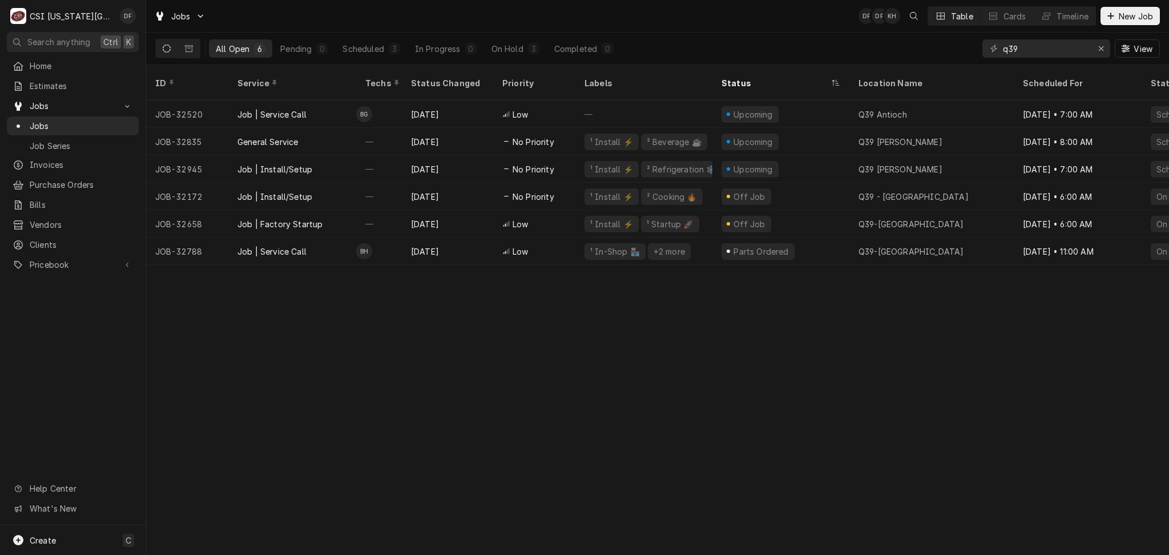
click at [202, 47] on div "All Open 6 Pending 0 Scheduled 3 In Progress 0 On Hold 3 Completed 0" at bounding box center [387, 49] width 464 height 32
click at [194, 46] on button "Dynamic Content Wrapper" at bounding box center [189, 48] width 22 height 18
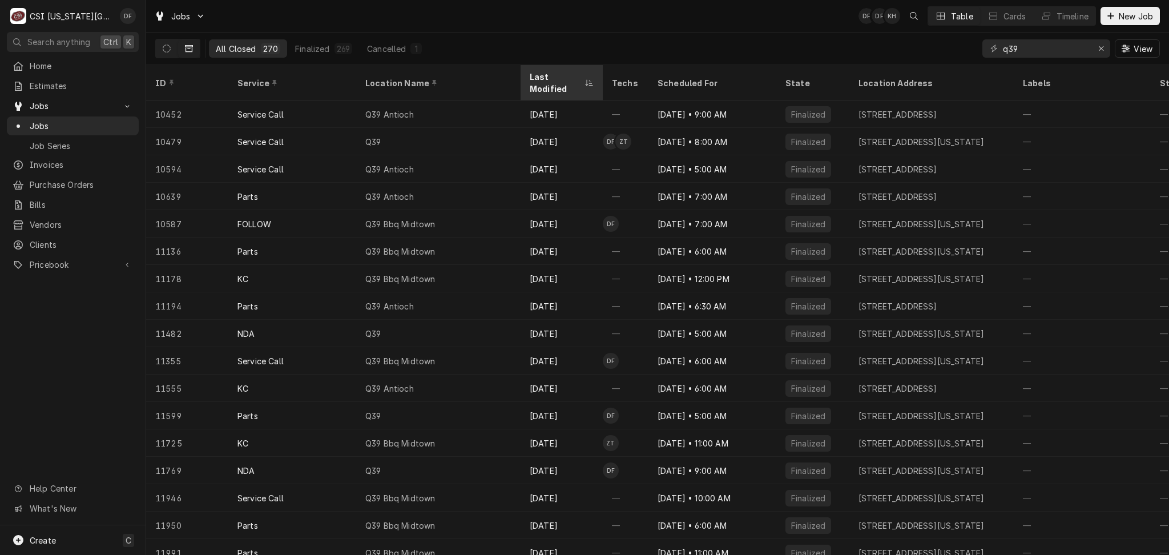
click at [550, 80] on div "Last Modified" at bounding box center [556, 83] width 53 height 24
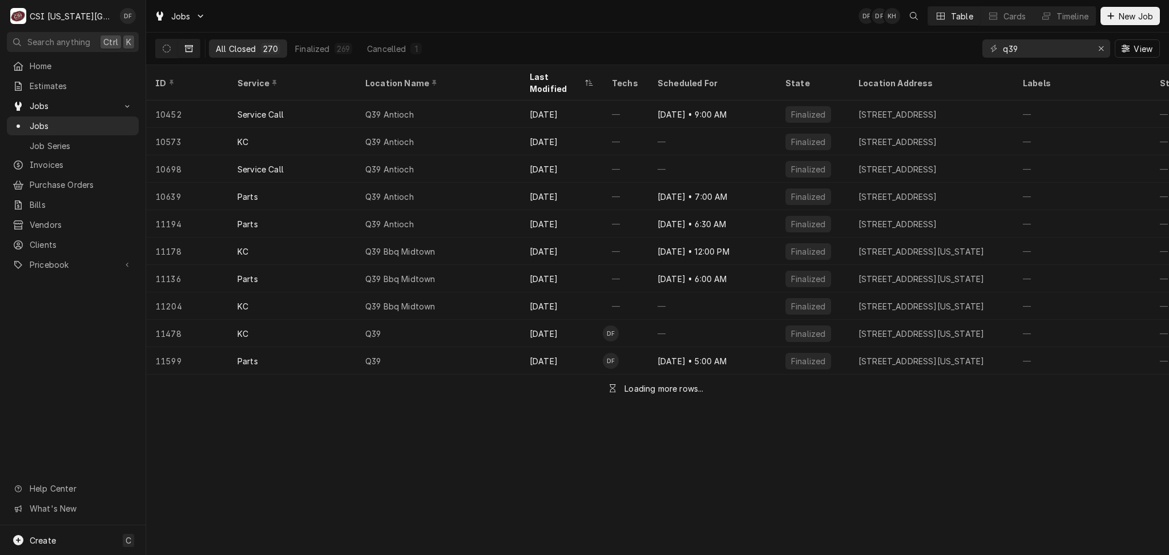
click at [550, 80] on div "Last Modified" at bounding box center [556, 83] width 53 height 24
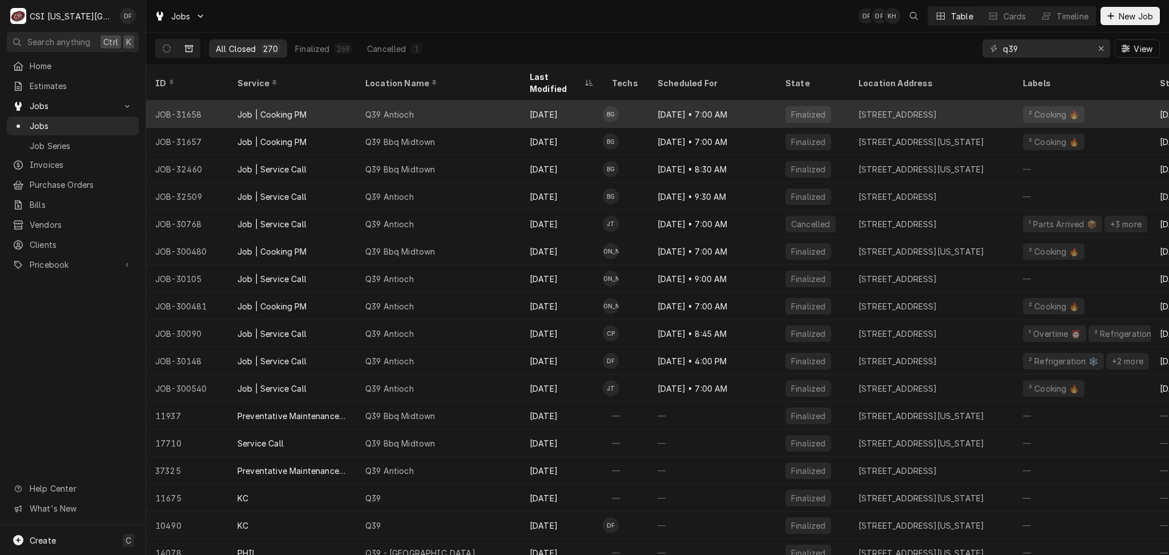
click at [442, 100] on div "Q39 Antioch" at bounding box center [438, 113] width 164 height 27
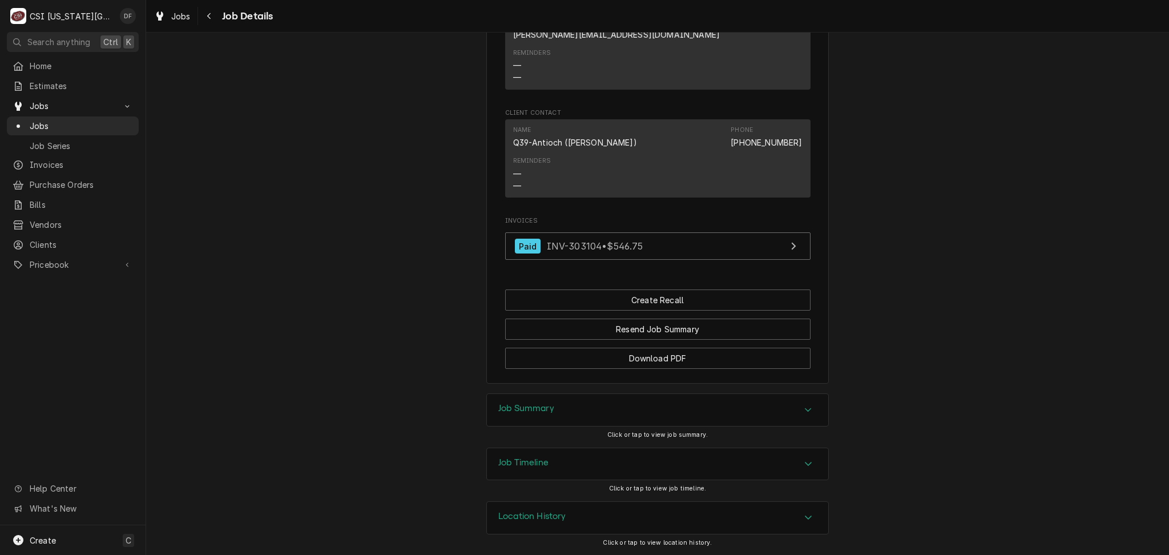
scroll to position [1165, 0]
click at [564, 420] on div "Job Summary" at bounding box center [657, 410] width 341 height 32
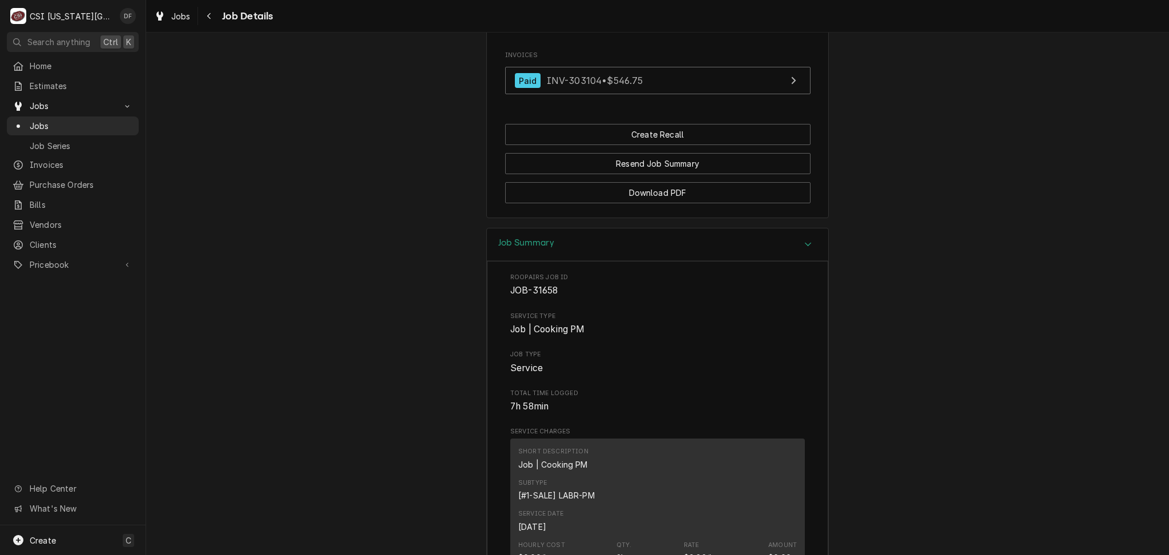
scroll to position [1240, 0]
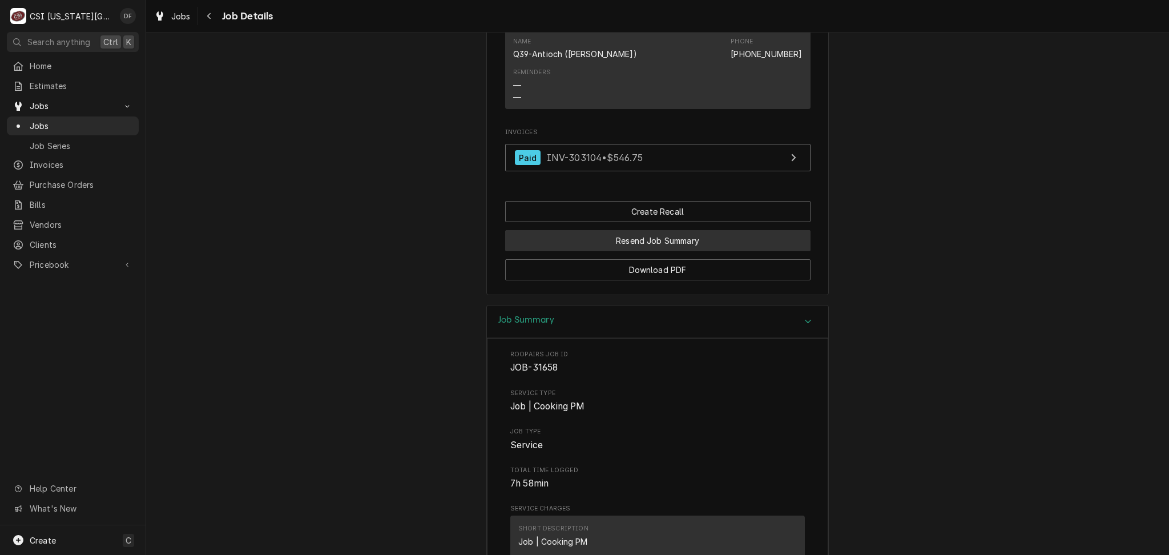
click at [678, 251] on button "Resend Job Summary" at bounding box center [657, 240] width 305 height 21
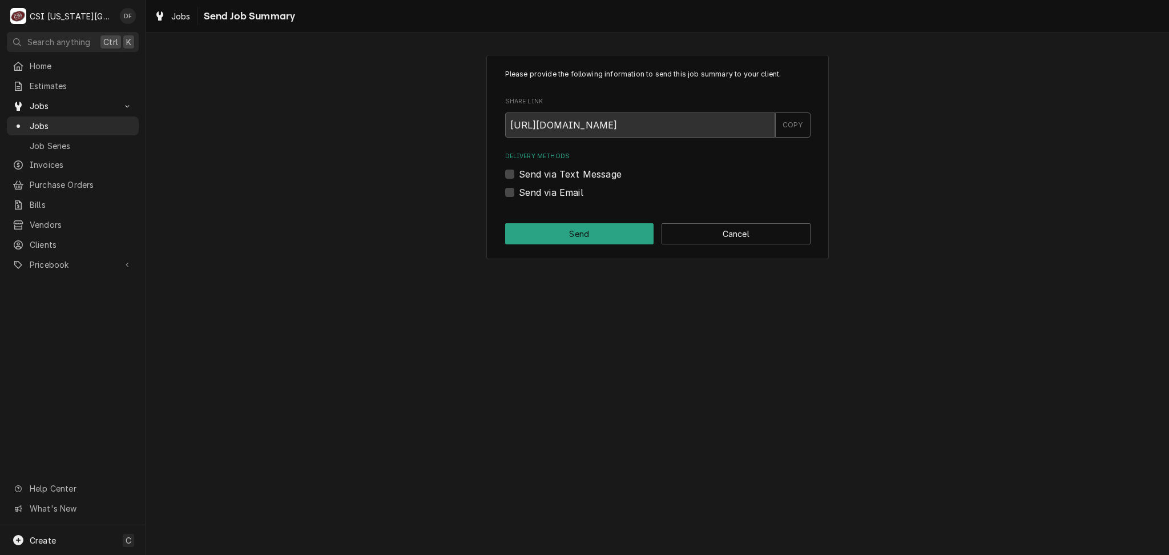
click at [572, 191] on label "Send via Email" at bounding box center [551, 193] width 65 height 14
click at [572, 191] on input "Send via Email" at bounding box center [671, 198] width 305 height 25
checkbox input "true"
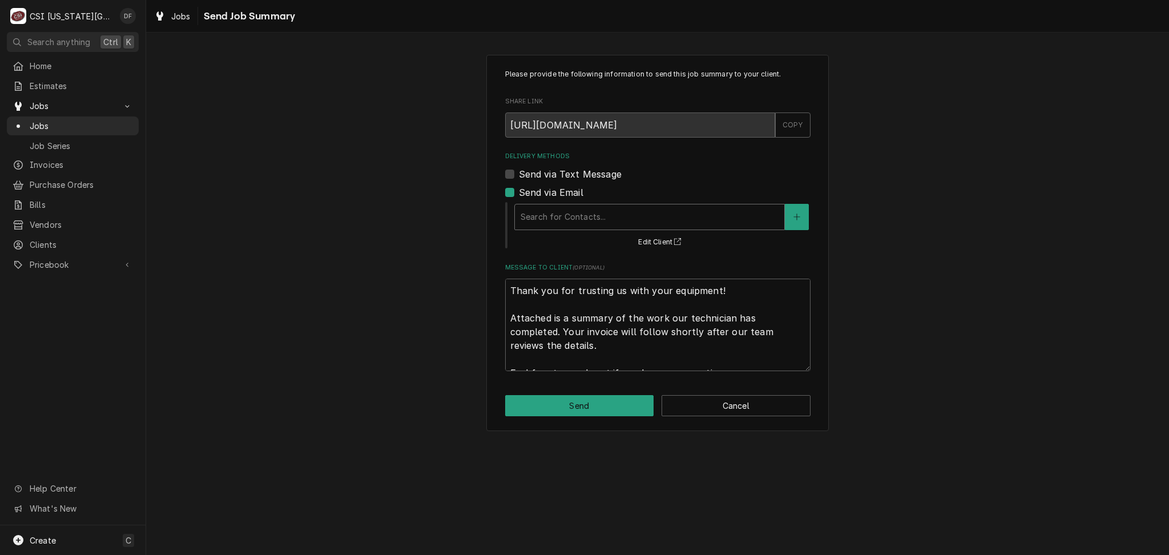
type textarea "x"
click at [618, 222] on div "Delivery Methods" at bounding box center [650, 217] width 258 height 21
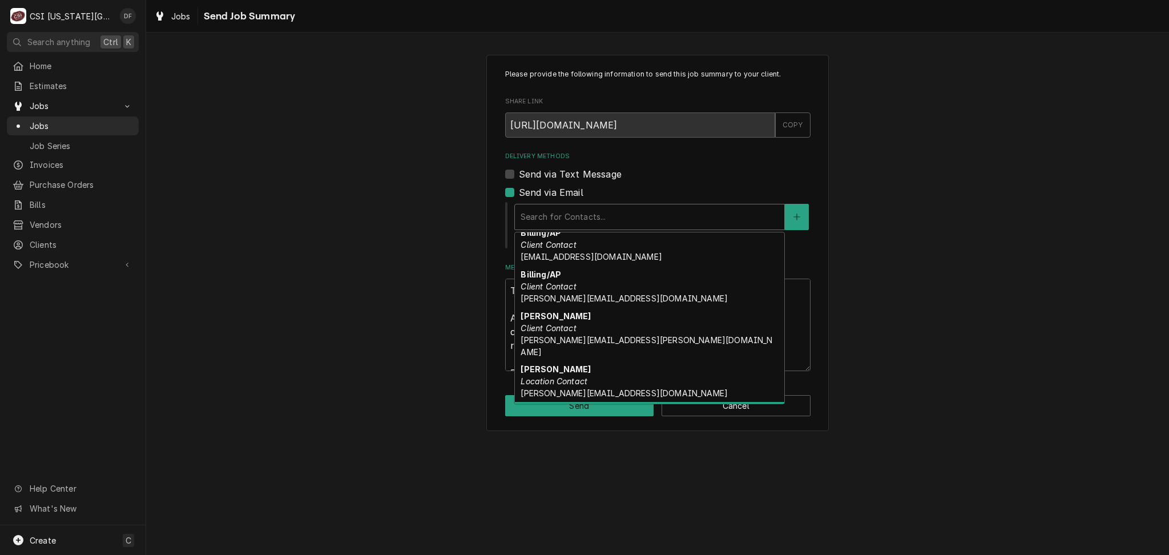
scroll to position [77, 0]
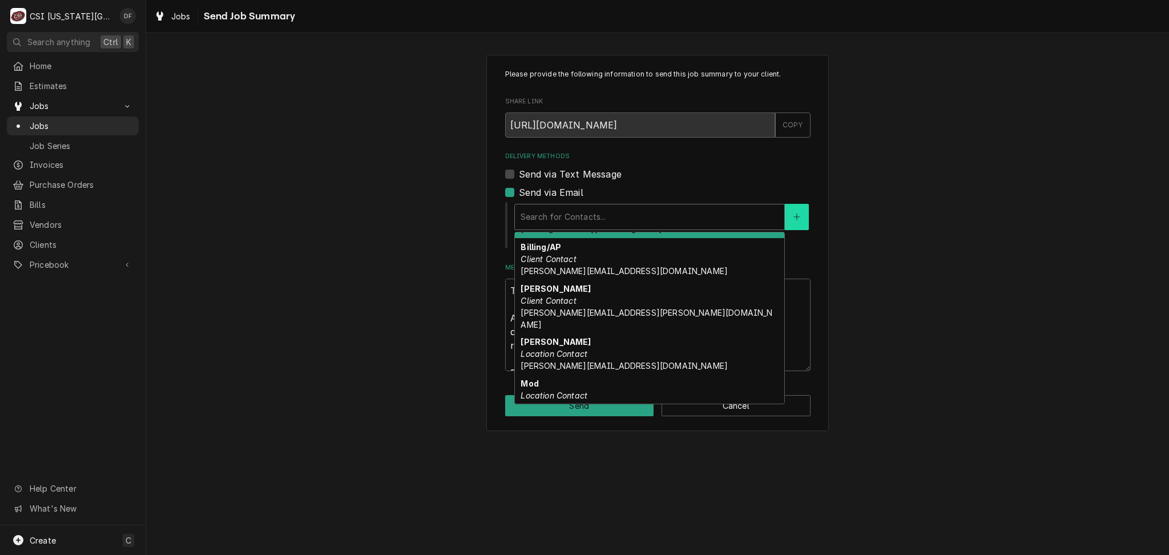
click at [794, 214] on icon "Create New Contact" at bounding box center [797, 217] width 7 height 8
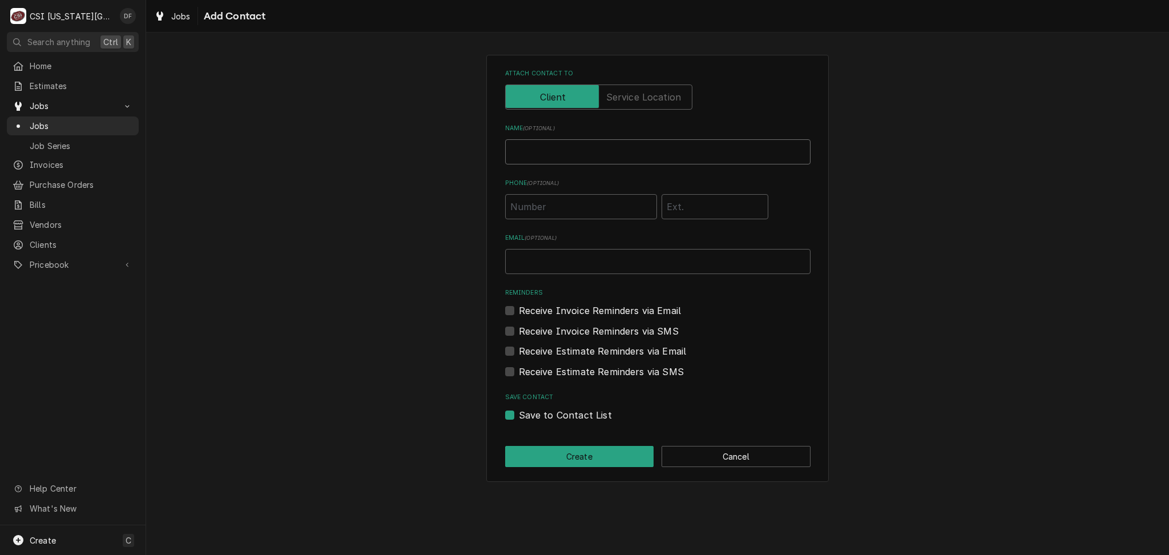
click at [556, 152] on input "Name ( optional )" at bounding box center [657, 151] width 305 height 25
type input "Lexi"
click at [553, 264] on input "Email ( optional )" at bounding box center [657, 261] width 305 height 25
type input "lexi@q39kc.com"
click at [519, 352] on label "Receive Estimate Reminders via Email" at bounding box center [603, 351] width 168 height 14
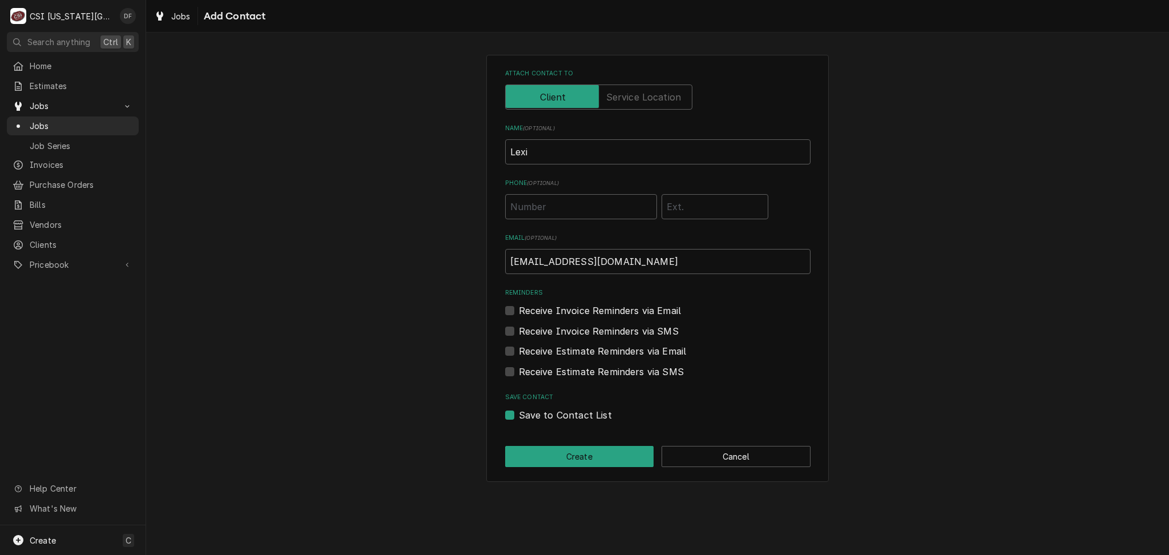
click at [519, 352] on input "Contact Edit Form" at bounding box center [671, 356] width 305 height 25
checkbox input "true"
click at [576, 461] on button "Create" at bounding box center [579, 456] width 149 height 21
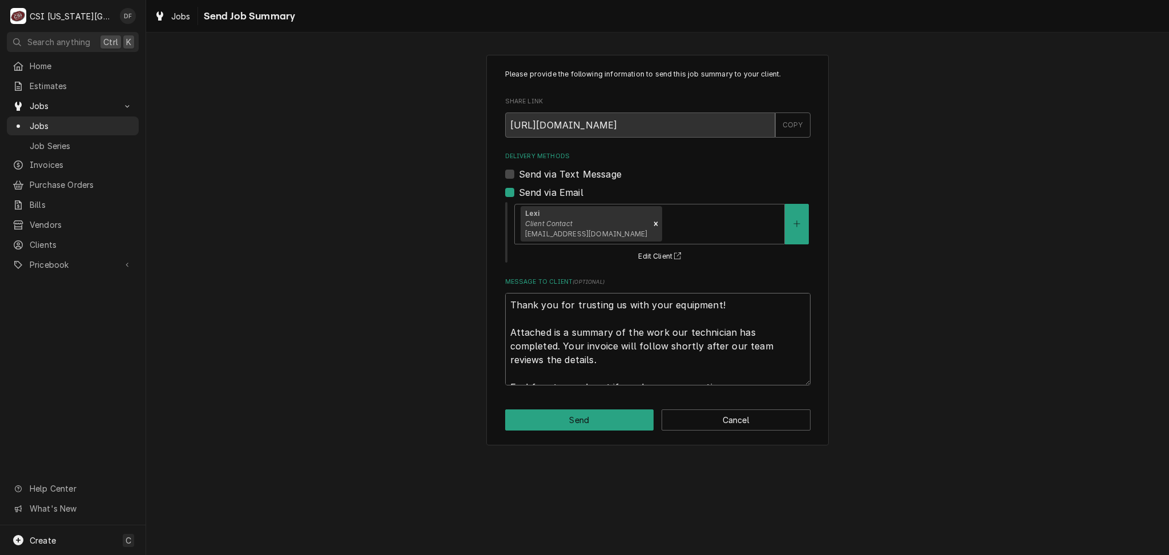
click at [512, 305] on textarea "Thank you for trusting us with your equipment! Attached is a summary of the wor…" at bounding box center [657, 339] width 305 height 92
type textarea "x"
type textarea "Thank you for trusting us with your equipment! Attached is a summary of the wor…"
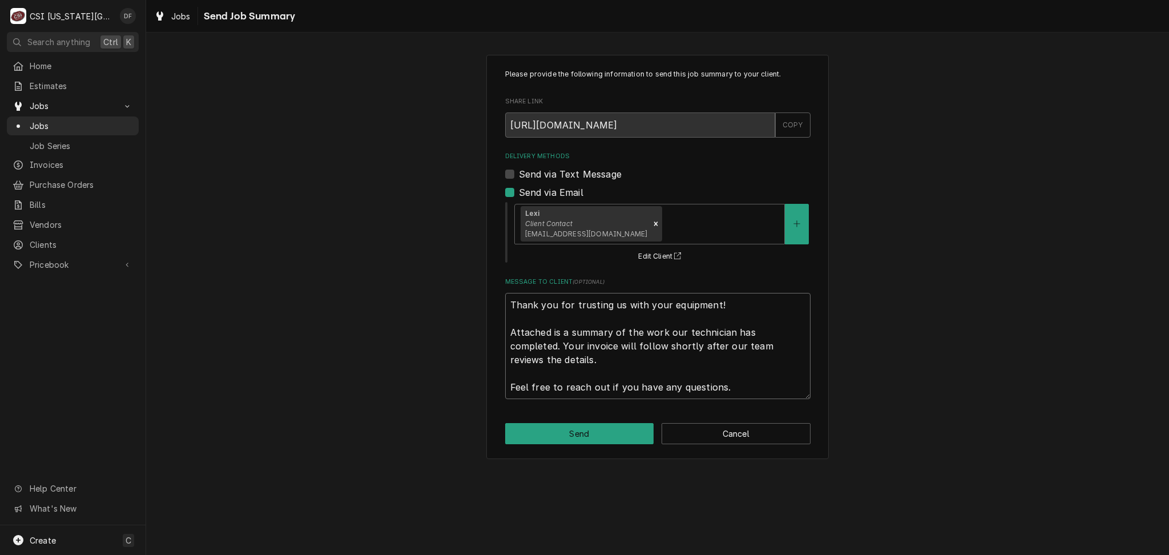
click at [527, 304] on textarea "Thank you for trusting us with your equipment! Attached is a summary of the wor…" at bounding box center [657, 346] width 305 height 106
type textarea "x"
type textarea "Thank you for trusting us with your equipment! Attached is a summary of the wor…"
click at [527, 304] on textarea "Thank you for trusting us with your equipment! Attached is a summary of the wor…" at bounding box center [657, 353] width 305 height 120
type textarea "x"
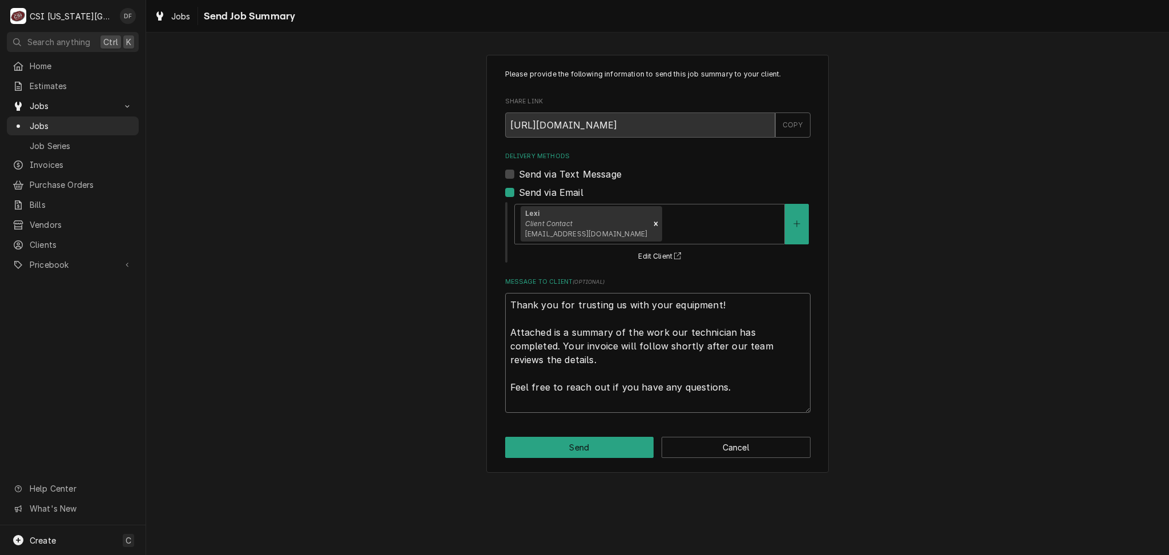
type textarea "G Thank you for trusting us with your equipment! Attached is a summary of the w…"
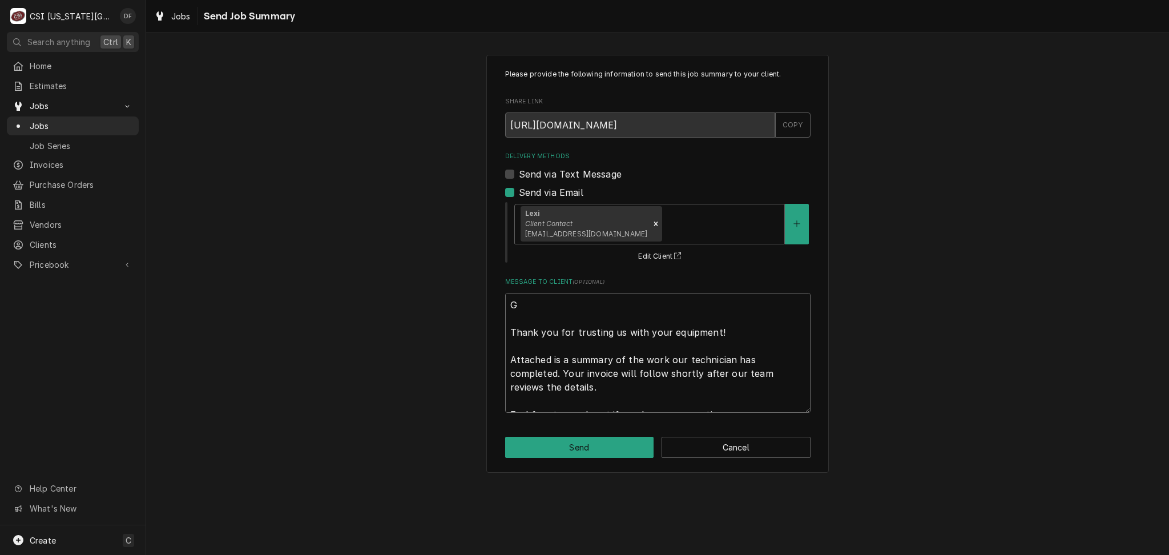
type textarea "x"
type textarea "Go Thank you for trusting us with your equipment! Attached is a summary of the …"
type textarea "x"
type textarea "Goo Thank you for trusting us with your equipment! Attached is a summary of the…"
type textarea "x"
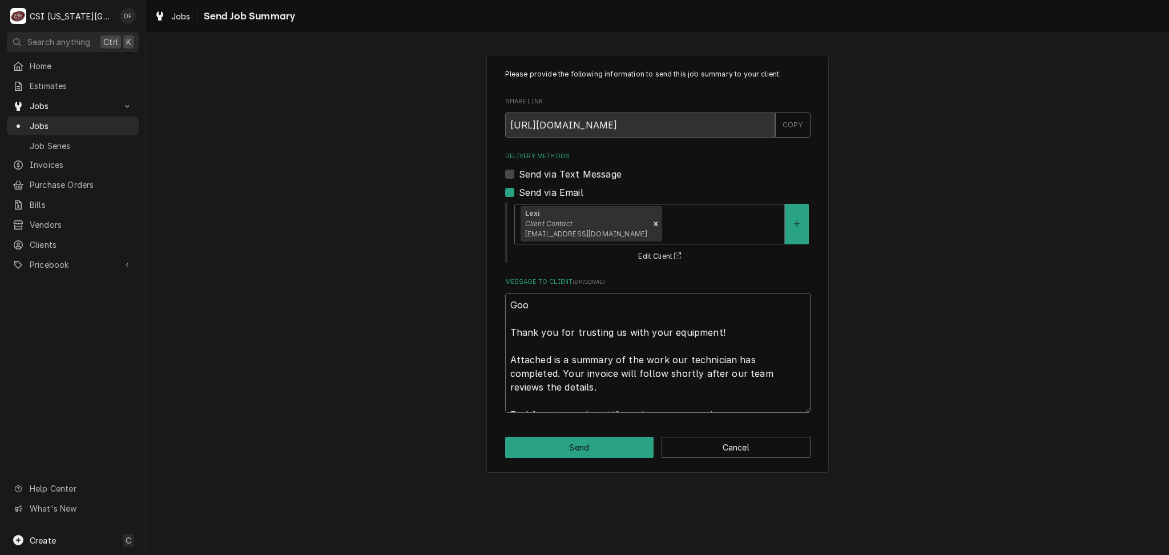
type textarea "Good Thank you for trusting us with your equipment! Attached is a summary of th…"
type textarea "x"
type textarea "Good Thank you for trusting us with your equipment! Attached is a summary of th…"
type textarea "x"
type textarea "Good E Thank you for trusting us with your equipment! Attached is a summary of …"
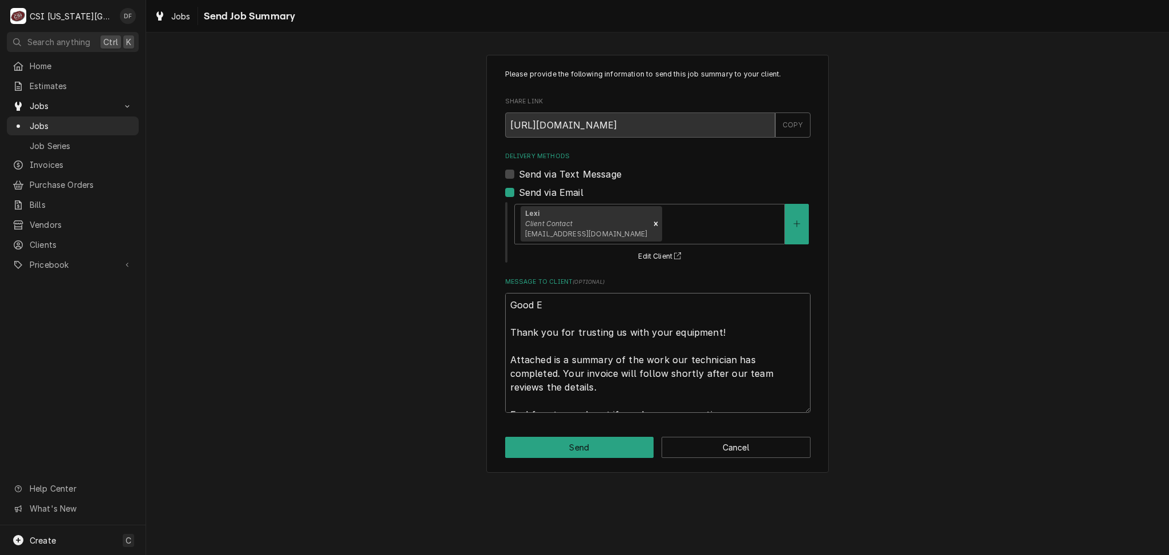
type textarea "x"
type textarea "Good Ev Thank you for trusting us with your equipment! Attached is a summary of…"
type textarea "x"
type textarea "Good Eve Thank you for trusting us with your equipment! Attached is a summary o…"
type textarea "x"
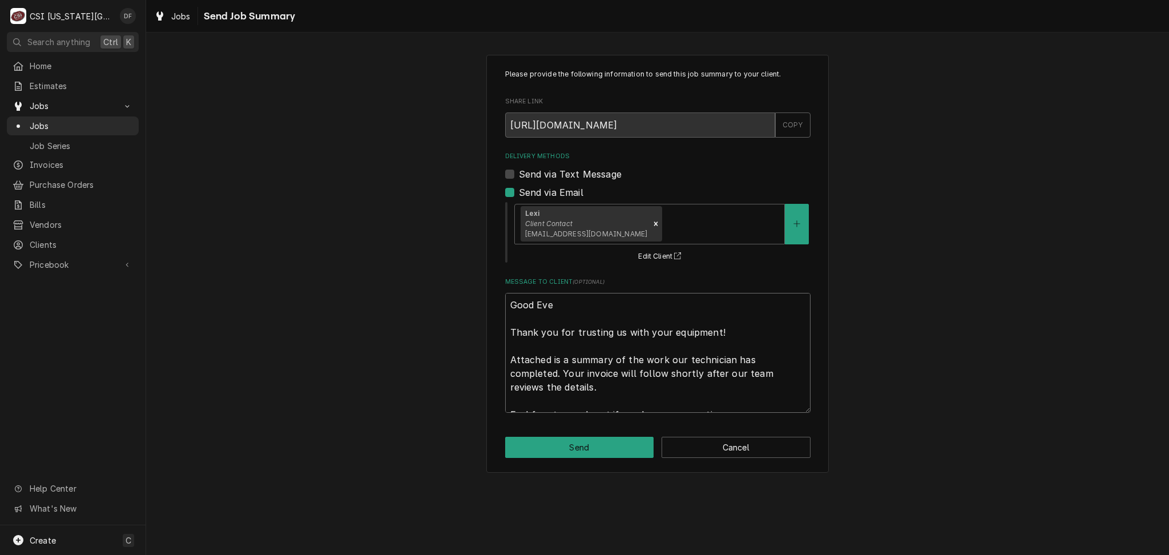
type textarea "Good Even Thank you for trusting us with your equipment! Attached is a summary …"
type textarea "x"
type textarea "Good Eveni Thank you for trusting us with your equipment! Attached is a summary…"
type textarea "x"
type textarea "Good Evenin Thank you for trusting us with your equipment! Attached is a summar…"
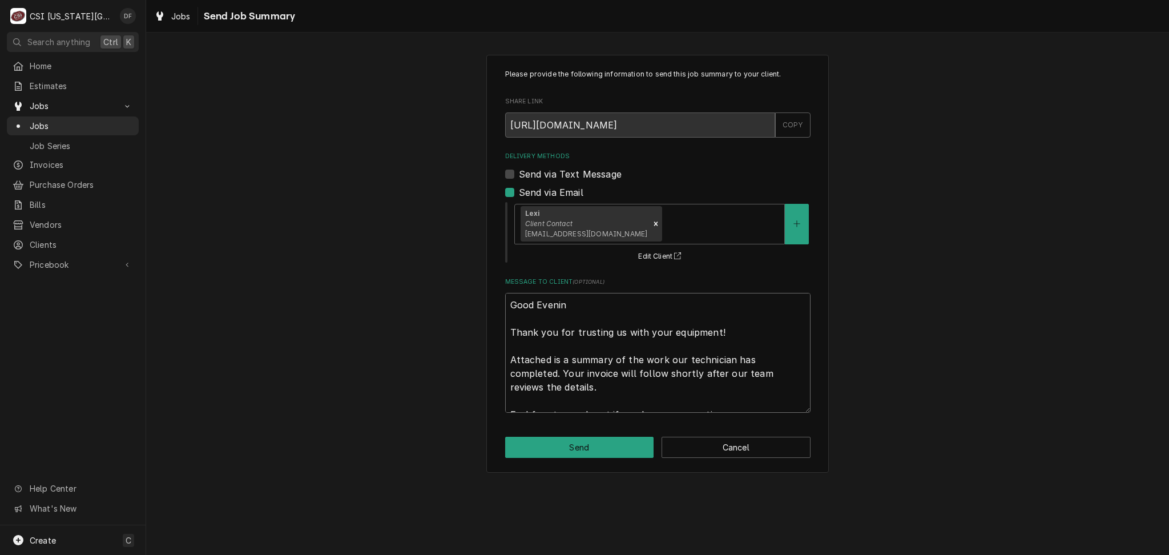
type textarea "x"
type textarea "Good Evening Thank you for trusting us with your equipment! Attached is a summa…"
type textarea "x"
type textarea "Good Evening Thank you for trusting us with your equipment! Attached is a summa…"
type textarea "x"
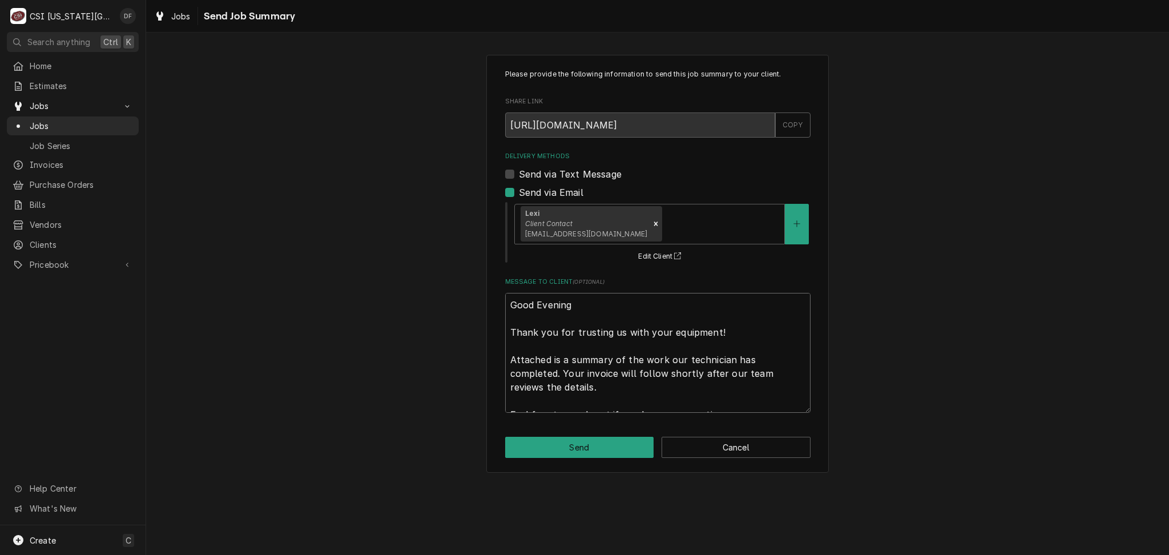
type textarea "Good Evening L Thank you for trusting us with your equipment! Attached is a sum…"
type textarea "x"
type textarea "Good Evening Le Thank you for trusting us with your equipment! Attached is a su…"
type textarea "x"
type textarea "Good Evening Lex Thank you for trusting us with your equipment! Attached is a s…"
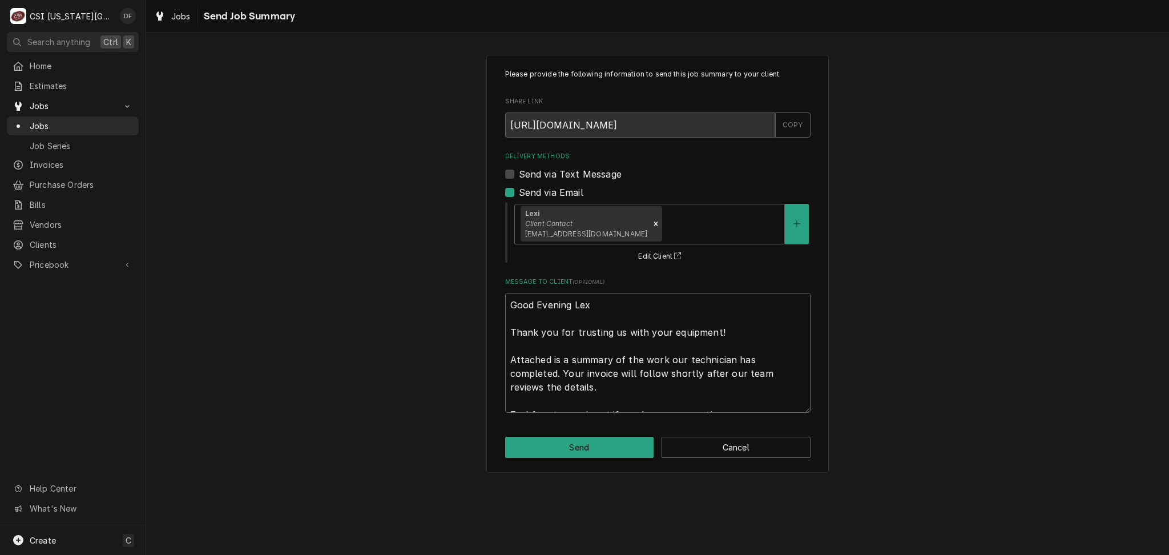
type textarea "x"
type textarea "Good Evening Lexi Thank you for trusting us with your equipment! Attached is a …"
type textarea "x"
type textarea "Good Evening Lexi, Thank you for trusting us with your equipment! Attached is a…"
type textarea "x"
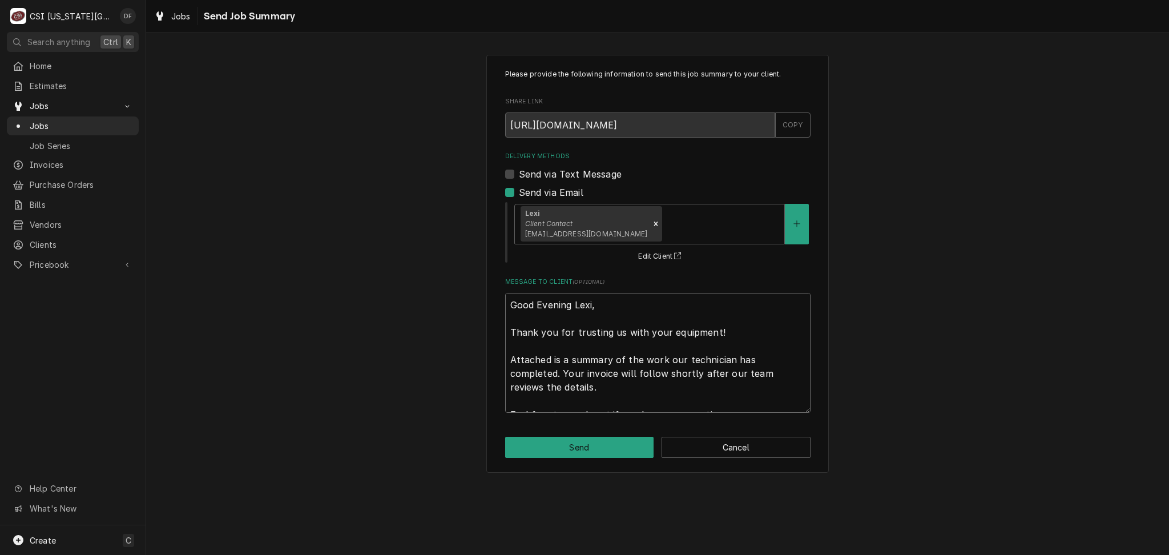
type textarea "Good Evening Lexi, Thank you for trusting us with your equipment! Attached is a…"
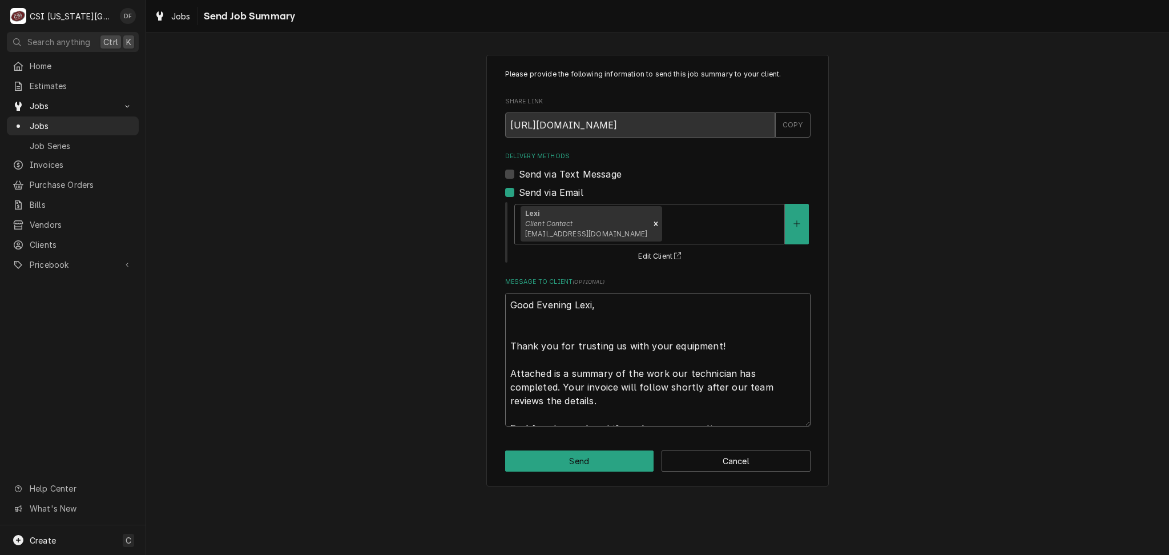
type textarea "x"
type textarea "Good Evening Lexi, Thank you for trusting us with your equipment! Attached is a…"
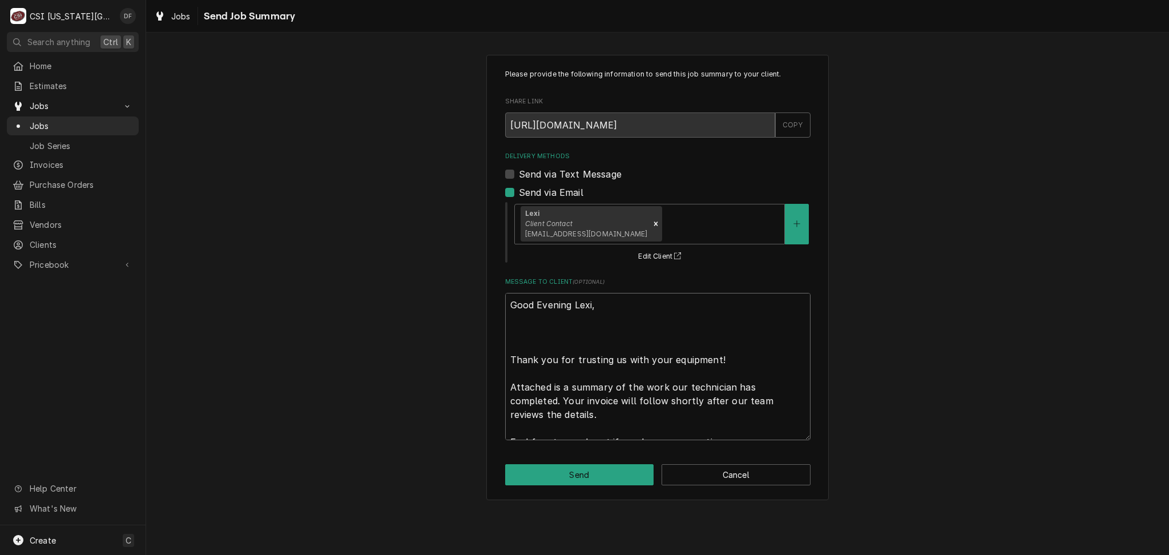
type textarea "x"
type textarea "Good Evening Lexi, P Thank you for trusting us with your equipment! Attached is…"
type textarea "x"
type textarea "Good Evening Lexi, Pl Thank you for trusting us with your equipment! Attached i…"
type textarea "x"
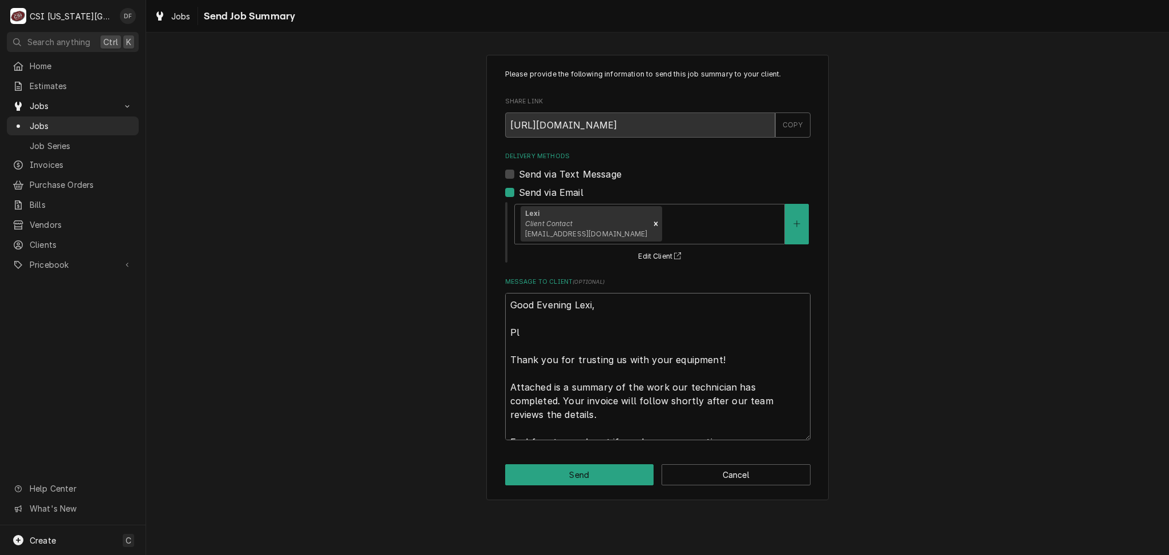
type textarea "Good Evening Lexi, Ple Thank you for trusting us with your equipment! Attached …"
type textarea "x"
type textarea "Good Evening Lexi, Plea Thank you for trusting us with your equipment! Attached…"
type textarea "x"
type textarea "Good Evening Lexi, Pleas Thank you for trusting us with your equipment! Attache…"
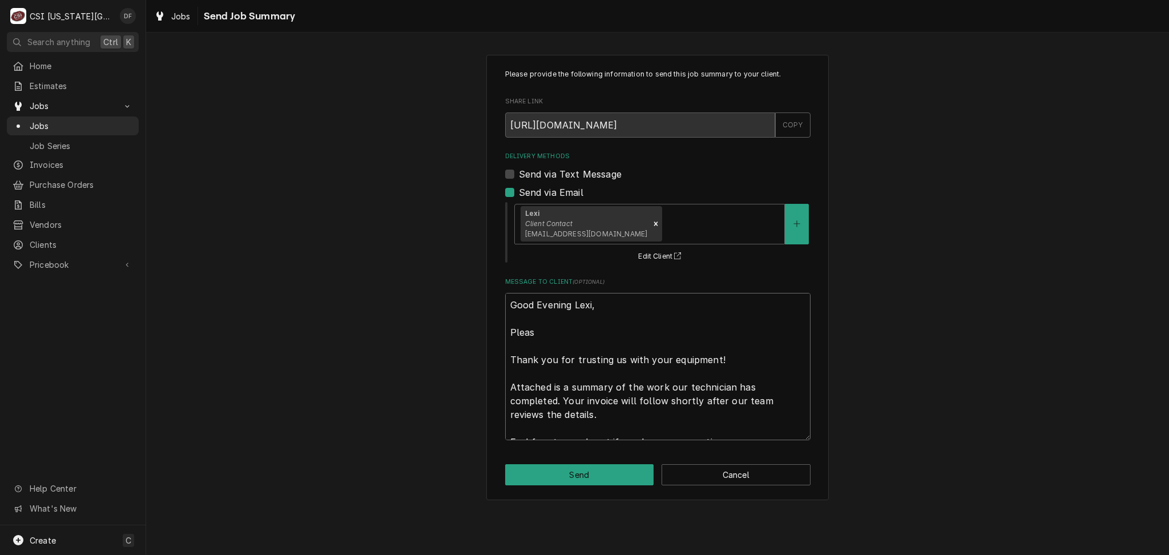
type textarea "x"
type textarea "Good Evening Lexi, Please Thank you for trusting us with your equipment! Attach…"
type textarea "x"
type textarea "Good Evening Lexi, Please Thank you for trusting us with your equipment! Attach…"
type textarea "x"
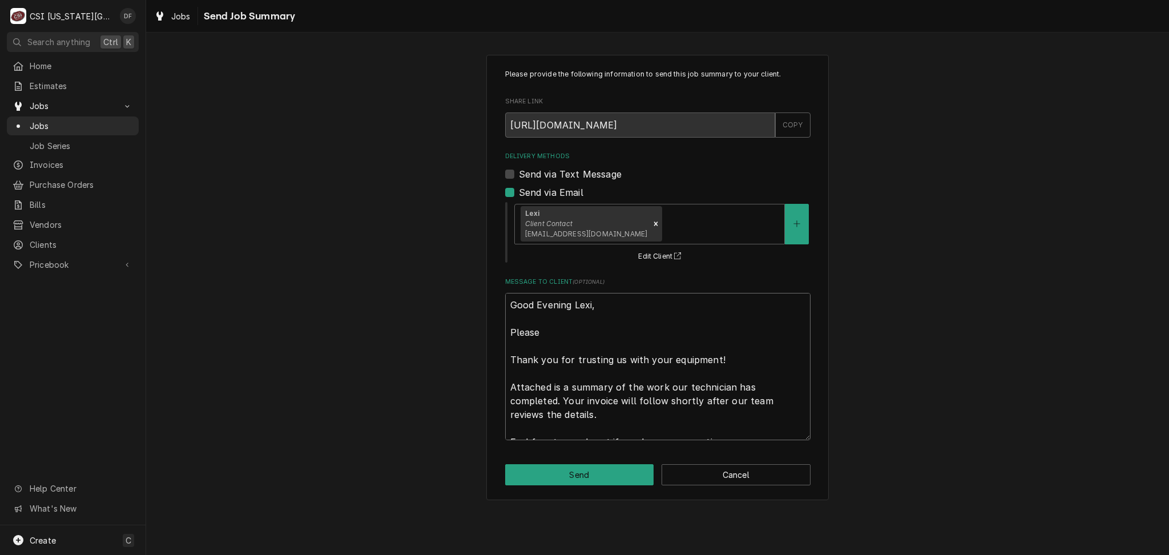
type textarea "Good Evening Lexi, Please k Thank you for trusting us with your equipment! Atta…"
type textarea "x"
type textarea "Good Evening Lexi, Please ke Thank you for trusting us with your equipment! Att…"
type textarea "x"
type textarea "Good Evening Lexi, Please kee Thank you for trusting us with your equipment! At…"
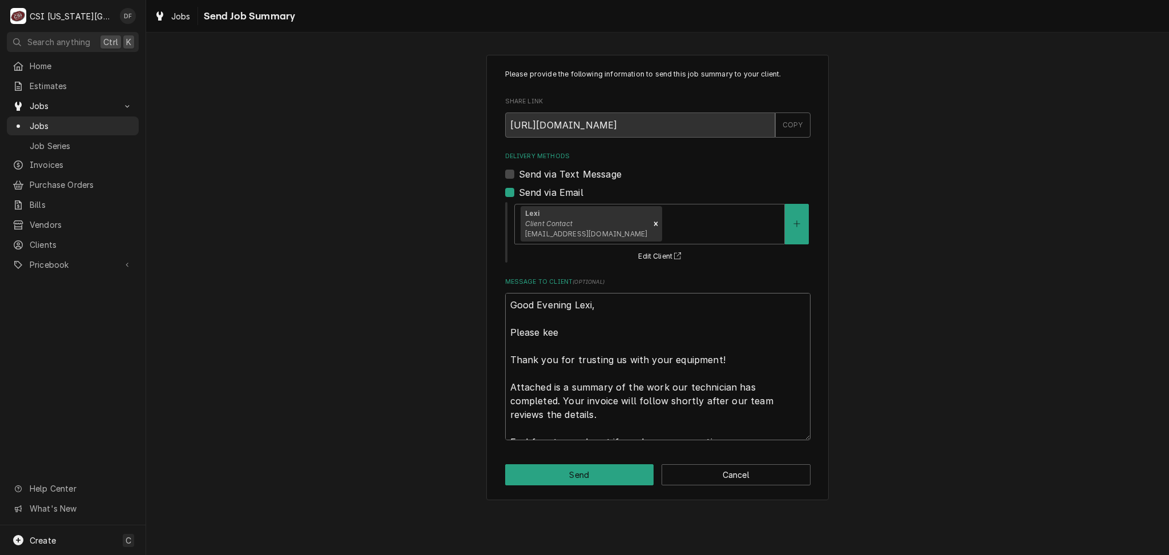
type textarea "x"
type textarea "Good Evening Lexi, Please keep Thank you for trusting us with your equipment! A…"
type textarea "x"
type textarea "Good Evening Lexi, Please keep Thank you for trusting us with your equipment! A…"
type textarea "x"
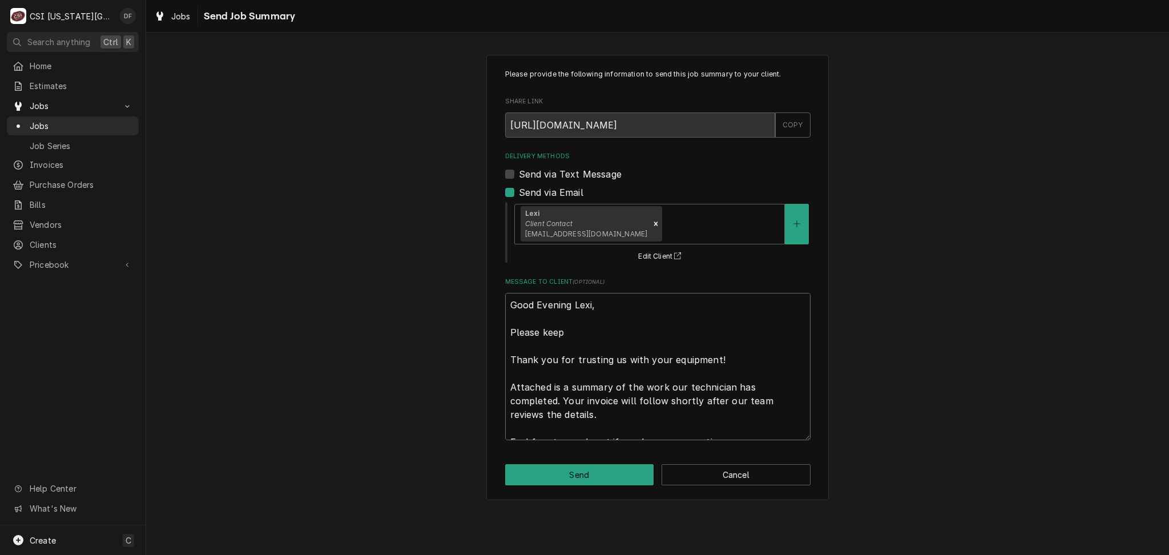
type textarea "Good Evening Lexi, Please keep f Thank you for trusting us with your equipment!…"
type textarea "x"
type textarea "Good Evening Lexi, Please keep fo Thank you for trusting us with your equipment…"
type textarea "x"
type textarea "Good Evening Lexi, Please keep for Thank you for trusting us with your equipmen…"
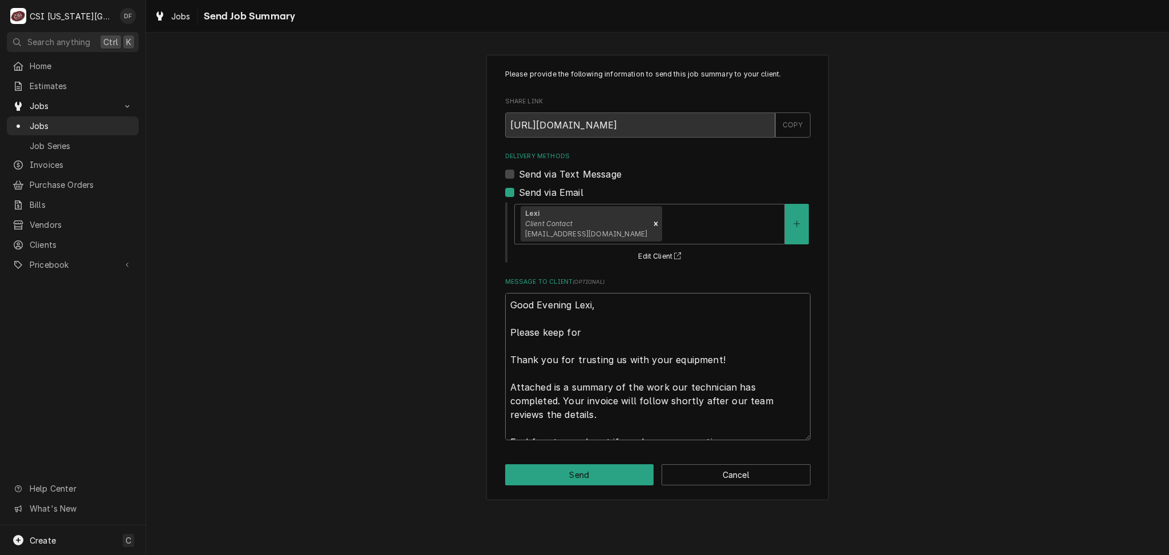
type textarea "x"
type textarea "Good Evening Lexi, Please keep for Thank you for trusting us with your equipmen…"
type textarea "x"
type textarea "Good Evening Lexi, Please keep for y Thank you for trusting us with your equipm…"
type textarea "x"
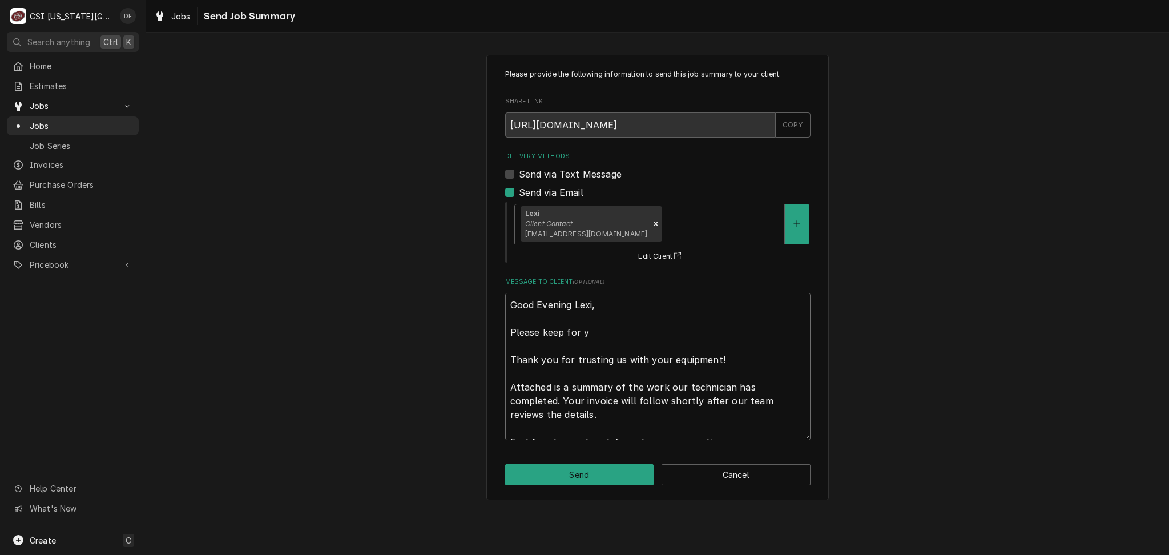
type textarea "Good Evening Lexi, Please keep for yo Thank you for trusting us with your equip…"
type textarea "x"
type textarea "Good Evening Lexi, Please keep for yop Thank you for trusting us with your equi…"
type textarea "x"
type textarea "Good Evening Lexi, Please keep for yo Thank you for trusting us with your equip…"
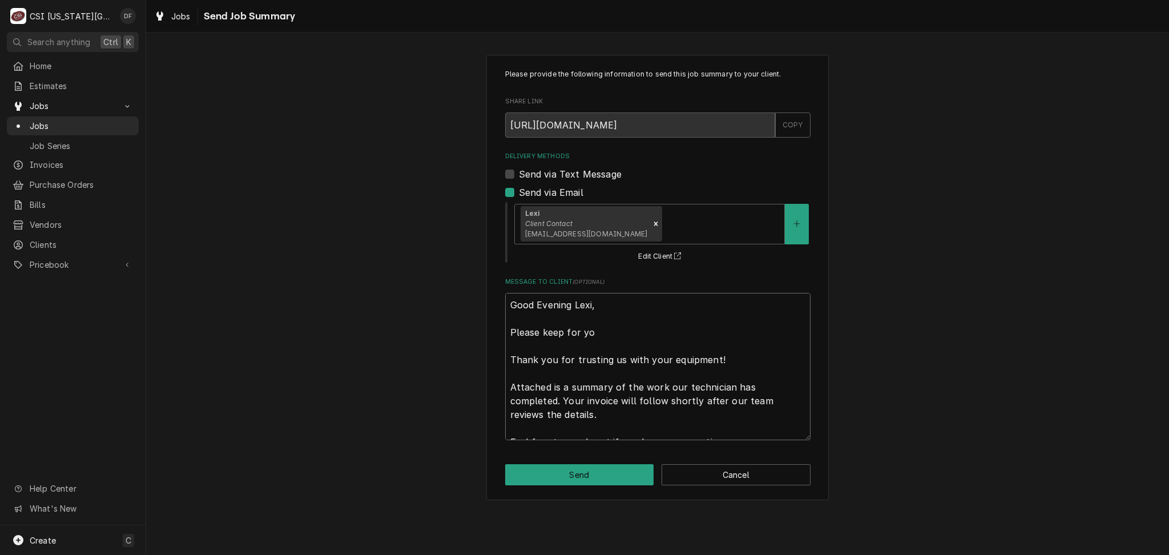
type textarea "x"
type textarea "Good Evening Lexi, Please keep for you Thank you for trusting us with your equi…"
type textarea "x"
type textarea "Good Evening Lexi, Please keep for your Thank you for trusting us with your equ…"
type textarea "x"
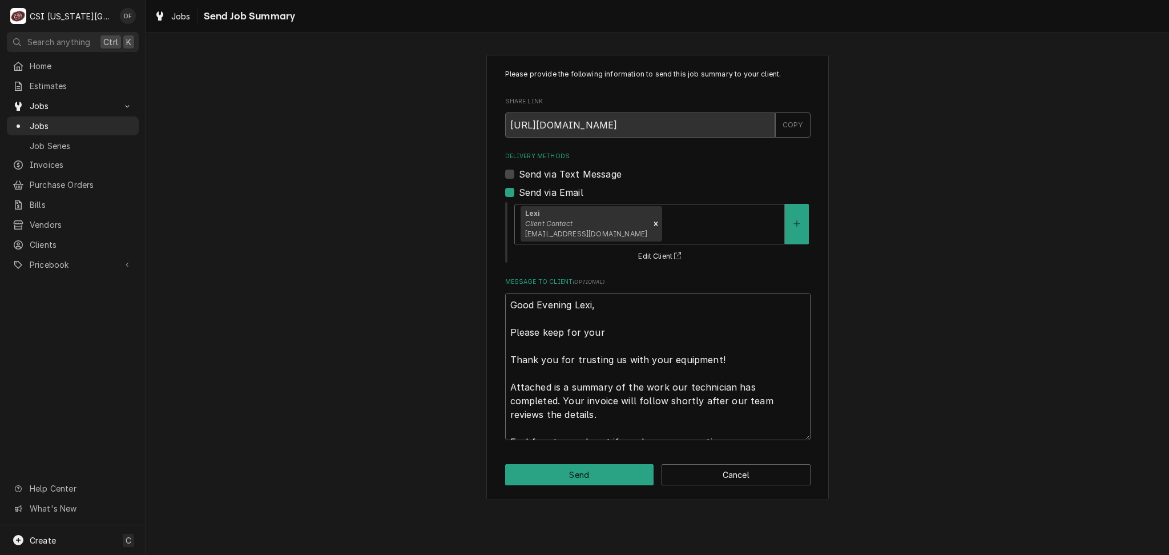
type textarea "Good Evening Lexi, Please keep for your Thank you for trusting us with your equ…"
type textarea "x"
type textarea "Good Evening Lexi, Please keep for your r Thank you for trusting us with your e…"
type textarea "x"
type textarea "Good Evening Lexi, Please keep for your re Thank you for trusting us with your …"
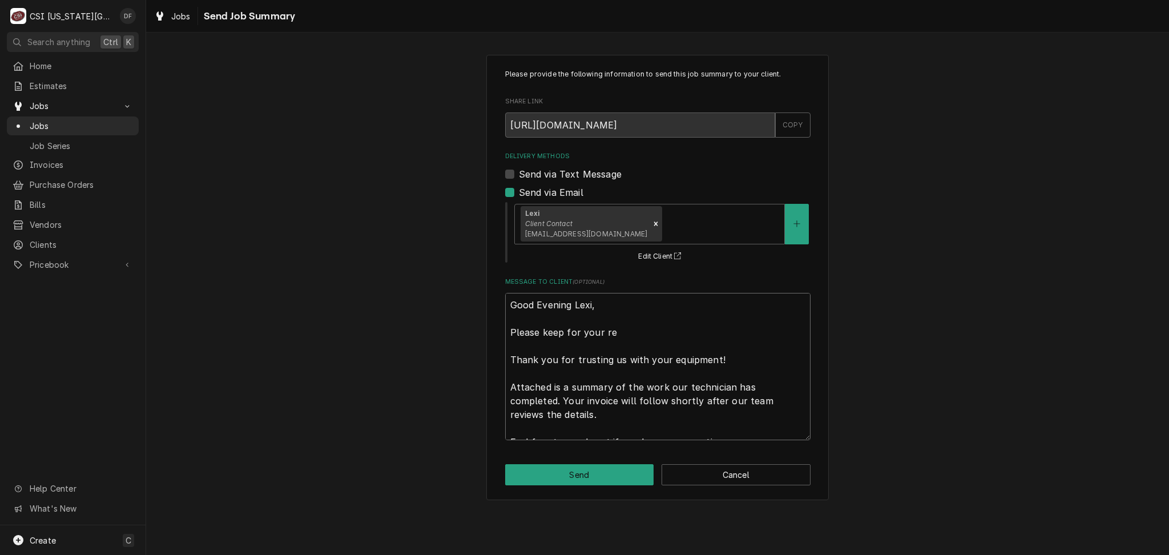
type textarea "x"
type textarea "Good Evening Lexi, Please keep for your rec Thank you for trusting us with your…"
type textarea "x"
type textarea "Good Evening Lexi, Please keep for your reco Thank you for trusting us with you…"
type textarea "x"
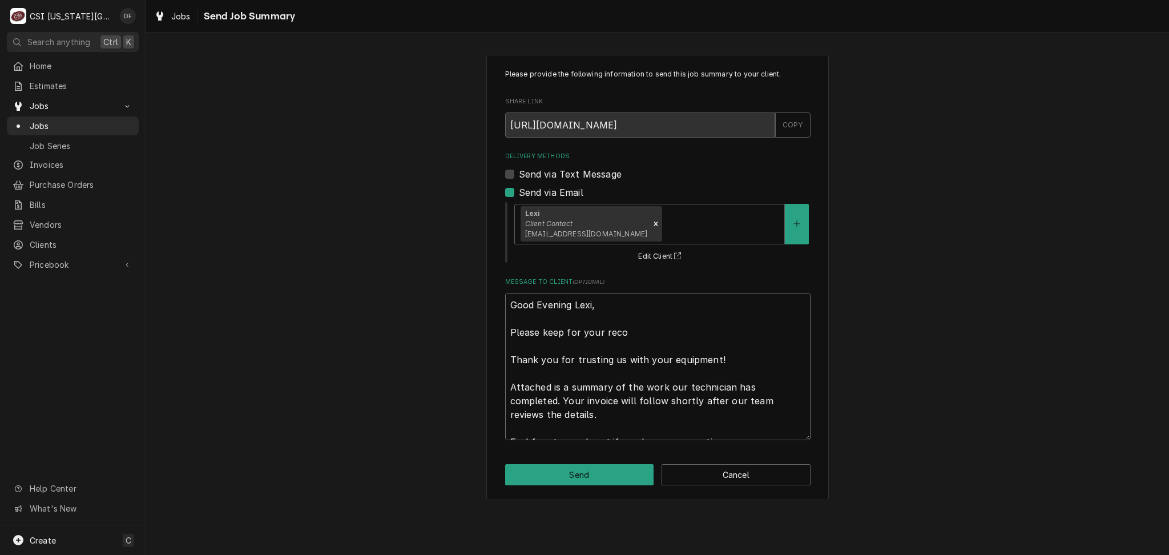
type textarea "Good Evening Lexi, Please keep for your recor Thank you for trusting us with yo…"
type textarea "x"
type textarea "Good Evening Lexi, Please keep for your record Thank you for trusting us with y…"
type textarea "x"
type textarea "Good Evening Lexi, Please keep for your records Thank you for trusting us with …"
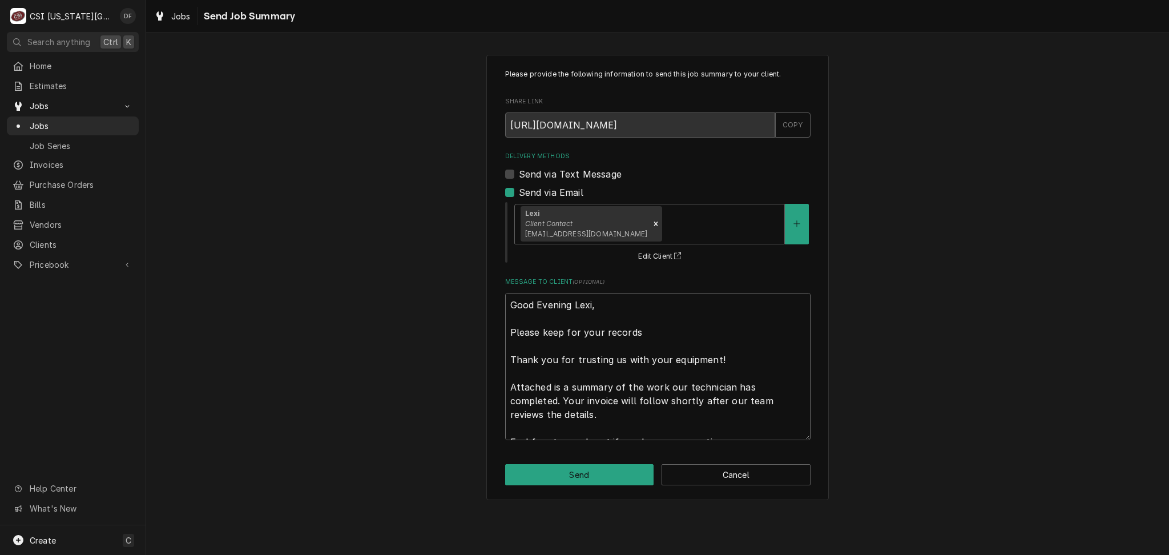
type textarea "x"
click at [652, 227] on icon "Remove [object Object]" at bounding box center [656, 224] width 8 height 8
type textarea "Good Evening Lexi, Please keep for your records. Thank you for trusting us with…"
type textarea "x"
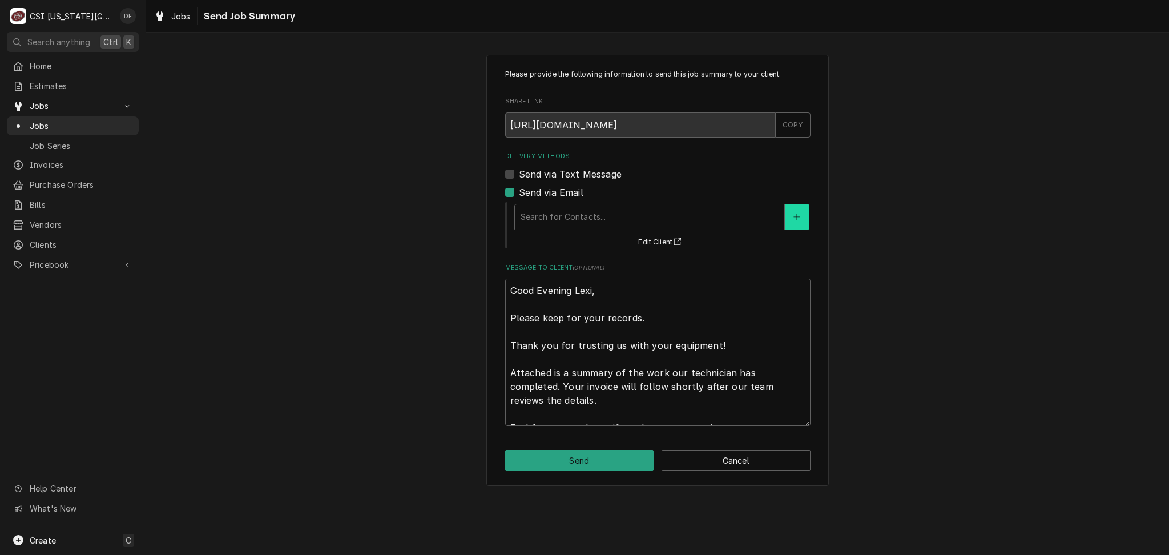
click at [791, 220] on button "Delivery Methods" at bounding box center [797, 217] width 24 height 26
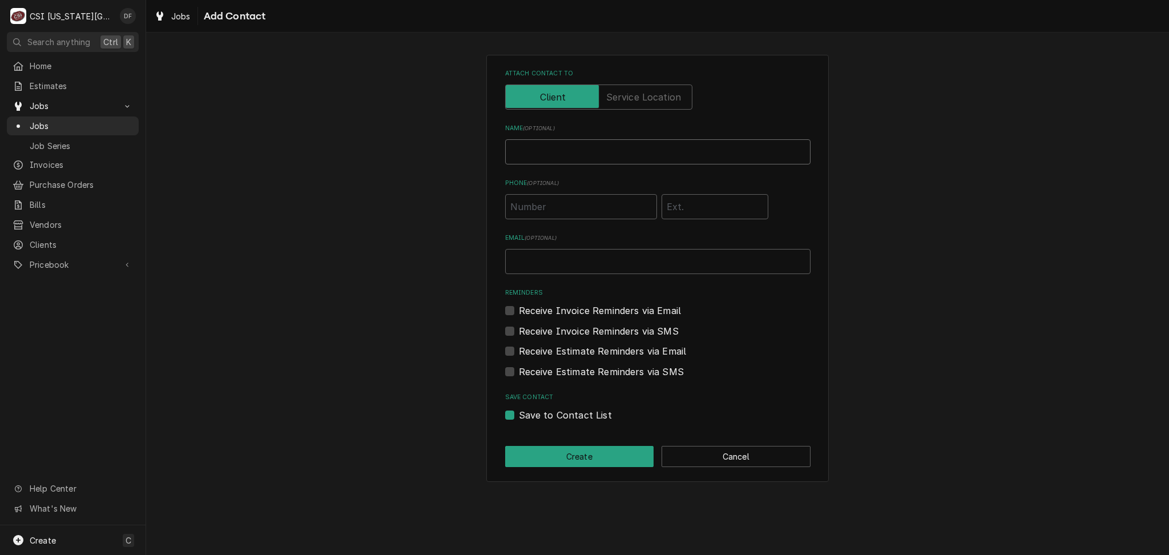
click at [574, 155] on input "Name ( optional )" at bounding box center [657, 151] width 305 height 25
type input "David Fannin"
click at [577, 260] on input "Email ( optional )" at bounding box center [657, 261] width 305 height 25
type input "david.fannin@csi1.com"
click at [608, 462] on button "Create" at bounding box center [579, 456] width 149 height 21
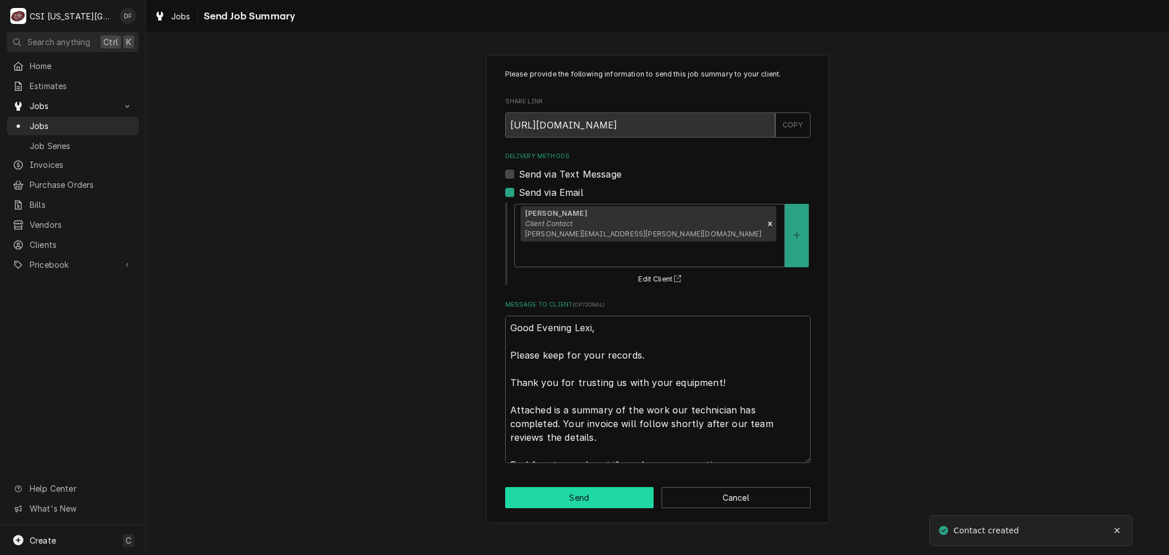
click at [610, 487] on button "Send" at bounding box center [579, 497] width 149 height 21
type textarea "x"
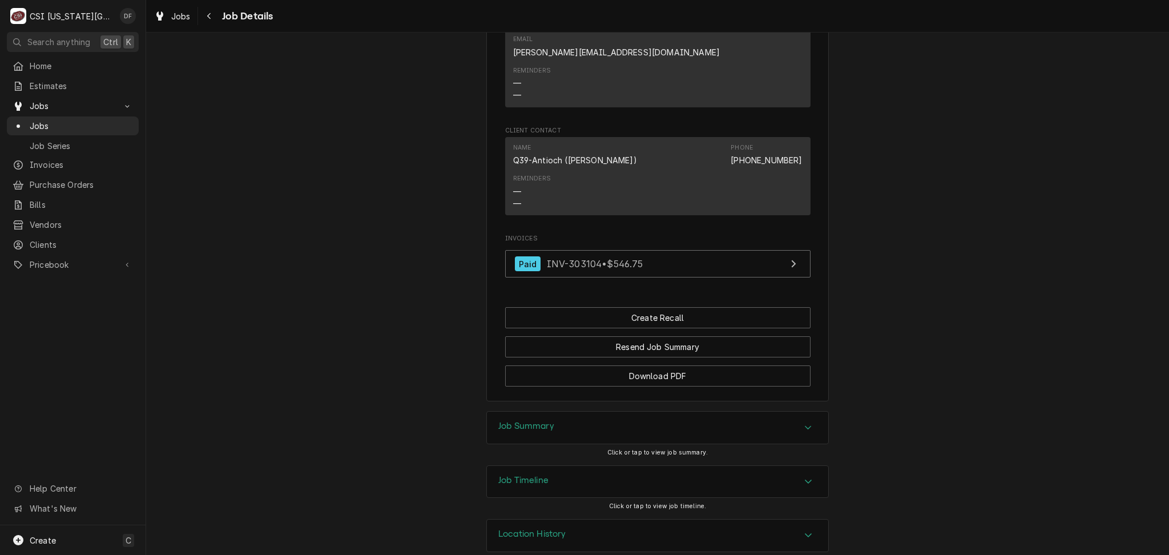
scroll to position [1165, 0]
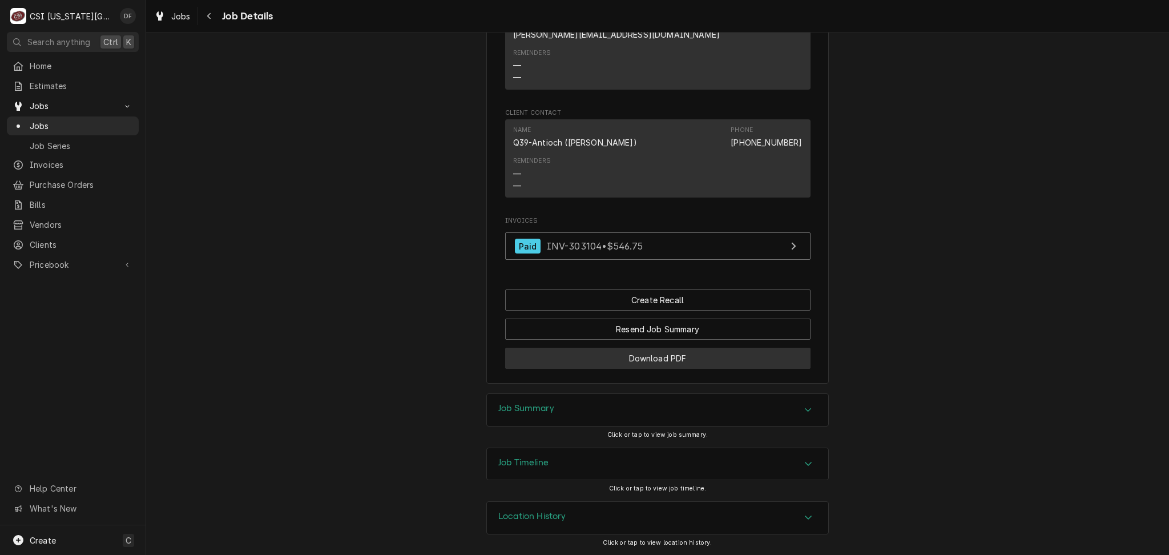
click at [685, 357] on button "Download PDF" at bounding box center [657, 358] width 305 height 21
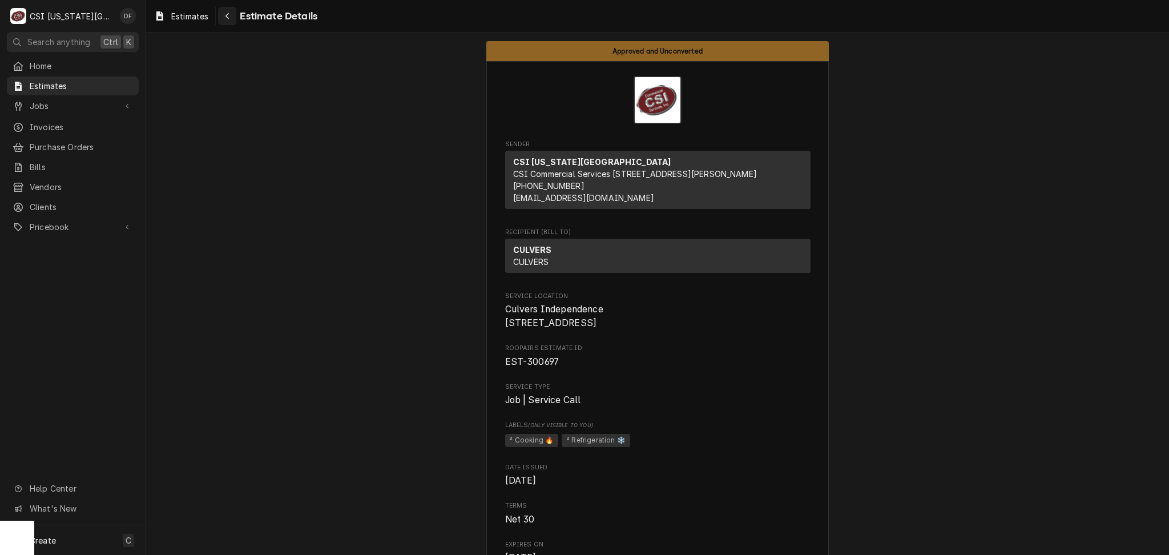
click at [231, 17] on div "Navigate back" at bounding box center [227, 15] width 11 height 11
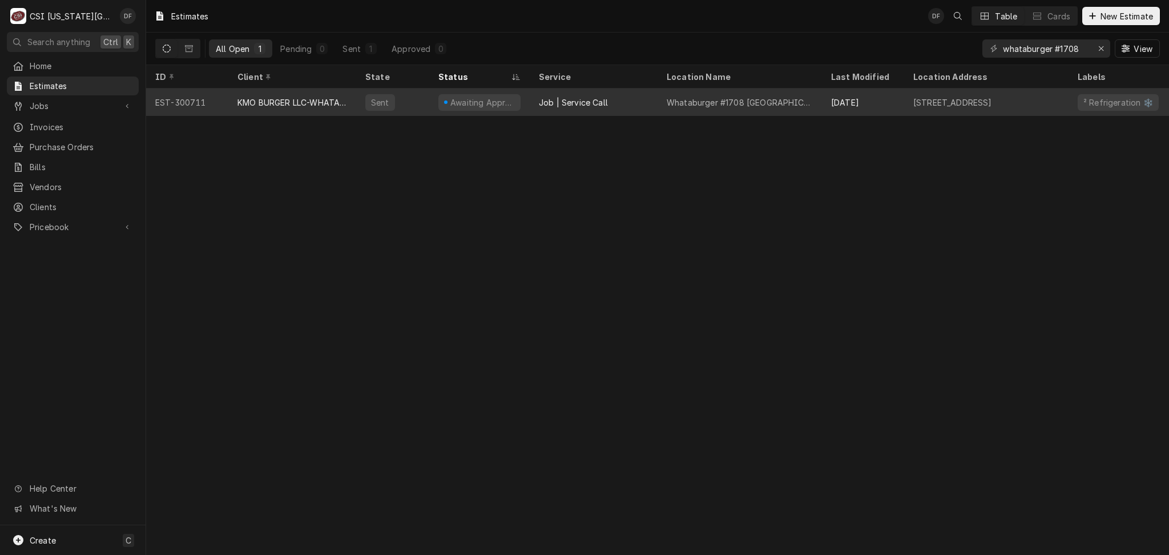
click at [775, 103] on div "Whataburger #1708 [GEOGRAPHIC_DATA]" at bounding box center [740, 102] width 146 height 12
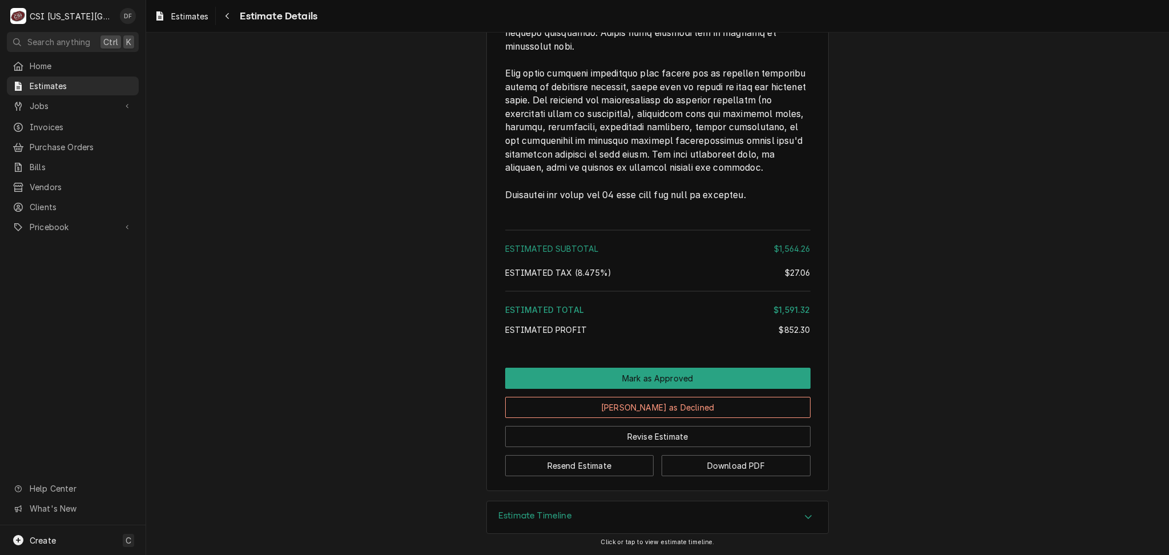
scroll to position [2779, 0]
click at [613, 467] on button "Resend Estimate" at bounding box center [579, 465] width 149 height 21
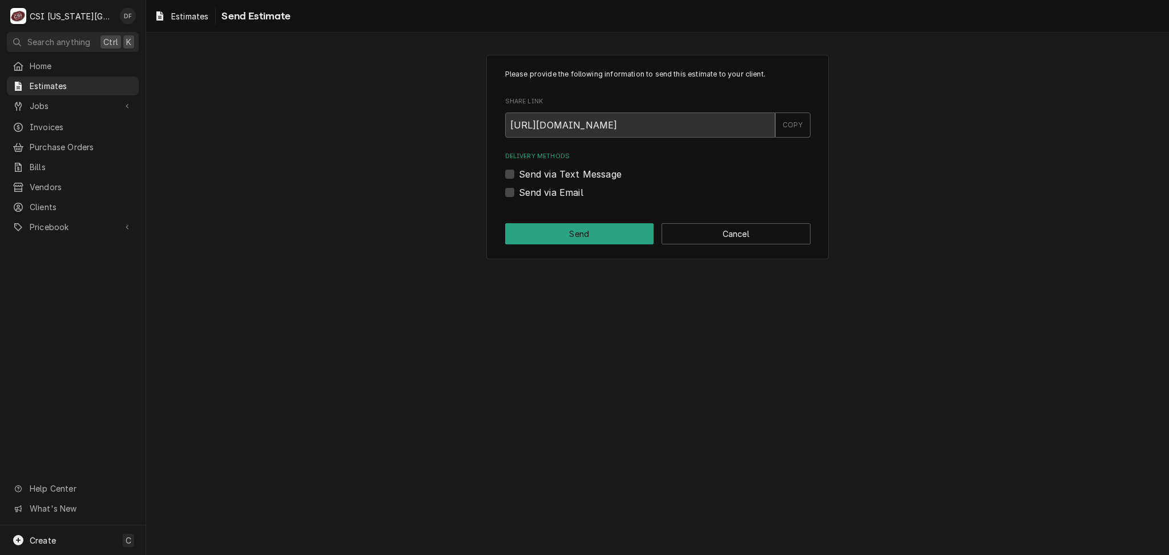
click at [532, 188] on label "Send via Email" at bounding box center [551, 193] width 65 height 14
click at [532, 188] on input "Send via Email" at bounding box center [671, 198] width 305 height 25
checkbox input "true"
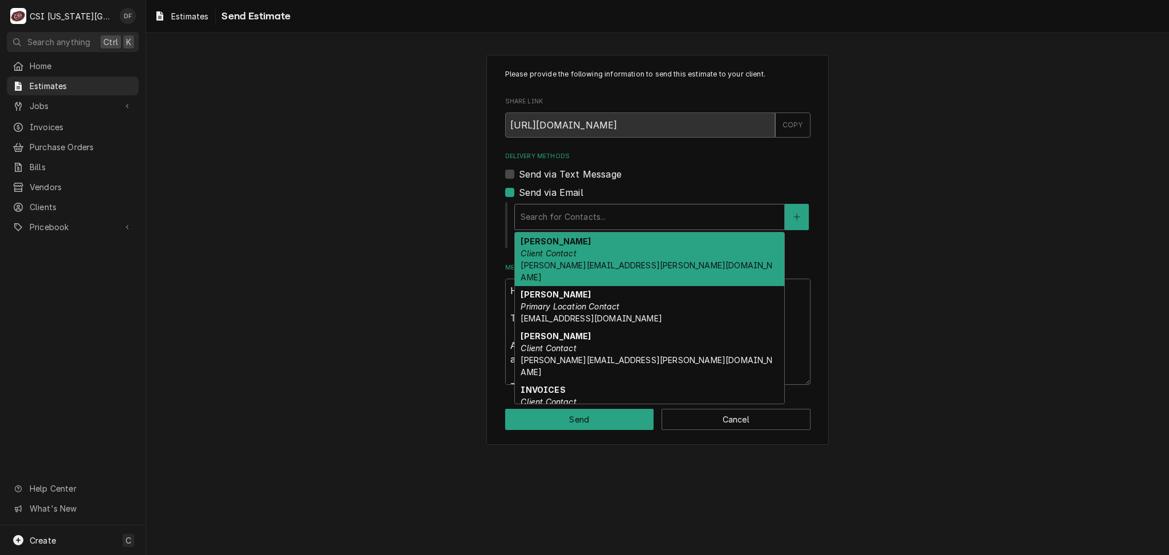
click at [587, 214] on div "Delivery Methods" at bounding box center [650, 217] width 258 height 21
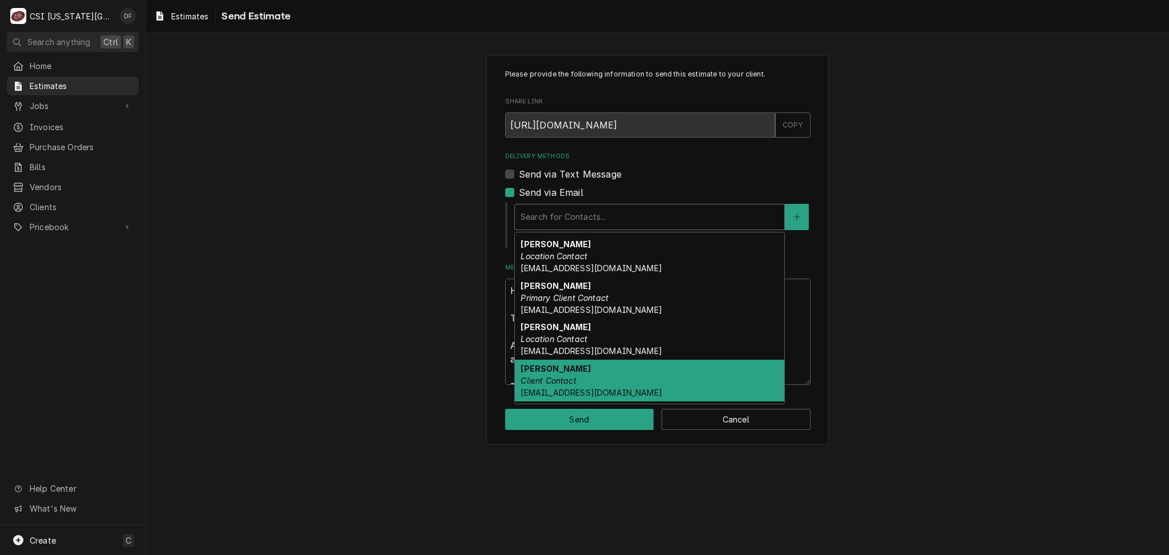
scroll to position [285, 0]
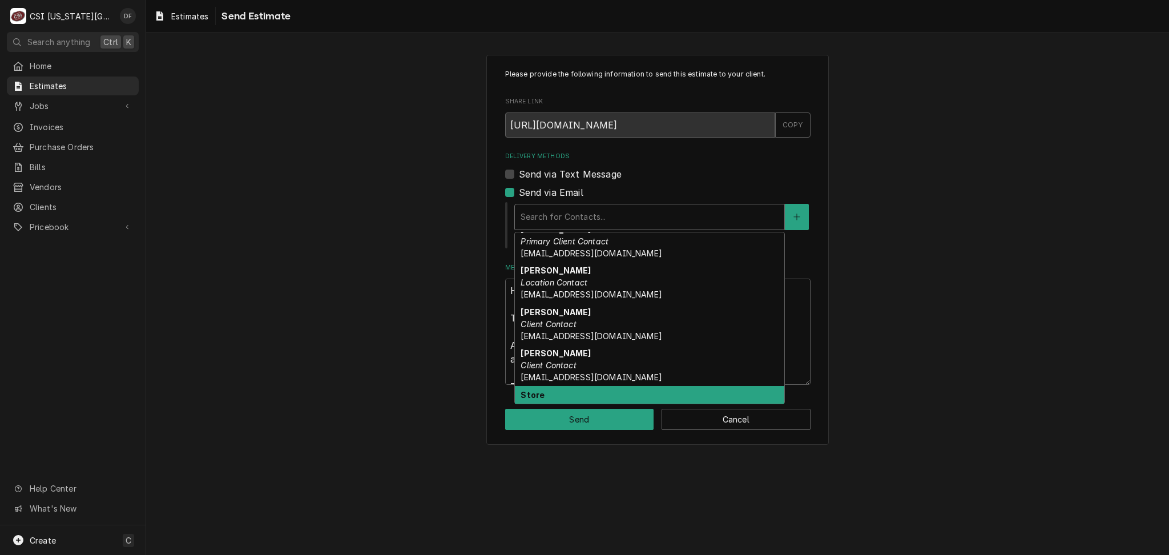
click at [349, 291] on div "Please provide the following information to send this estimate to your client. …" at bounding box center [657, 250] width 1023 height 410
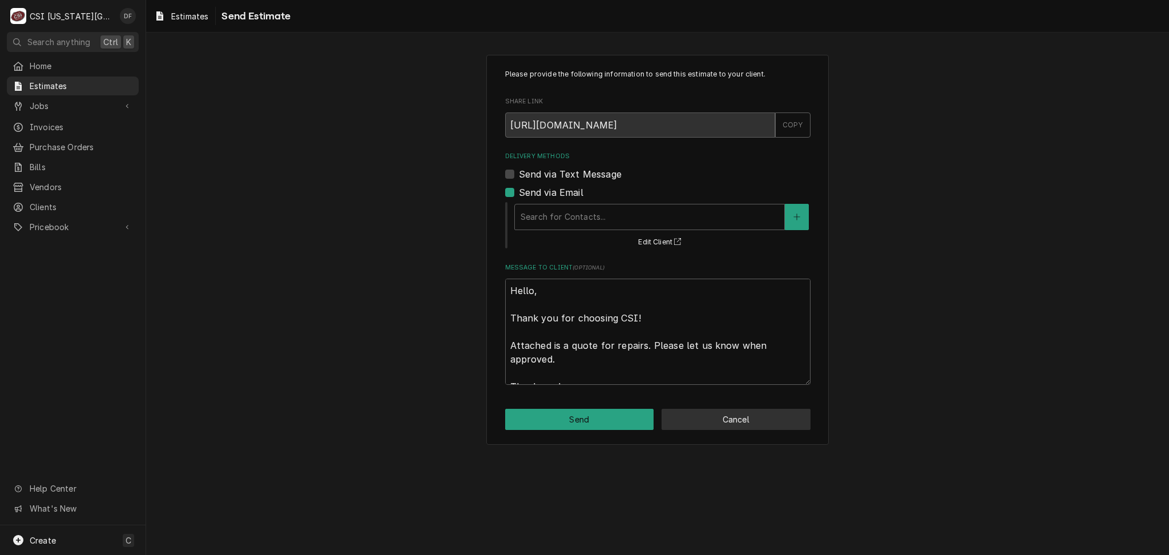
click at [708, 425] on button "Cancel" at bounding box center [736, 419] width 149 height 21
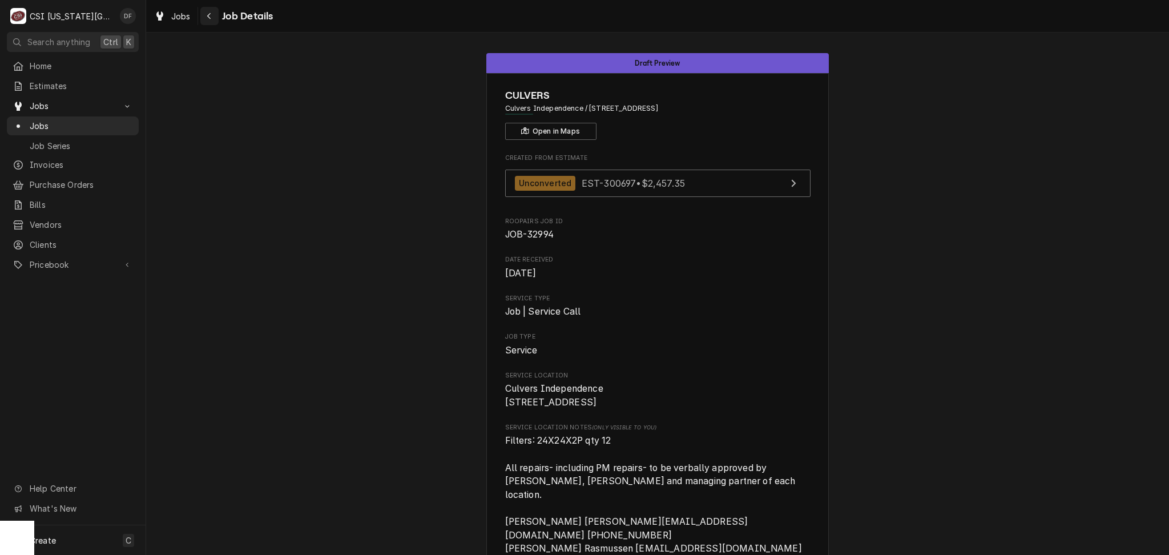
click at [214, 16] on div "Navigate back" at bounding box center [209, 15] width 11 height 11
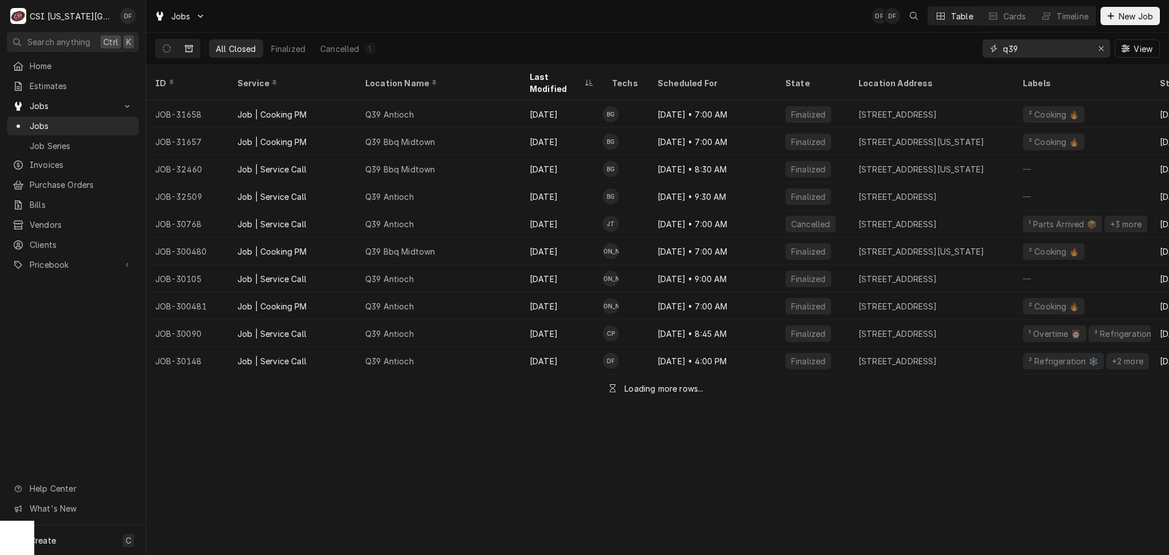
drag, startPoint x: 1036, startPoint y: 47, endPoint x: 981, endPoint y: 53, distance: 55.1
click at [983, 53] on div "q39" at bounding box center [1047, 48] width 128 height 18
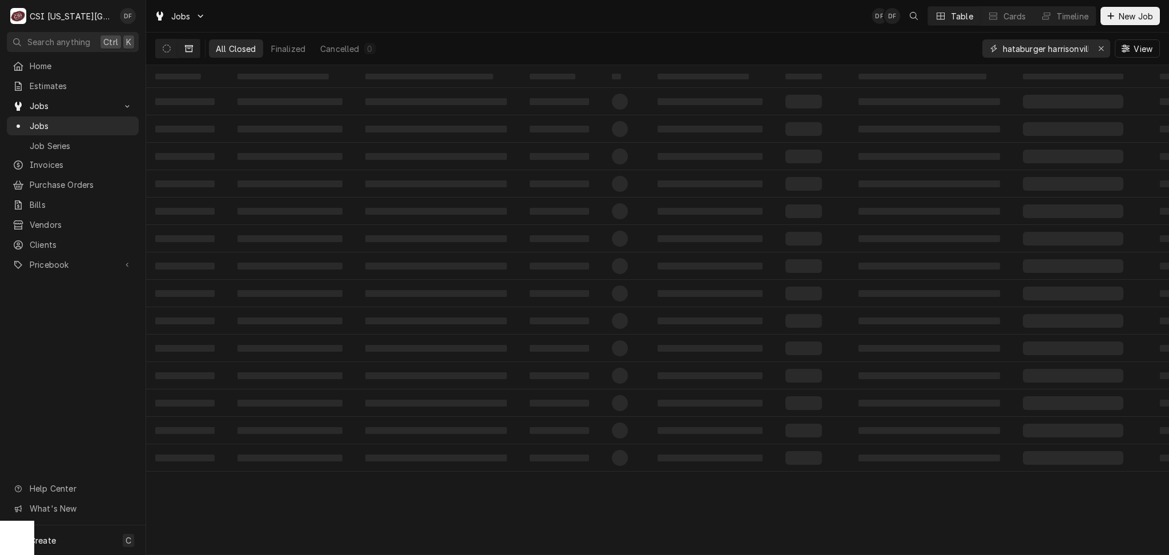
scroll to position [0, 14]
click at [1022, 51] on input "whataburger harrisonville" at bounding box center [1046, 48] width 86 height 18
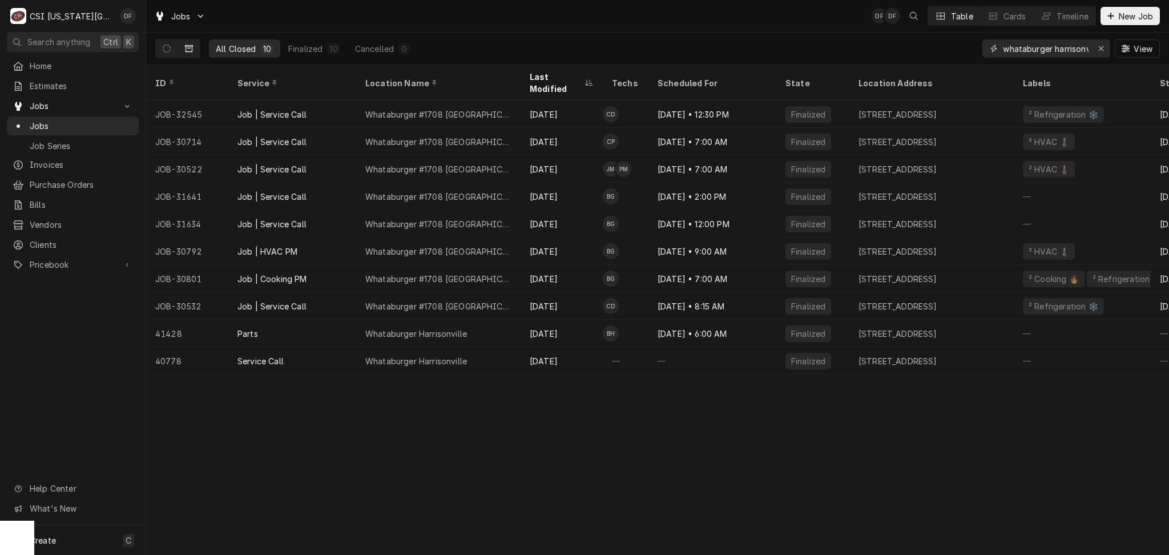
drag, startPoint x: 1022, startPoint y: 51, endPoint x: 957, endPoint y: 59, distance: 65.6
click at [957, 59] on div "All Closed 10 Finalized 10 Cancelled 0 whataburger harrisonville View" at bounding box center [657, 49] width 1005 height 32
type input "whataburger harrisonville"
click at [90, 90] on div "Estimates" at bounding box center [72, 86] width 127 height 14
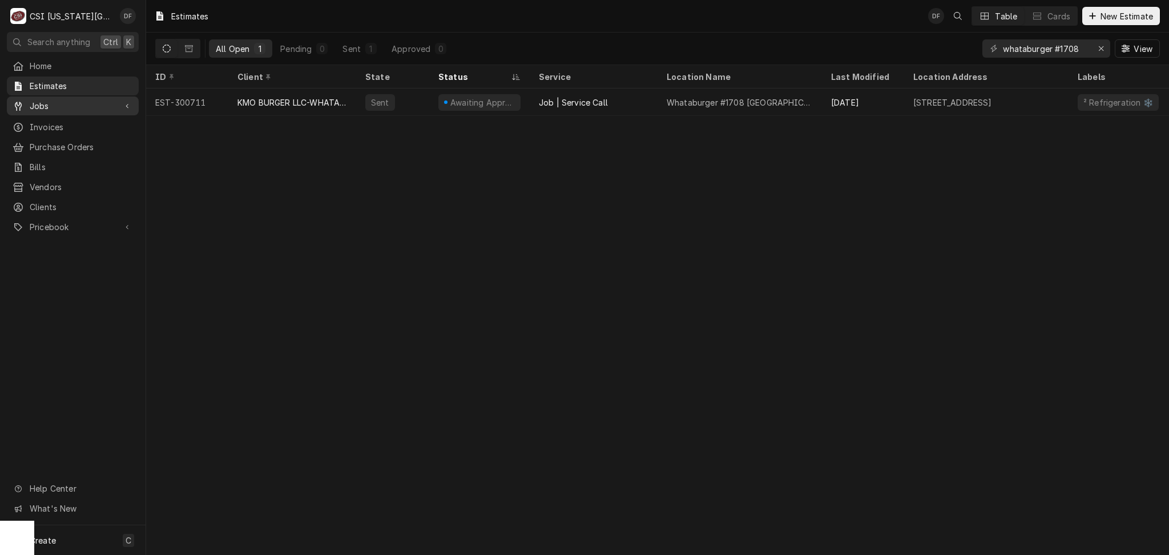
click at [67, 106] on span "Jobs" at bounding box center [73, 106] width 86 height 12
click at [59, 120] on span "Jobs" at bounding box center [81, 126] width 103 height 12
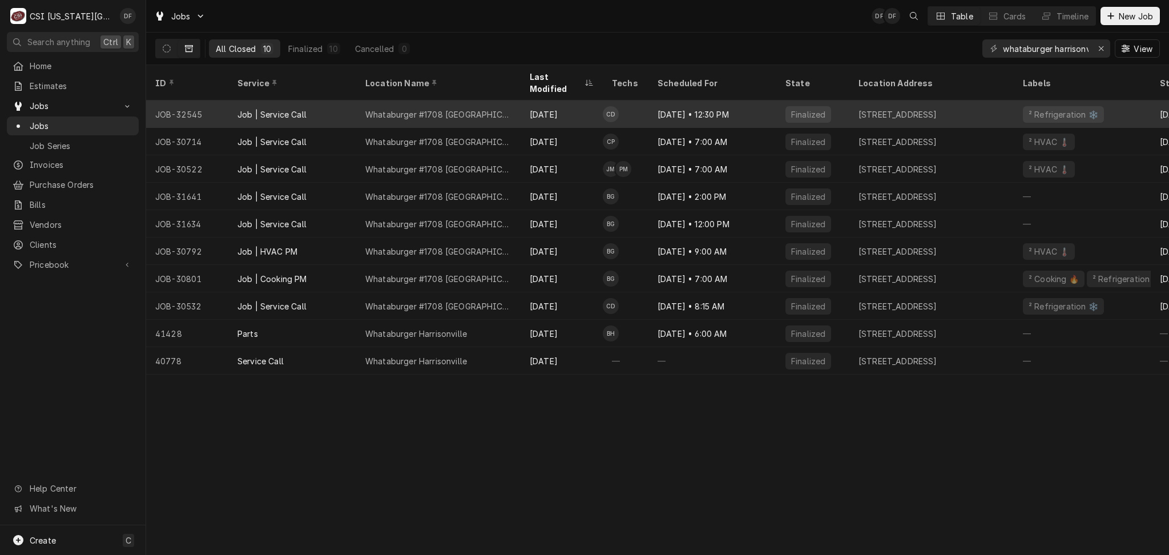
click at [577, 100] on div "Sep 15" at bounding box center [562, 113] width 82 height 27
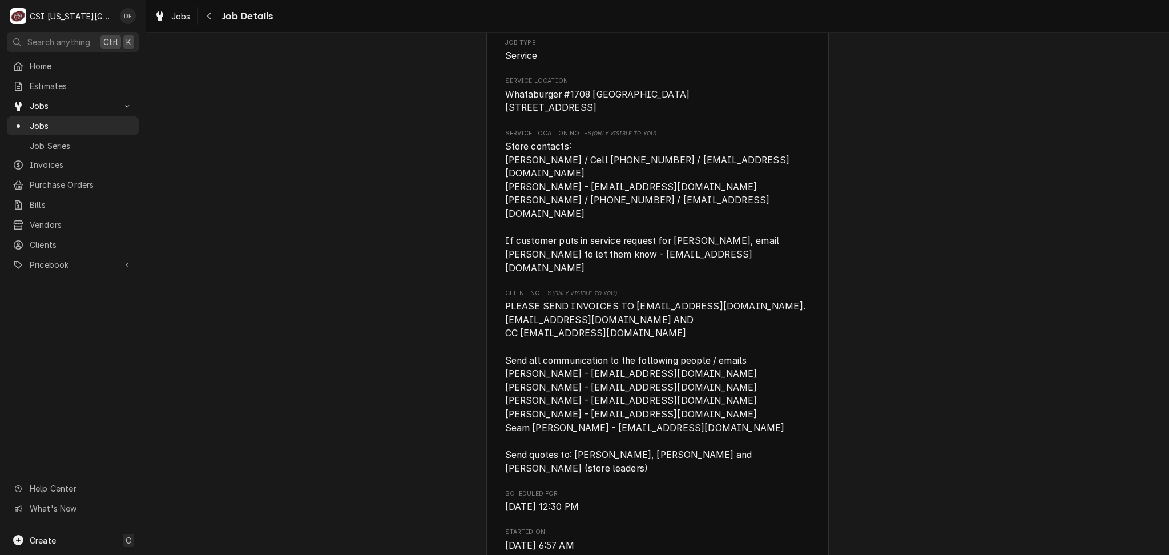
scroll to position [228, 0]
click at [211, 14] on icon "Navigate back" at bounding box center [209, 16] width 5 height 8
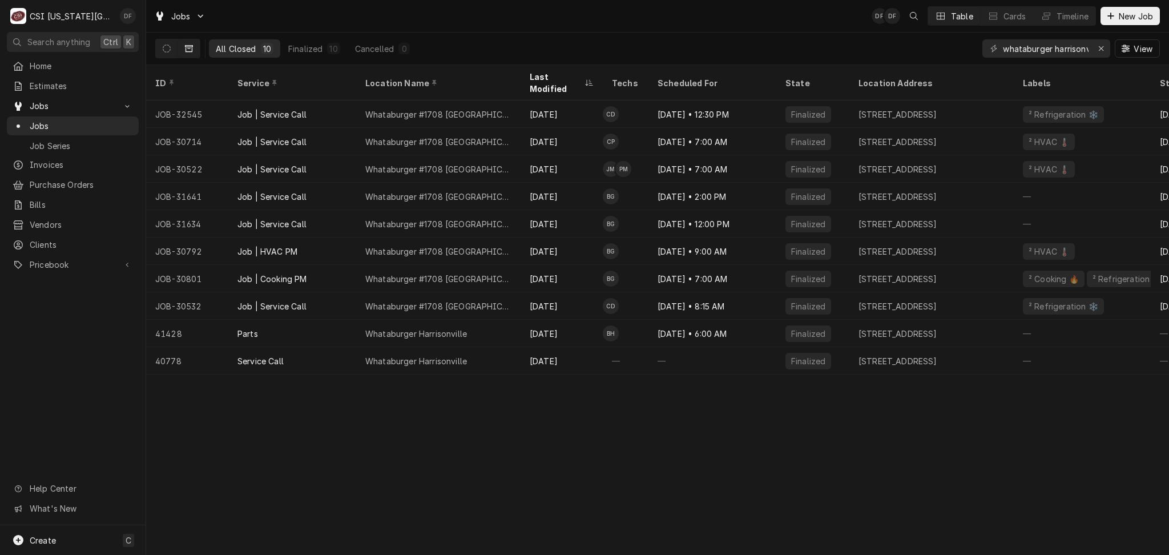
click at [123, 14] on div "David Fannin's Avatar" at bounding box center [128, 16] width 16 height 16
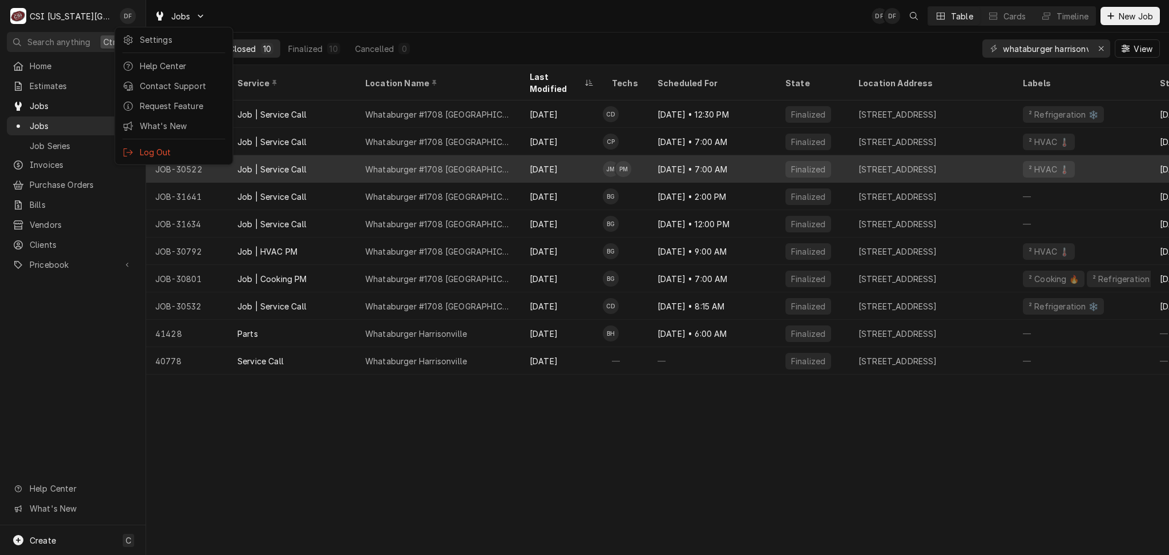
click at [188, 146] on div "Log Out" at bounding box center [183, 152] width 86 height 12
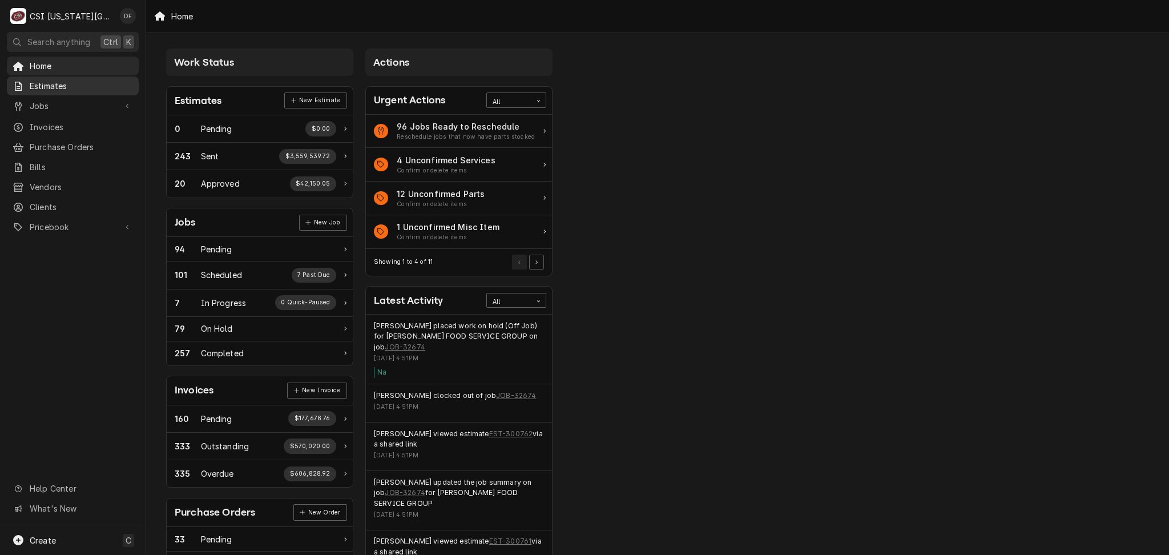
click at [61, 83] on span "Estimates" at bounding box center [81, 86] width 103 height 12
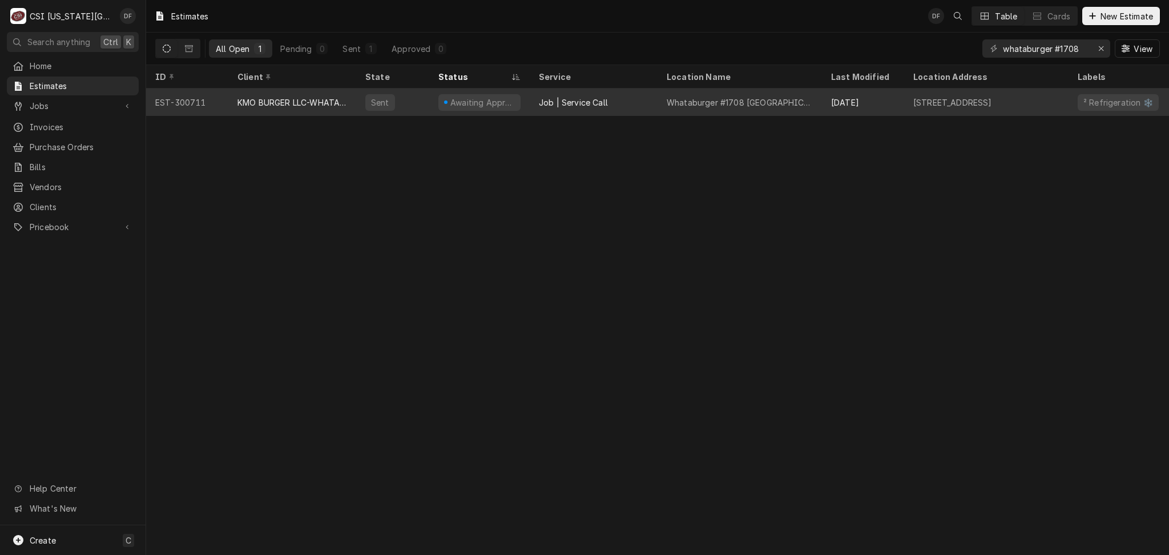
click at [580, 102] on div "Job | Service Call" at bounding box center [573, 102] width 69 height 12
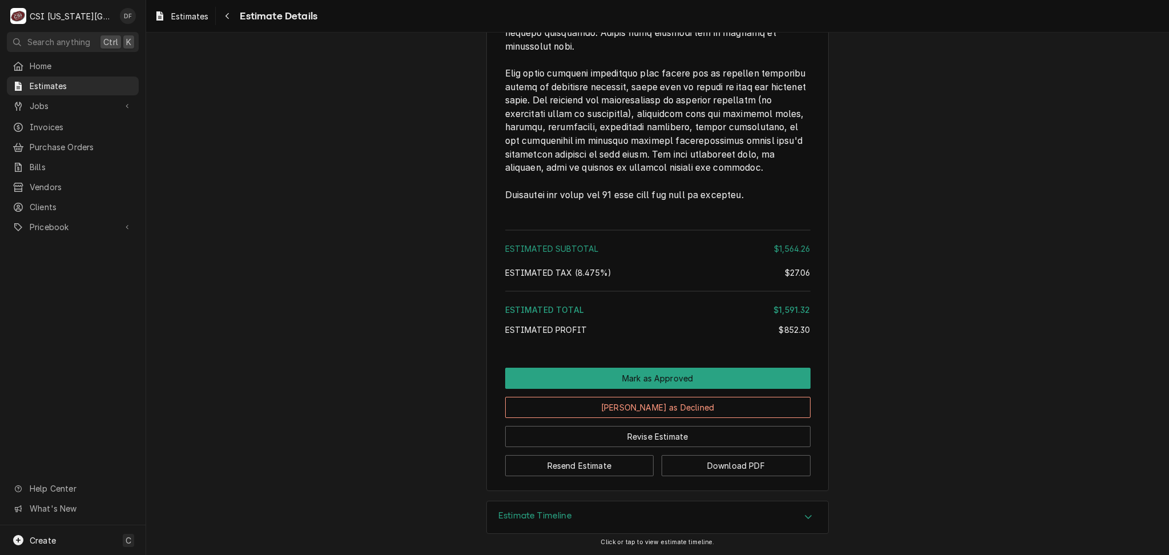
scroll to position [2779, 0]
click at [601, 473] on button "Resend Estimate" at bounding box center [579, 465] width 149 height 21
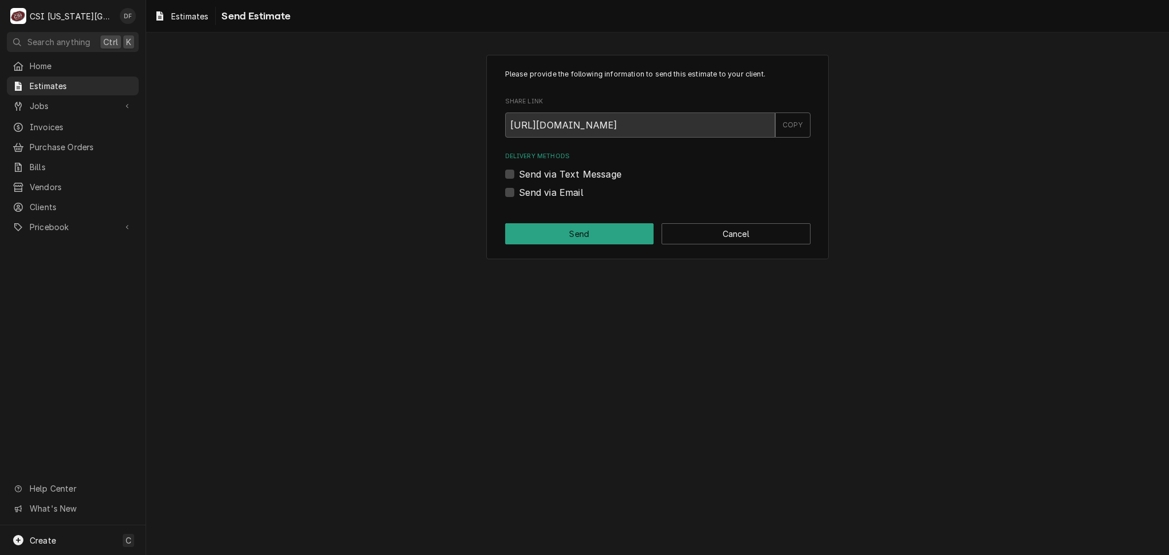
click at [546, 194] on label "Send via Email" at bounding box center [551, 193] width 65 height 14
click at [546, 194] on input "Send via Email" at bounding box center [671, 198] width 305 height 25
checkbox input "true"
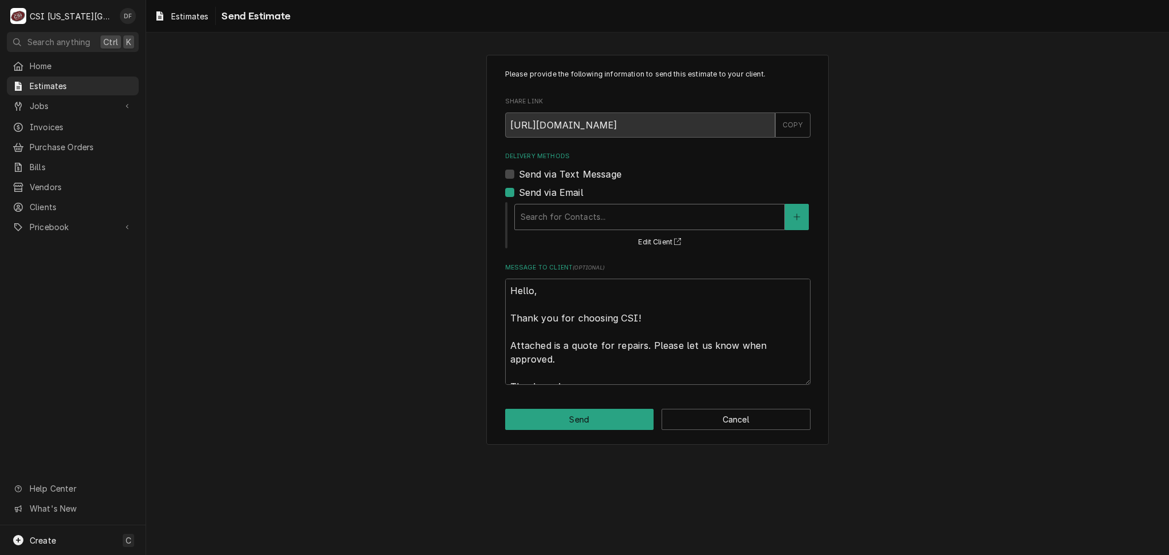
click at [628, 213] on div "Delivery Methods" at bounding box center [650, 217] width 258 height 21
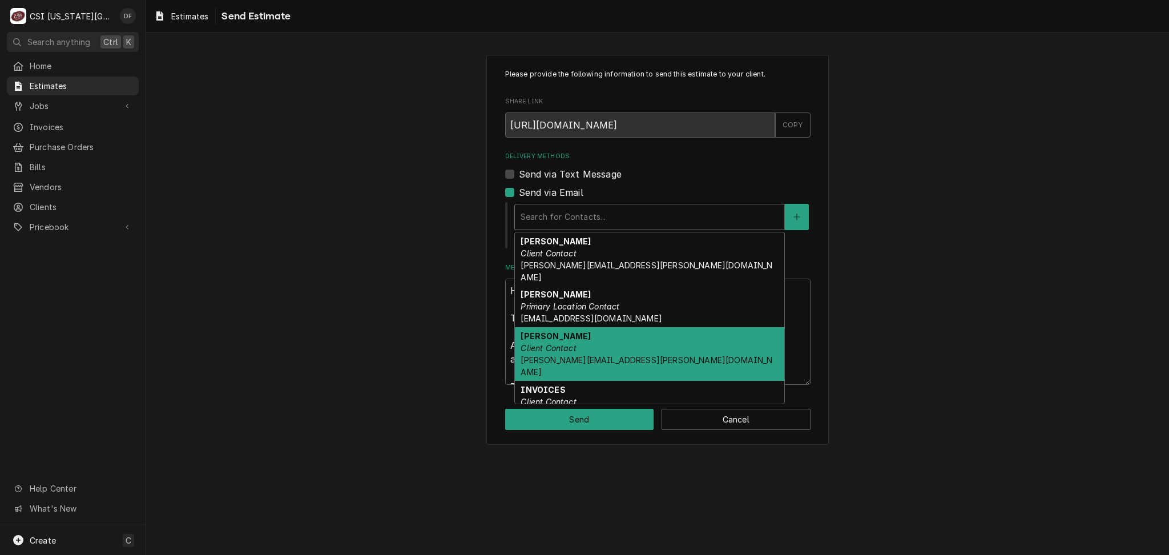
click at [585, 355] on span "david.fannin@csi1.com" at bounding box center [647, 366] width 252 height 22
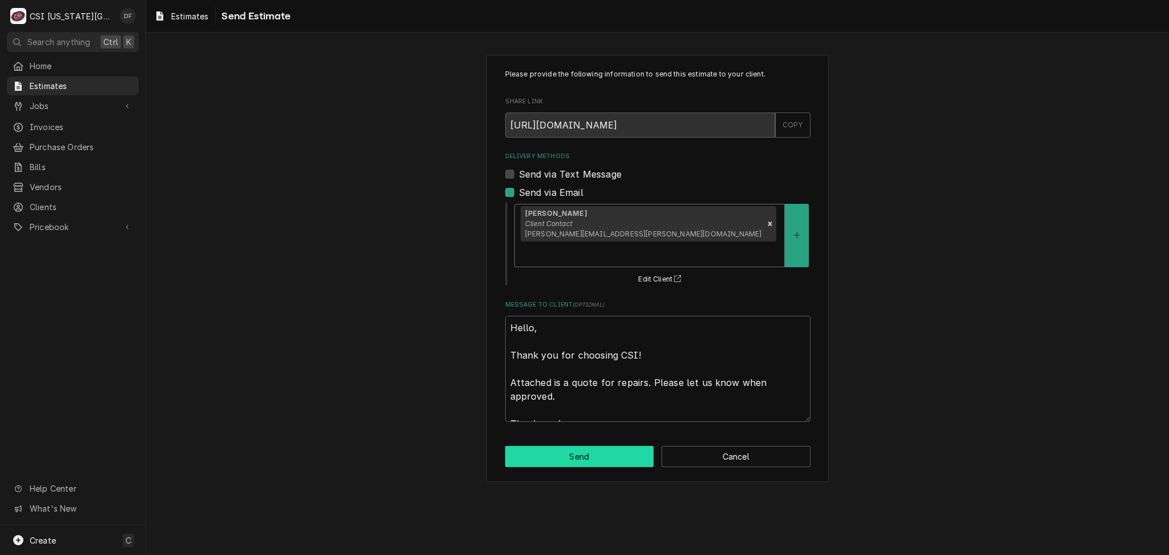
click at [567, 446] on button "Send" at bounding box center [579, 456] width 149 height 21
type textarea "x"
